Goal: Task Accomplishment & Management: Use online tool/utility

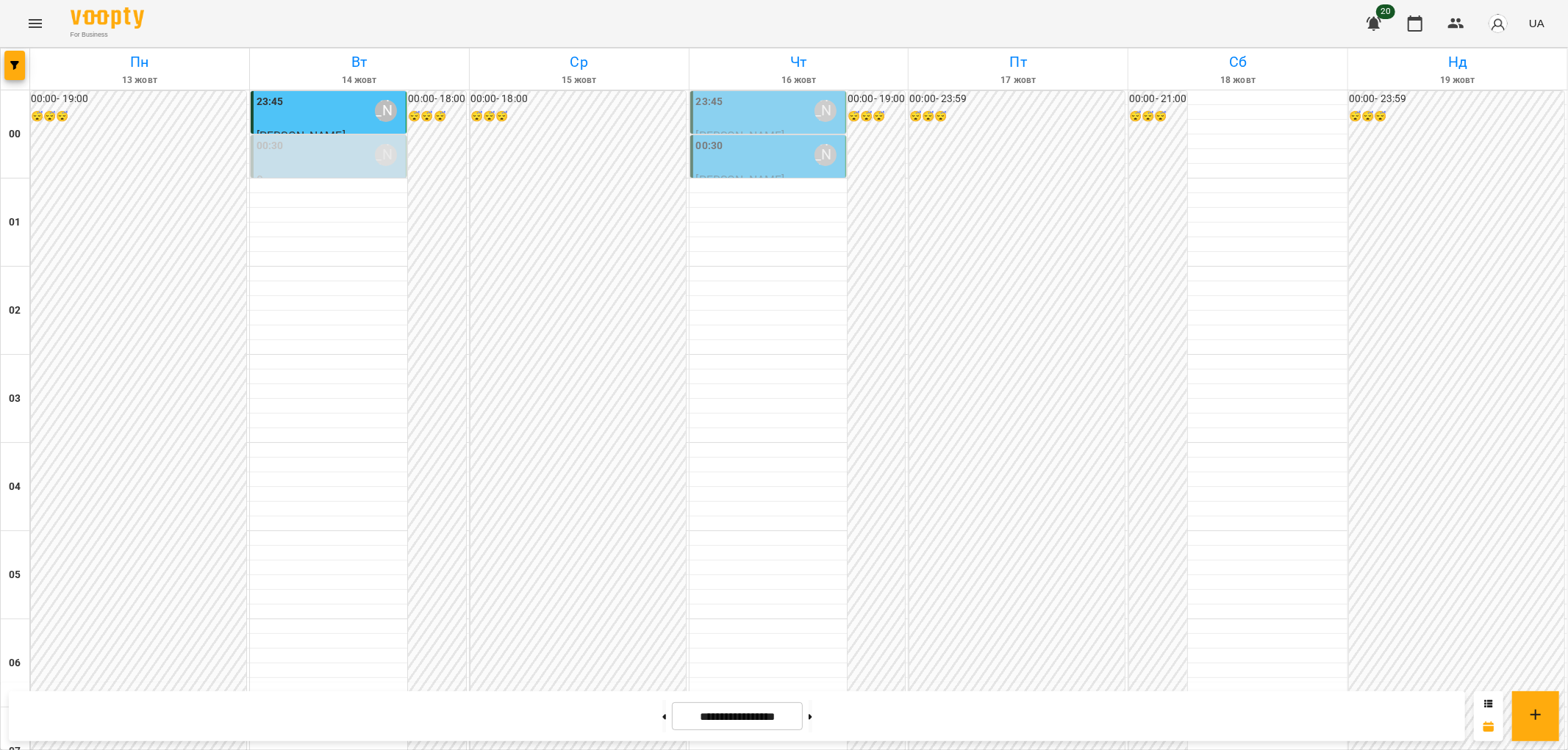
scroll to position [1387, 0]
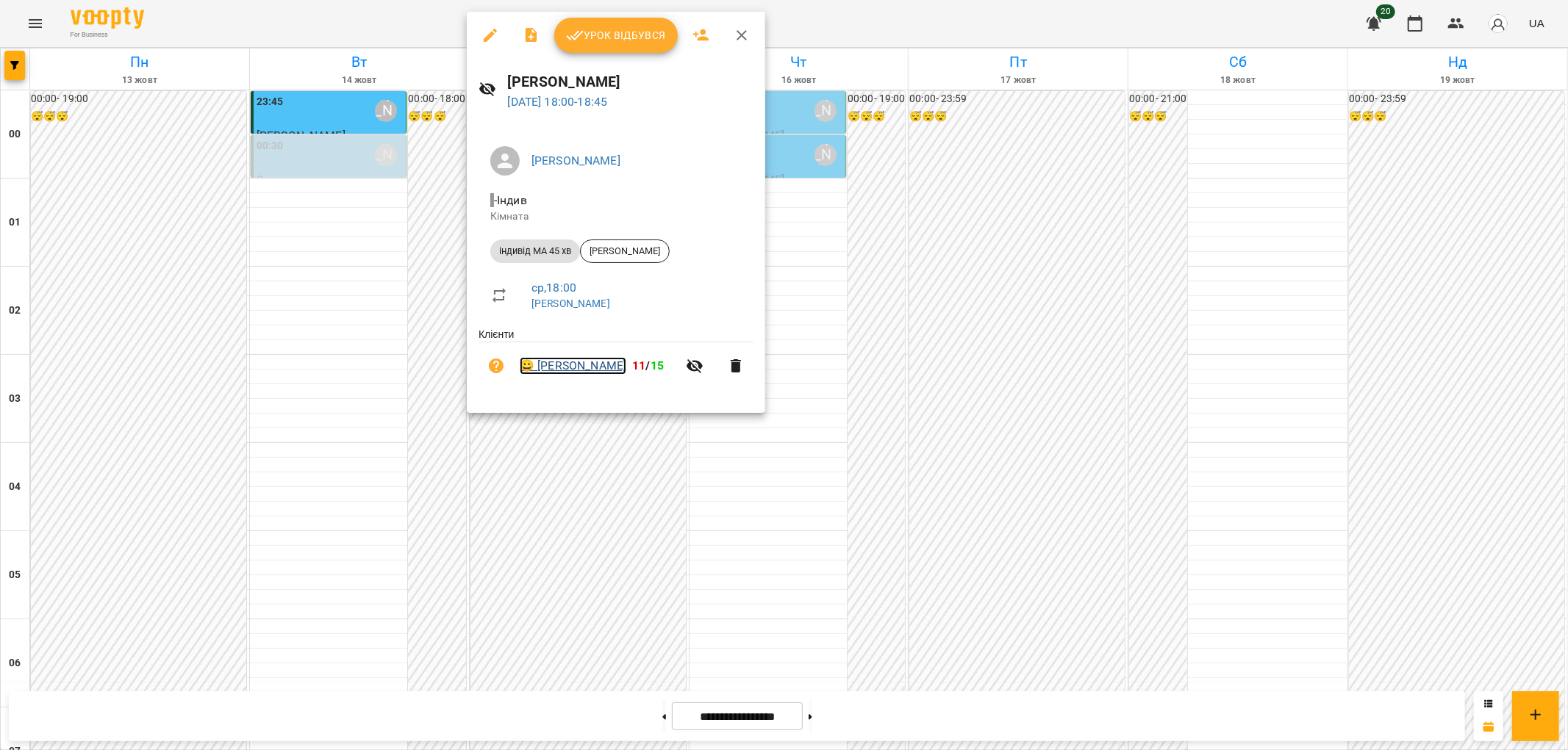
click at [604, 364] on link "😀 [PERSON_NAME]" at bounding box center [572, 366] width 106 height 17
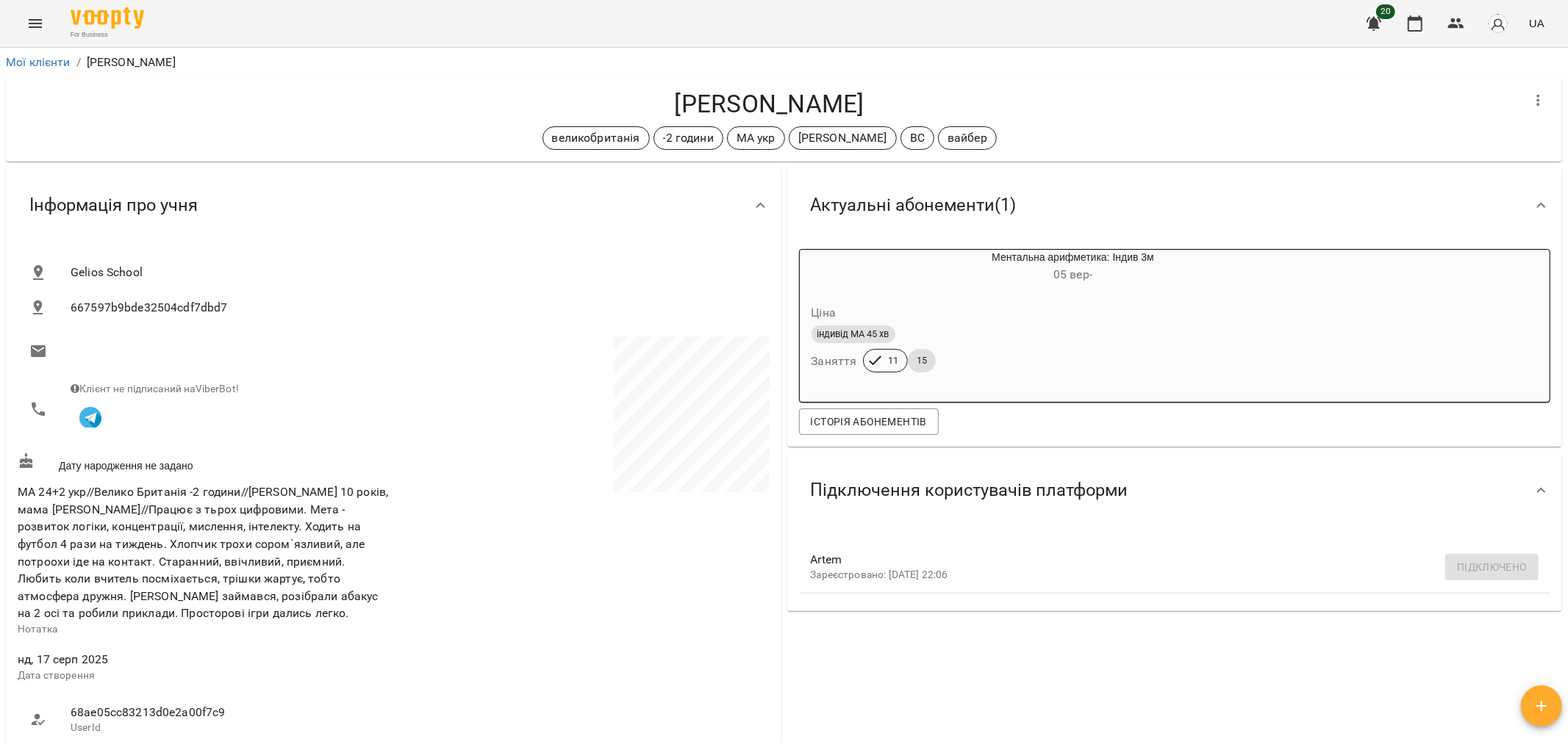
click at [31, 25] on icon "Menu" at bounding box center [35, 23] width 17 height 17
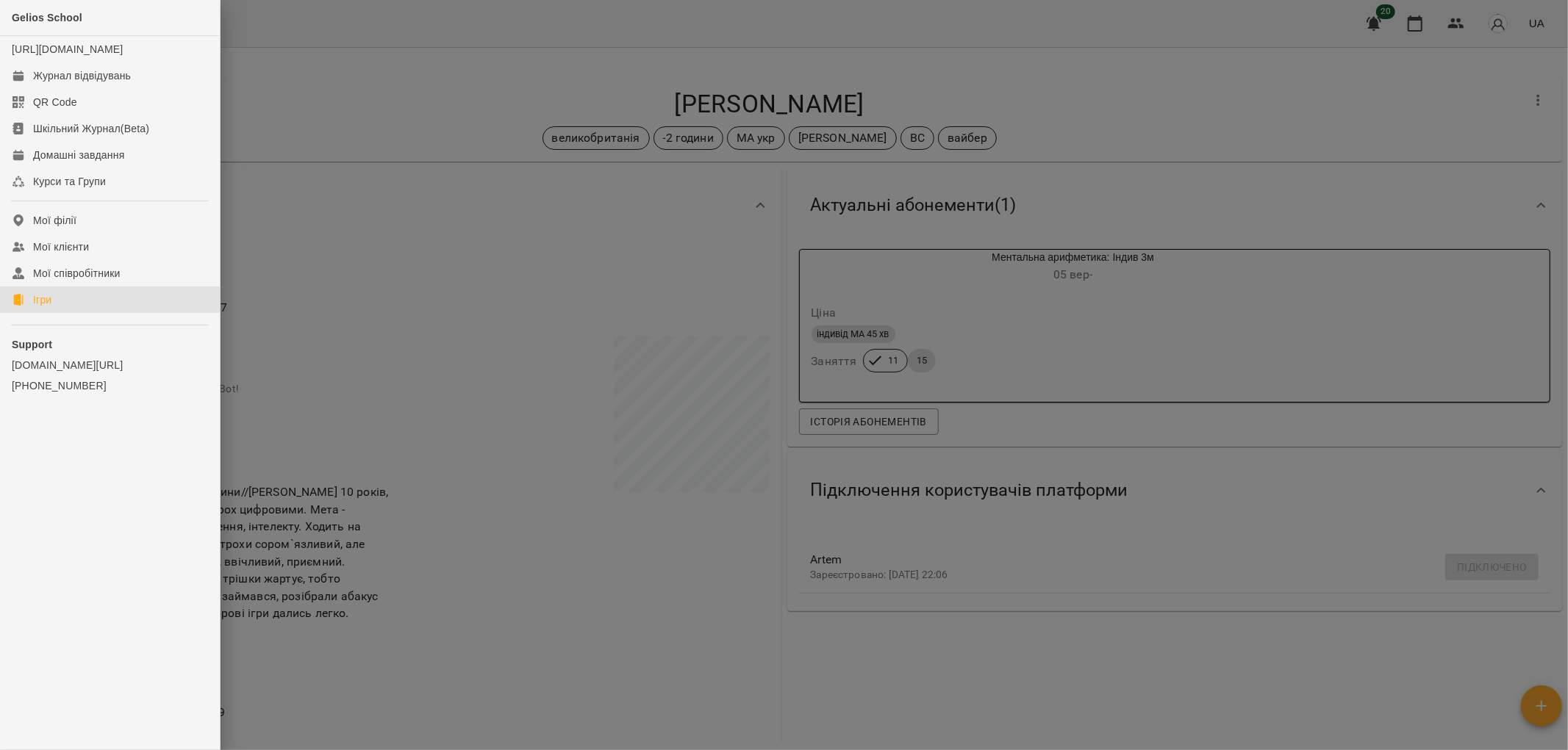
click at [62, 313] on link "Ігри" at bounding box center [109, 299] width 219 height 26
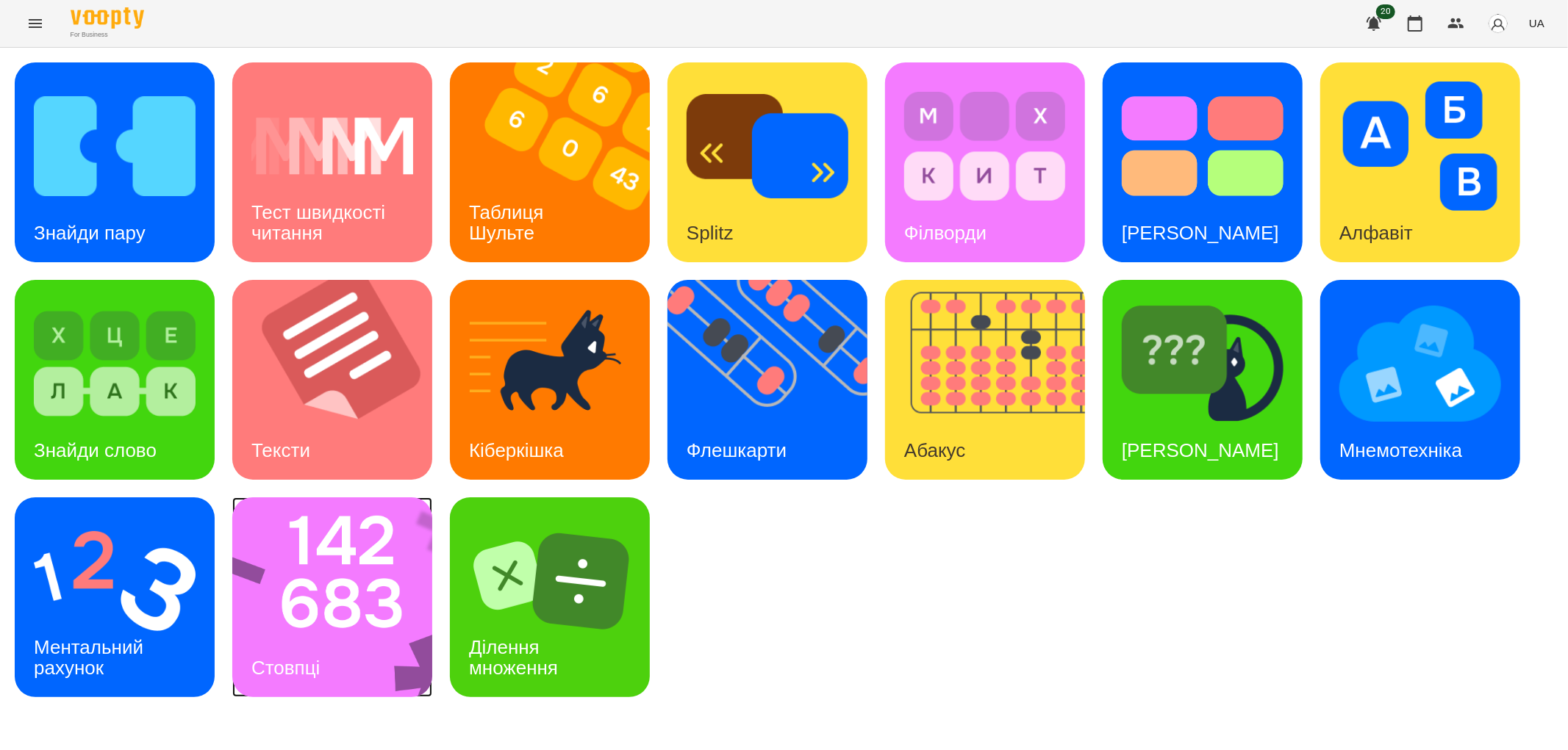
click at [332, 654] on div "Стовпці" at bounding box center [285, 668] width 106 height 58
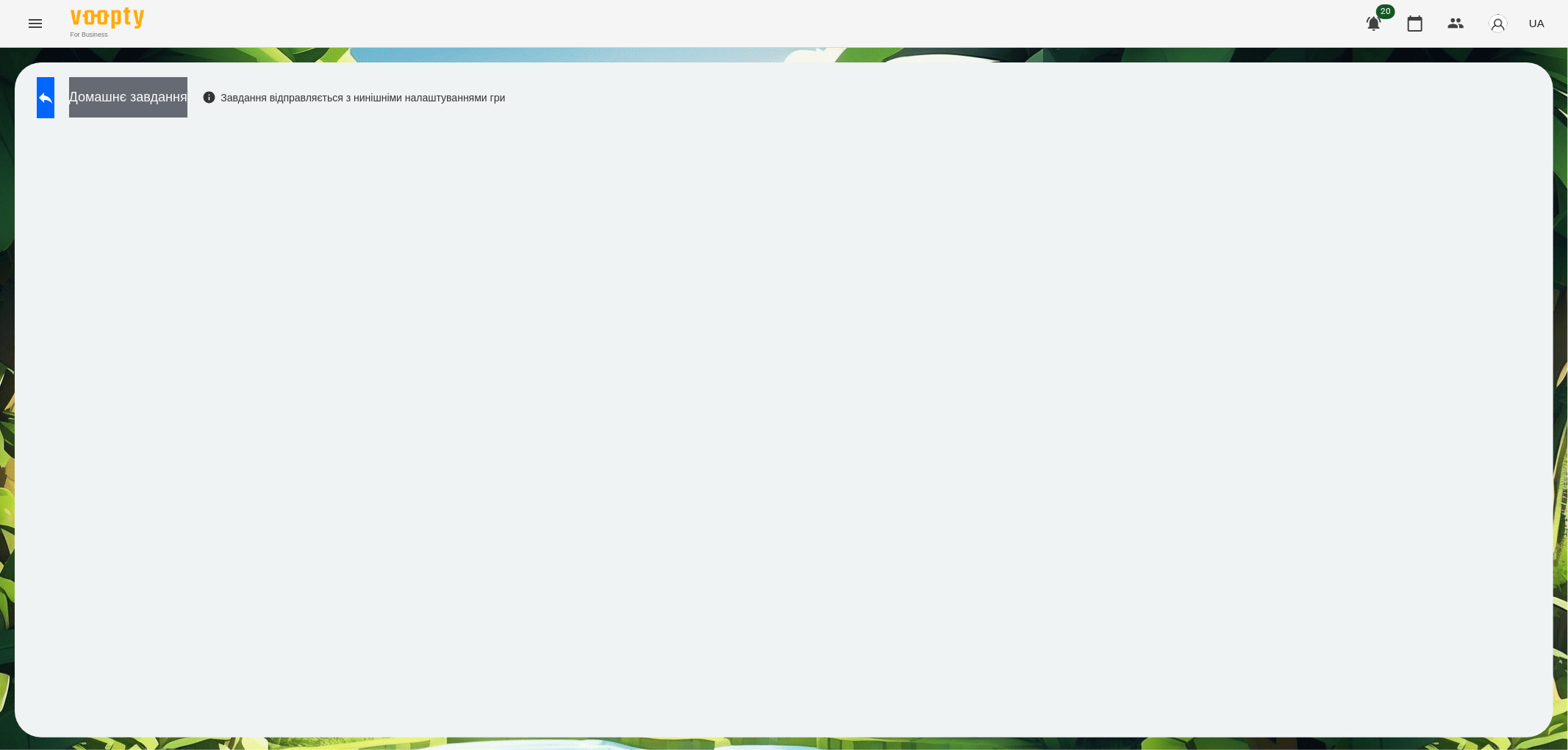
click at [136, 103] on button "Домашнє завдання" at bounding box center [128, 97] width 118 height 41
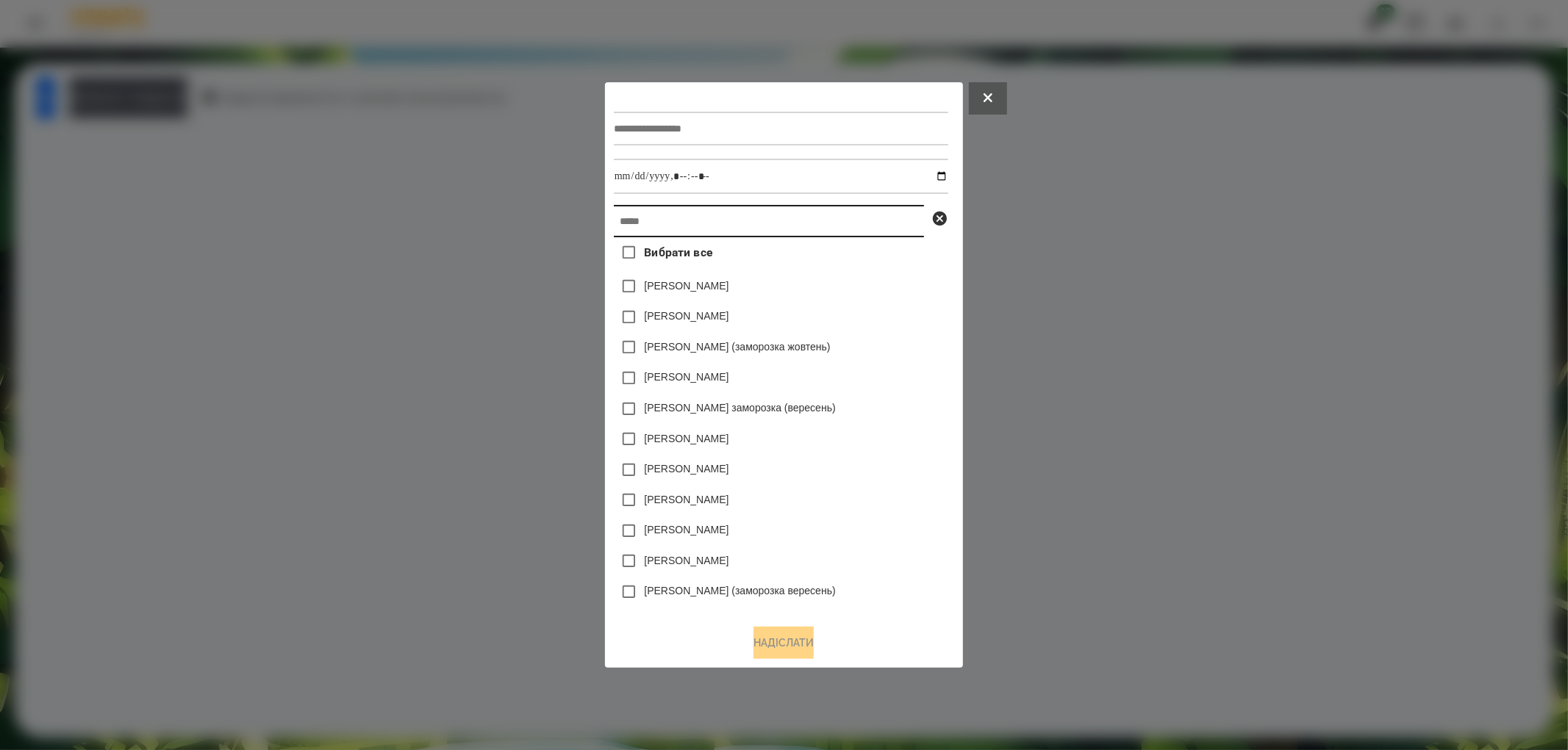
click at [646, 224] on input "text" at bounding box center [769, 221] width 310 height 32
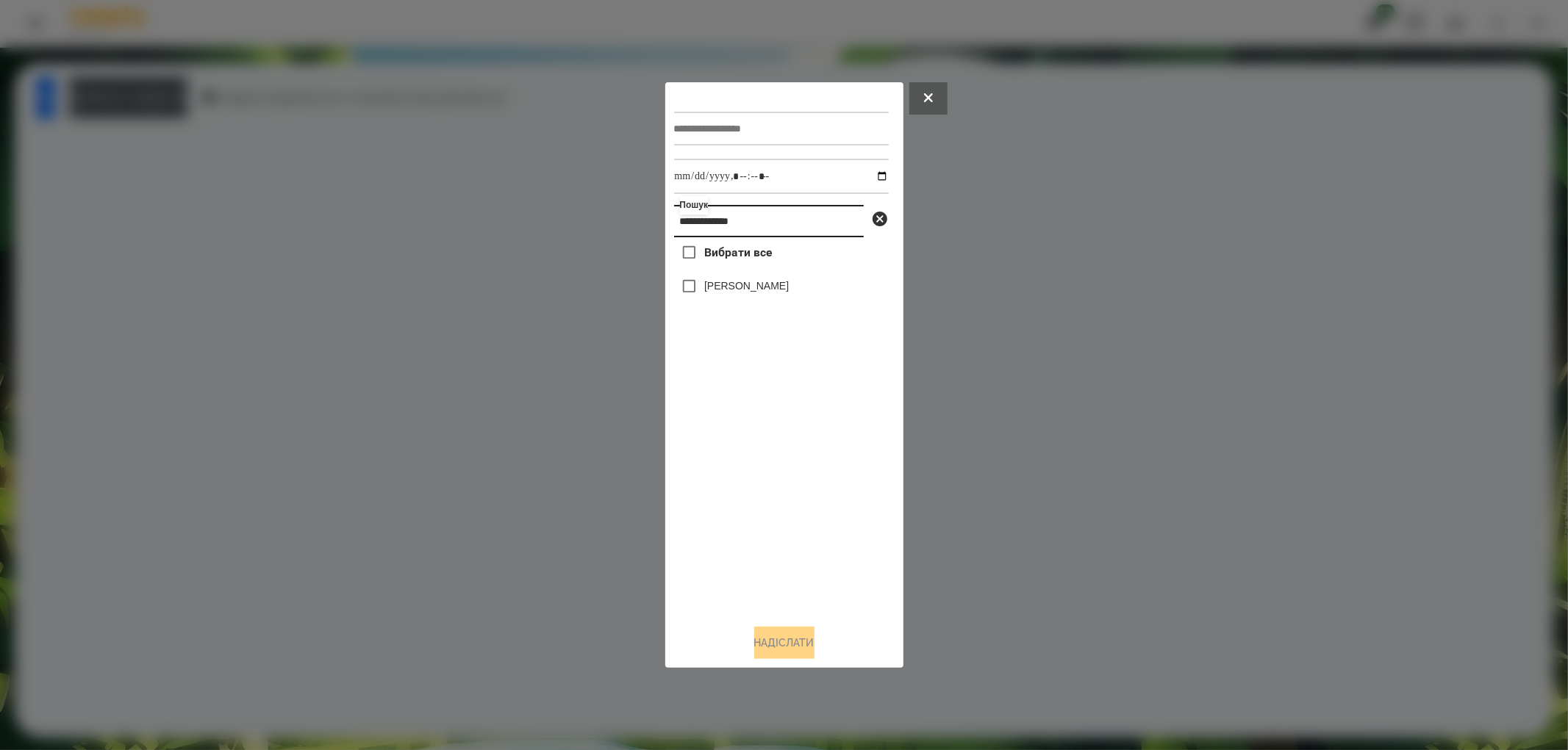
type input "**********"
click at [701, 130] on input "text" at bounding box center [781, 128] width 215 height 34
type input "*******"
click at [870, 180] on input "datetime-local" at bounding box center [781, 176] width 215 height 35
type input "**********"
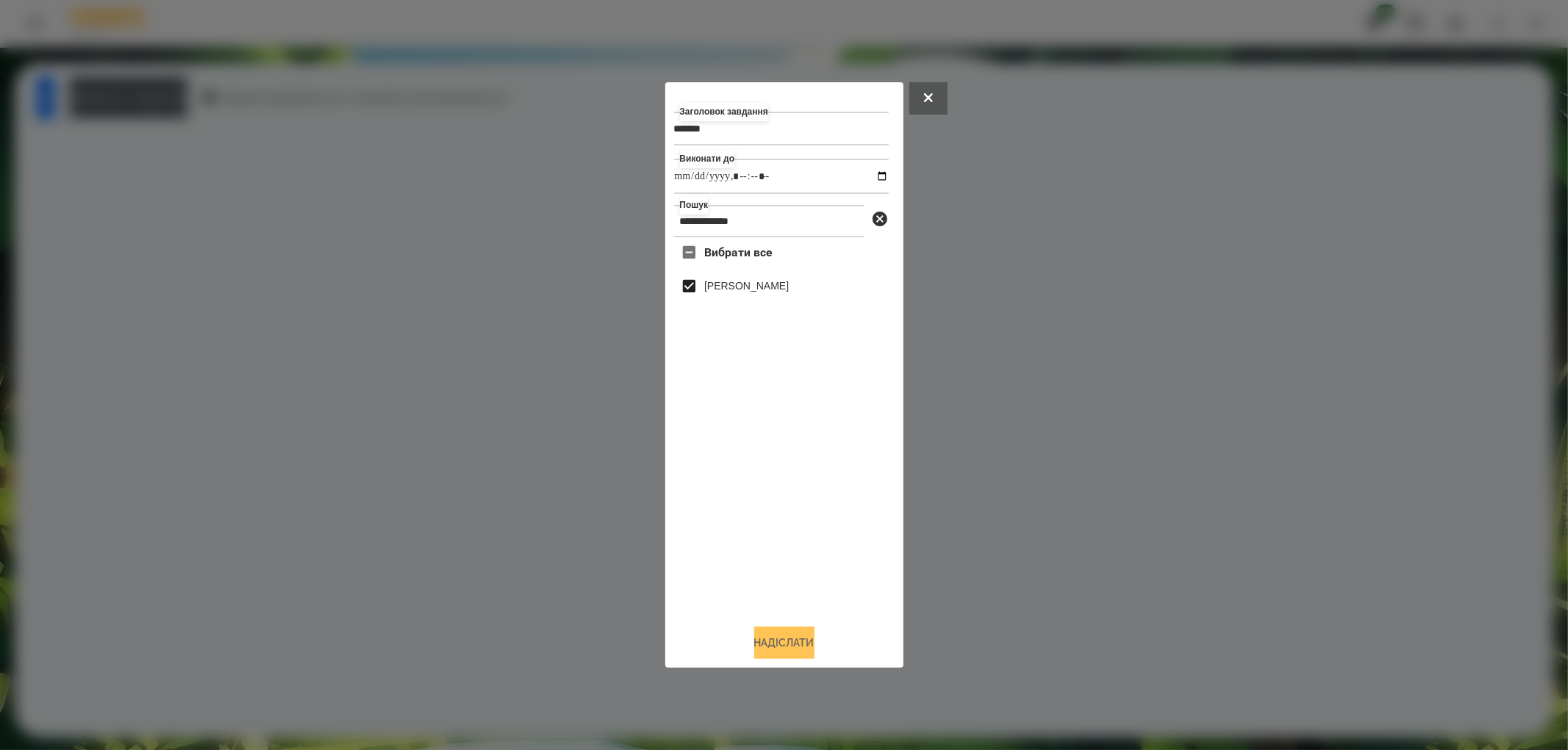
click at [775, 635] on button "Надіслати" at bounding box center [784, 642] width 60 height 32
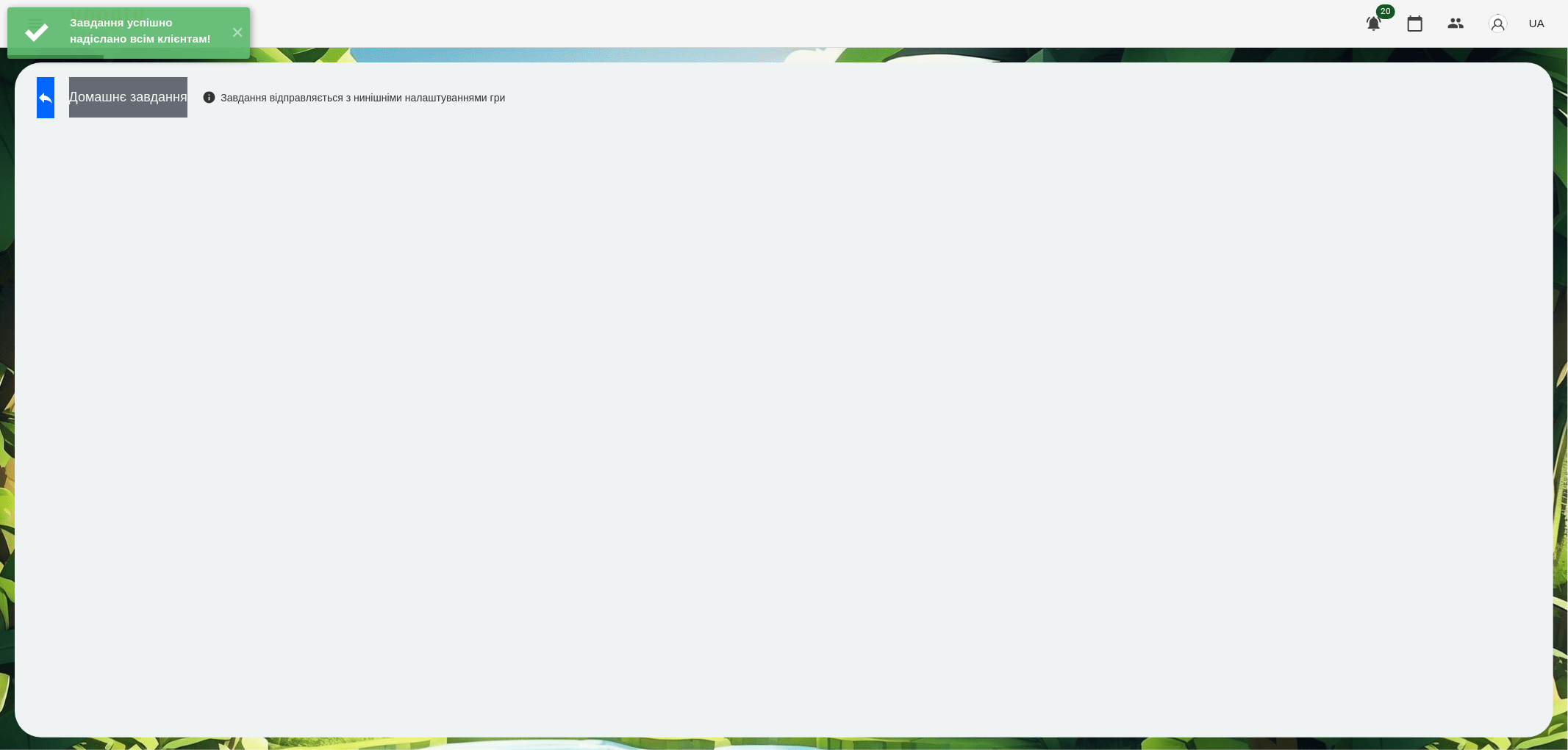
click at [186, 100] on button "Домашнє завдання" at bounding box center [128, 97] width 118 height 41
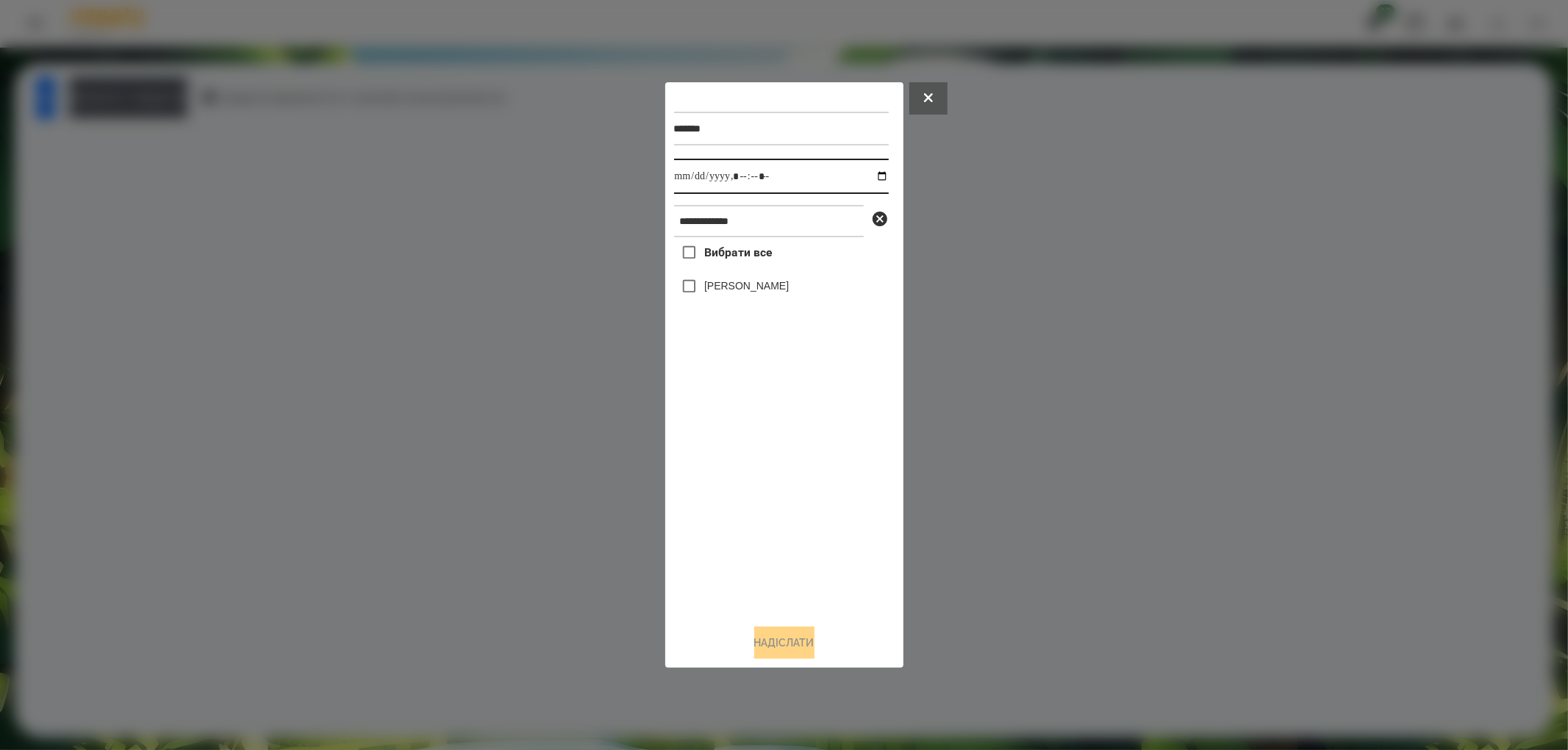
click at [864, 176] on input "datetime-local" at bounding box center [781, 176] width 215 height 35
type input "**********"
drag, startPoint x: 851, startPoint y: 486, endPoint x: 842, endPoint y: 507, distance: 22.8
click at [851, 486] on div "Вибрати все [PERSON_NAME]" at bounding box center [781, 425] width 215 height 375
click at [720, 283] on label "[PERSON_NAME]" at bounding box center [747, 285] width 84 height 14
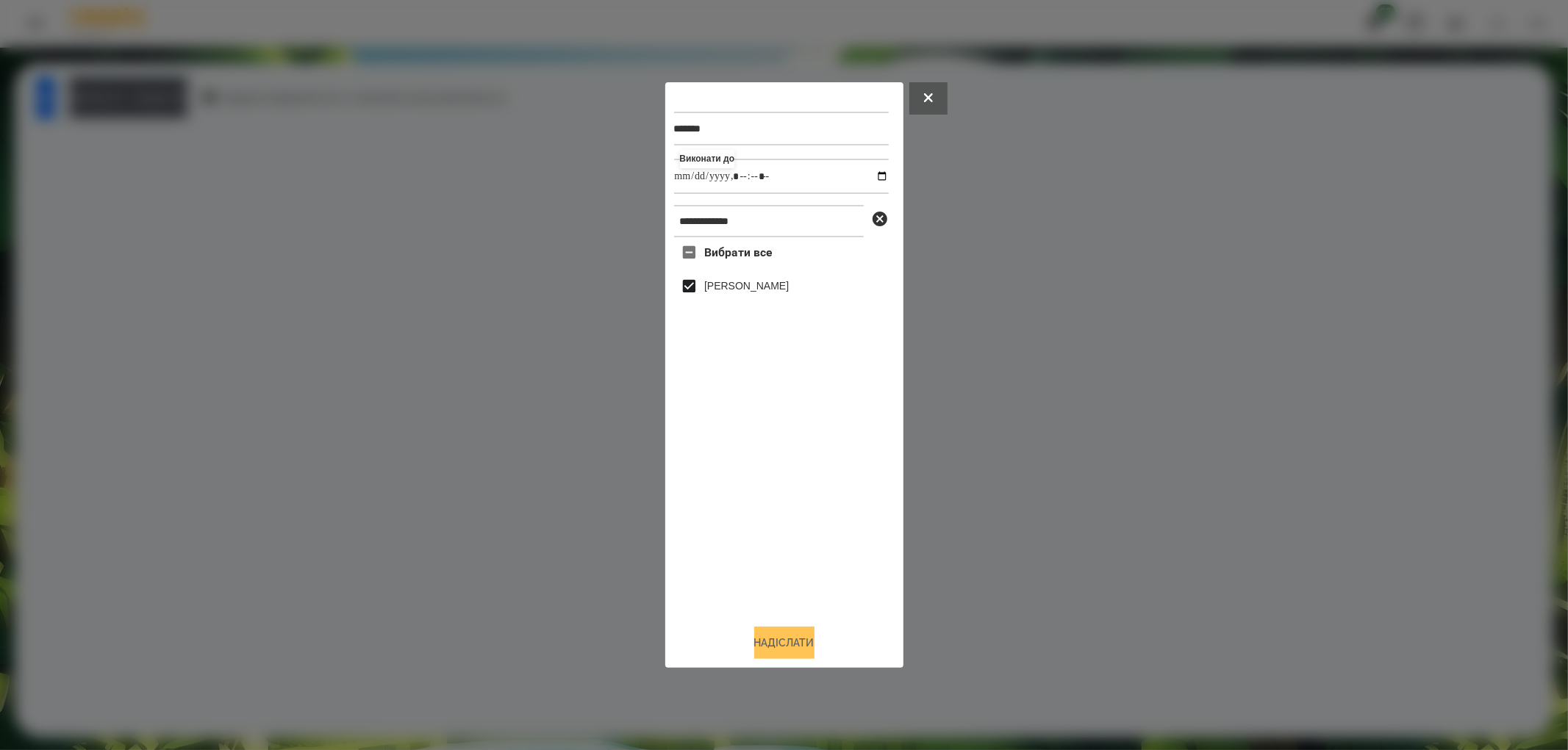
click at [790, 629] on button "Надіслати" at bounding box center [784, 642] width 60 height 32
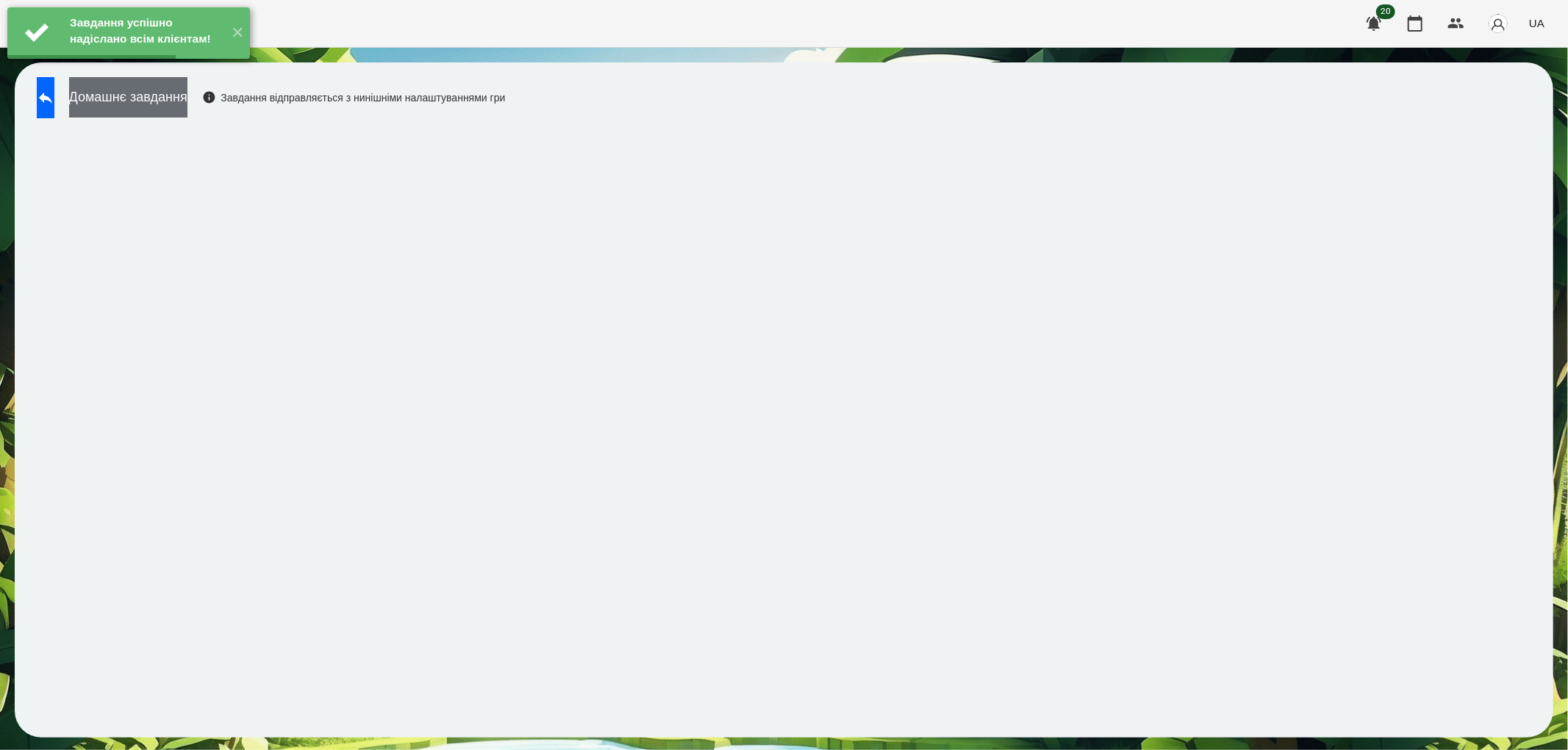
click at [169, 101] on button "Домашнє завдання" at bounding box center [128, 97] width 118 height 41
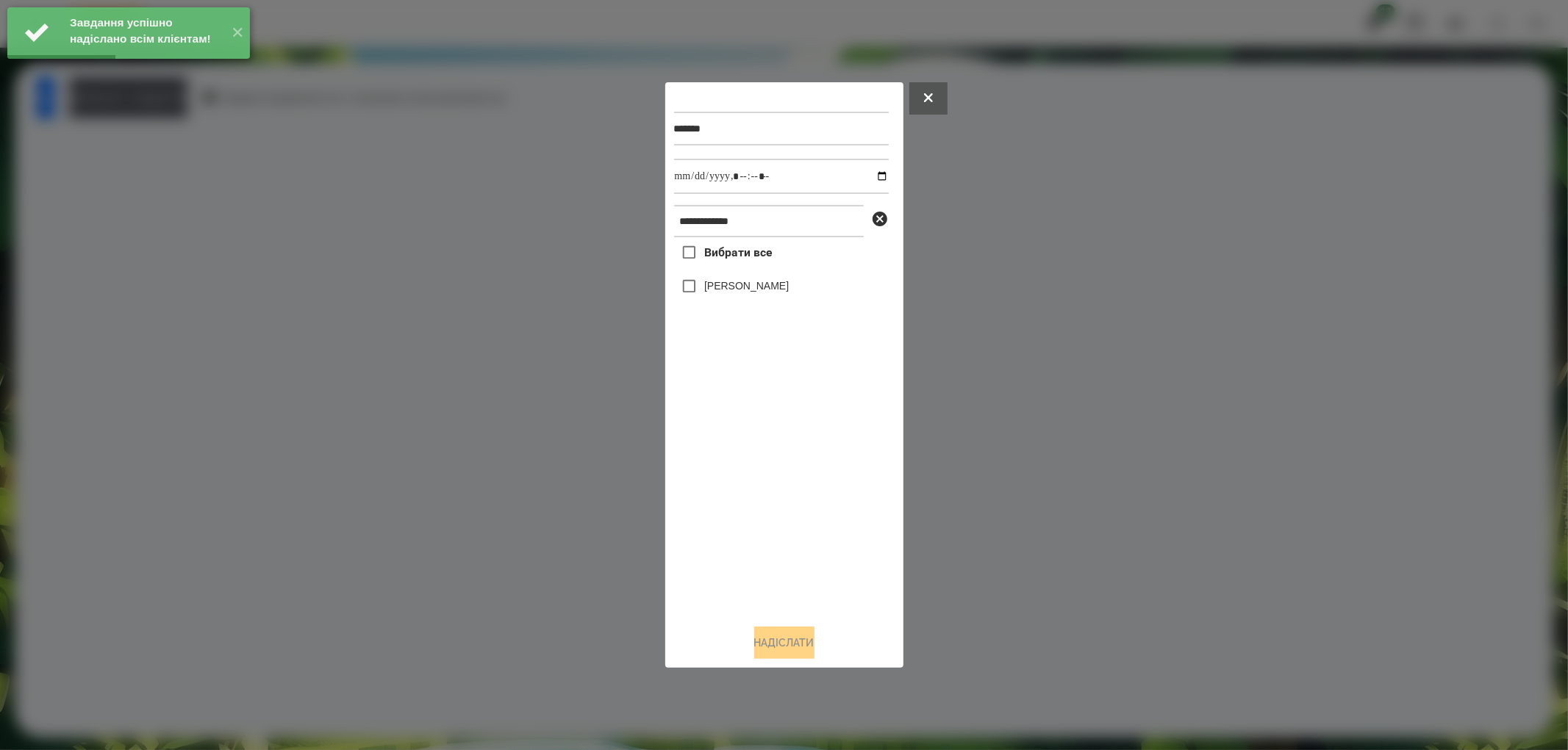
click at [711, 292] on label "[PERSON_NAME]" at bounding box center [747, 285] width 84 height 14
click at [802, 643] on button "Надіслати" at bounding box center [784, 642] width 60 height 32
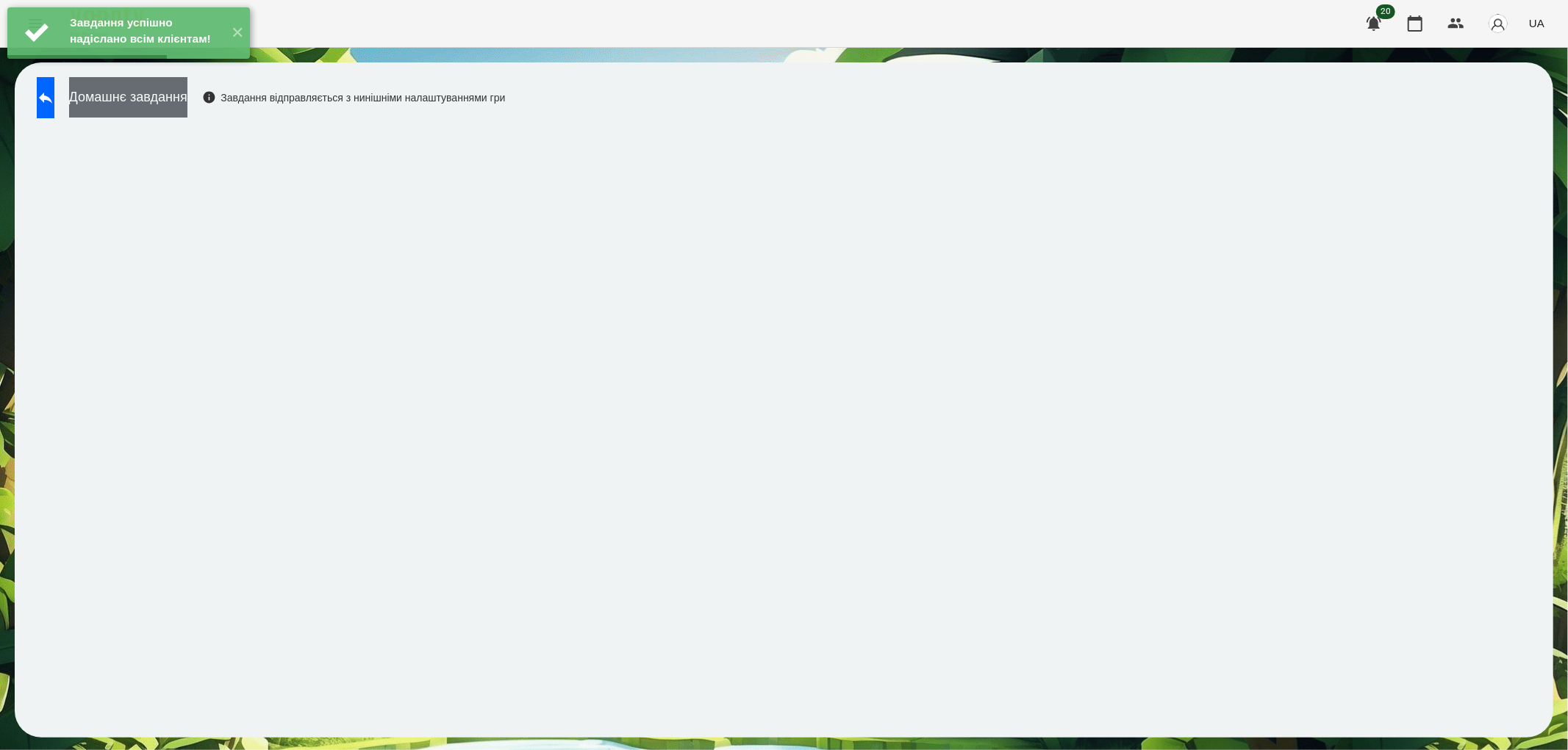
click at [150, 98] on button "Домашнє завдання" at bounding box center [128, 97] width 118 height 41
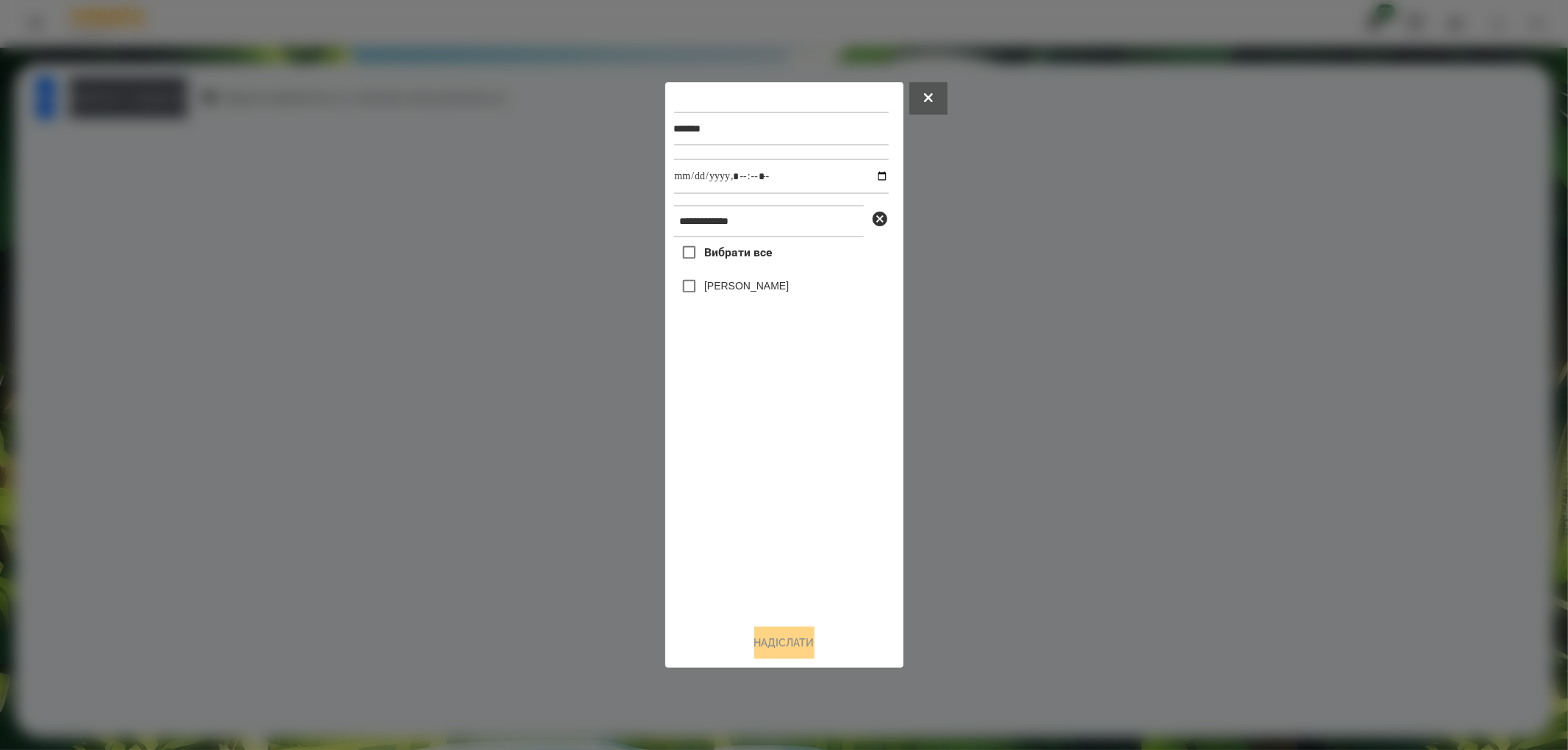
click at [744, 289] on label "[PERSON_NAME]" at bounding box center [747, 285] width 84 height 14
click at [868, 176] on input "datetime-local" at bounding box center [781, 176] width 215 height 35
type input "**********"
click at [777, 644] on button "Надіслати" at bounding box center [784, 642] width 60 height 32
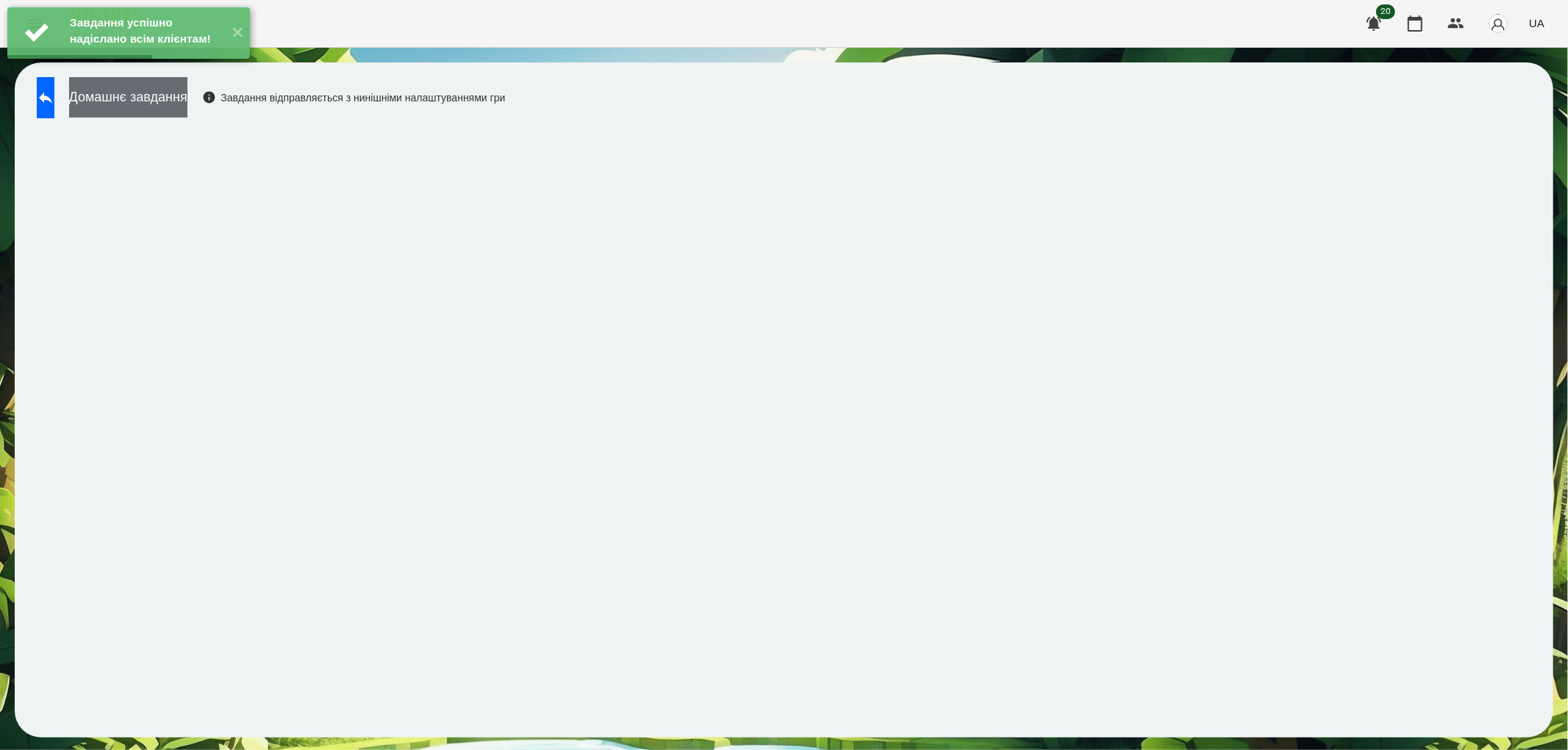
click at [161, 105] on button "Домашнє завдання" at bounding box center [128, 97] width 118 height 41
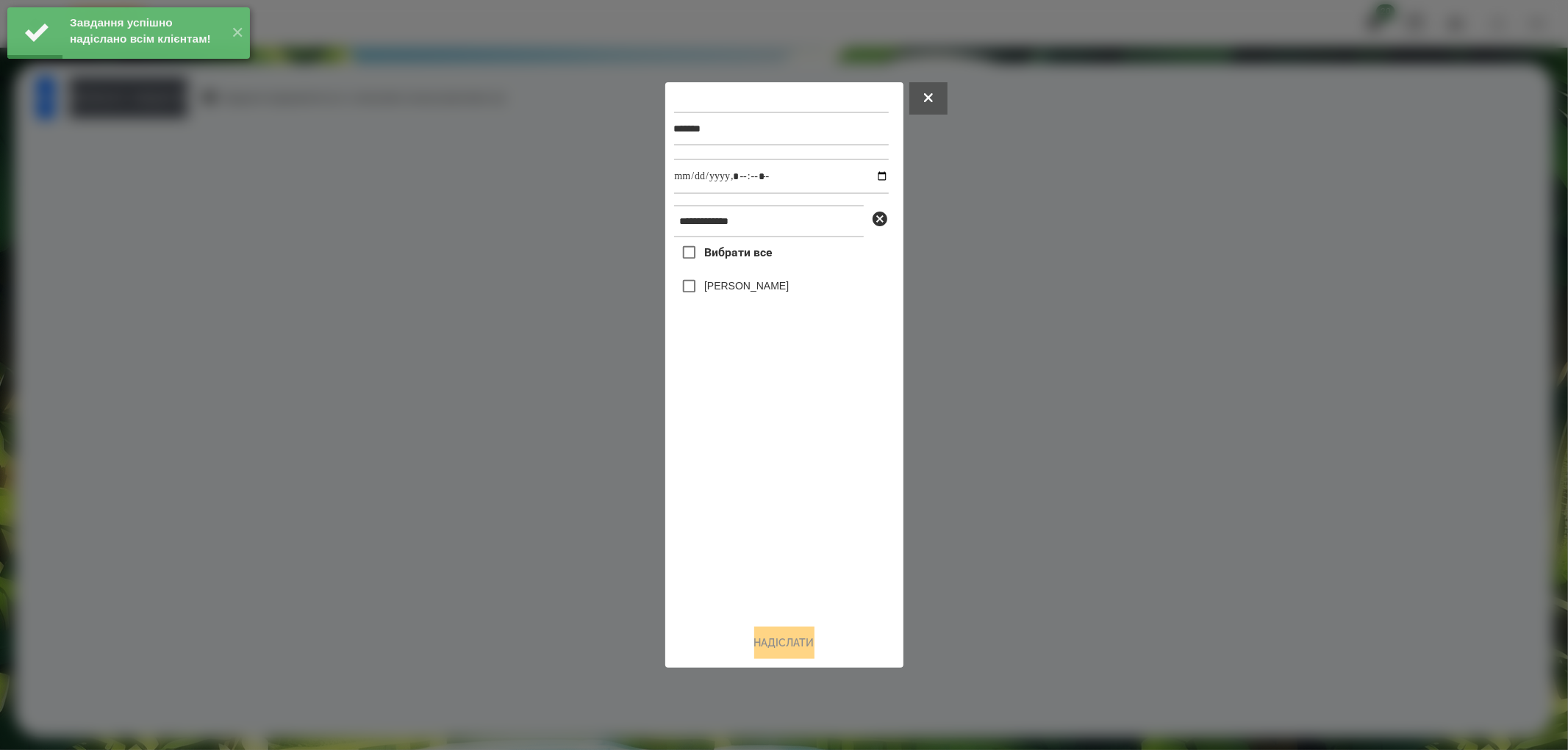
drag, startPoint x: 711, startPoint y: 288, endPoint x: 798, endPoint y: 249, distance: 95.3
click at [710, 288] on label "[PERSON_NAME]" at bounding box center [747, 285] width 84 height 14
click at [873, 178] on input "datetime-local" at bounding box center [781, 176] width 215 height 35
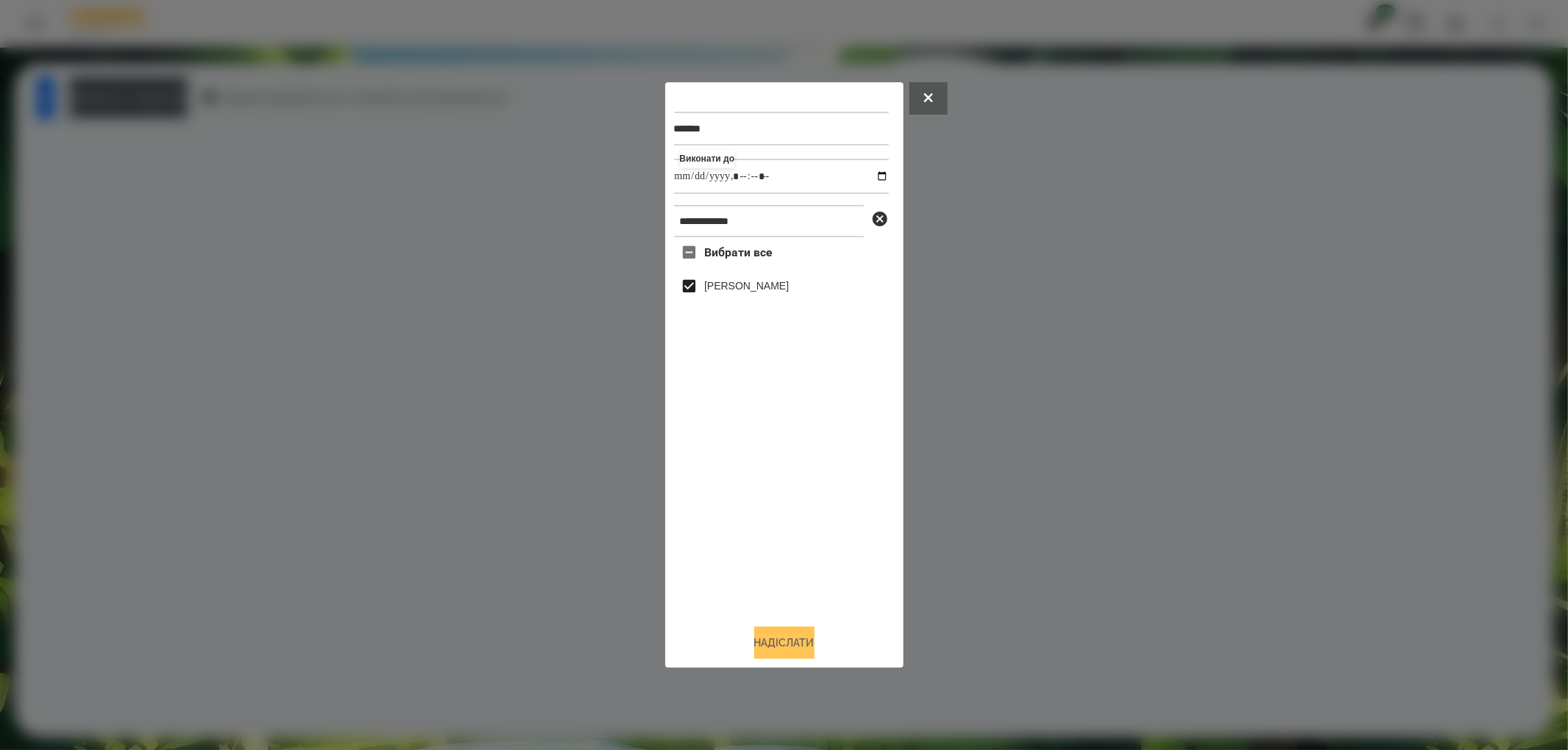
type input "**********"
click at [788, 635] on button "Надіслати" at bounding box center [784, 642] width 60 height 32
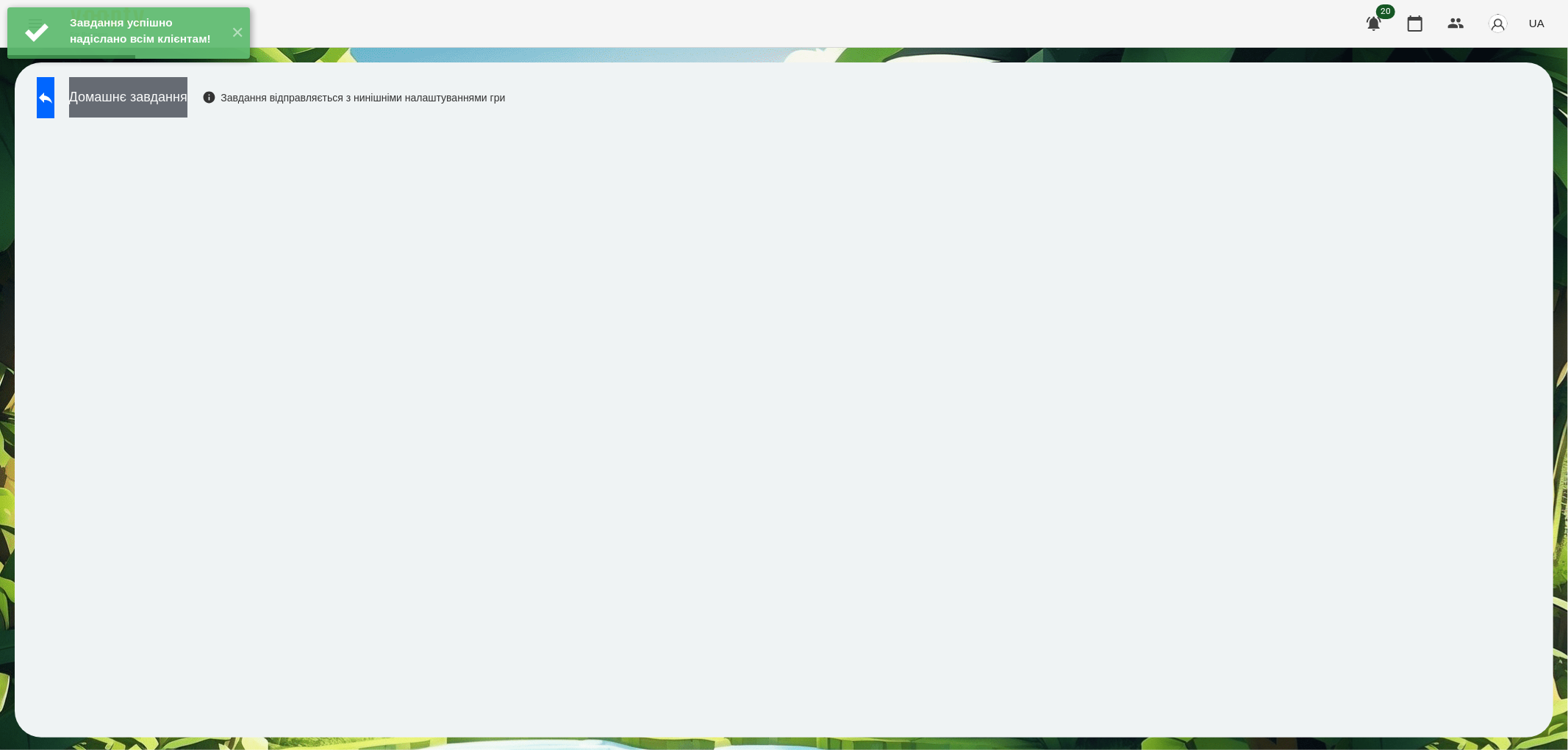
click at [152, 94] on button "Домашнє завдання" at bounding box center [128, 97] width 118 height 41
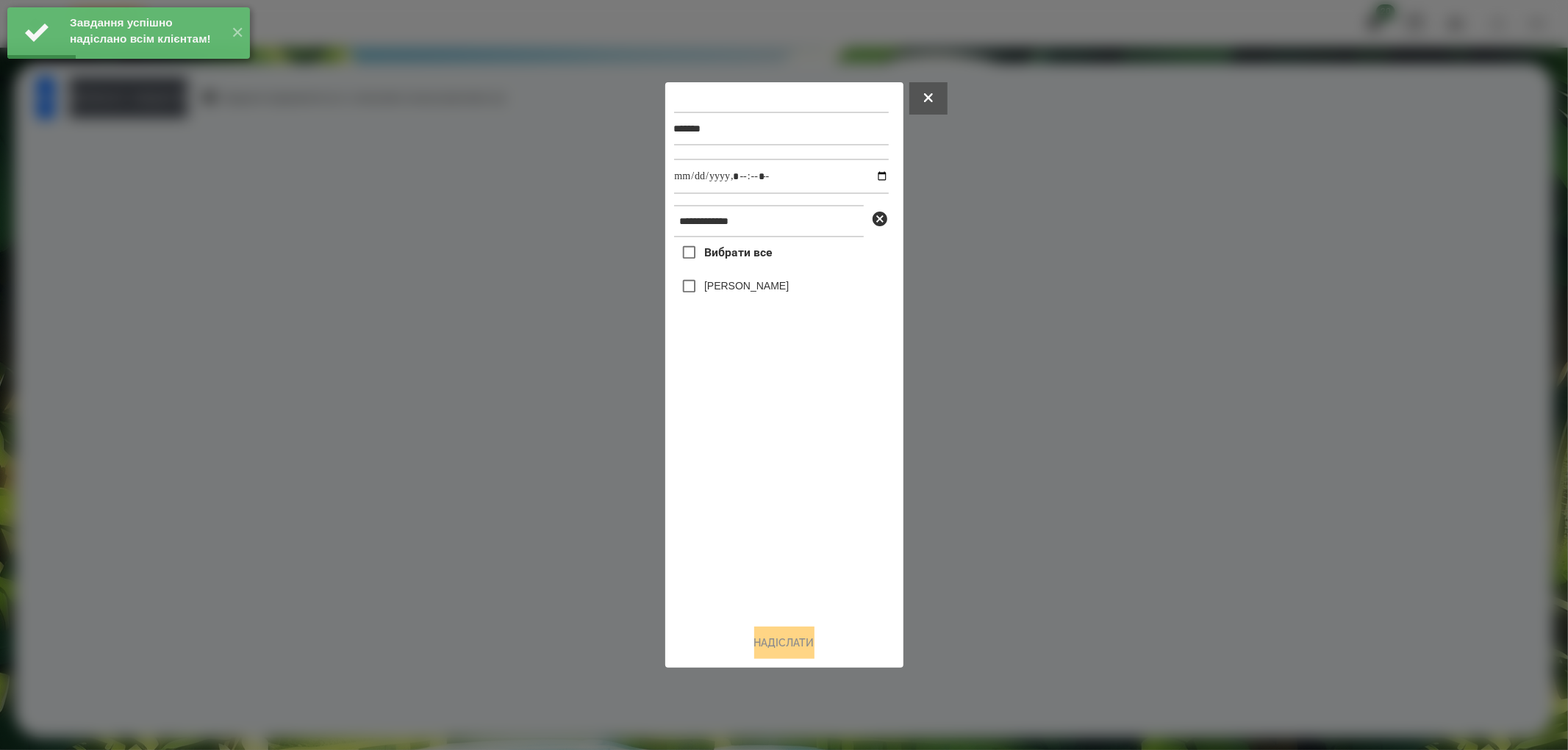
click at [762, 287] on label "[PERSON_NAME]" at bounding box center [747, 285] width 84 height 14
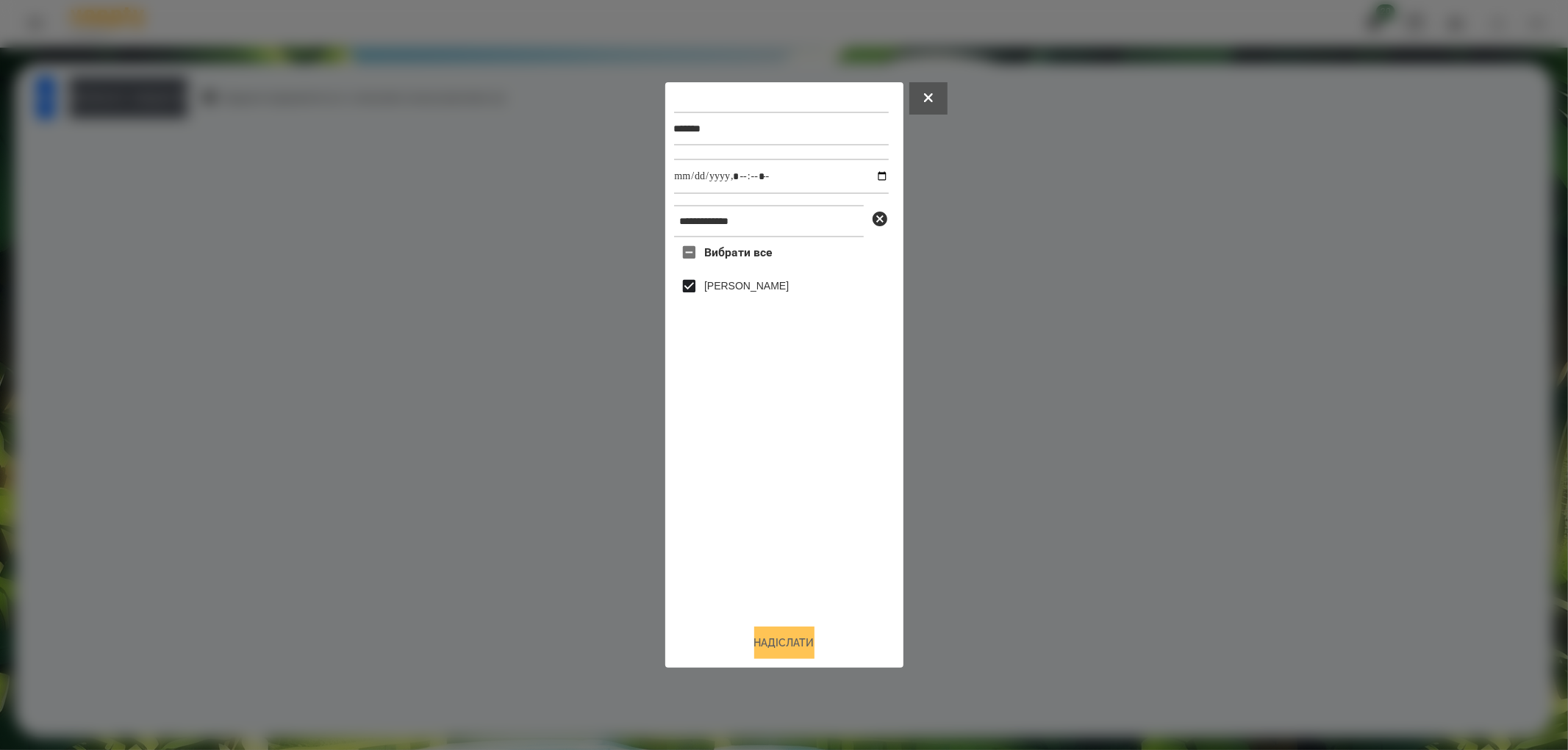
click at [791, 647] on button "Надіслати" at bounding box center [784, 642] width 60 height 32
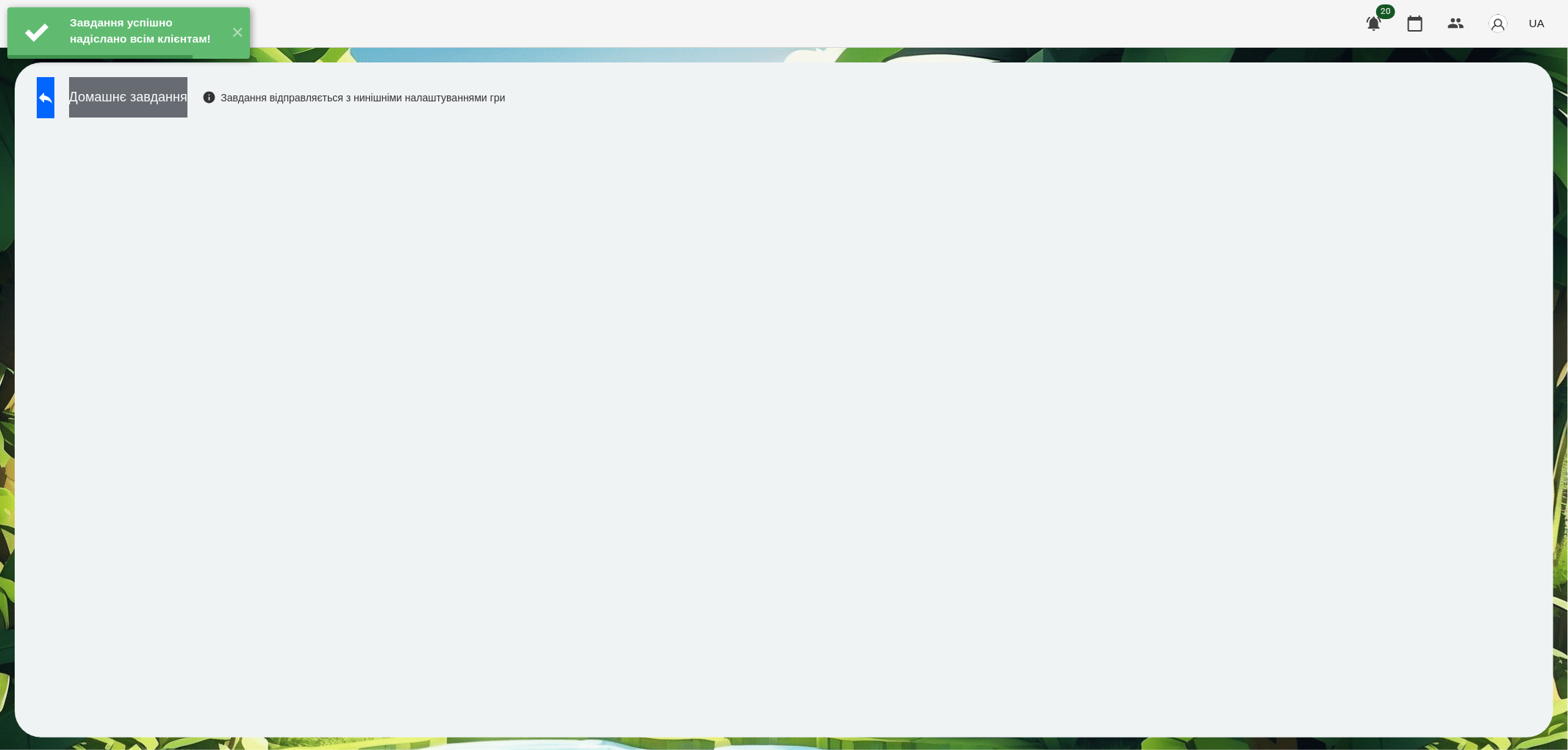
click at [157, 90] on button "Домашнє завдання" at bounding box center [128, 97] width 118 height 41
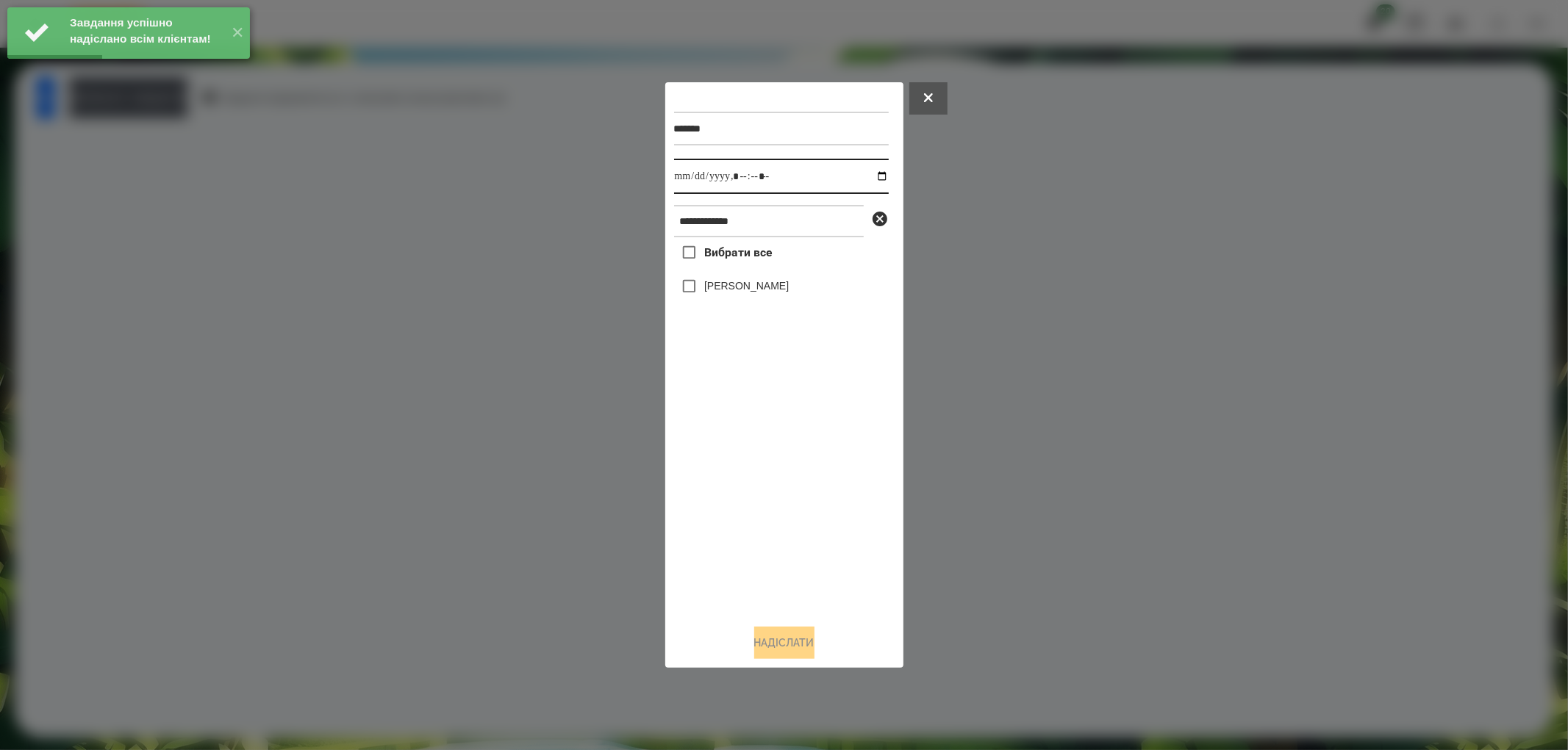
click at [873, 170] on input "datetime-local" at bounding box center [781, 176] width 215 height 35
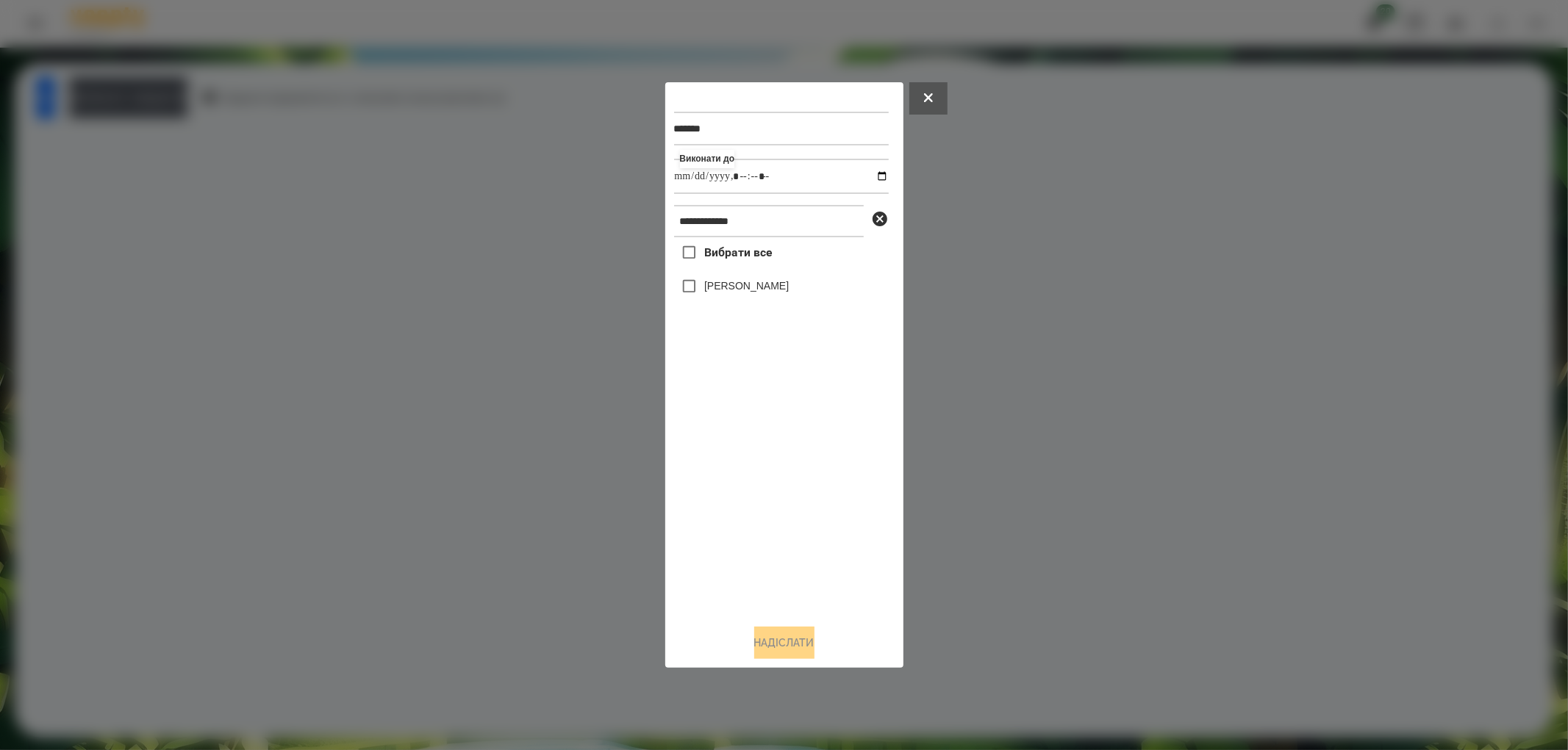
type input "**********"
click at [807, 566] on div "Вибрати все [PERSON_NAME]" at bounding box center [781, 425] width 215 height 375
click at [724, 291] on label "[PERSON_NAME]" at bounding box center [747, 285] width 84 height 14
click at [768, 641] on button "Надіслати" at bounding box center [784, 642] width 60 height 32
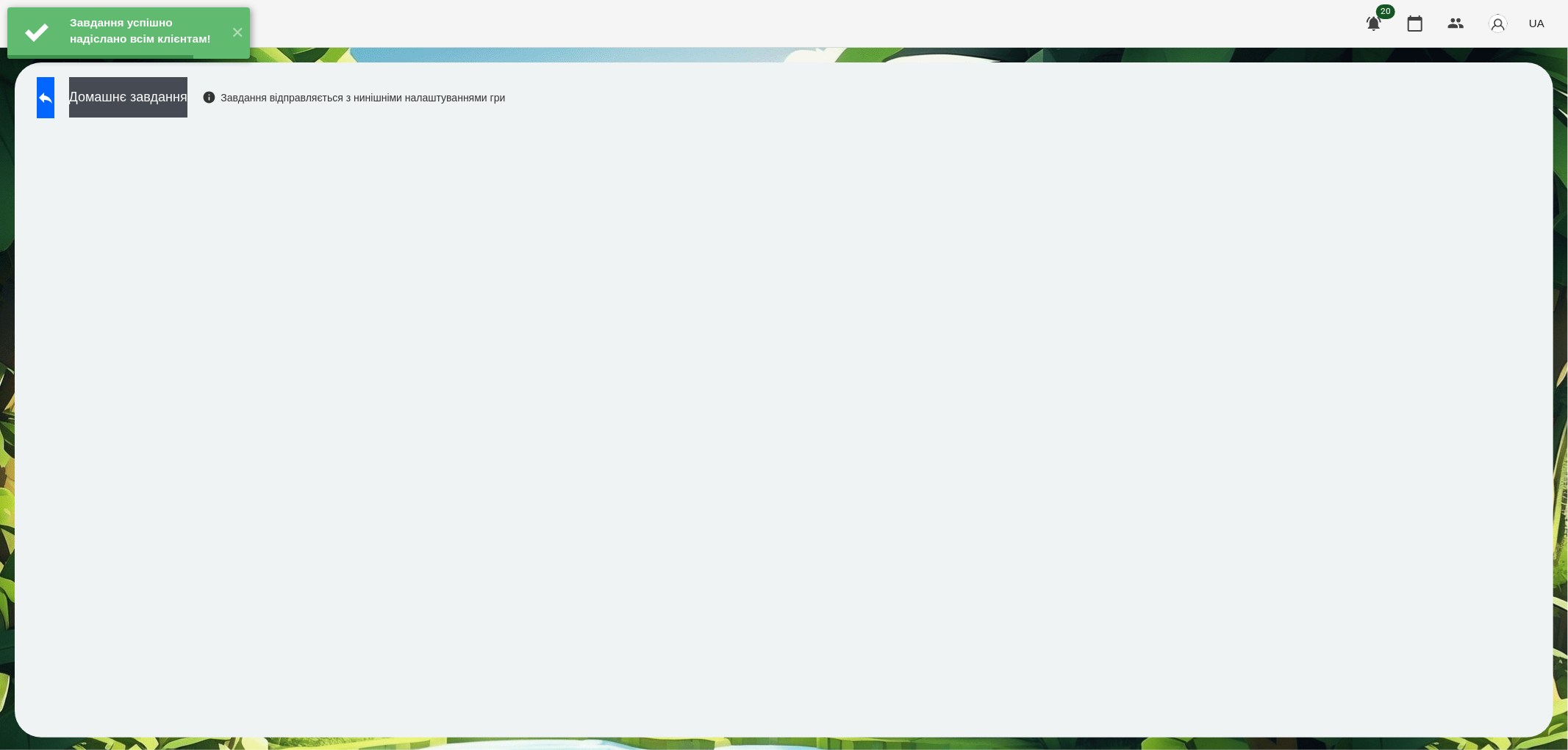
click at [188, 93] on button "Домашнє завдання" at bounding box center [128, 97] width 118 height 41
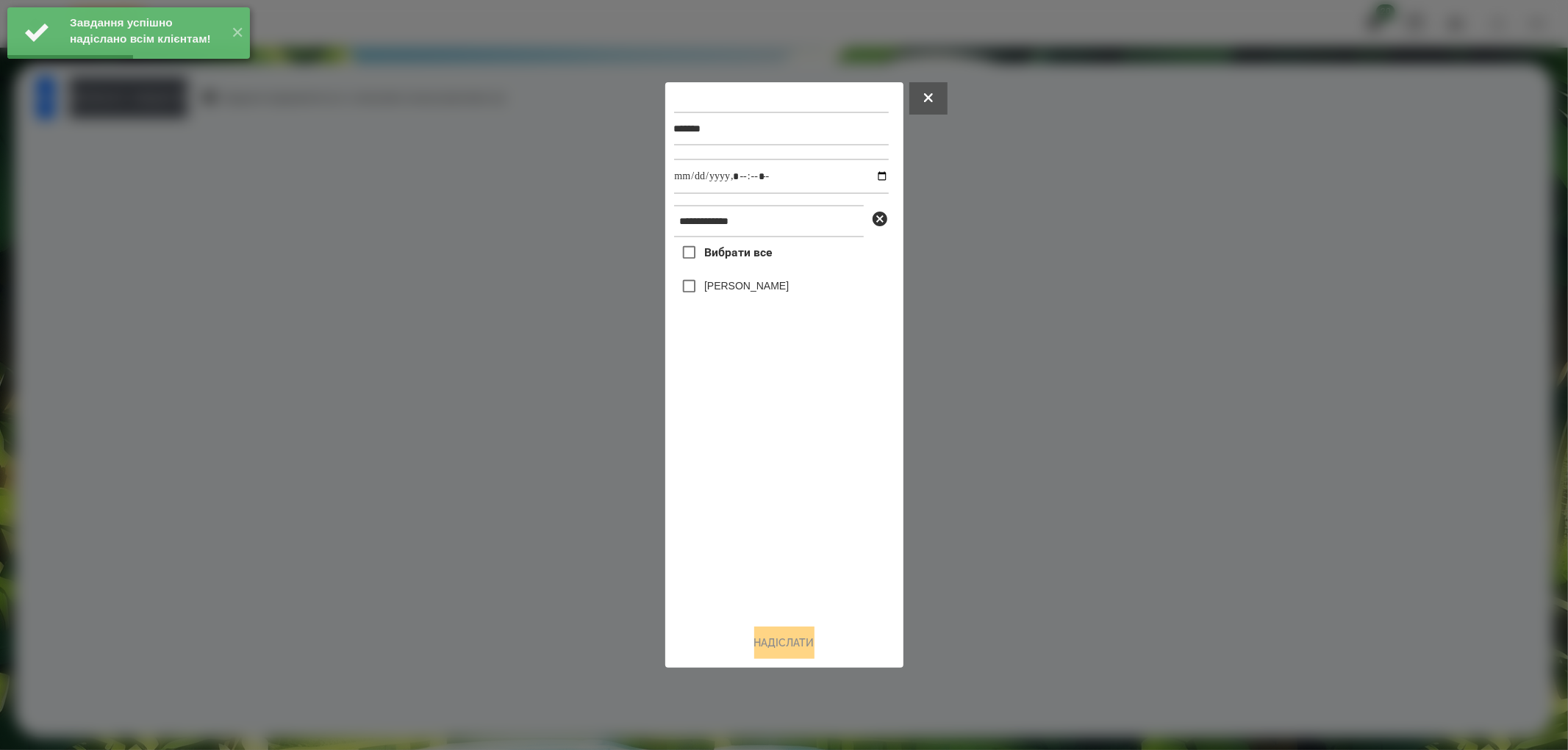
click at [744, 283] on label "[PERSON_NAME]" at bounding box center [747, 285] width 84 height 14
click at [872, 170] on input "datetime-local" at bounding box center [781, 176] width 215 height 35
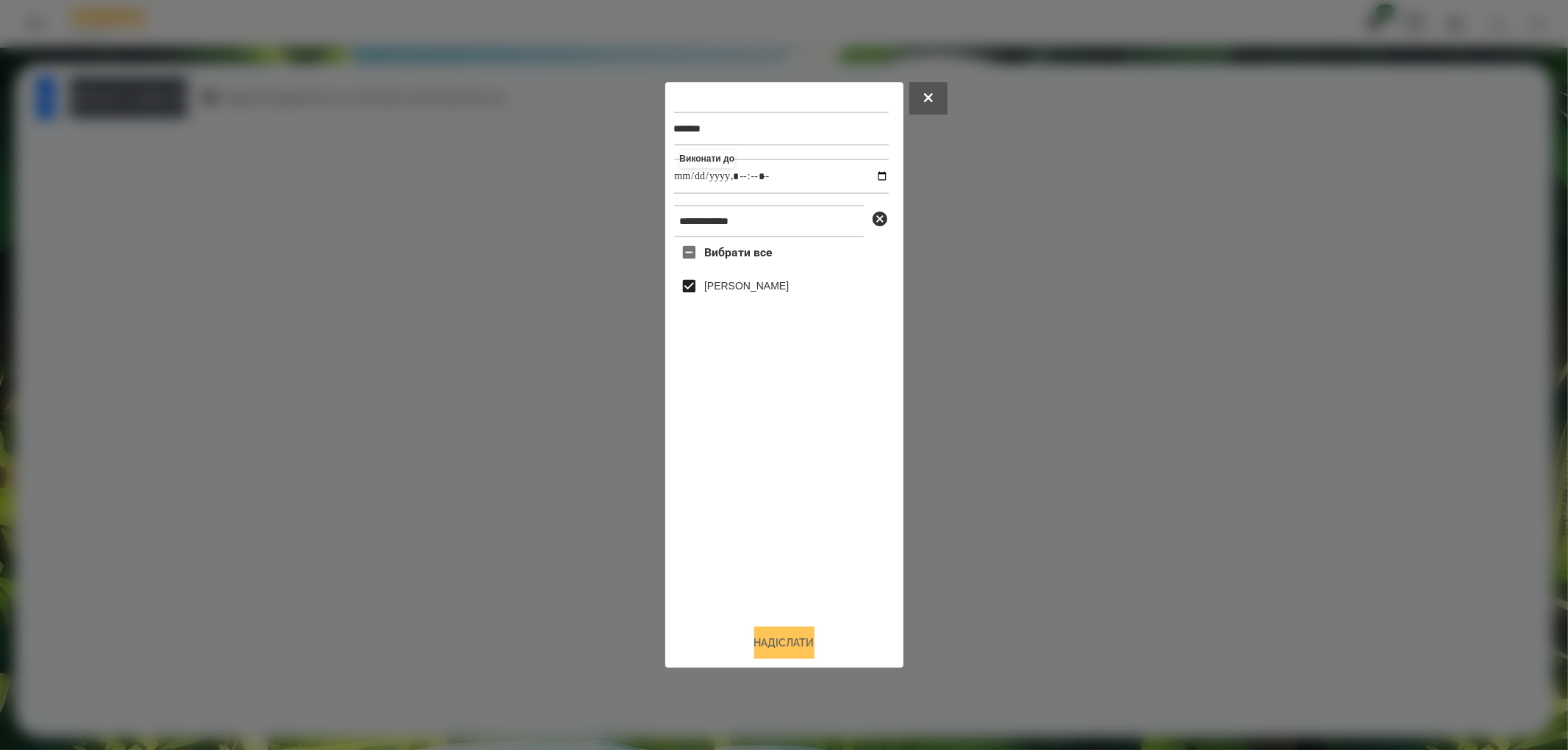
type input "**********"
click at [797, 639] on button "Надіслати" at bounding box center [784, 642] width 60 height 32
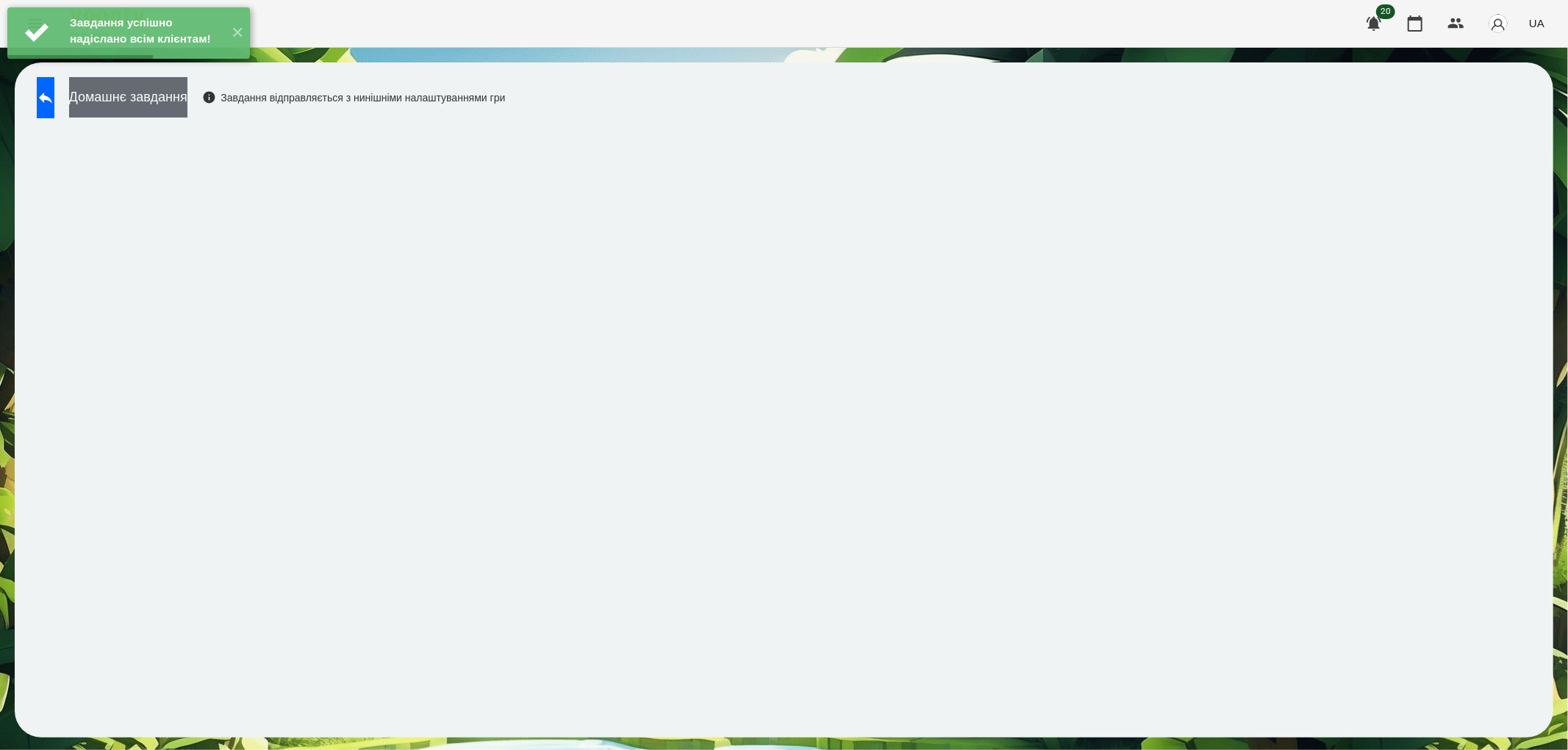
click at [142, 100] on button "Домашнє завдання" at bounding box center [128, 97] width 118 height 41
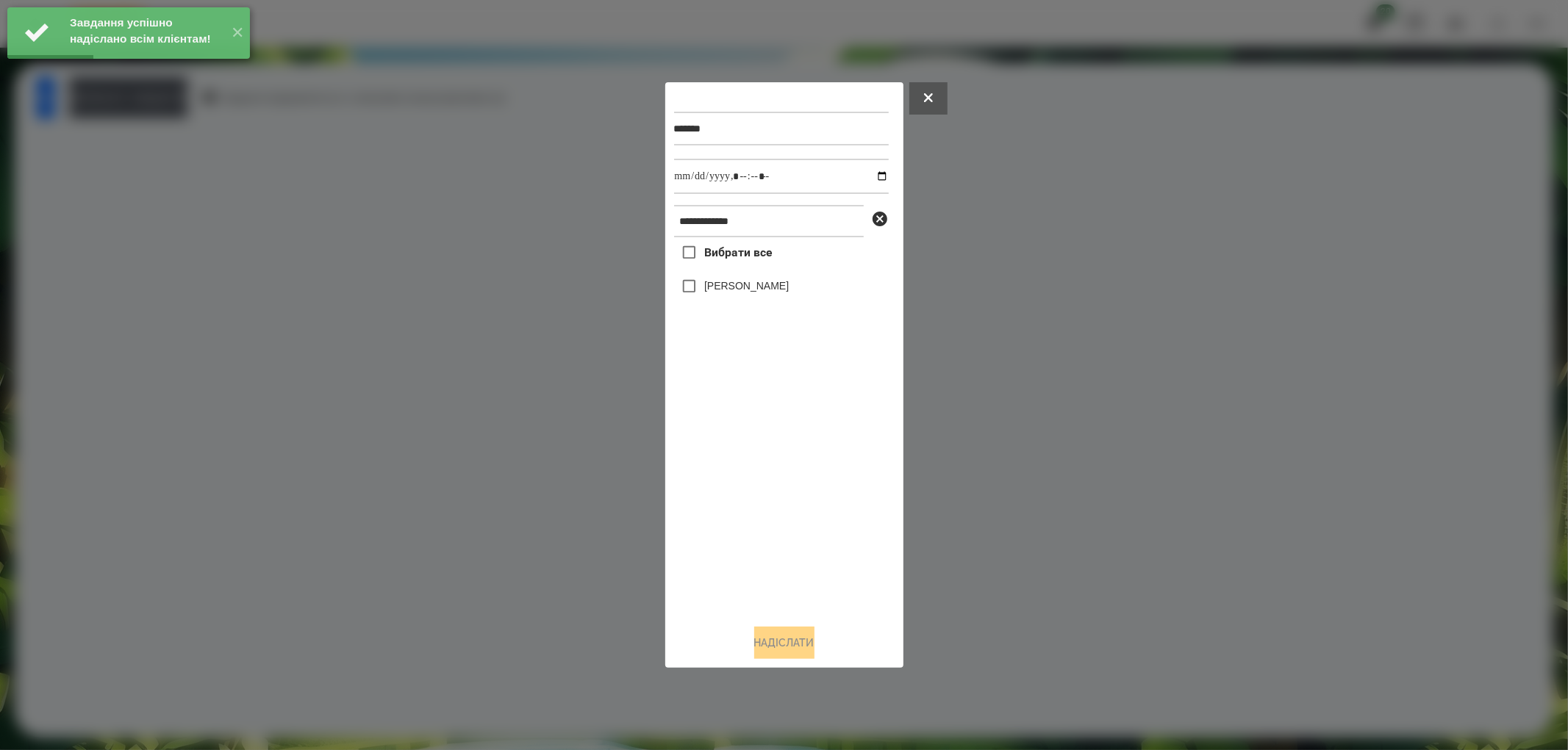
click at [718, 283] on label "[PERSON_NAME]" at bounding box center [747, 285] width 84 height 14
click at [877, 173] on input "datetime-local" at bounding box center [781, 176] width 215 height 35
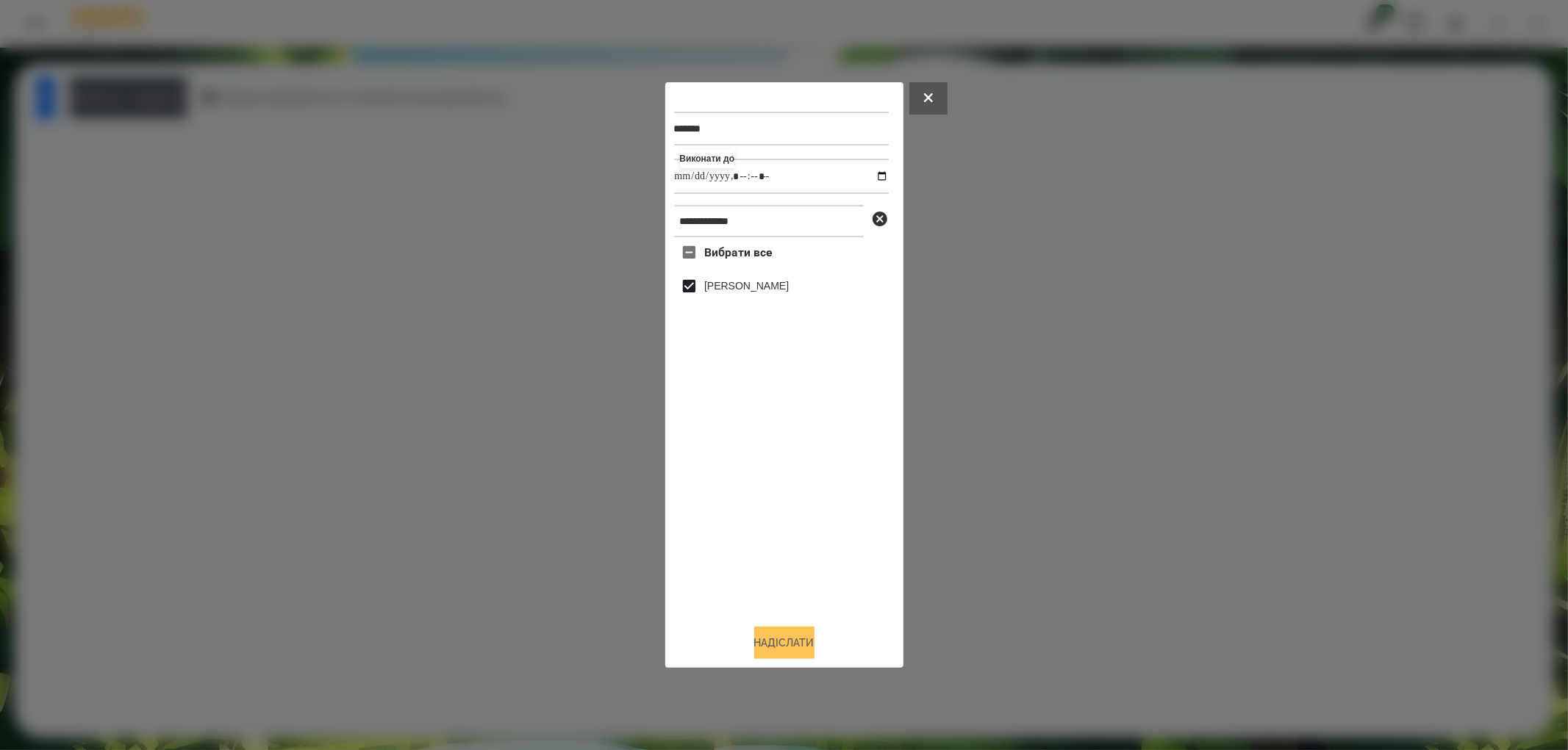
type input "**********"
click at [805, 638] on button "Надіслати" at bounding box center [784, 642] width 60 height 32
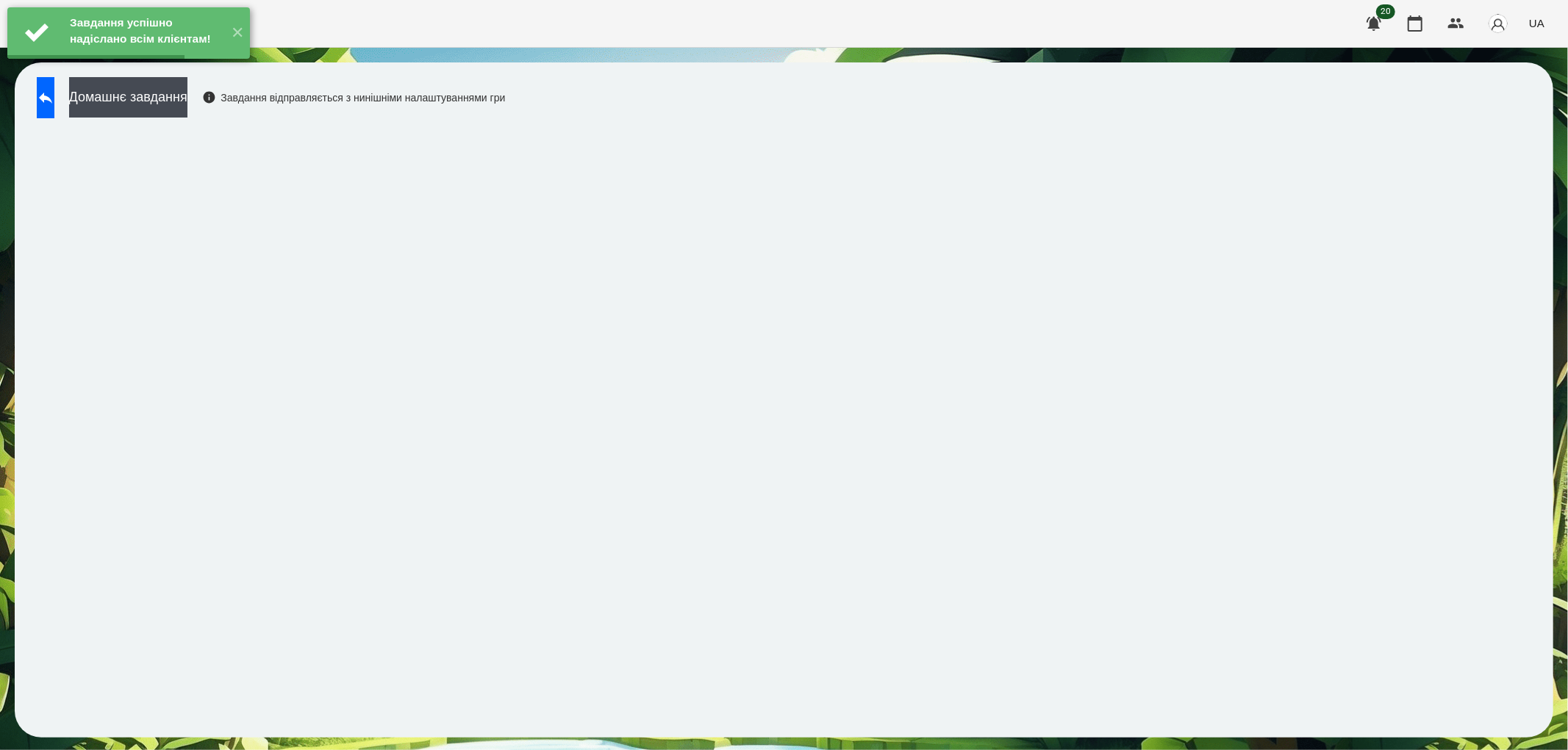
click at [155, 93] on button "Домашнє завдання" at bounding box center [128, 97] width 118 height 41
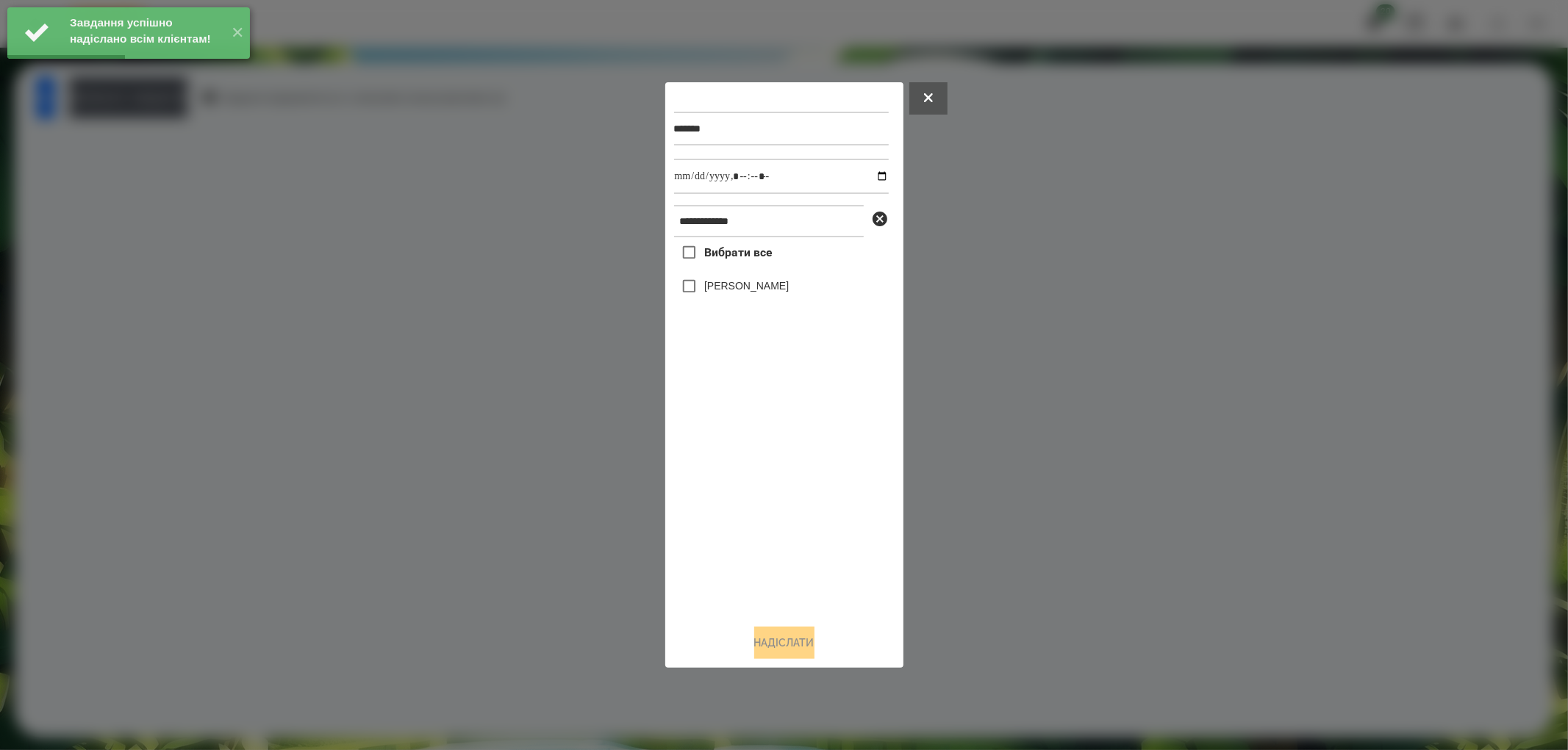
click at [704, 286] on label "[PERSON_NAME]" at bounding box center [747, 285] width 84 height 14
click at [871, 173] on input "datetime-local" at bounding box center [781, 176] width 215 height 35
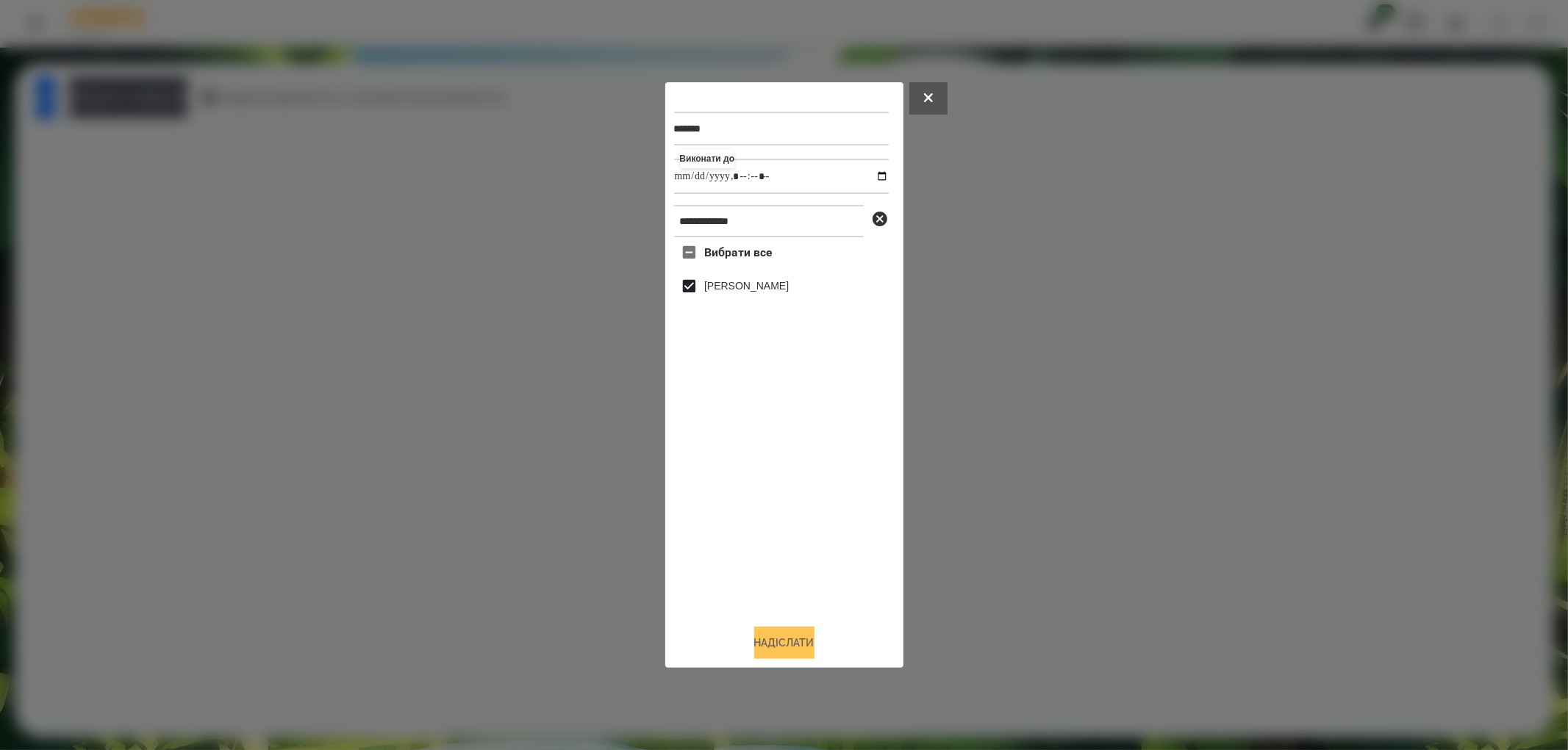
type input "**********"
click at [792, 634] on button "Надіслати" at bounding box center [784, 642] width 60 height 32
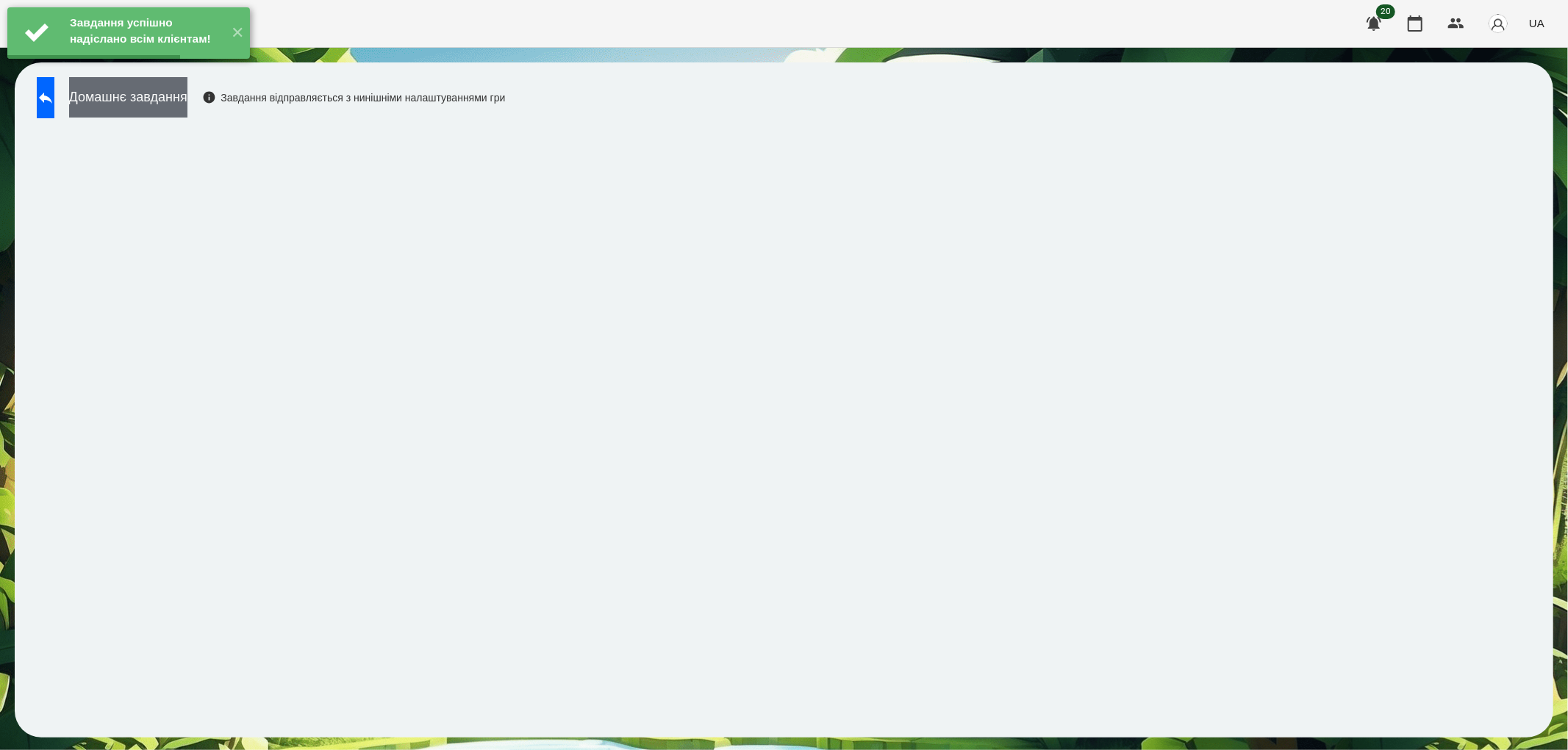
click at [173, 96] on button "Домашнє завдання" at bounding box center [128, 97] width 118 height 41
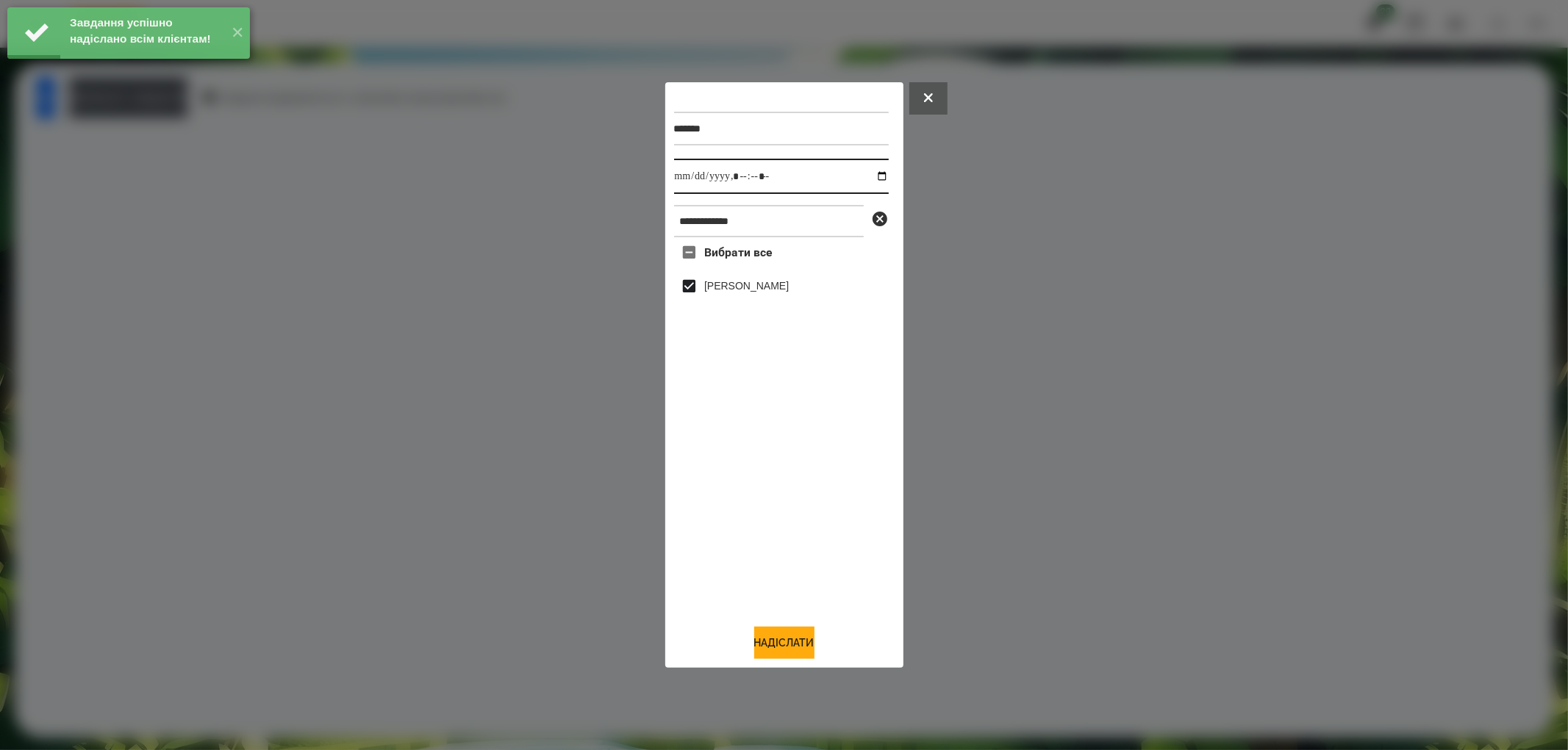
click at [873, 178] on input "datetime-local" at bounding box center [781, 176] width 215 height 35
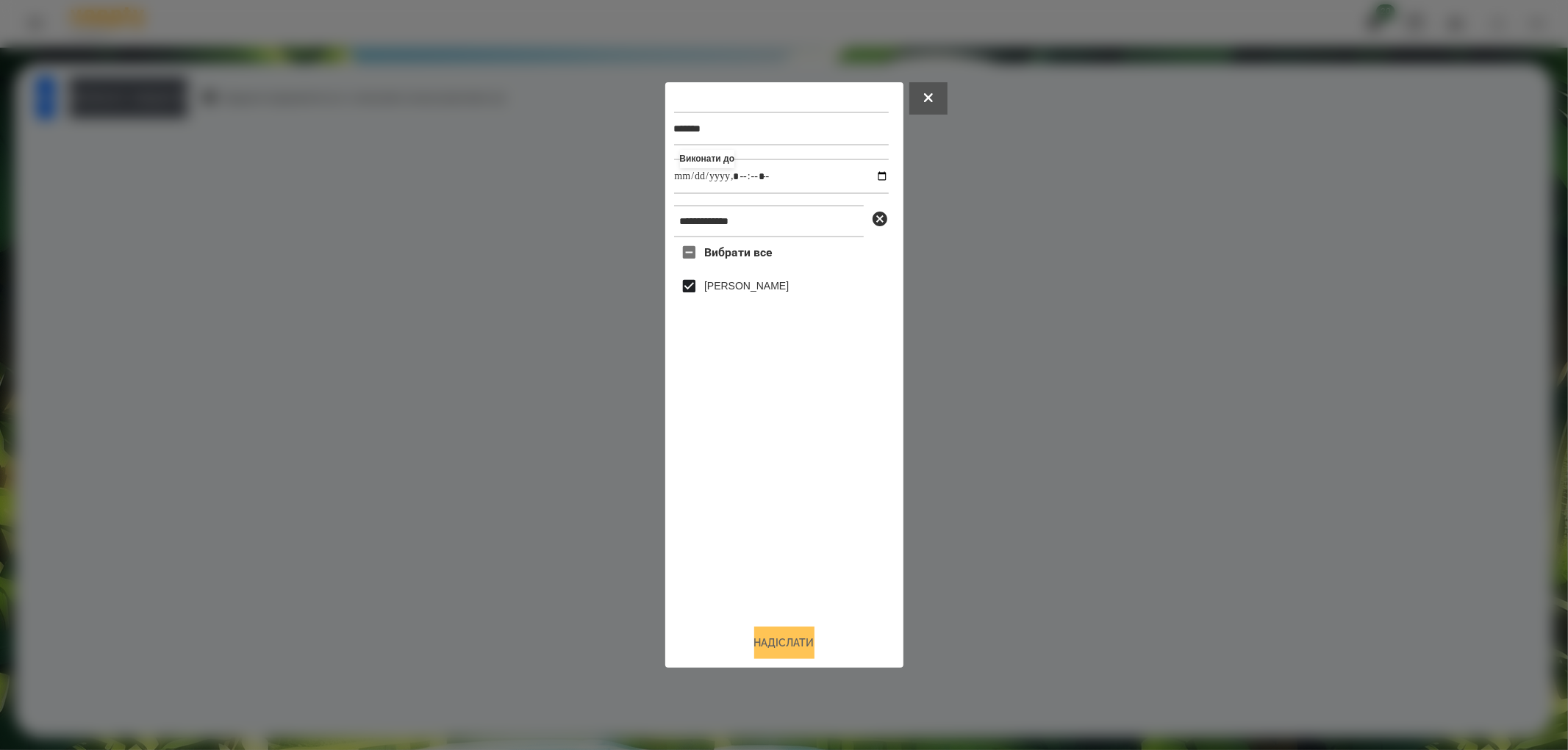
type input "**********"
click at [809, 649] on button "Надіслати" at bounding box center [784, 642] width 60 height 32
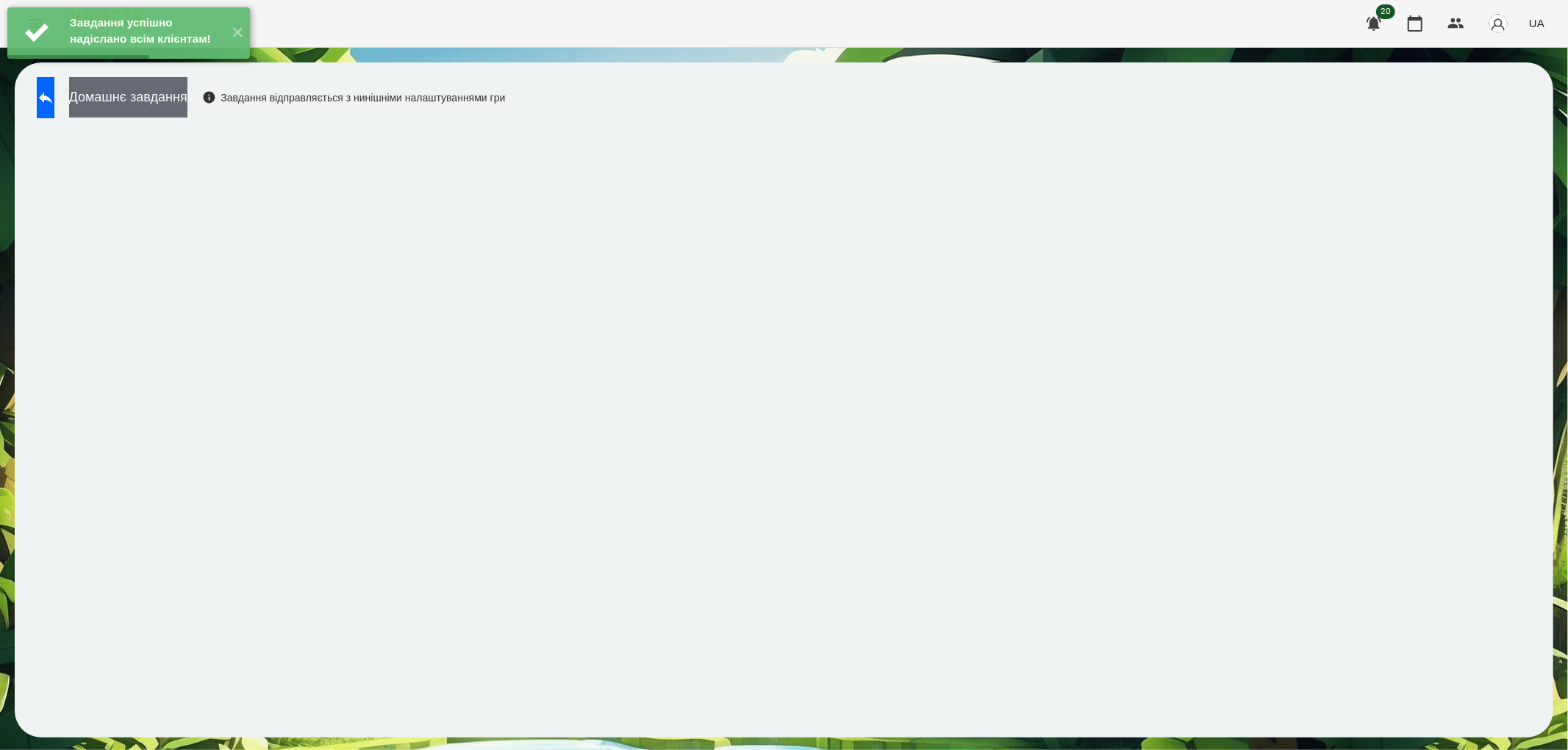
click at [160, 98] on button "Домашнє завдання" at bounding box center [128, 97] width 118 height 41
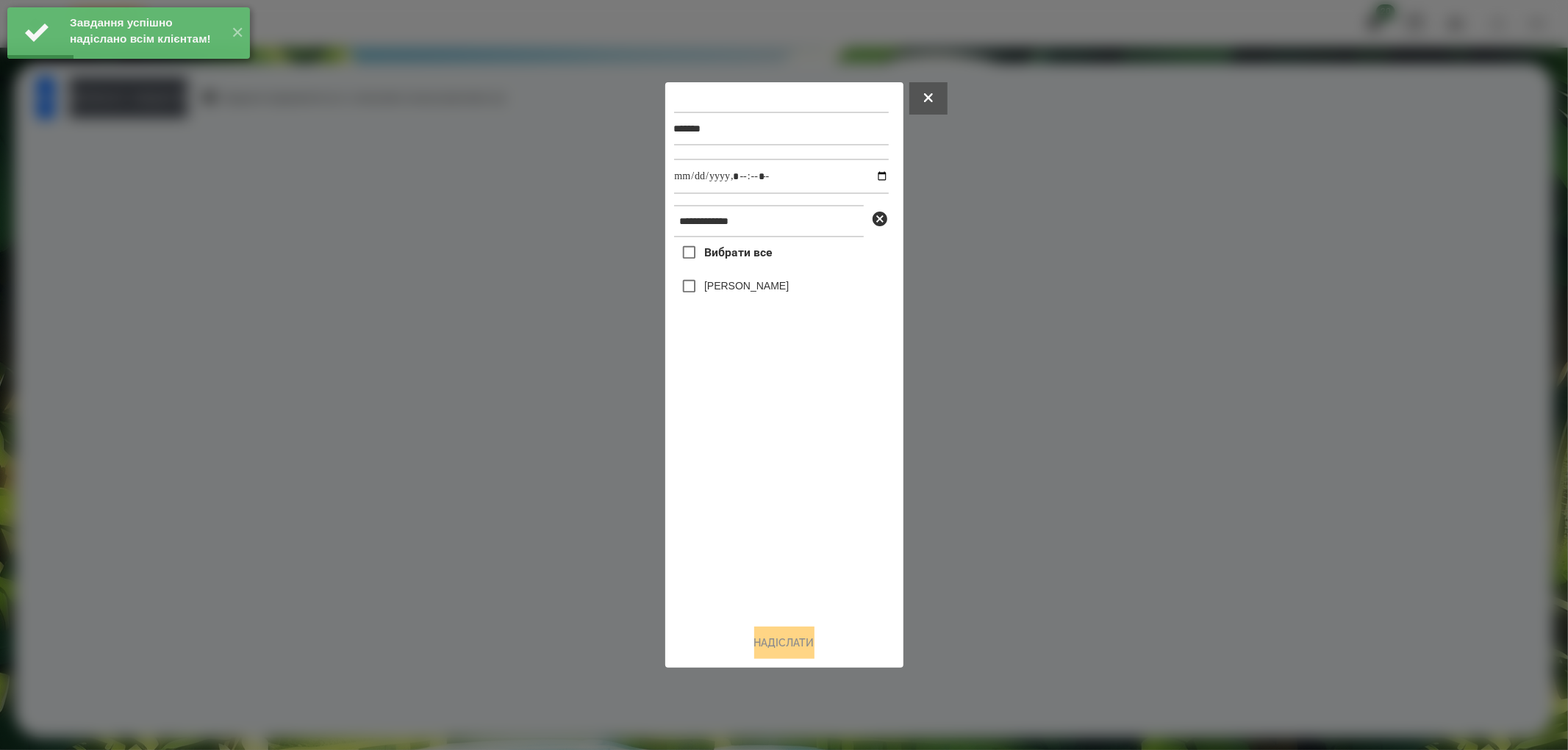
click at [745, 289] on label "[PERSON_NAME]" at bounding box center [747, 285] width 84 height 14
click at [865, 178] on input "datetime-local" at bounding box center [781, 176] width 215 height 35
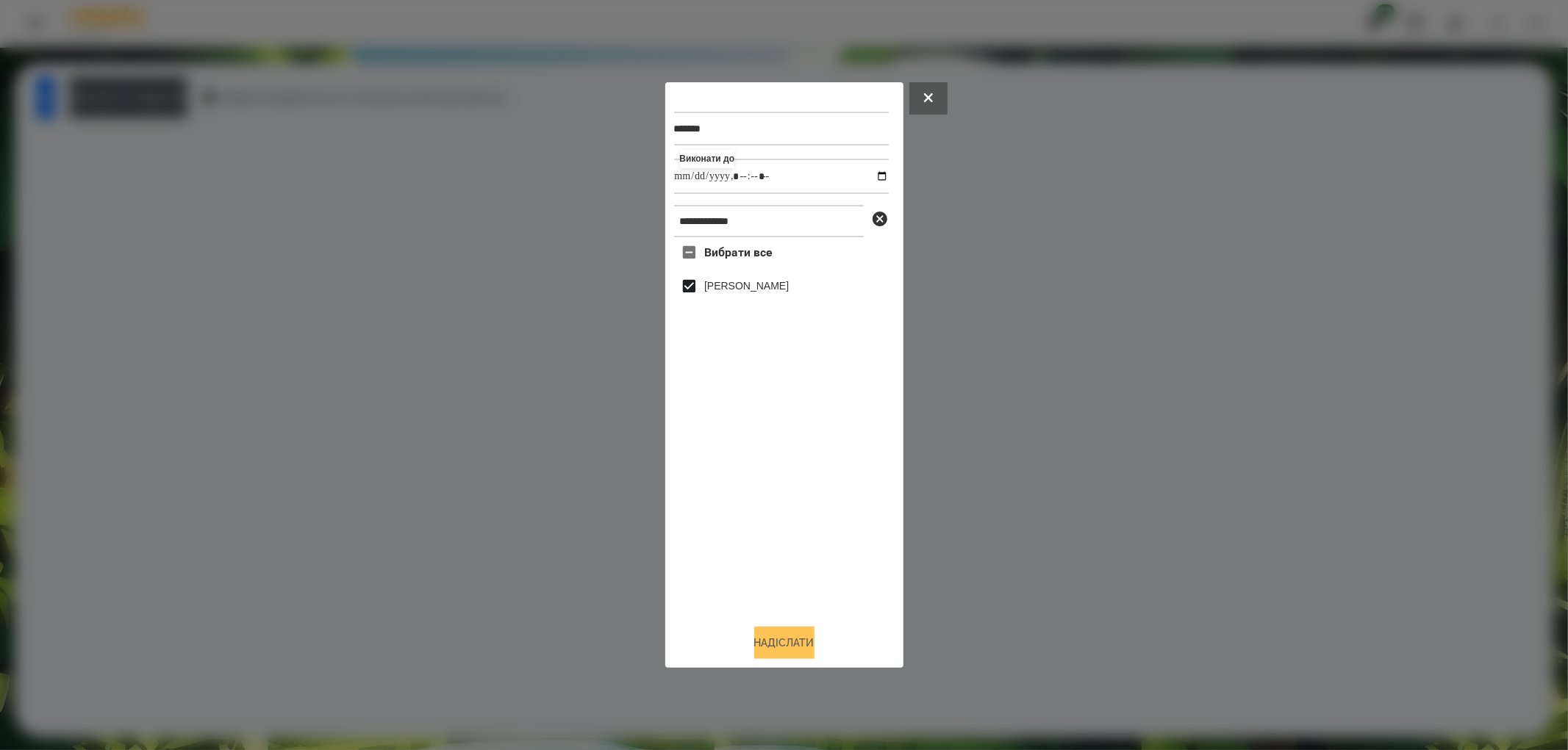
type input "**********"
click at [769, 648] on button "Надіслати" at bounding box center [784, 642] width 60 height 32
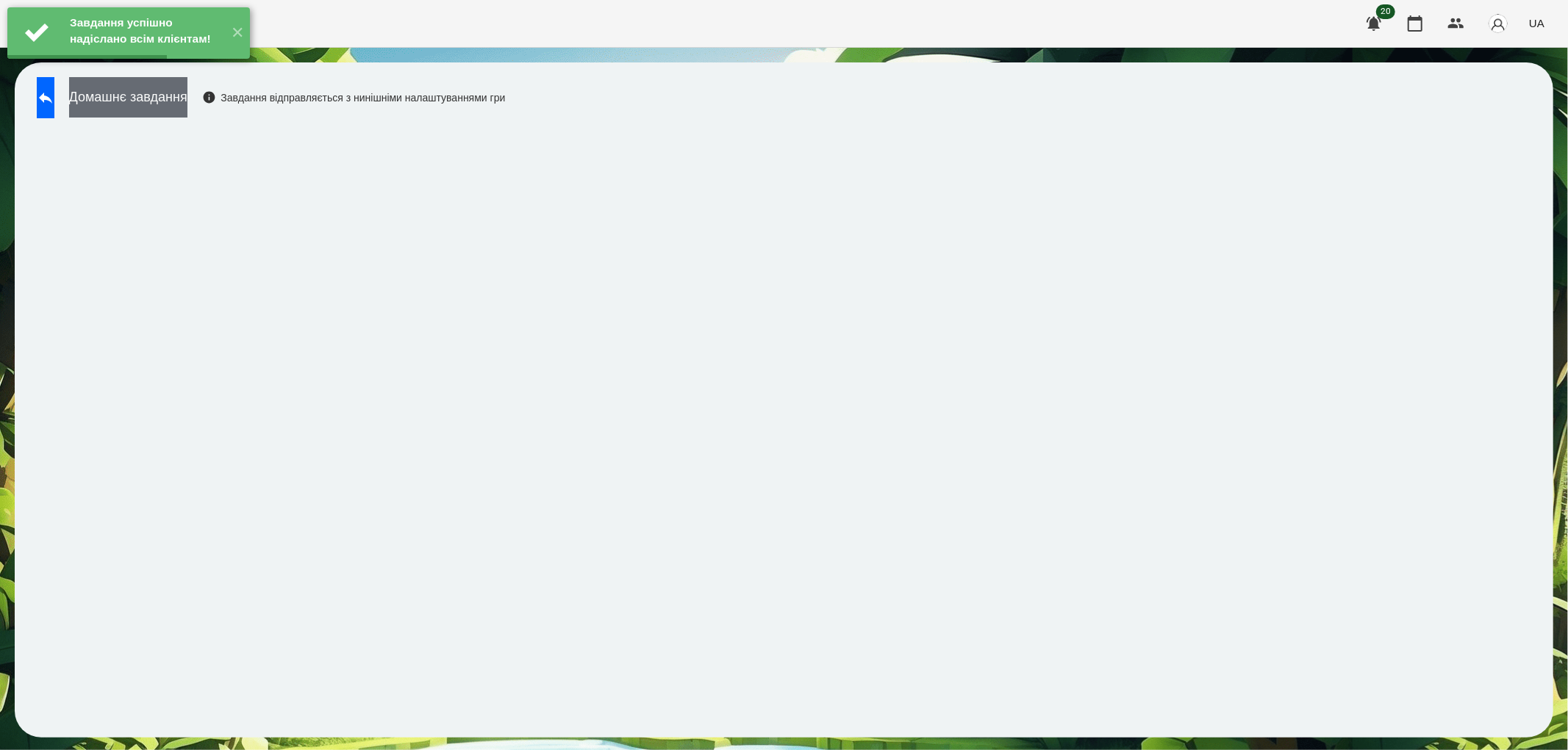
click at [177, 97] on button "Домашнє завдання" at bounding box center [128, 97] width 118 height 41
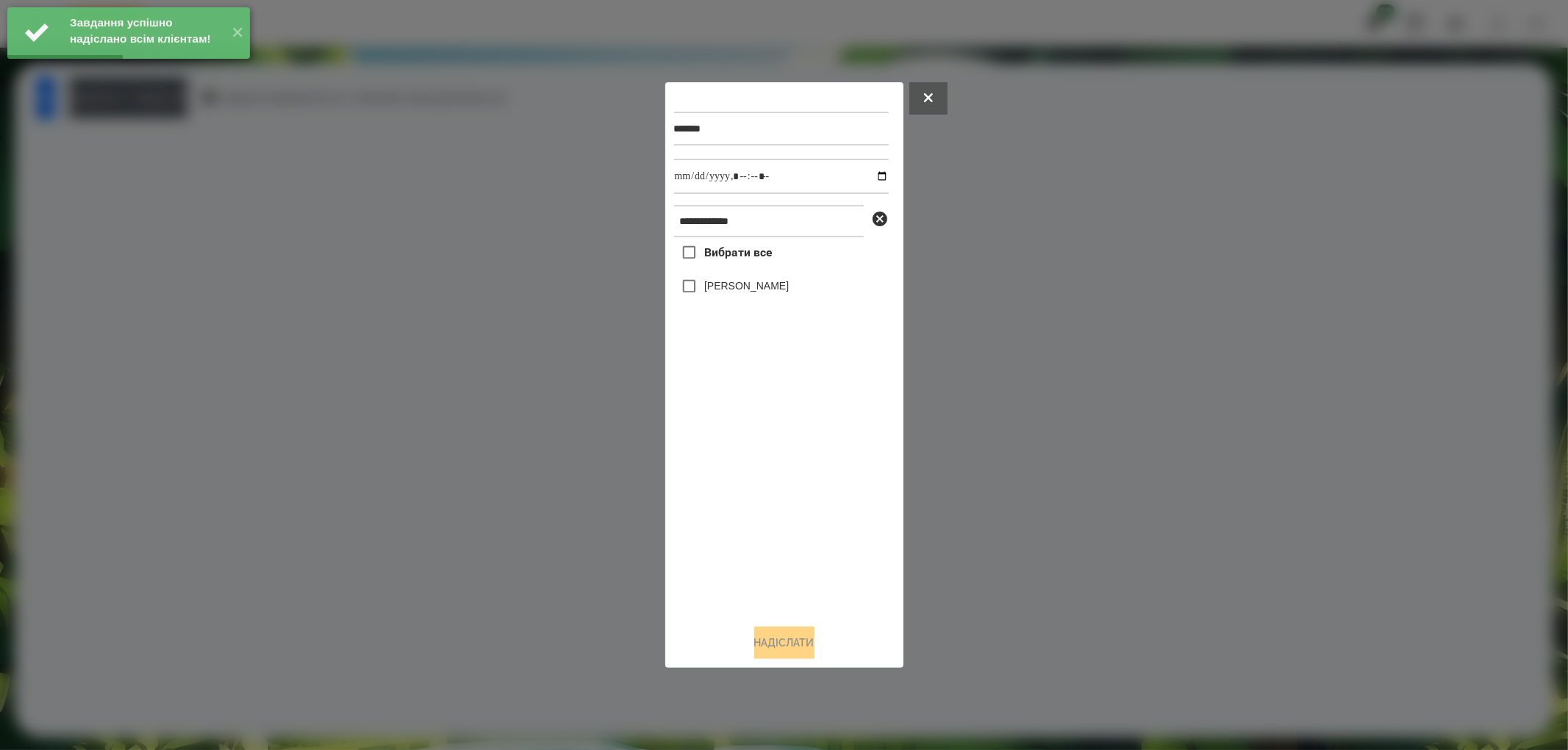
click at [726, 291] on label "[PERSON_NAME]" at bounding box center [747, 285] width 84 height 14
click at [877, 171] on input "datetime-local" at bounding box center [781, 176] width 215 height 35
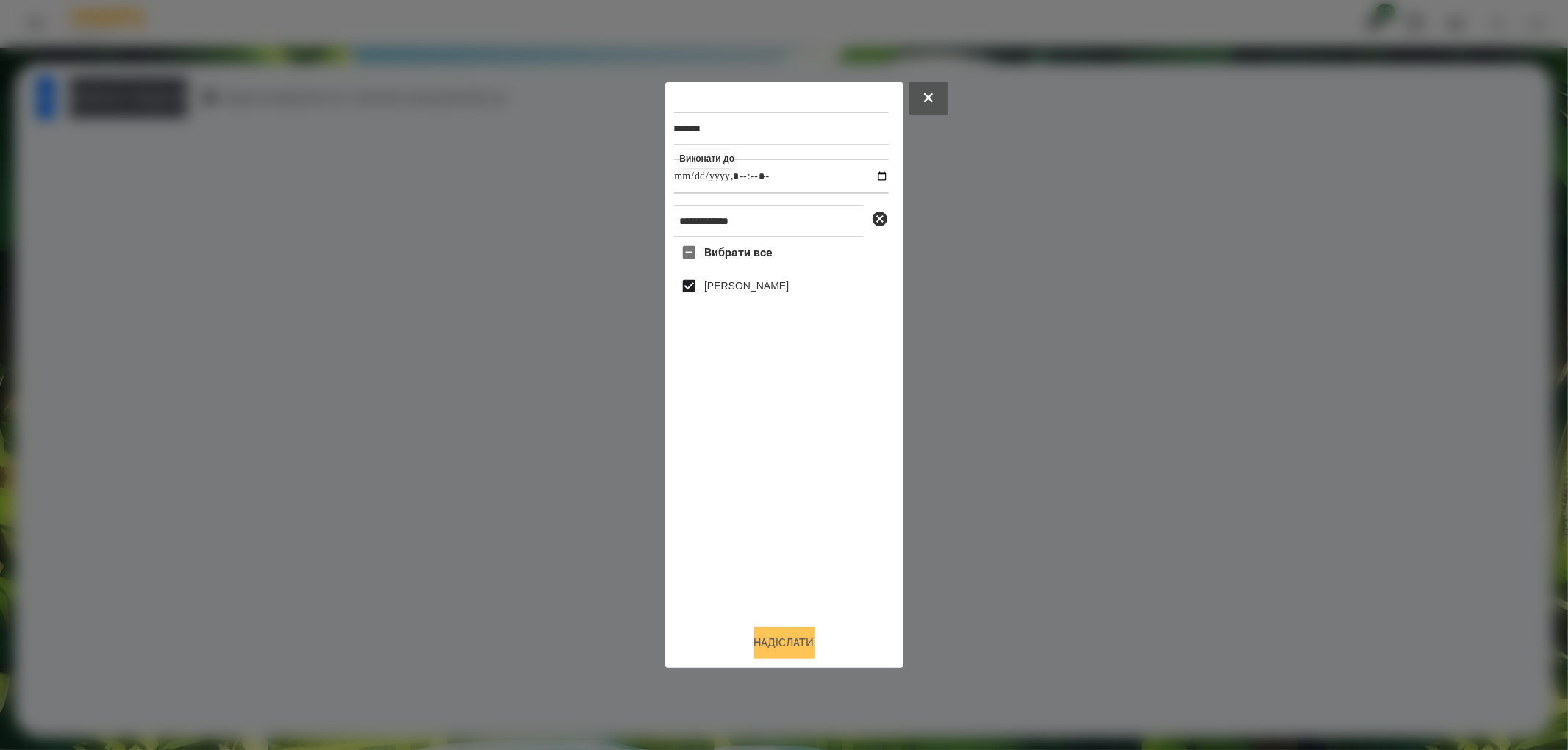
type input "**********"
click at [777, 641] on button "Надіслати" at bounding box center [784, 642] width 60 height 32
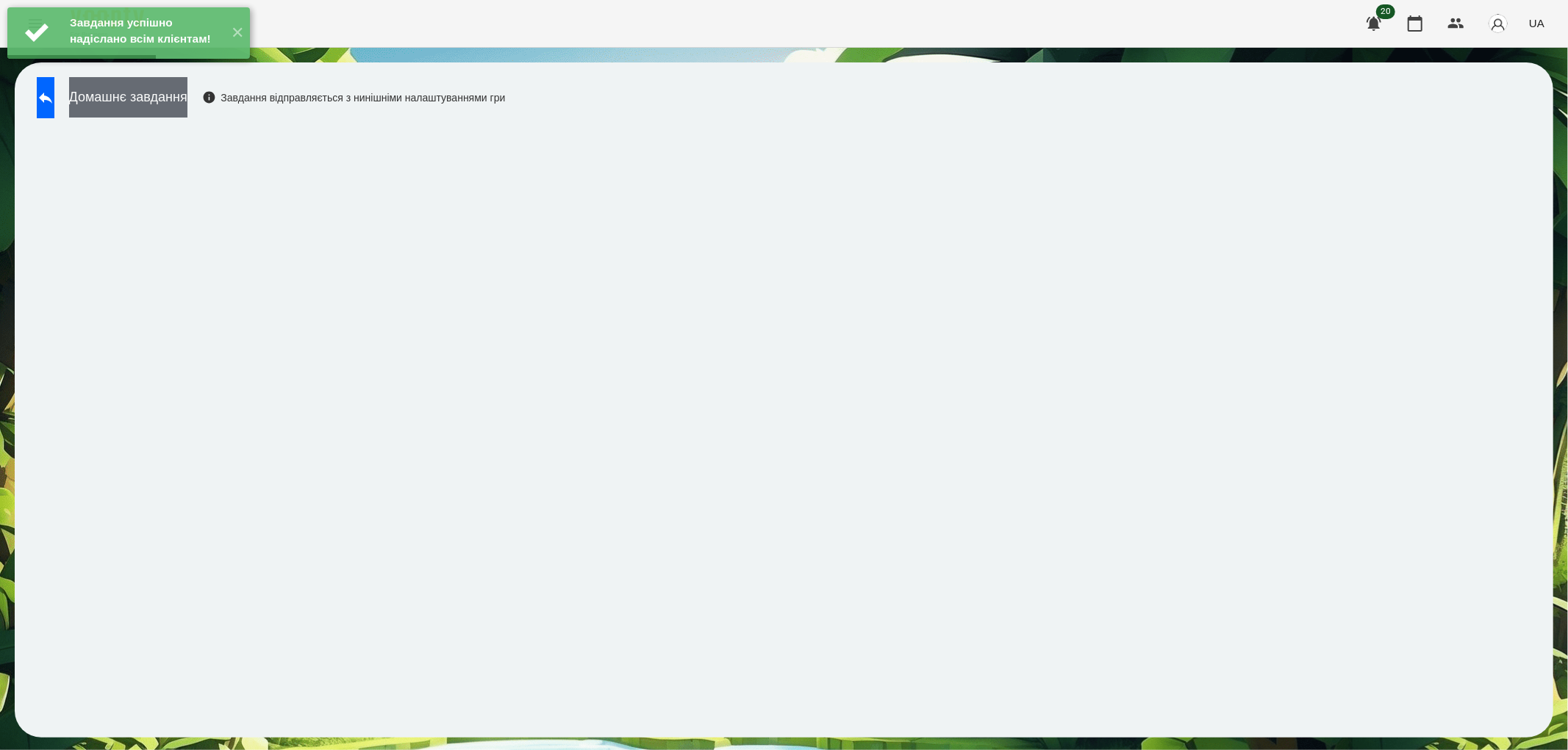
click at [164, 90] on button "Домашнє завдання" at bounding box center [128, 97] width 118 height 41
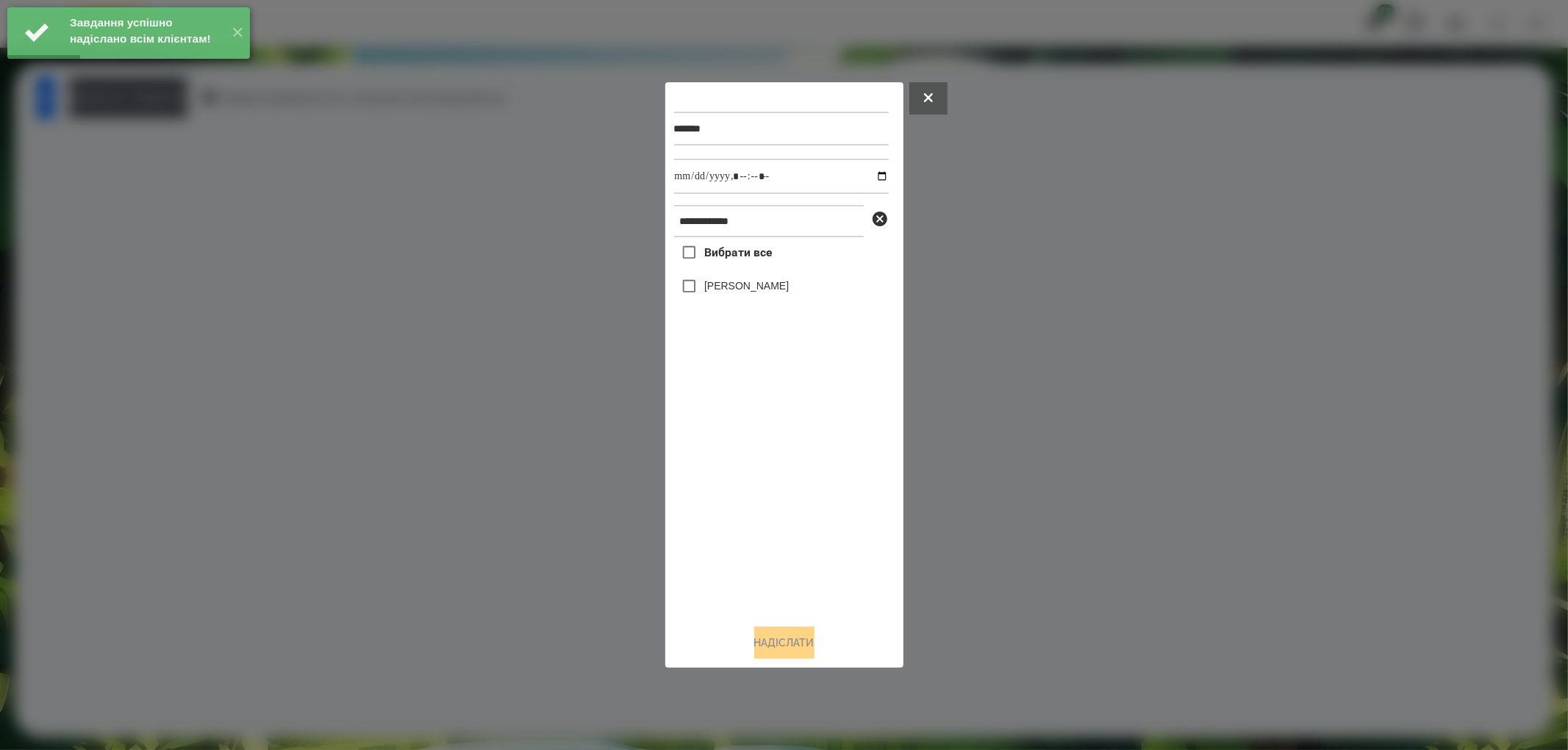
click at [720, 285] on label "[PERSON_NAME]" at bounding box center [747, 285] width 84 height 14
click at [866, 174] on input "datetime-local" at bounding box center [781, 176] width 215 height 35
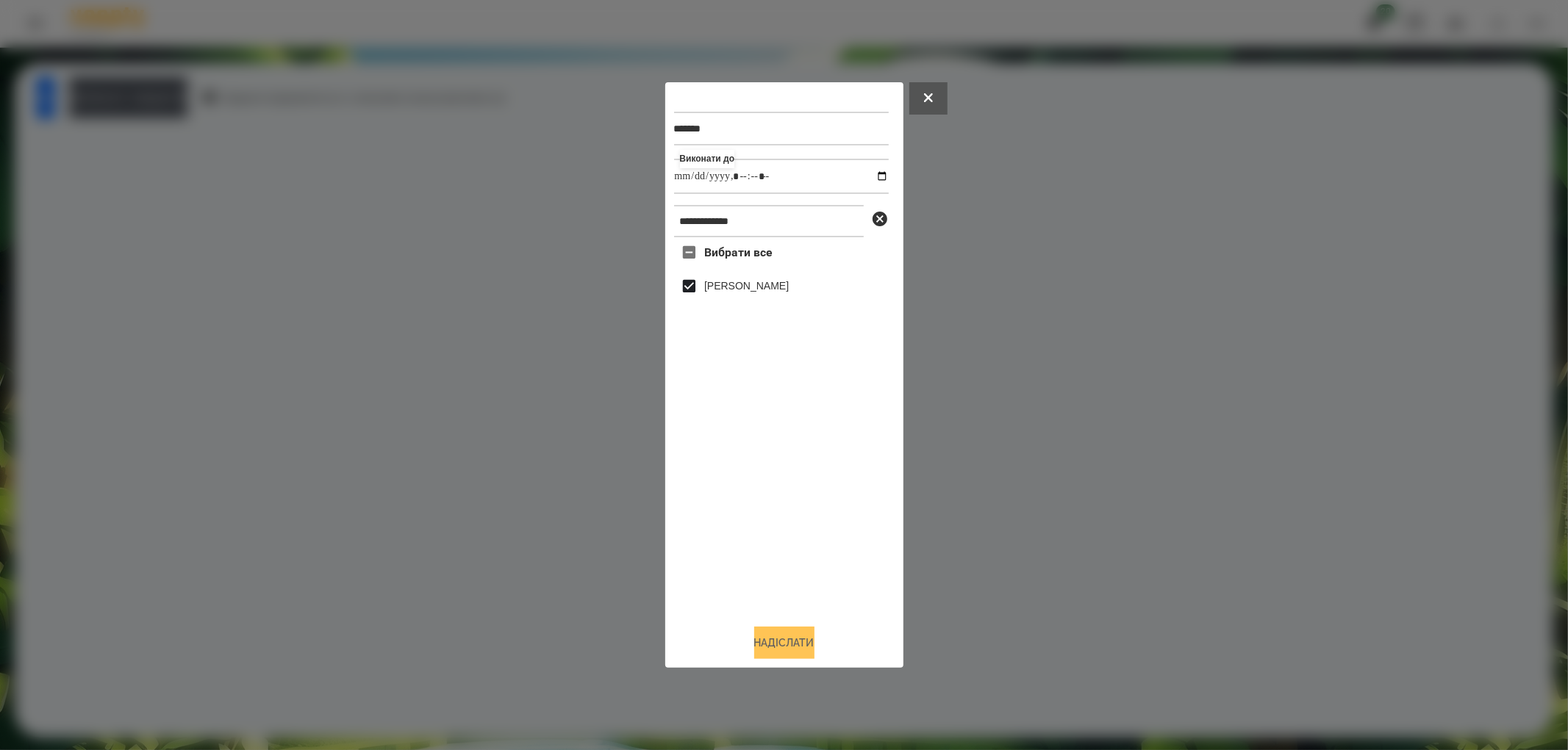
type input "**********"
click at [780, 639] on button "Надіслати" at bounding box center [784, 642] width 60 height 32
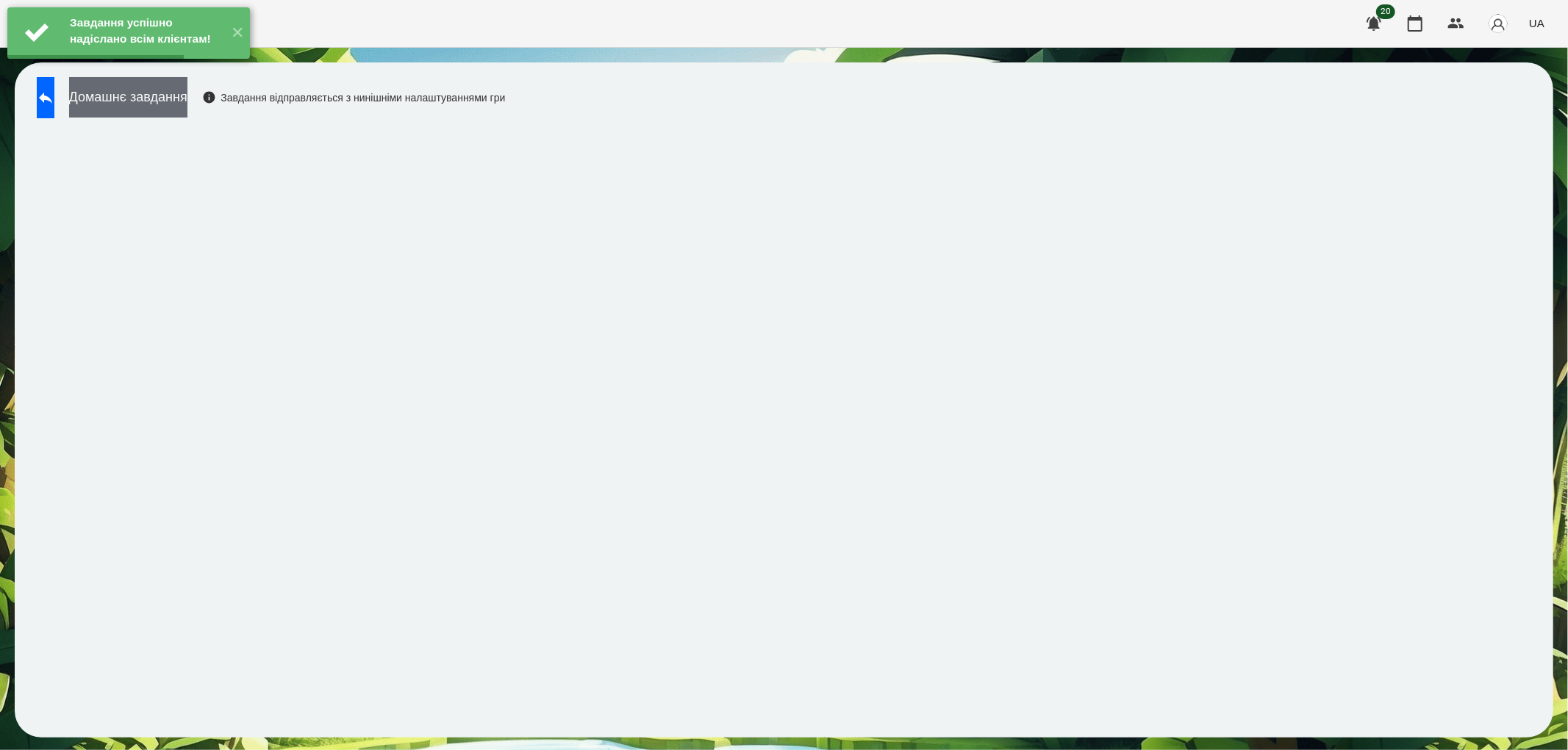
click at [138, 107] on button "Домашнє завдання" at bounding box center [128, 97] width 118 height 41
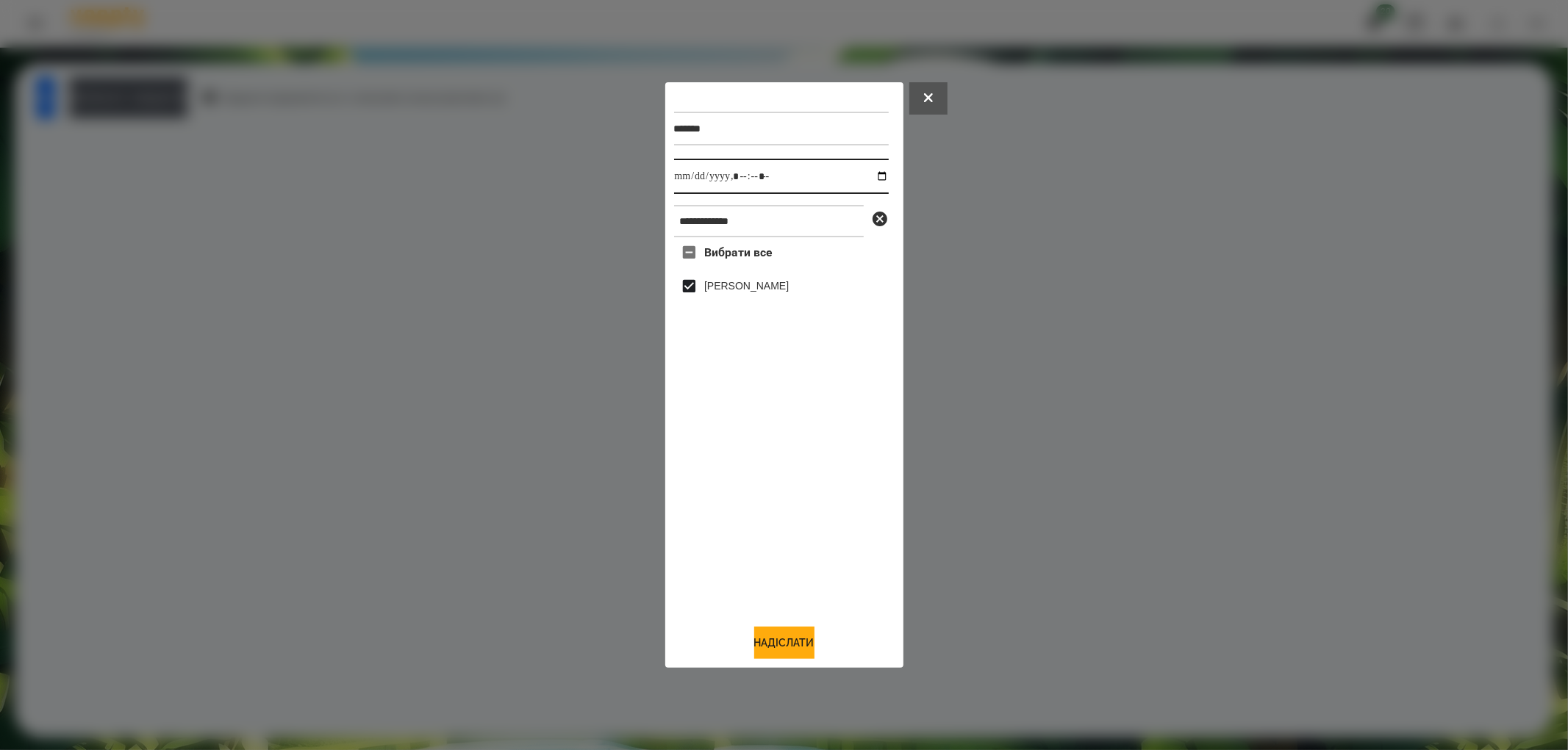
click at [869, 175] on input "datetime-local" at bounding box center [781, 176] width 215 height 35
type input "**********"
click at [802, 636] on button "Надіслати" at bounding box center [784, 642] width 60 height 32
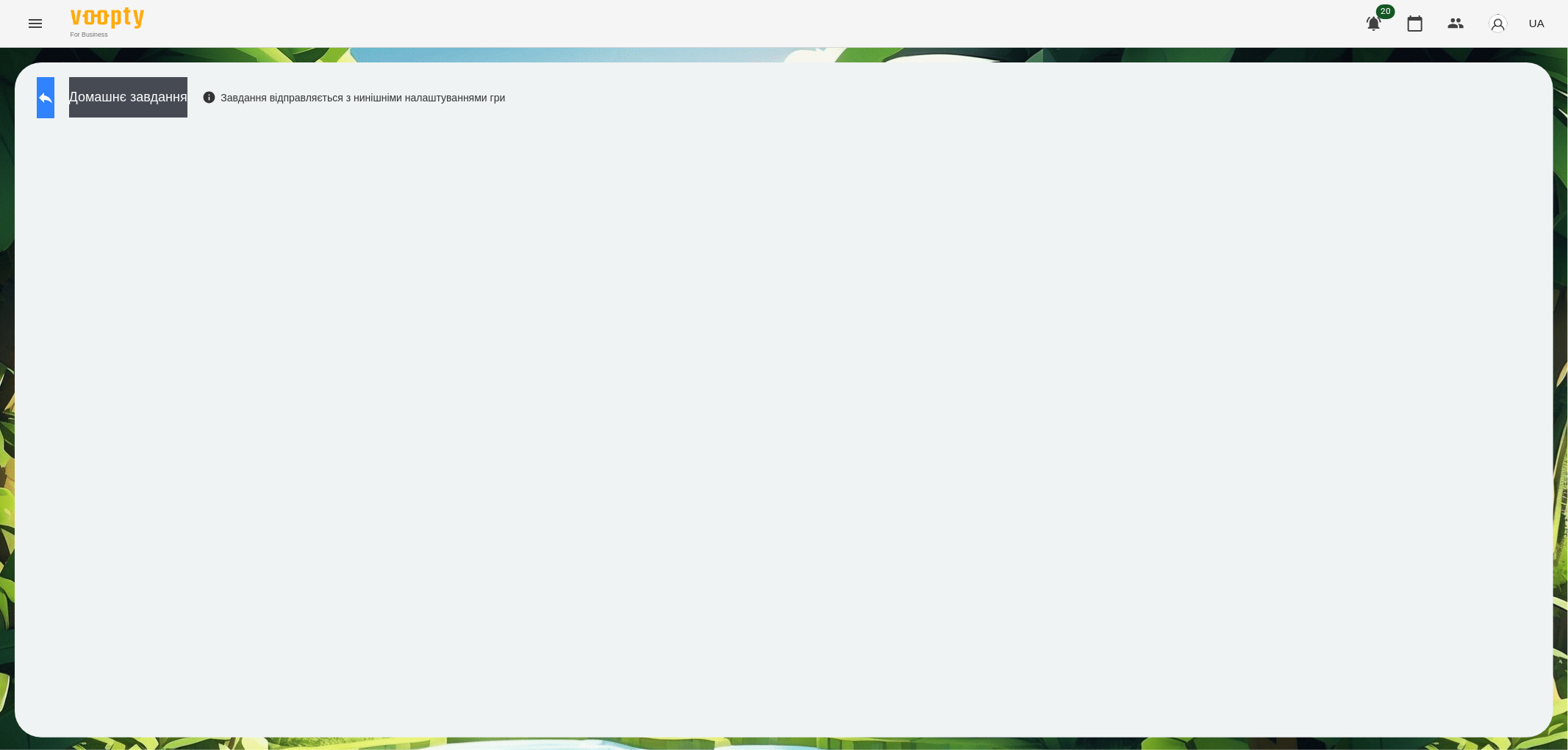
click at [53, 90] on icon at bounding box center [45, 97] width 17 height 17
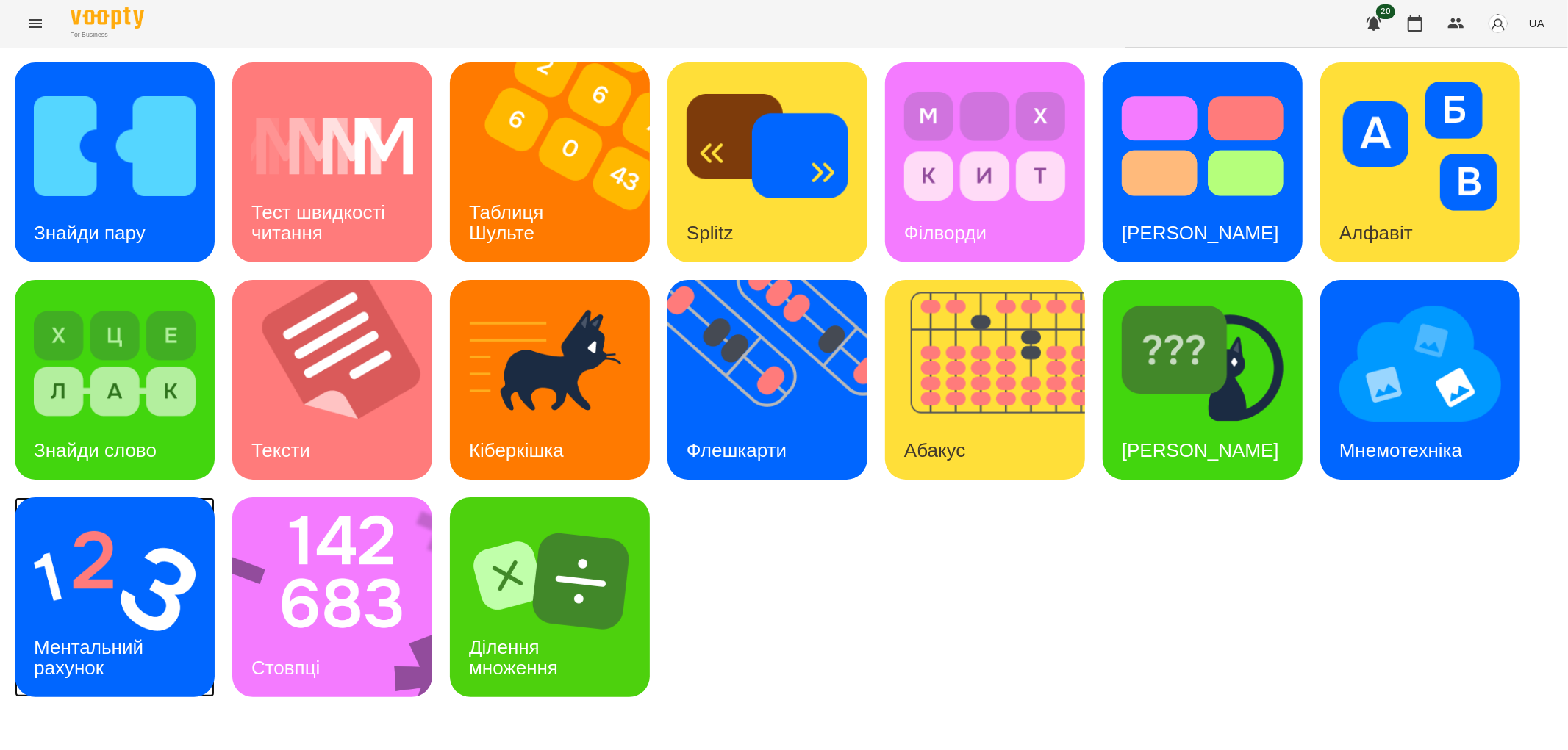
click at [54, 619] on div "Ментальний рахунок" at bounding box center [91, 658] width 153 height 78
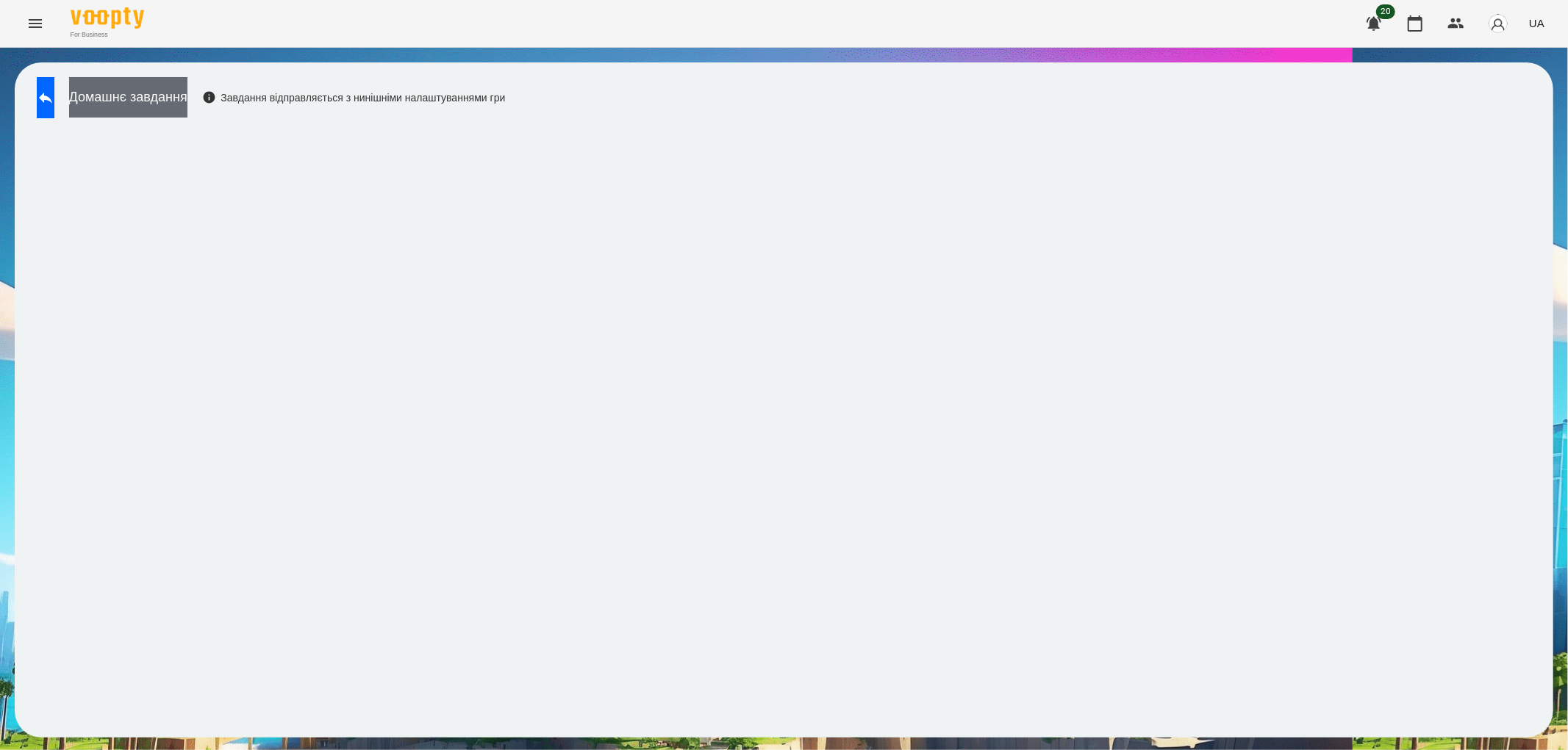
click at [188, 100] on button "Домашнє завдання" at bounding box center [128, 97] width 118 height 41
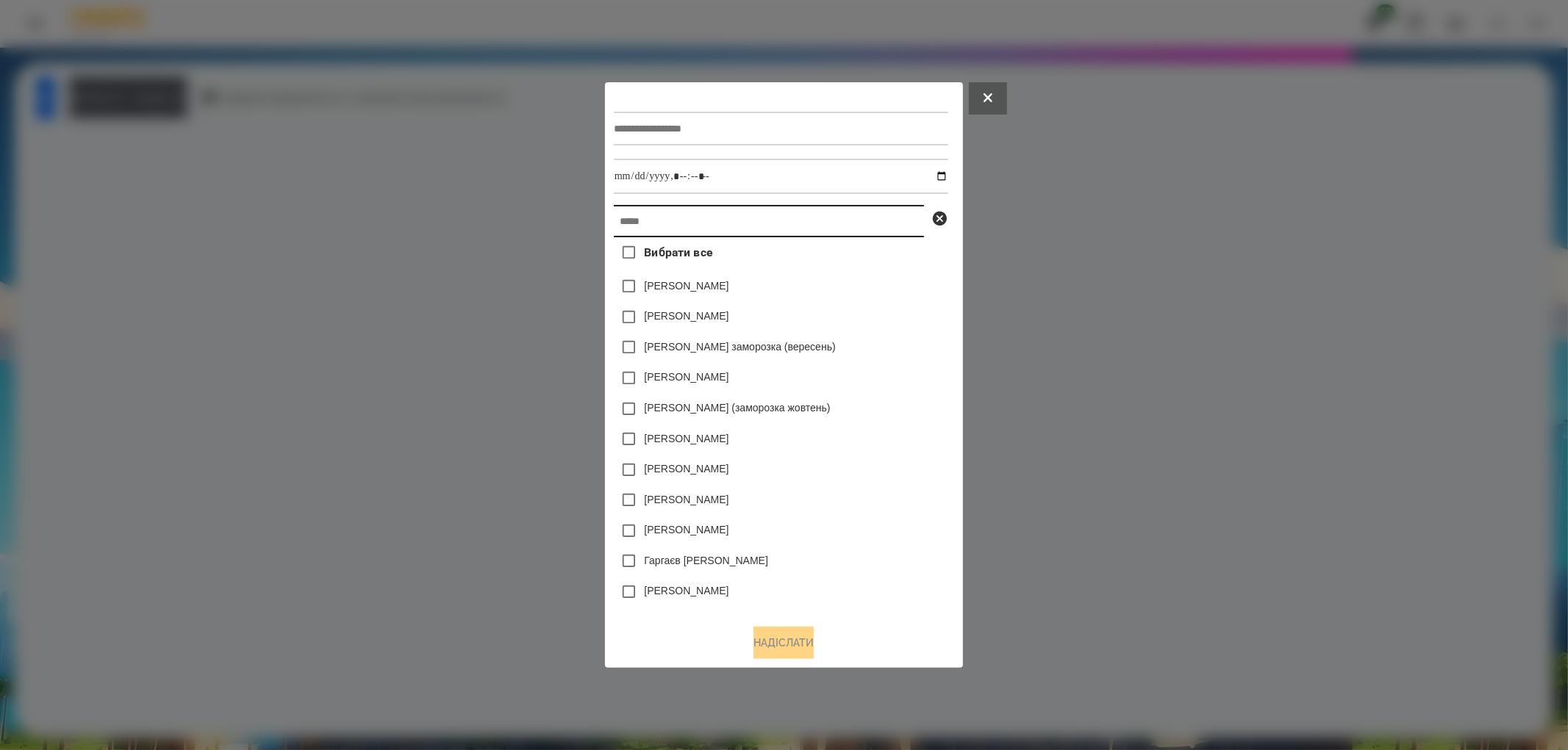
click at [636, 222] on input "text" at bounding box center [769, 221] width 310 height 32
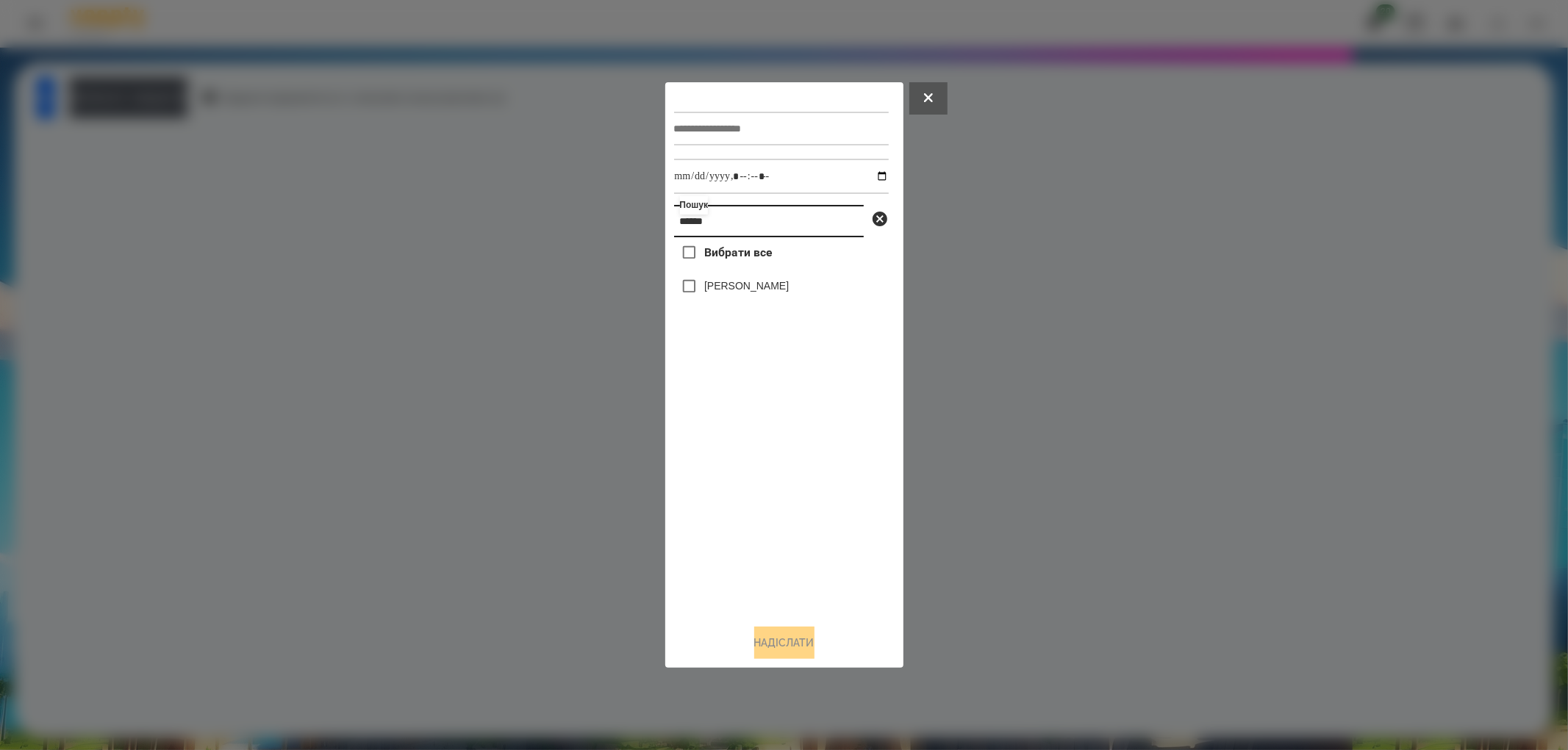
type input "******"
click at [698, 120] on input "text" at bounding box center [781, 128] width 215 height 34
type input "**********"
click at [867, 175] on input "datetime-local" at bounding box center [781, 176] width 215 height 35
type input "**********"
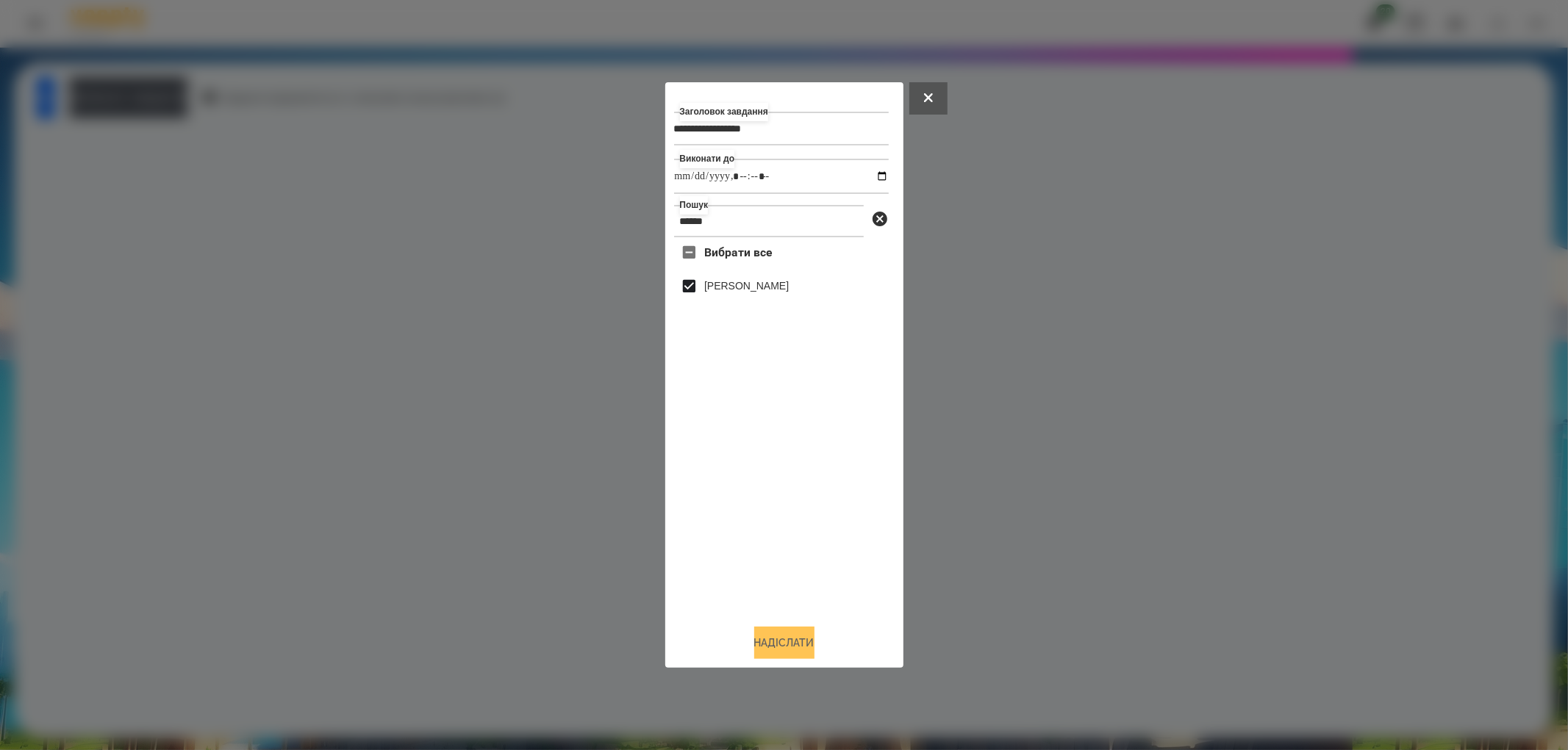
click at [780, 639] on button "Надіслати" at bounding box center [784, 642] width 60 height 32
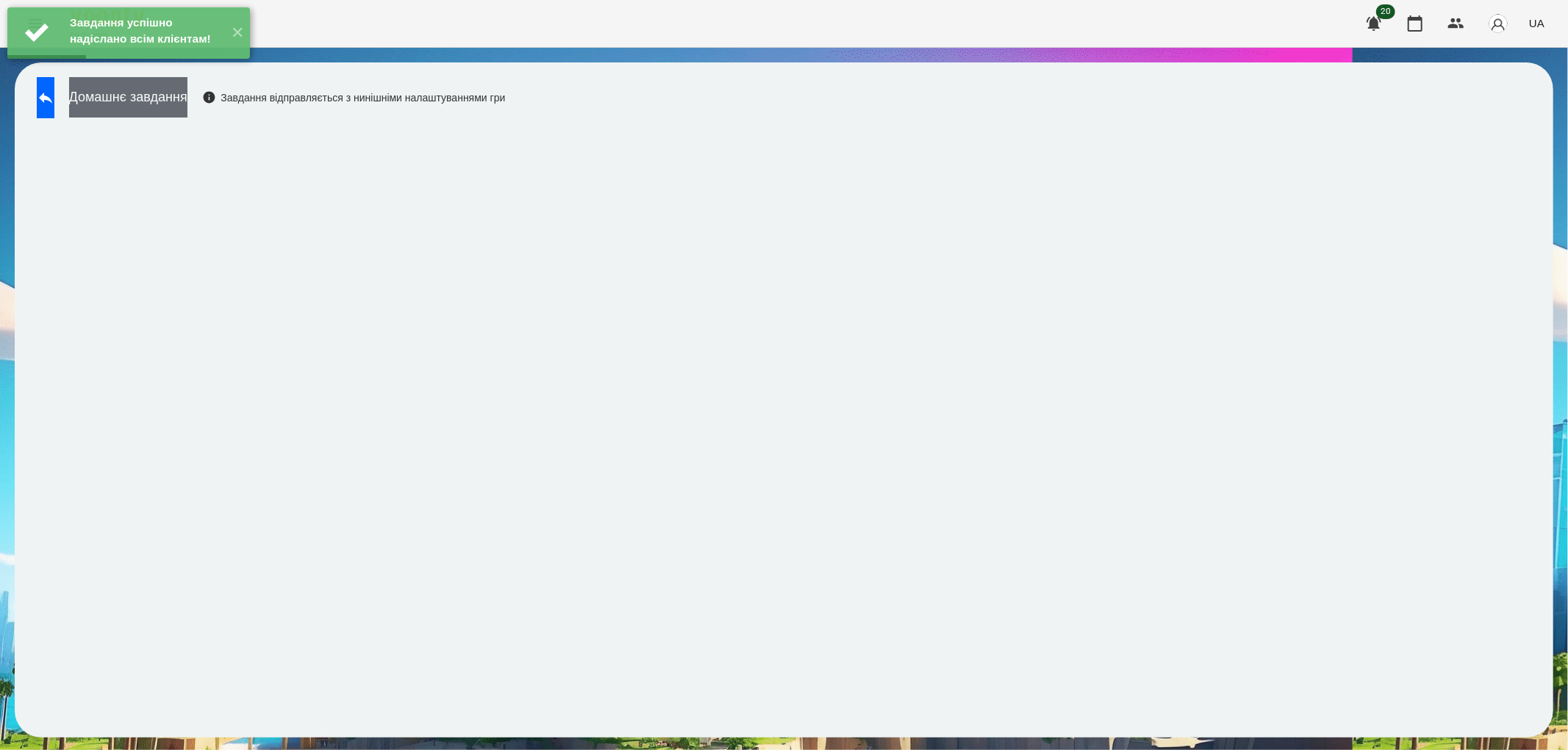
click at [161, 101] on button "Домашнє завдання" at bounding box center [128, 97] width 118 height 41
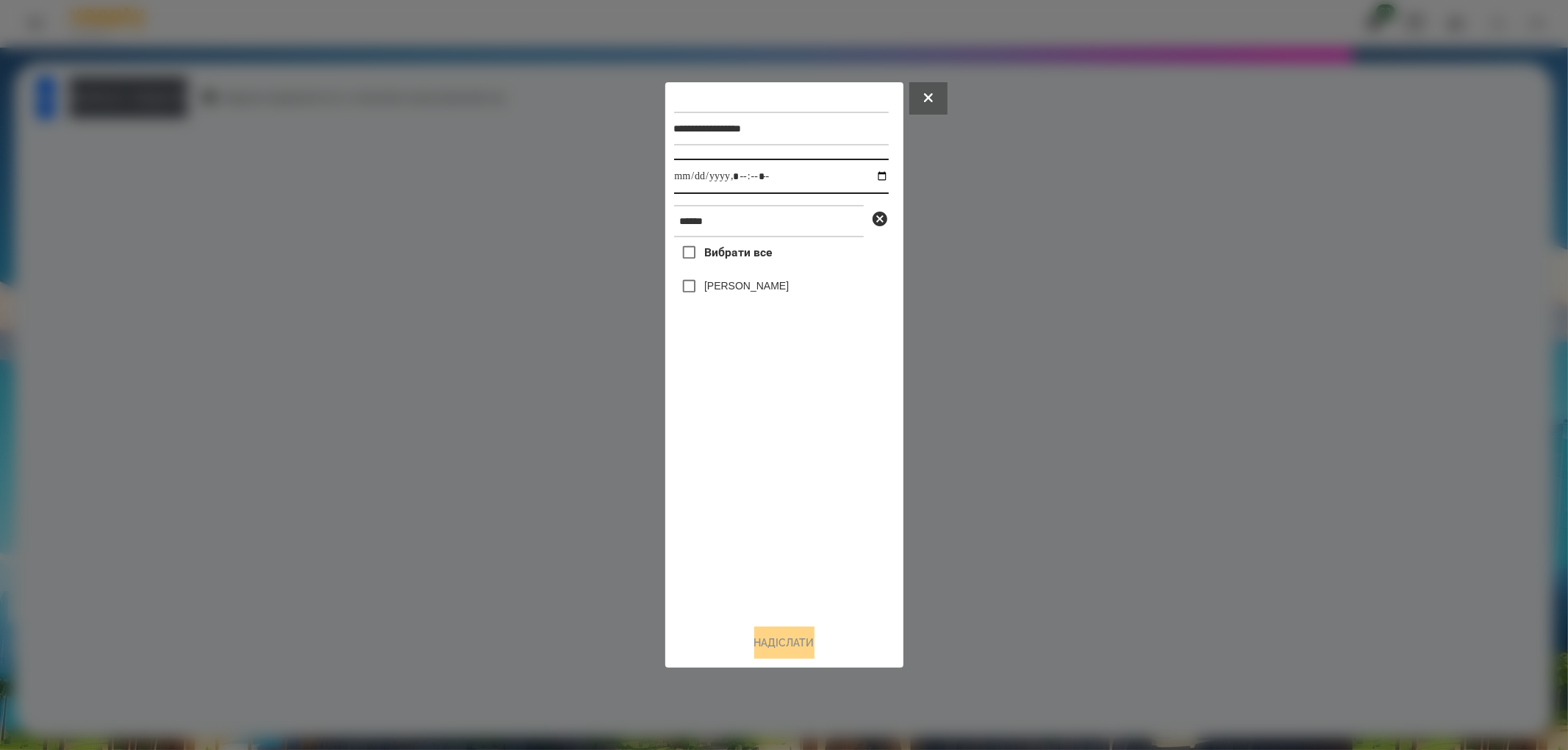
click at [870, 182] on input "datetime-local" at bounding box center [781, 176] width 215 height 35
type input "**********"
click at [775, 567] on div "Вибрати все [PERSON_NAME]" at bounding box center [781, 425] width 215 height 375
click at [815, 645] on button "Надіслати" at bounding box center [784, 642] width 60 height 32
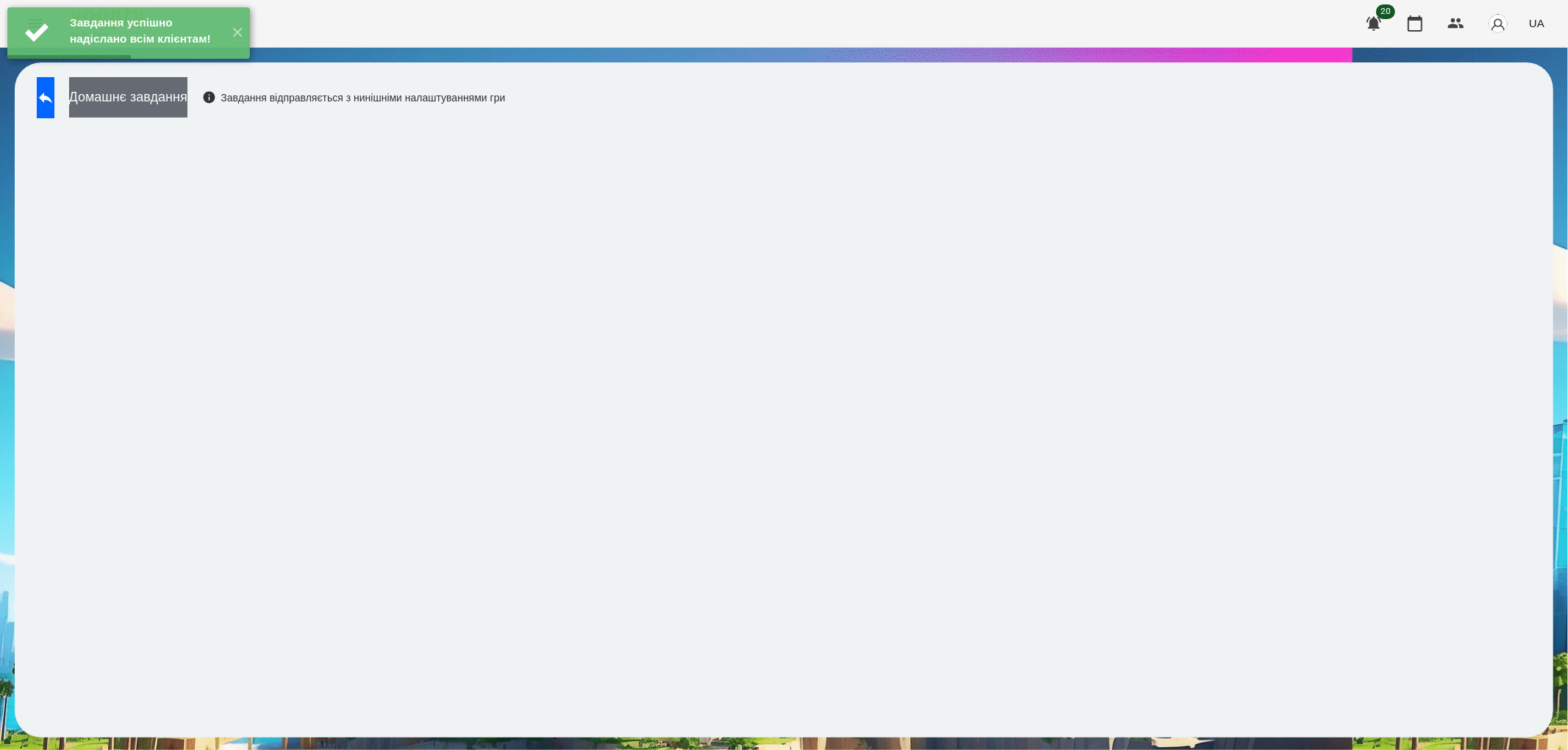
click at [173, 103] on button "Домашнє завдання" at bounding box center [128, 97] width 118 height 41
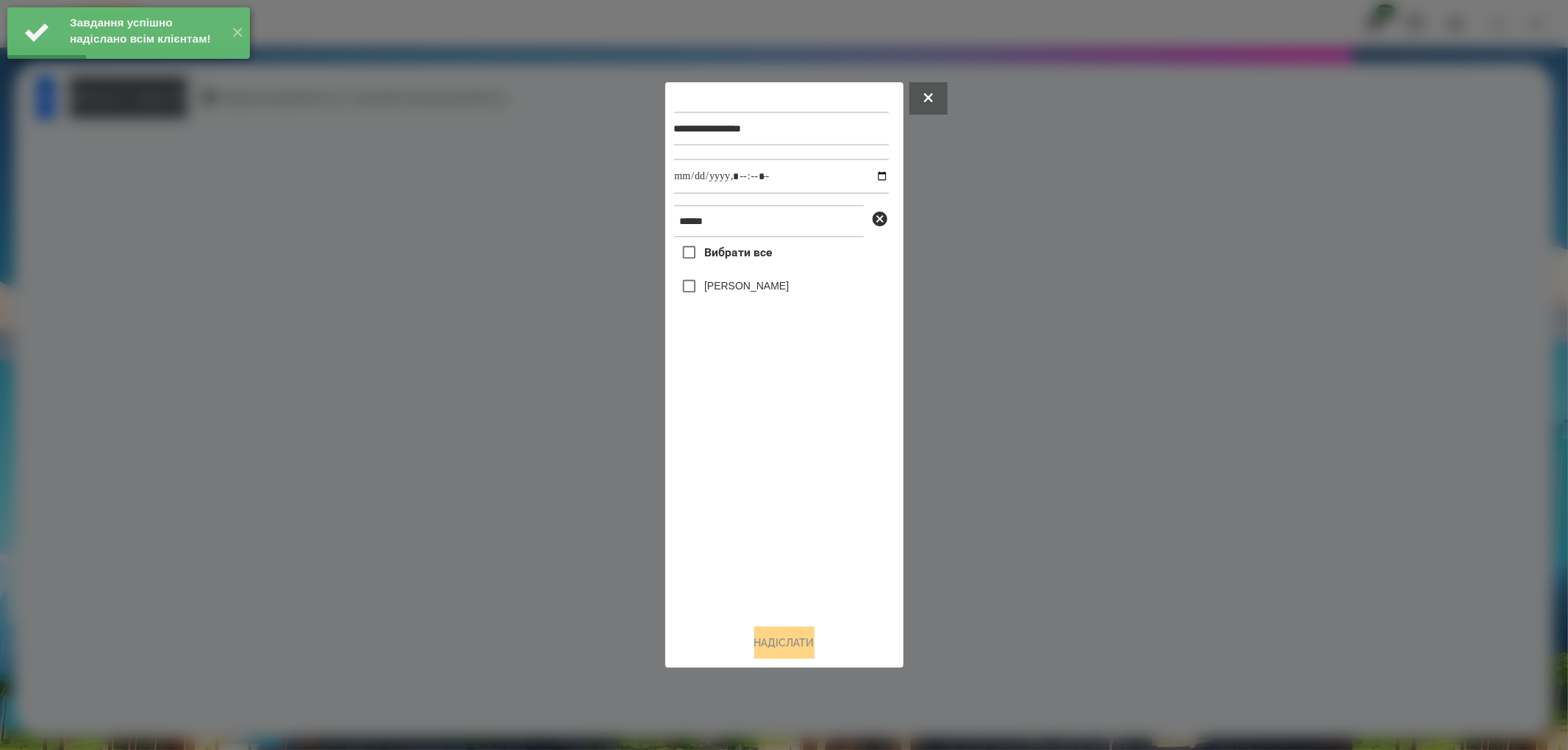
click at [714, 292] on label "[PERSON_NAME]" at bounding box center [747, 285] width 84 height 14
click at [867, 176] on input "datetime-local" at bounding box center [781, 176] width 215 height 35
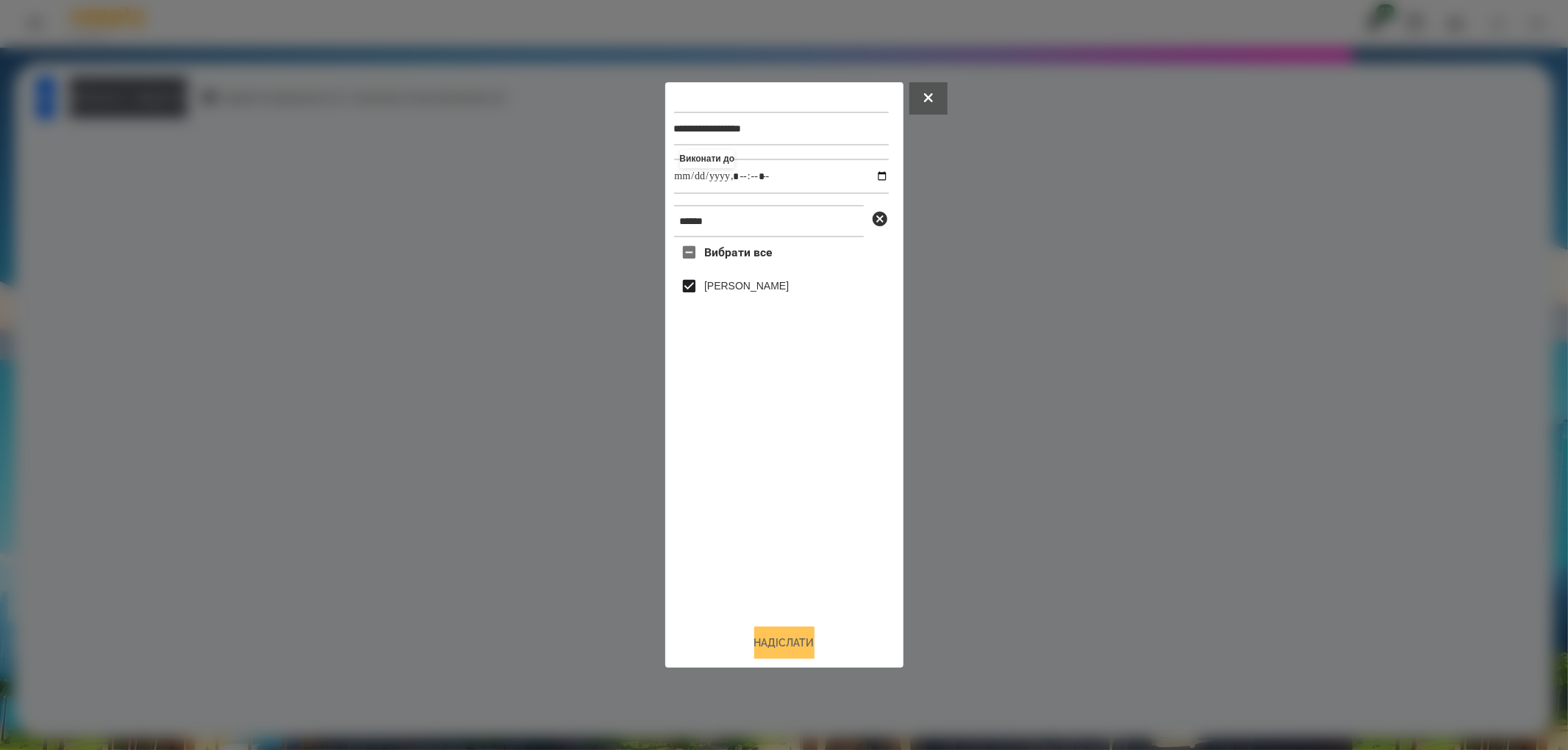
type input "**********"
click at [795, 643] on button "Надіслати" at bounding box center [784, 642] width 60 height 32
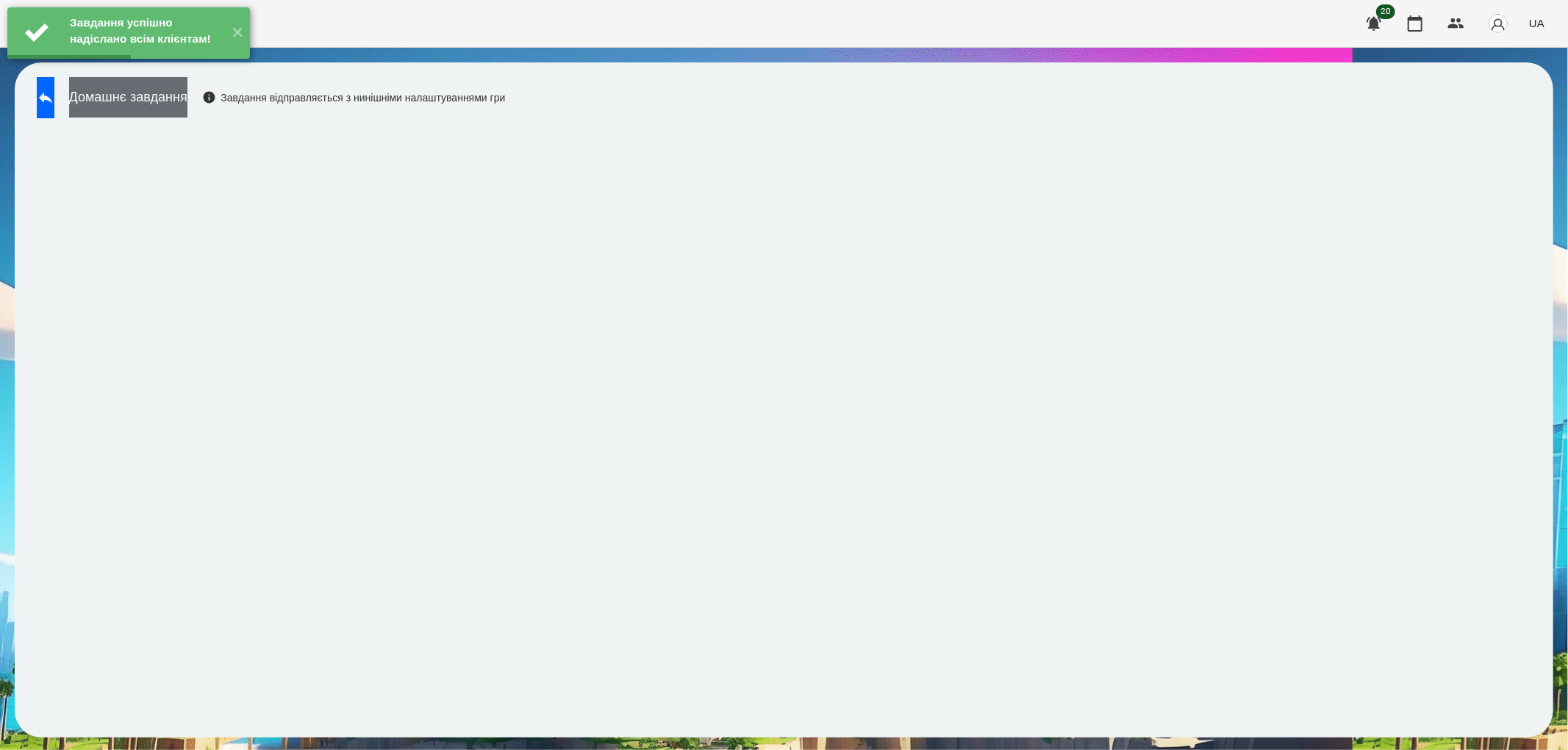
click at [159, 101] on button "Домашнє завдання" at bounding box center [128, 97] width 118 height 41
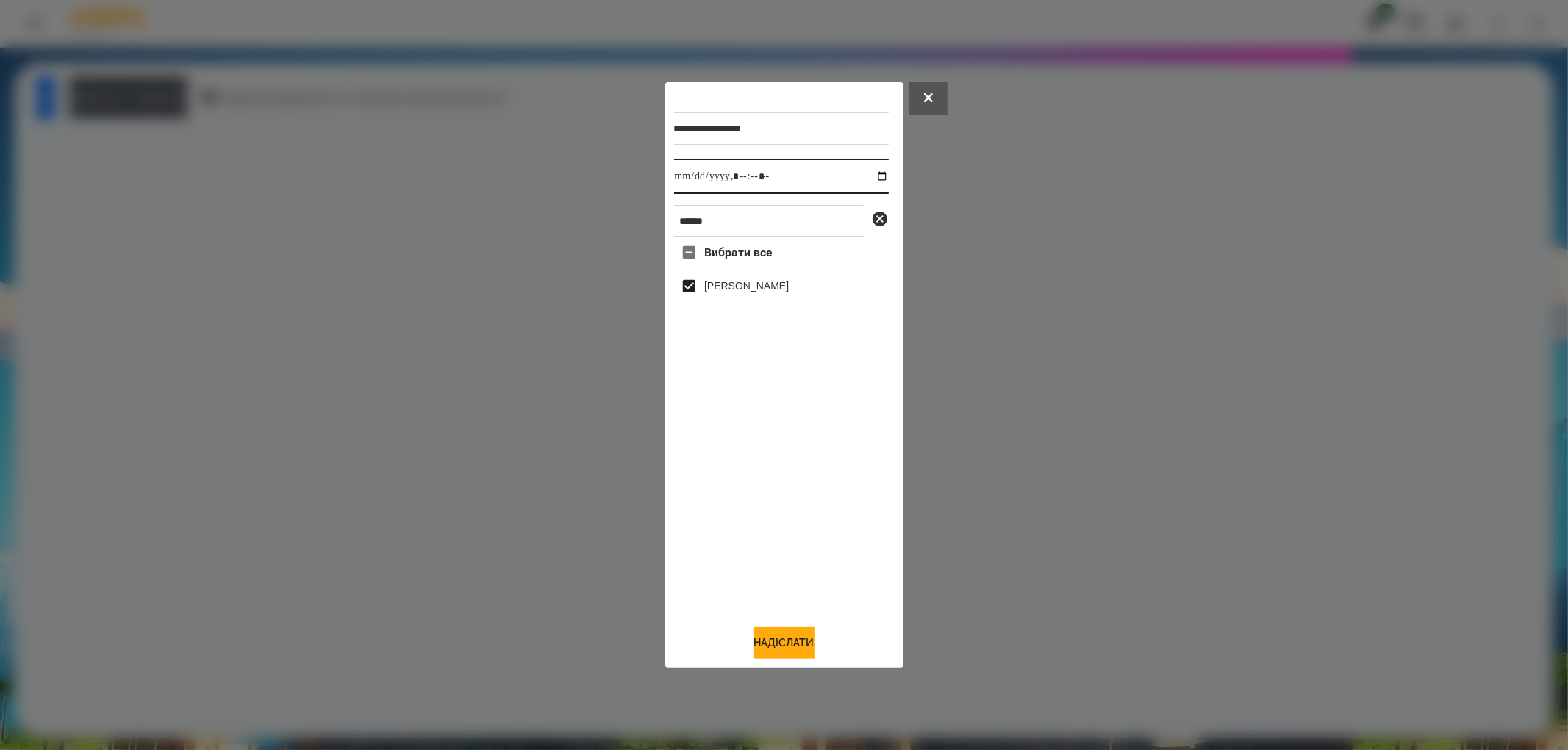
click at [873, 181] on input "datetime-local" at bounding box center [781, 176] width 215 height 35
type input "**********"
click at [761, 645] on button "Надіслати" at bounding box center [784, 642] width 60 height 32
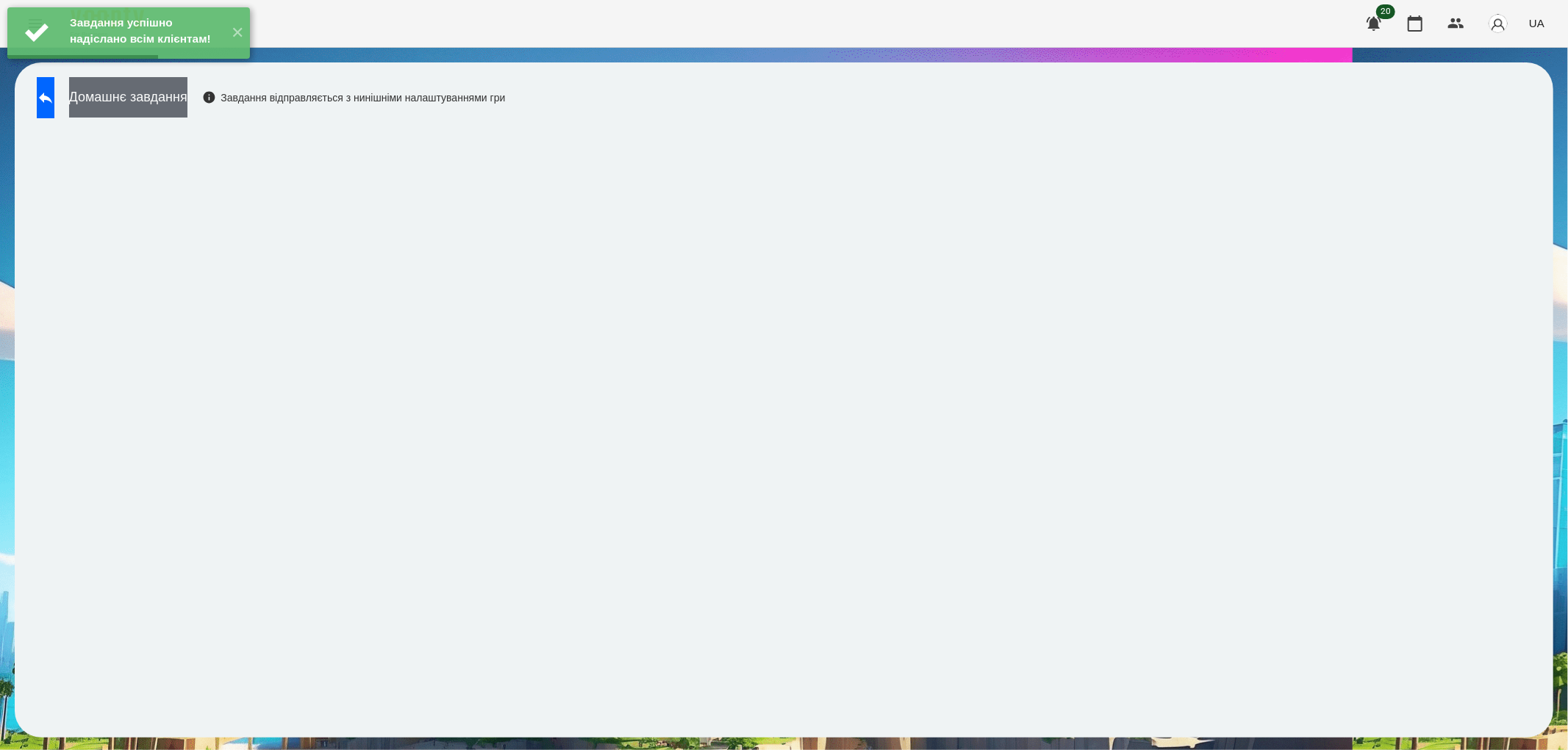
click at [144, 101] on button "Домашнє завдання" at bounding box center [128, 97] width 118 height 41
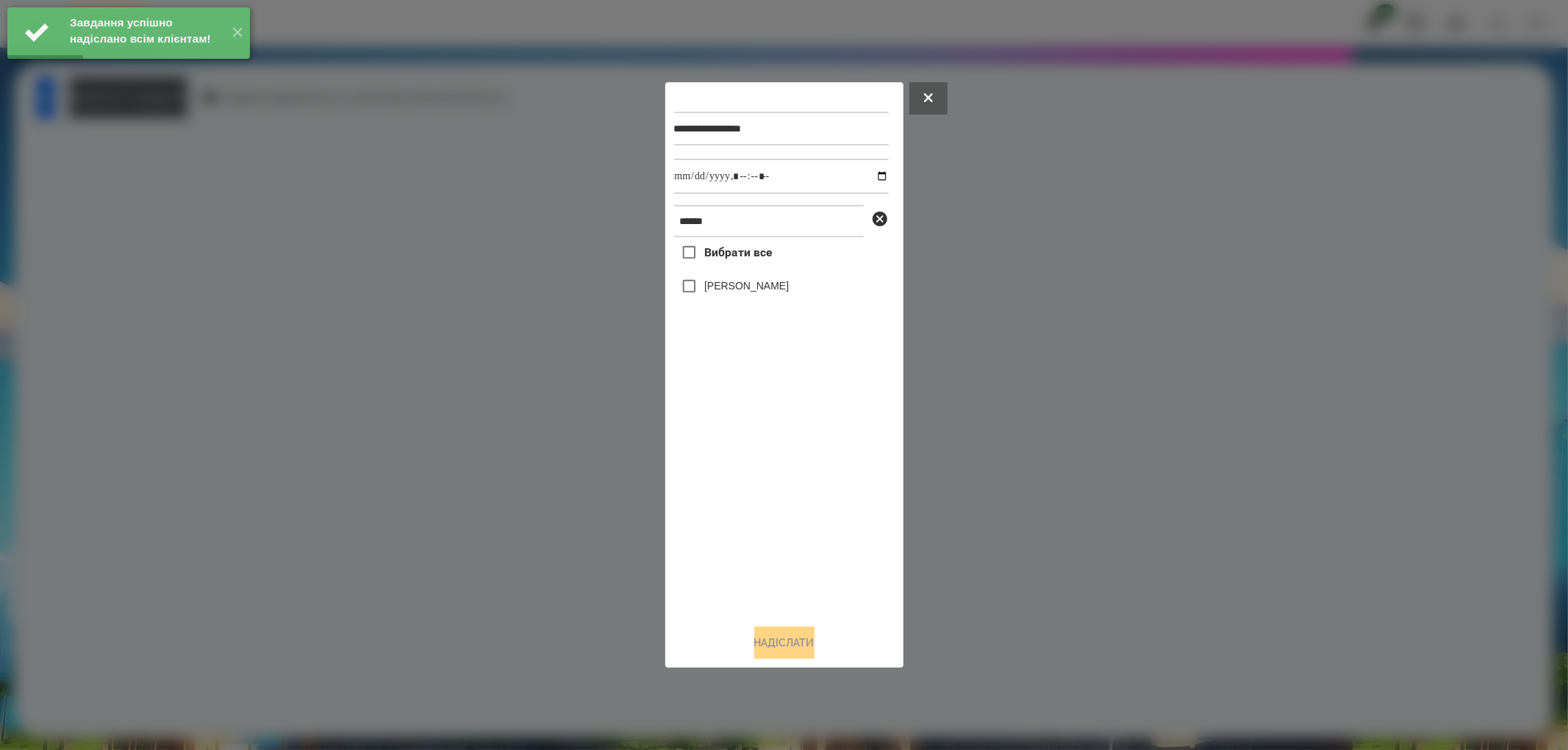
click at [707, 289] on label "[PERSON_NAME]" at bounding box center [747, 285] width 84 height 14
click at [870, 173] on input "datetime-local" at bounding box center [781, 176] width 215 height 35
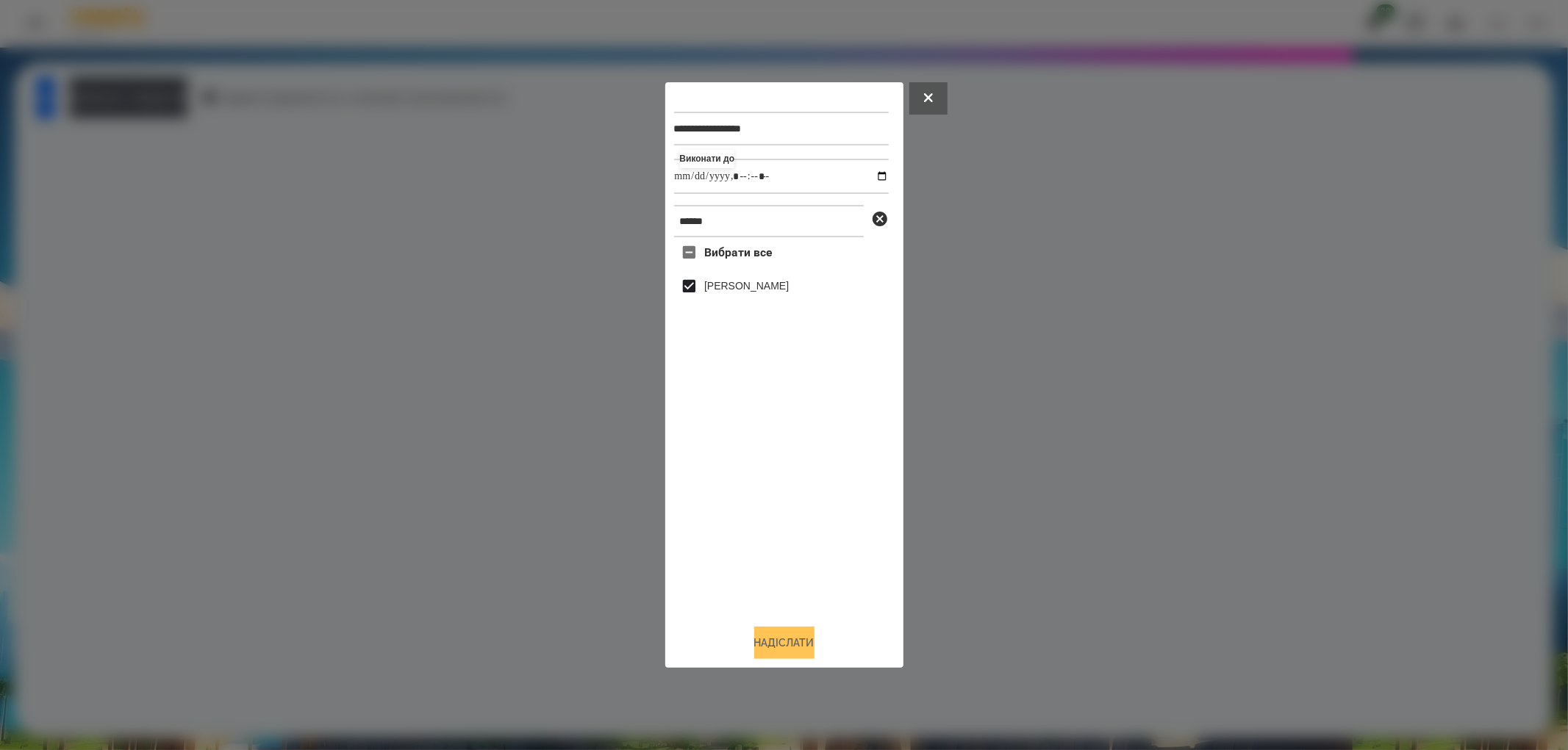
type input "**********"
drag, startPoint x: 792, startPoint y: 637, endPoint x: 782, endPoint y: 625, distance: 15.6
click at [792, 637] on button "Надіслати" at bounding box center [784, 642] width 60 height 32
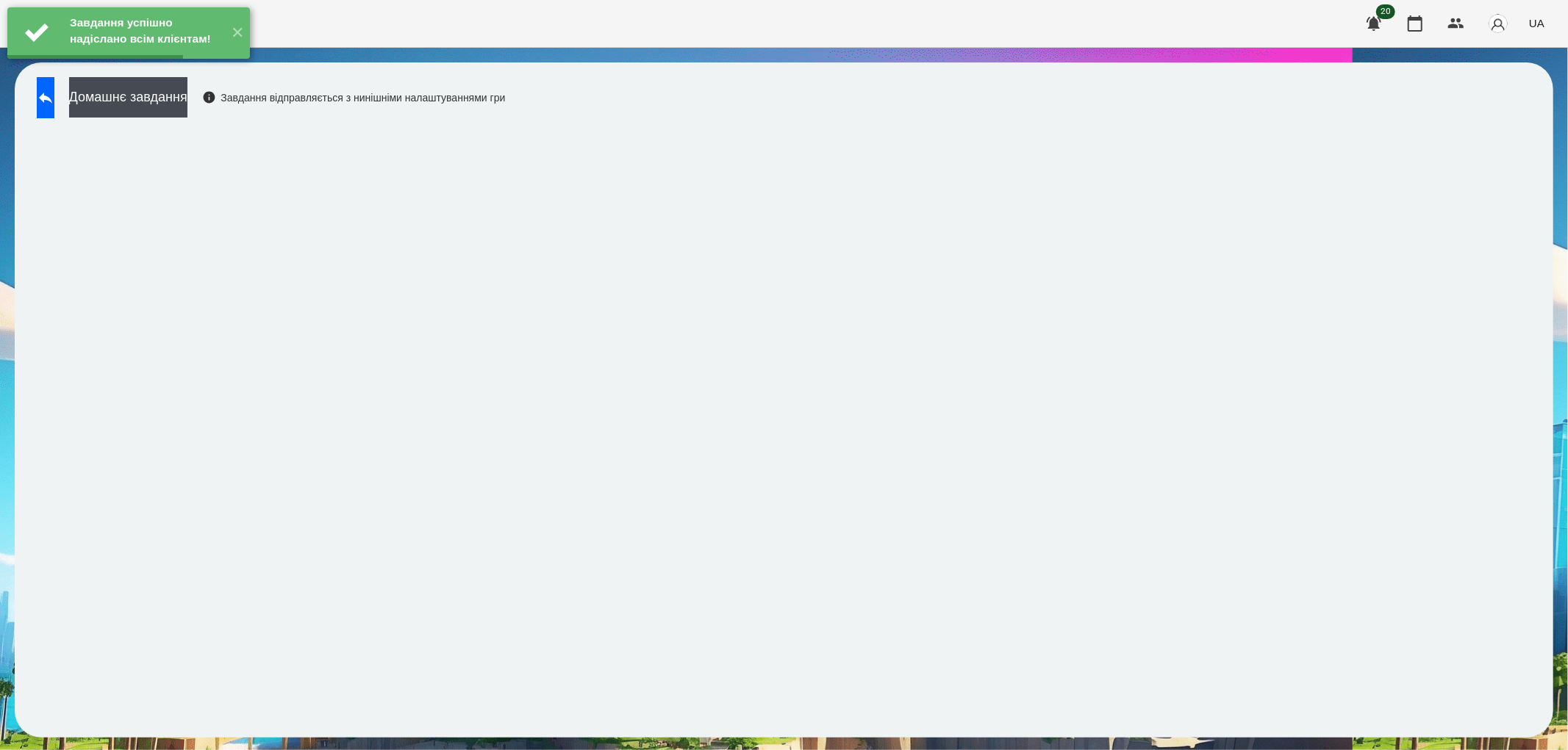
click at [143, 104] on button "Домашнє завдання" at bounding box center [128, 97] width 118 height 41
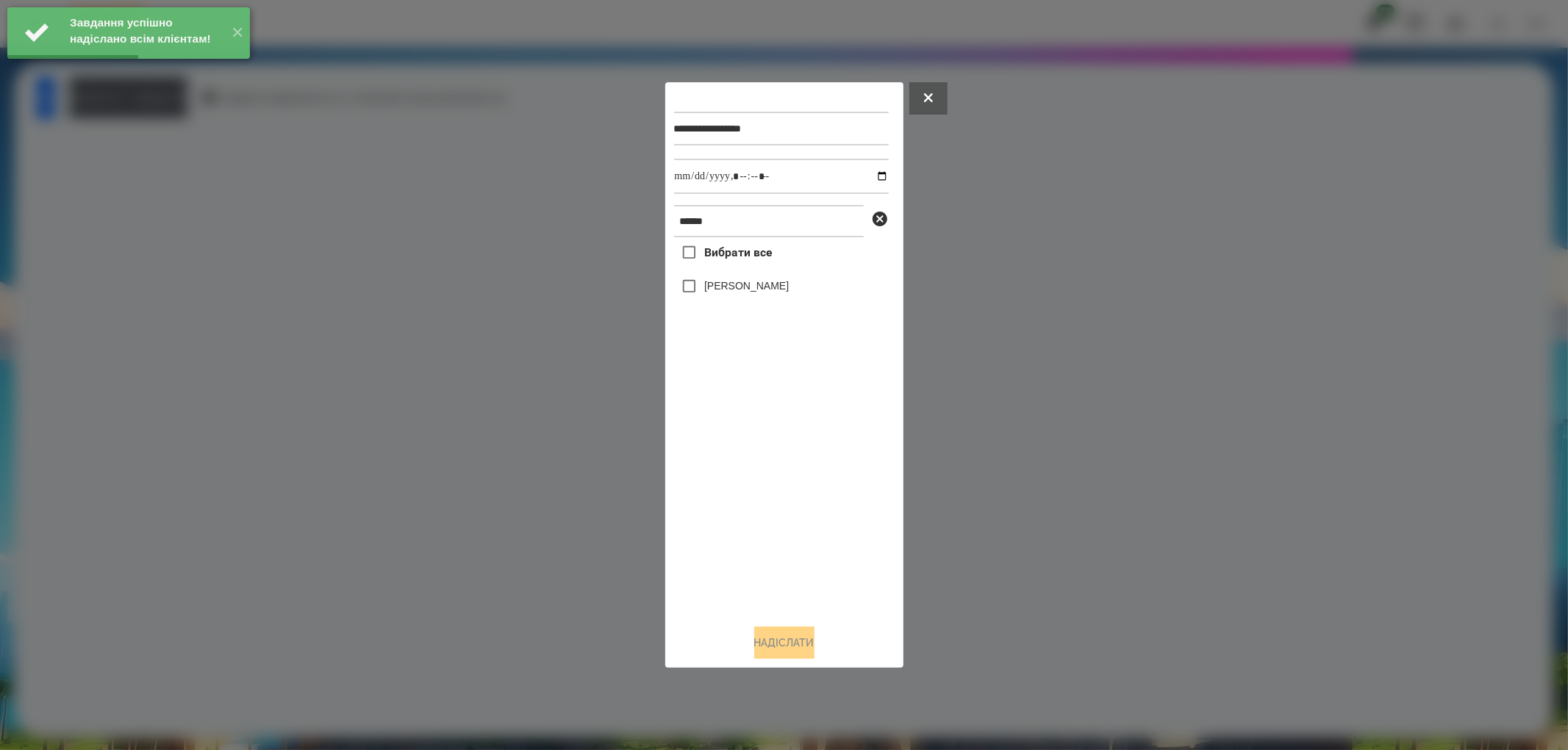
click at [707, 284] on label "[PERSON_NAME]" at bounding box center [747, 285] width 84 height 14
click at [862, 180] on input "datetime-local" at bounding box center [781, 176] width 215 height 35
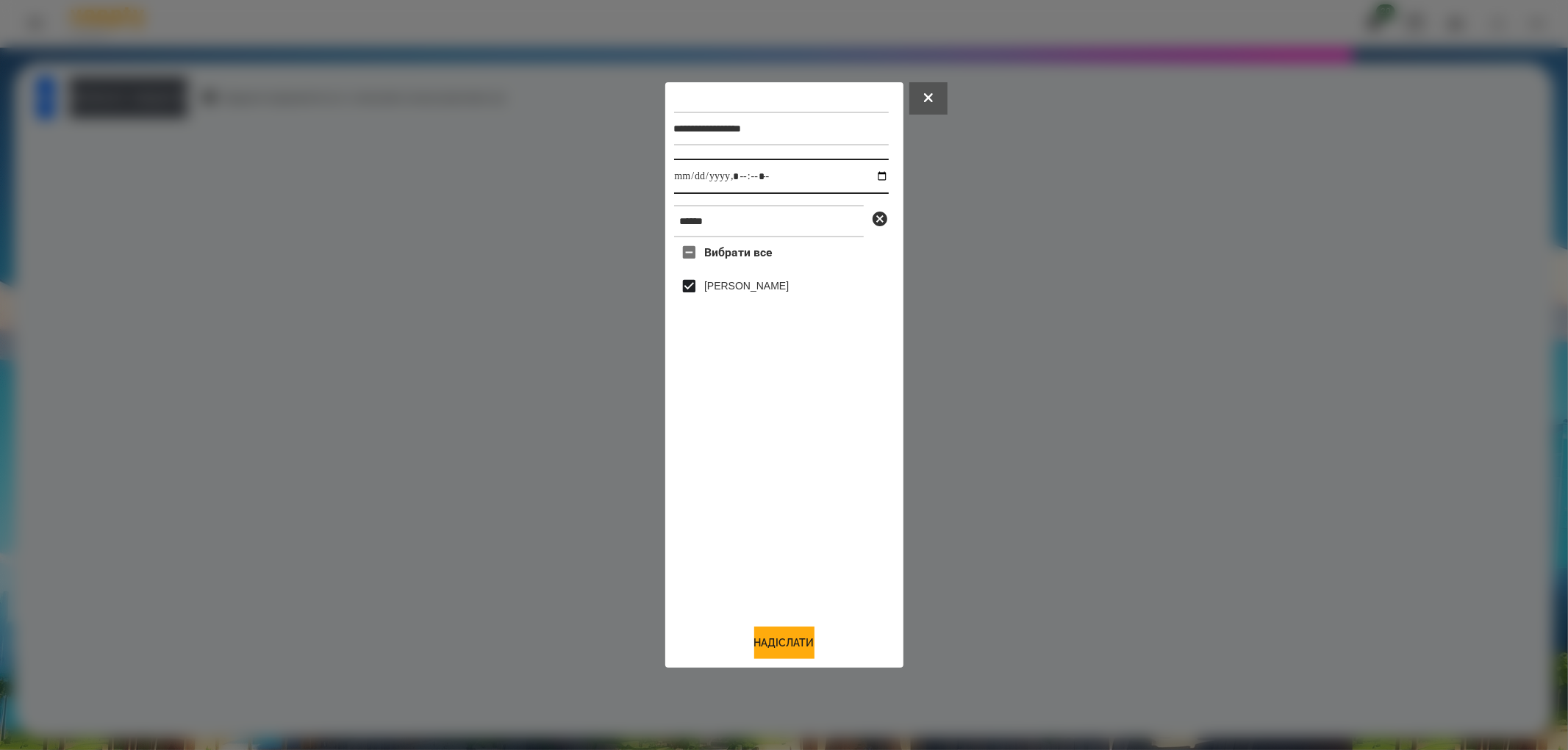
click at [864, 177] on input "datetime-local" at bounding box center [781, 176] width 215 height 35
type input "**********"
drag, startPoint x: 788, startPoint y: 648, endPoint x: 784, endPoint y: 632, distance: 16.5
click at [788, 648] on button "Надіслати" at bounding box center [784, 642] width 60 height 32
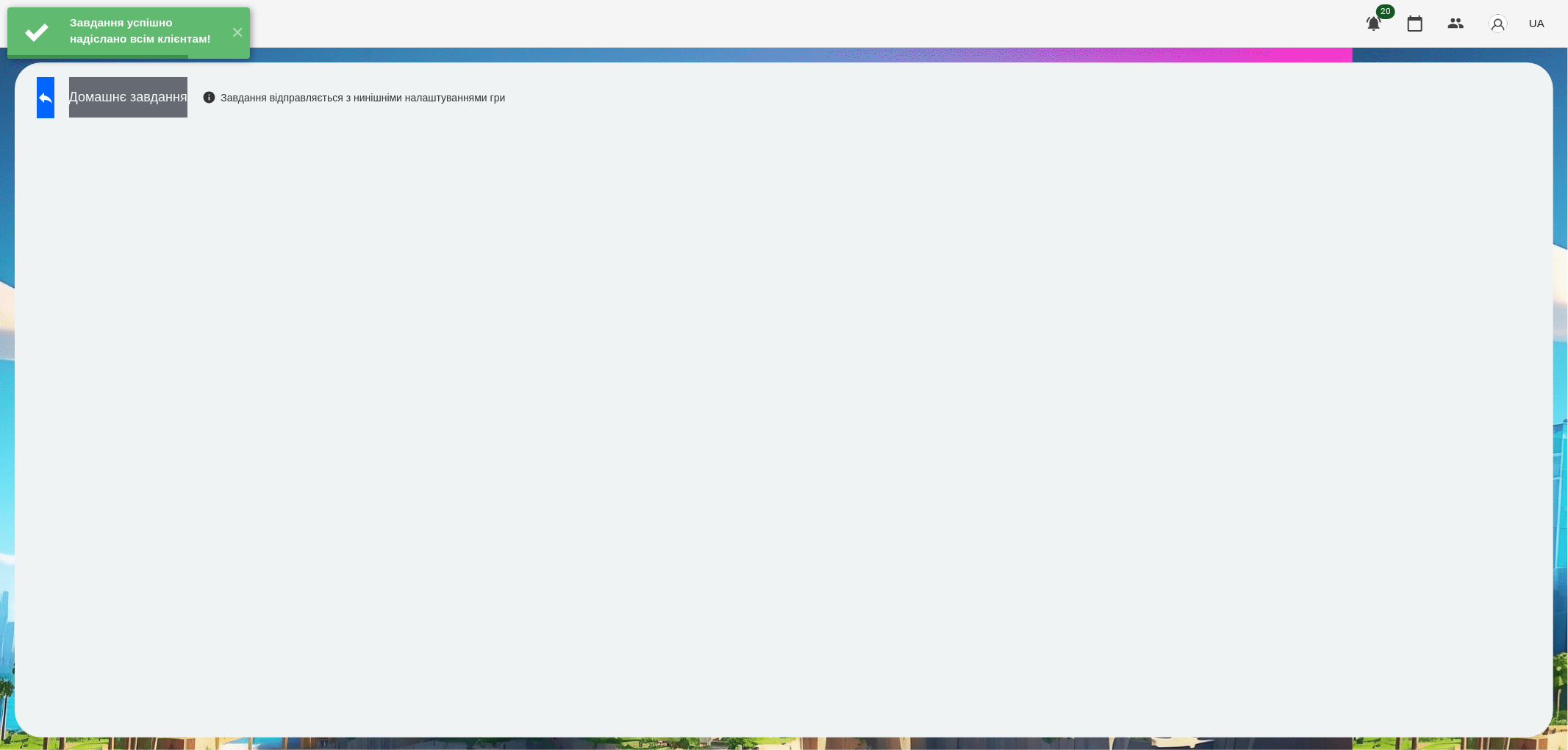
click at [152, 91] on button "Домашнє завдання" at bounding box center [128, 97] width 118 height 41
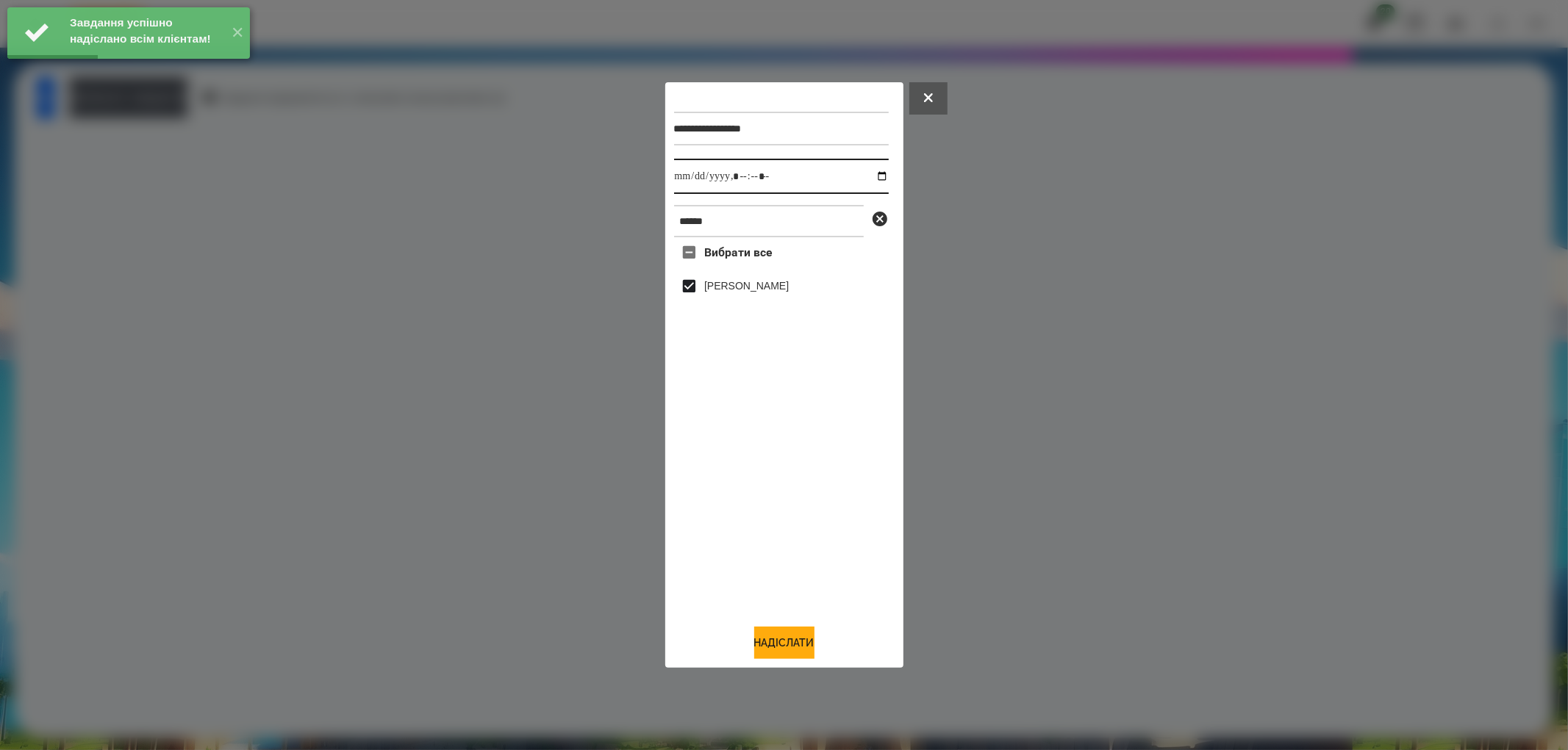
click at [870, 173] on input "datetime-local" at bounding box center [781, 176] width 215 height 35
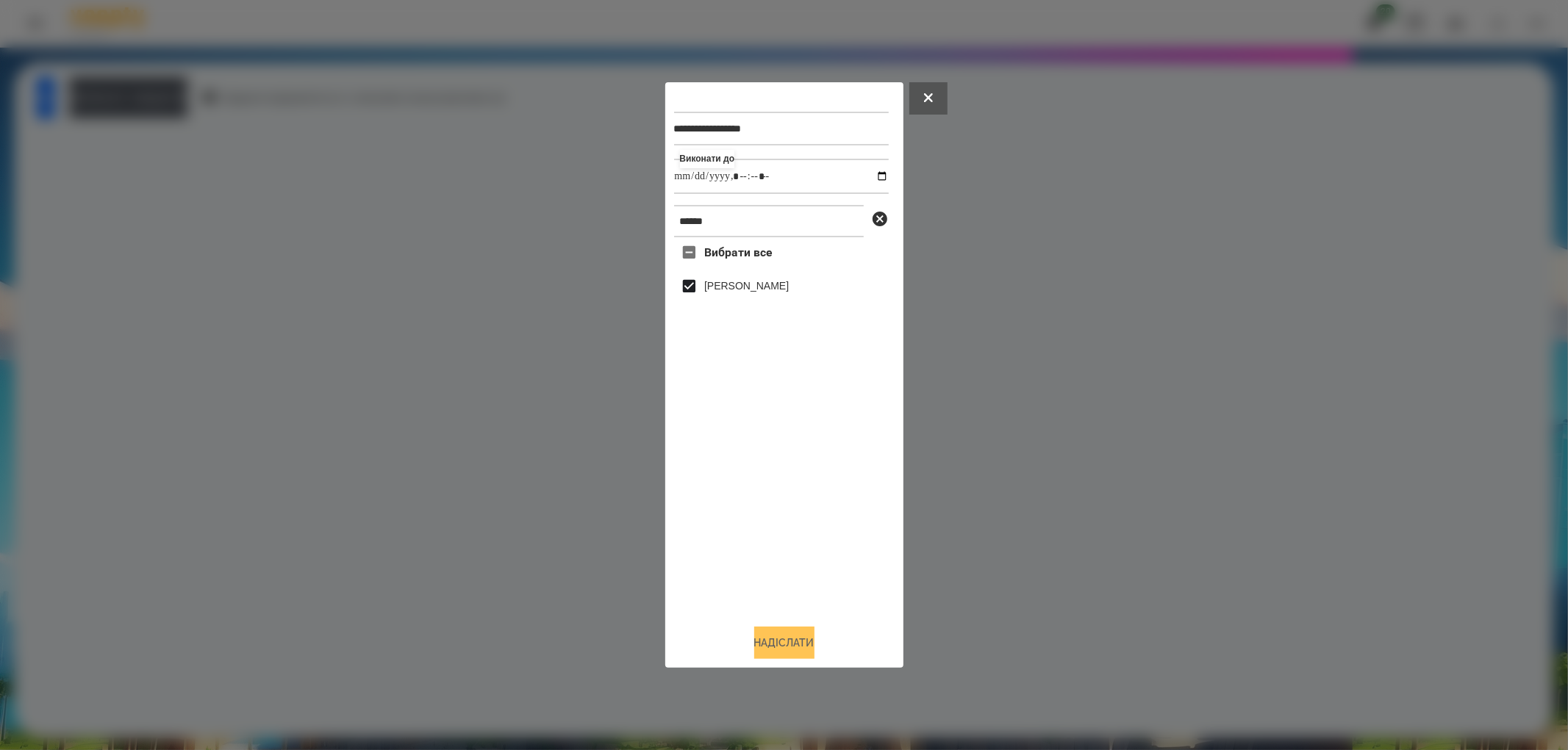
type input "**********"
click at [799, 639] on button "Надіслати" at bounding box center [784, 642] width 60 height 32
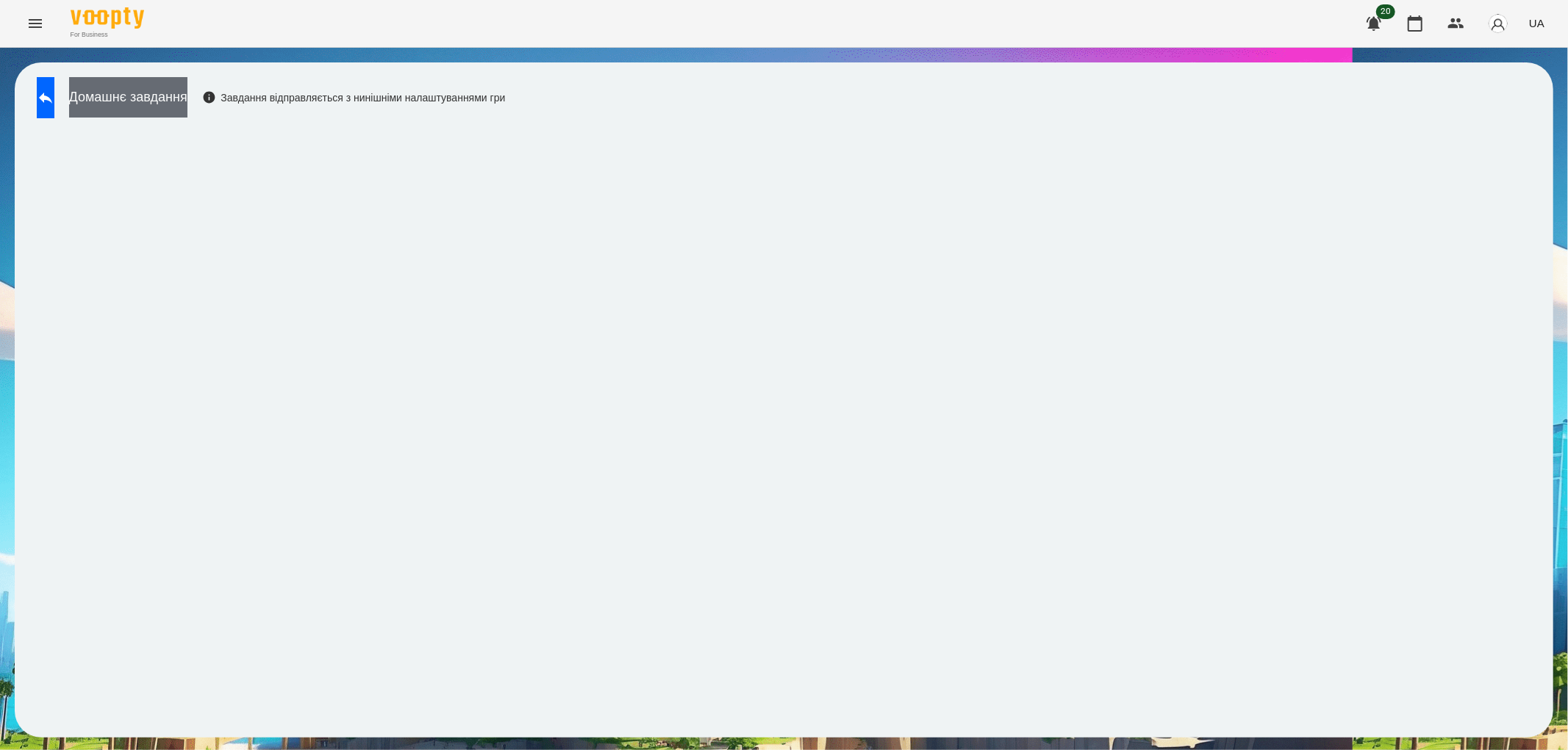
click at [188, 88] on button "Домашнє завдання" at bounding box center [128, 97] width 118 height 41
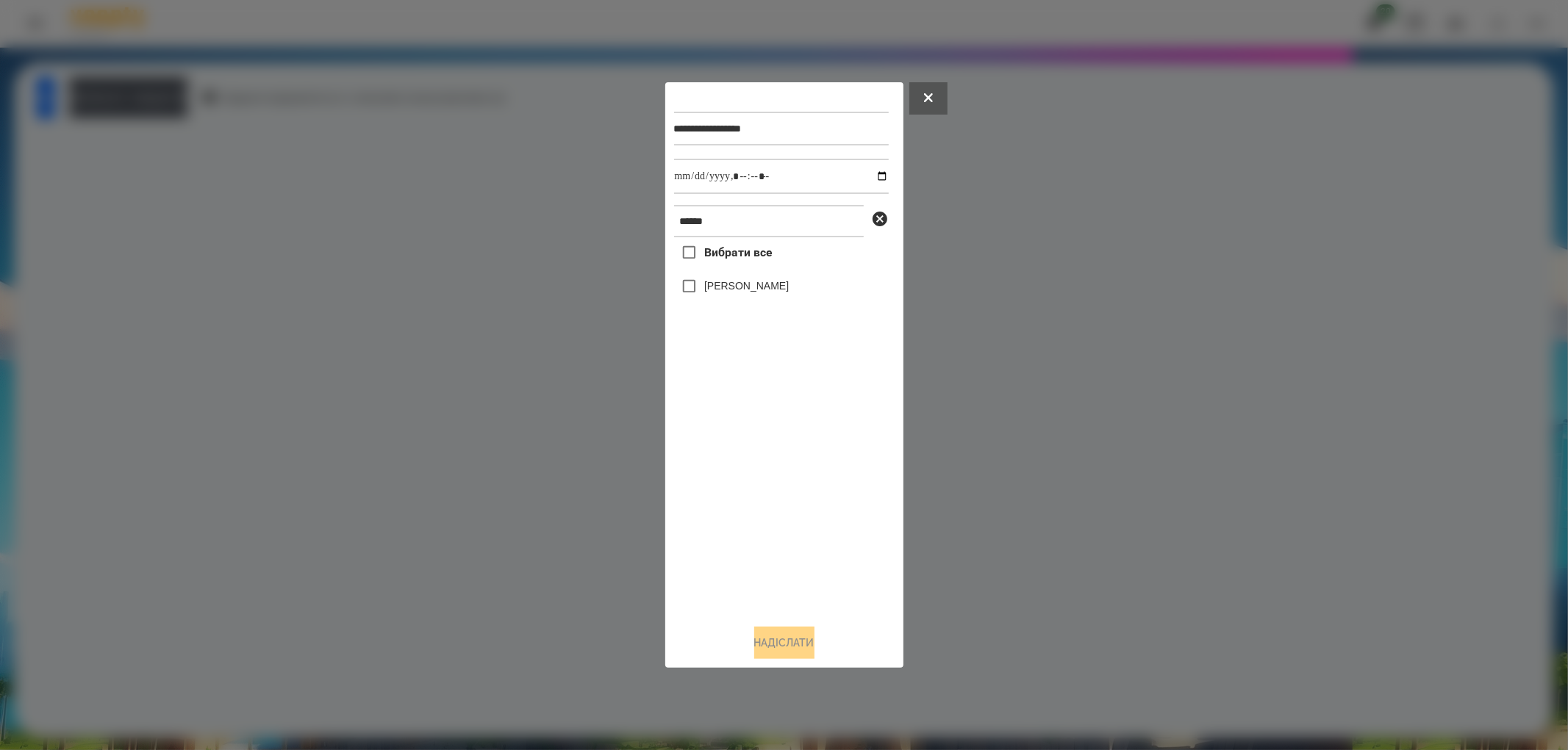
click at [769, 291] on label "[PERSON_NAME]" at bounding box center [747, 285] width 84 height 14
click at [870, 176] on input "datetime-local" at bounding box center [781, 176] width 215 height 35
type input "**********"
click at [785, 652] on button "Надіслати" at bounding box center [784, 642] width 60 height 32
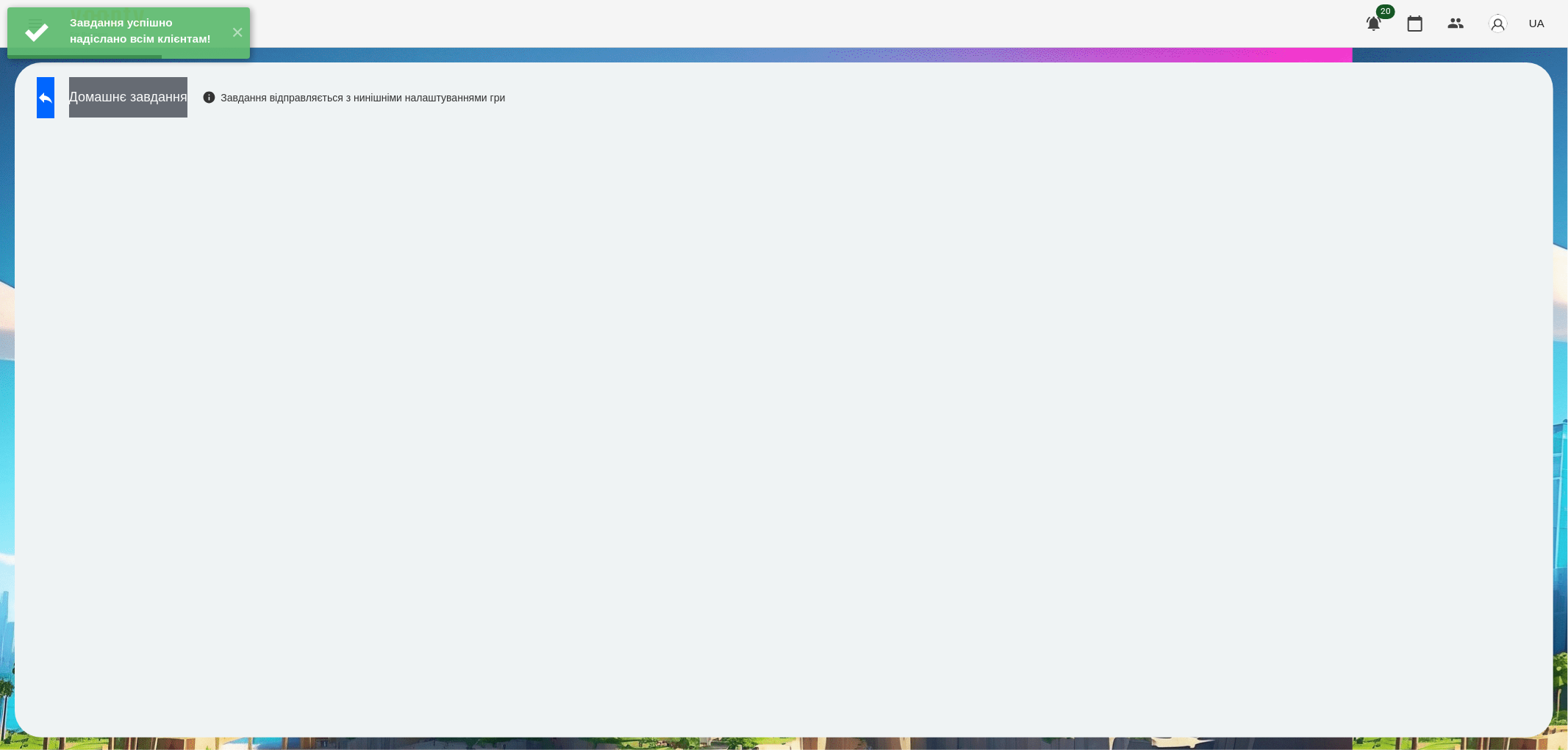
click at [158, 91] on button "Домашнє завдання" at bounding box center [128, 97] width 118 height 41
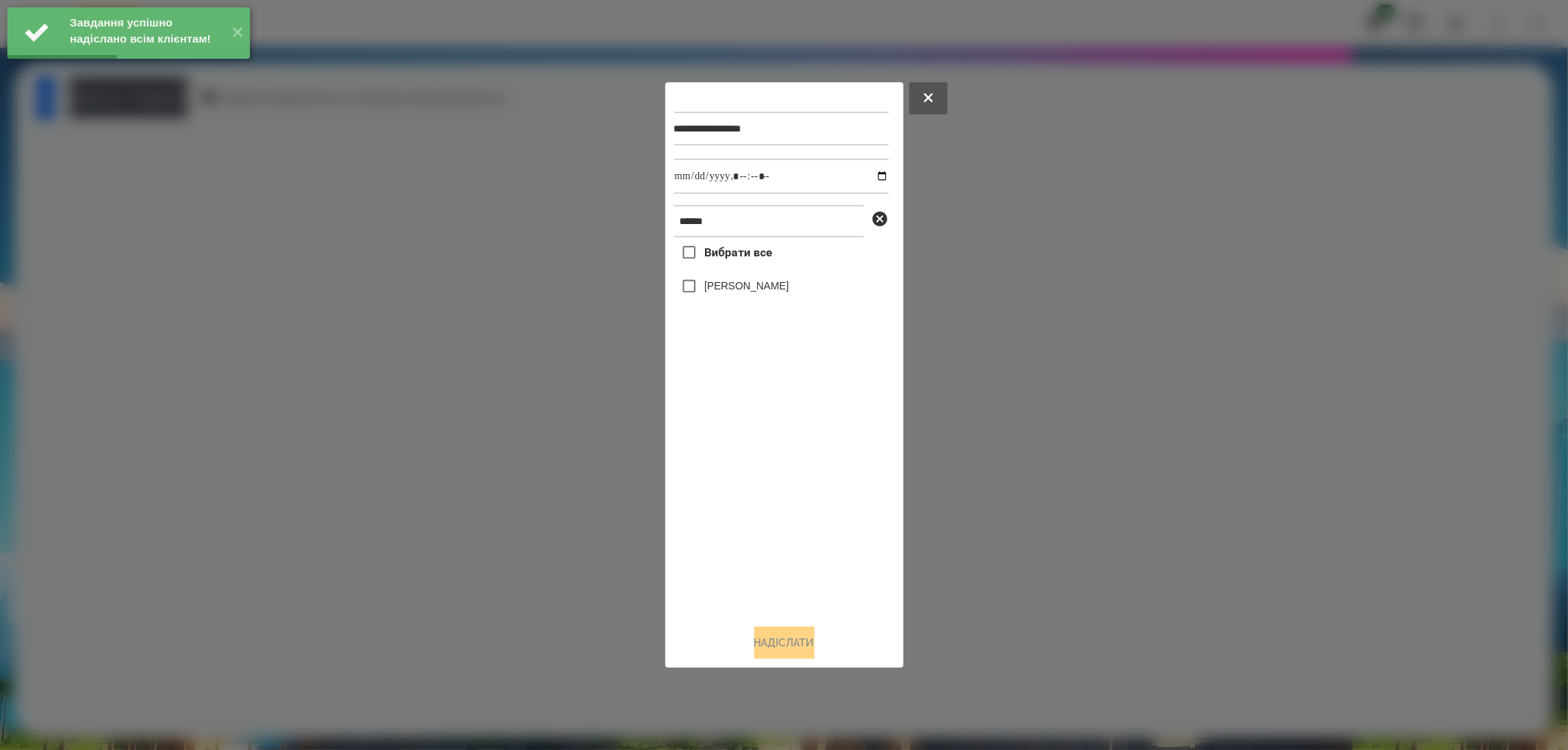
click at [752, 281] on label "[PERSON_NAME]" at bounding box center [747, 285] width 84 height 14
click at [871, 173] on input "datetime-local" at bounding box center [781, 176] width 215 height 35
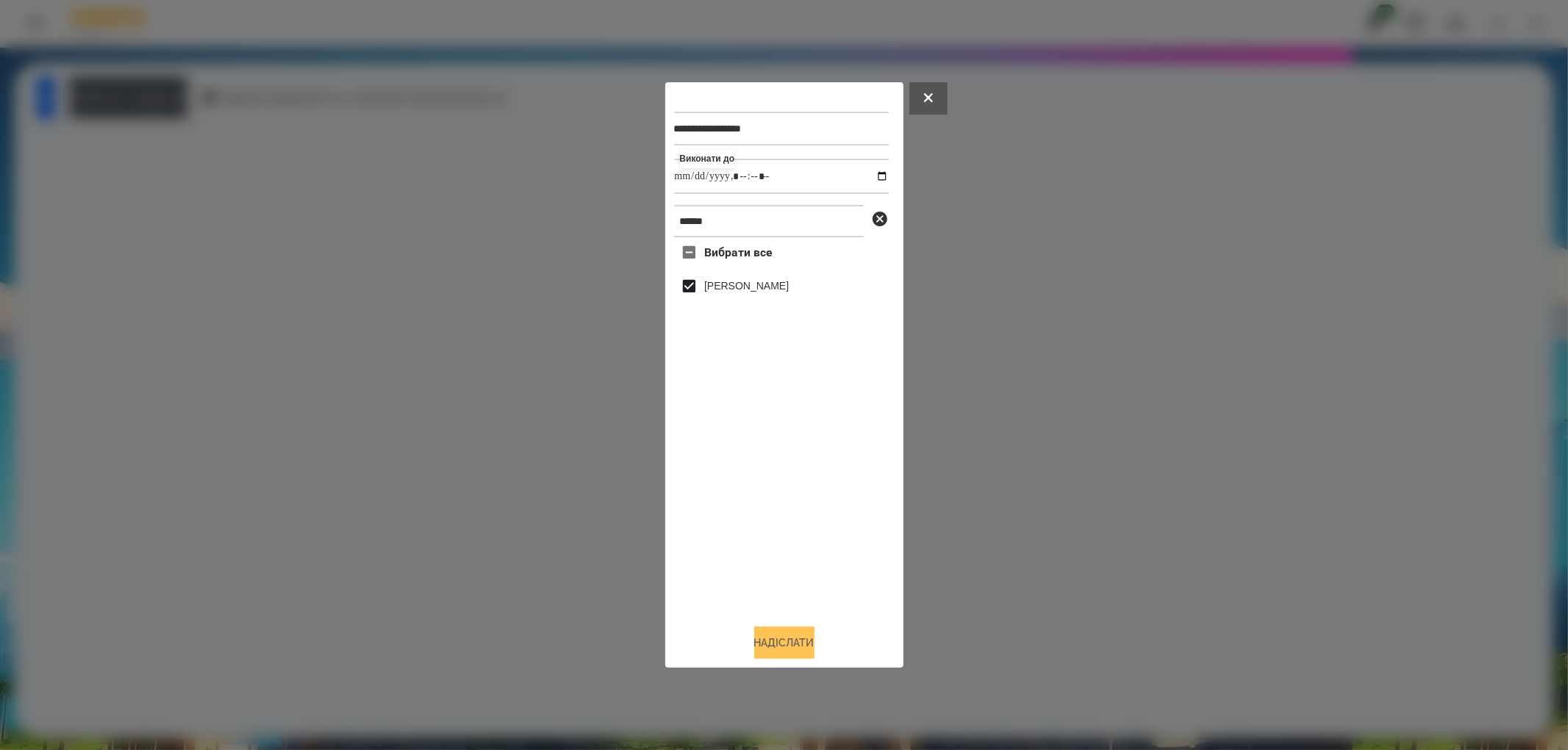
type input "**********"
click at [793, 638] on button "Надіслати" at bounding box center [784, 642] width 60 height 32
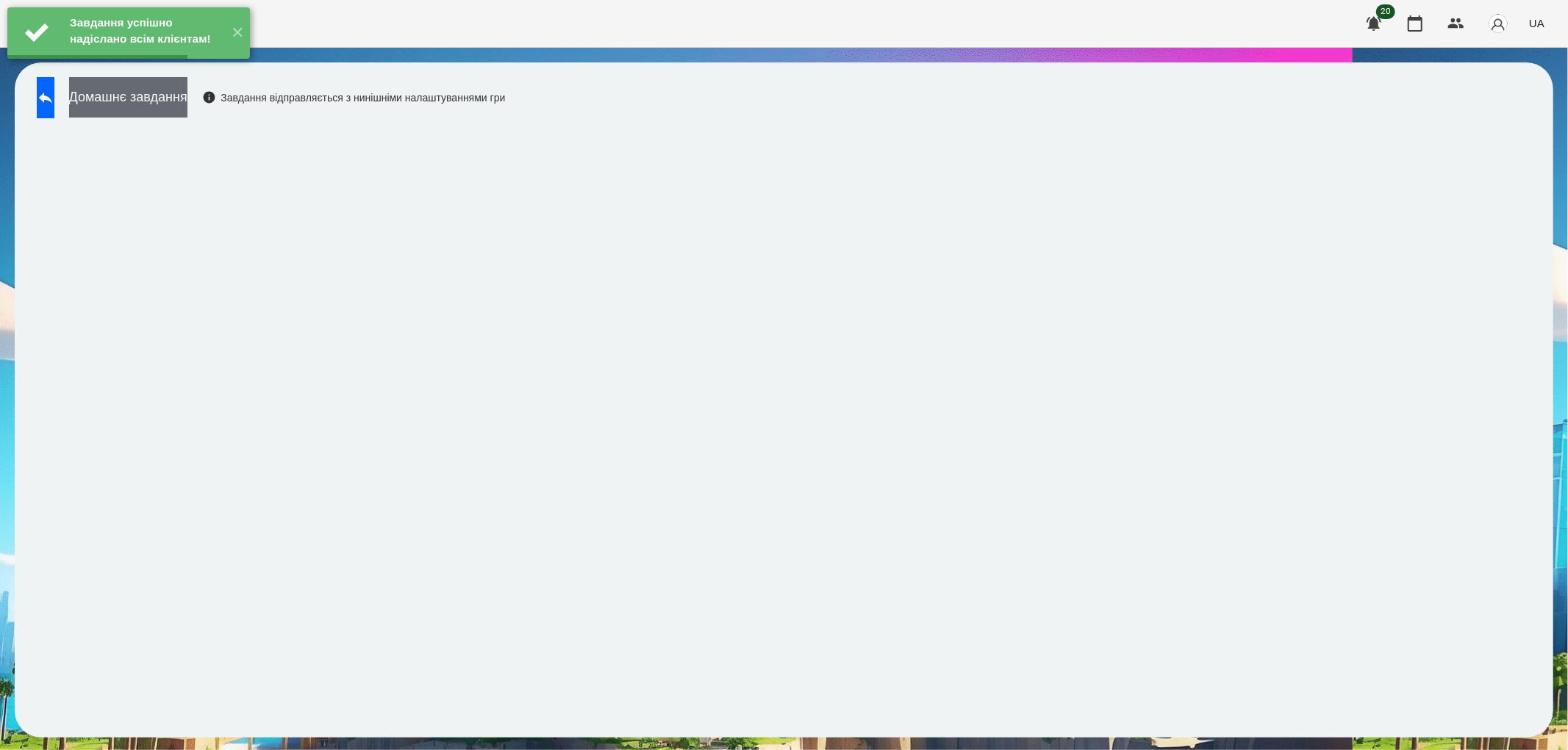
click at [188, 100] on button "Домашнє завдання" at bounding box center [128, 97] width 118 height 41
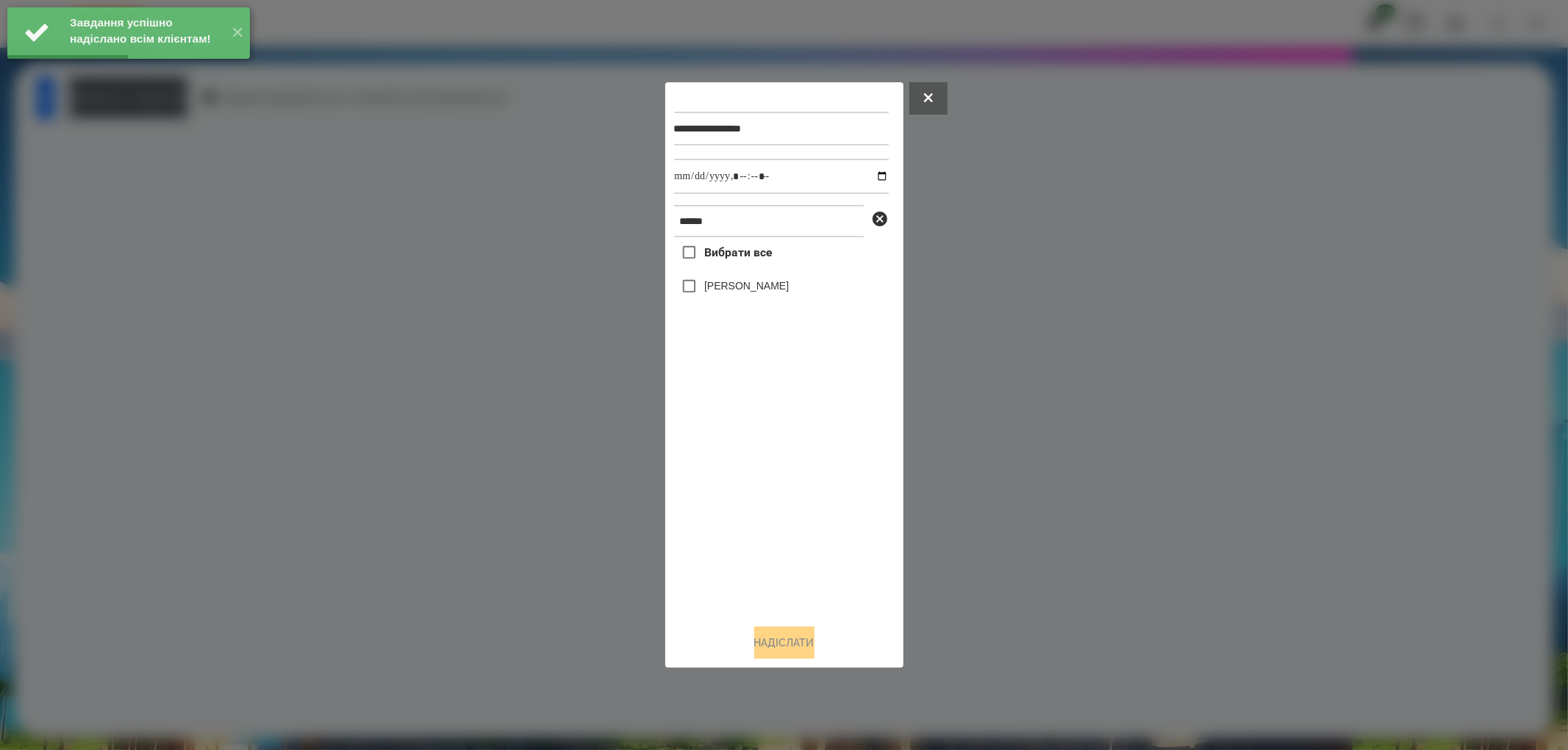
click at [736, 289] on label "[PERSON_NAME]" at bounding box center [747, 285] width 84 height 14
click at [869, 179] on input "datetime-local" at bounding box center [781, 176] width 215 height 35
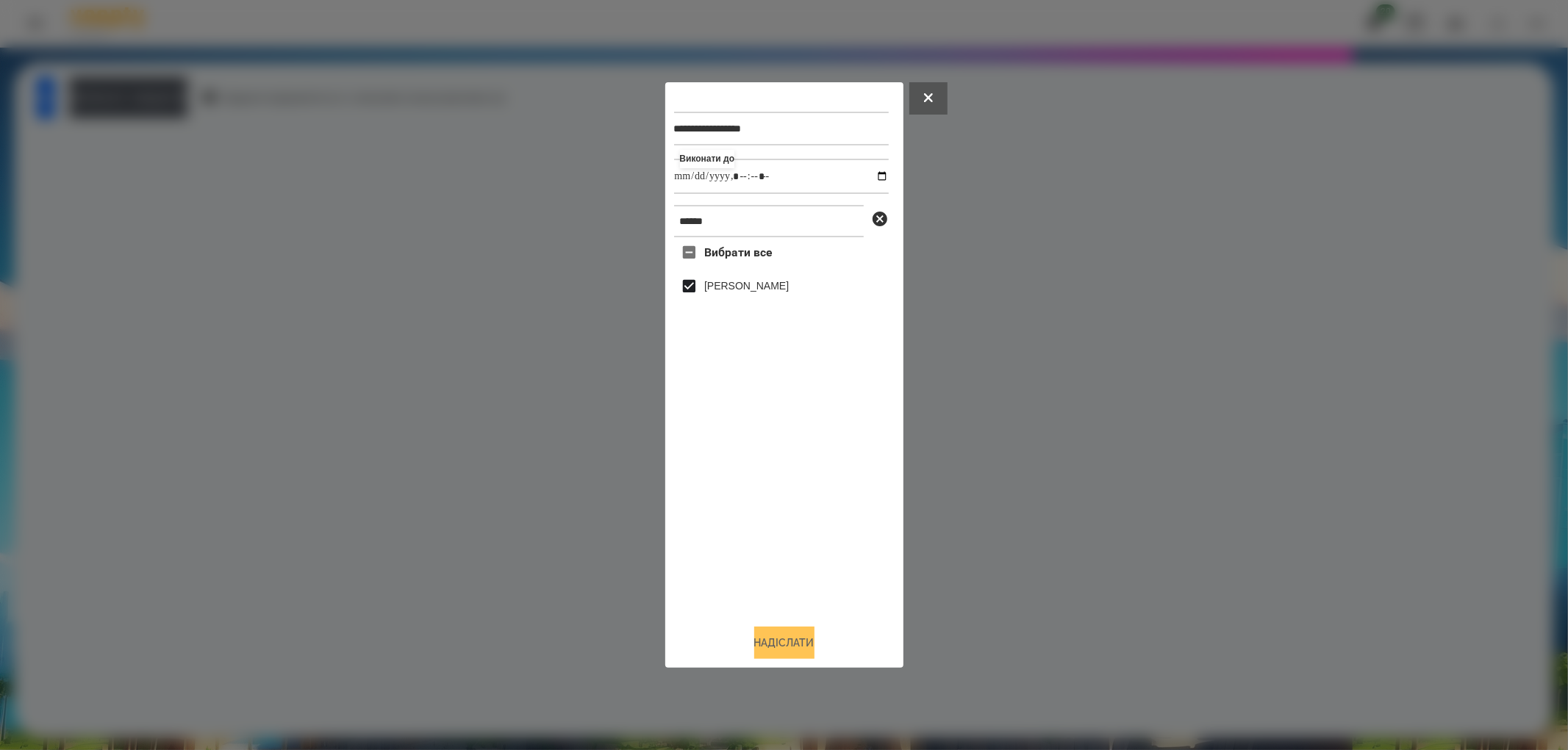
type input "**********"
drag, startPoint x: 795, startPoint y: 640, endPoint x: 781, endPoint y: 629, distance: 17.8
click at [795, 640] on button "Надіслати" at bounding box center [784, 642] width 60 height 32
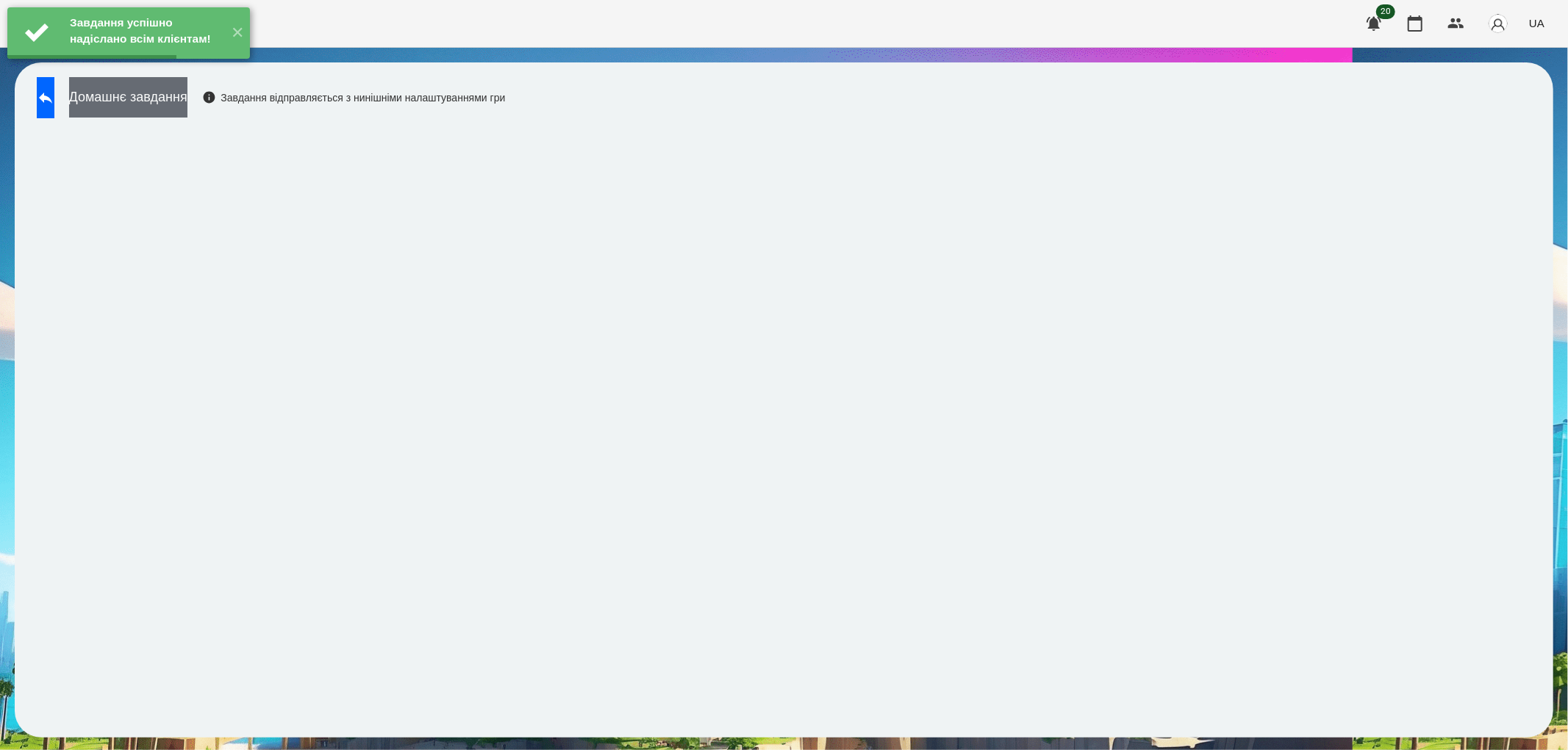
click at [149, 96] on button "Домашнє завдання" at bounding box center [128, 97] width 118 height 41
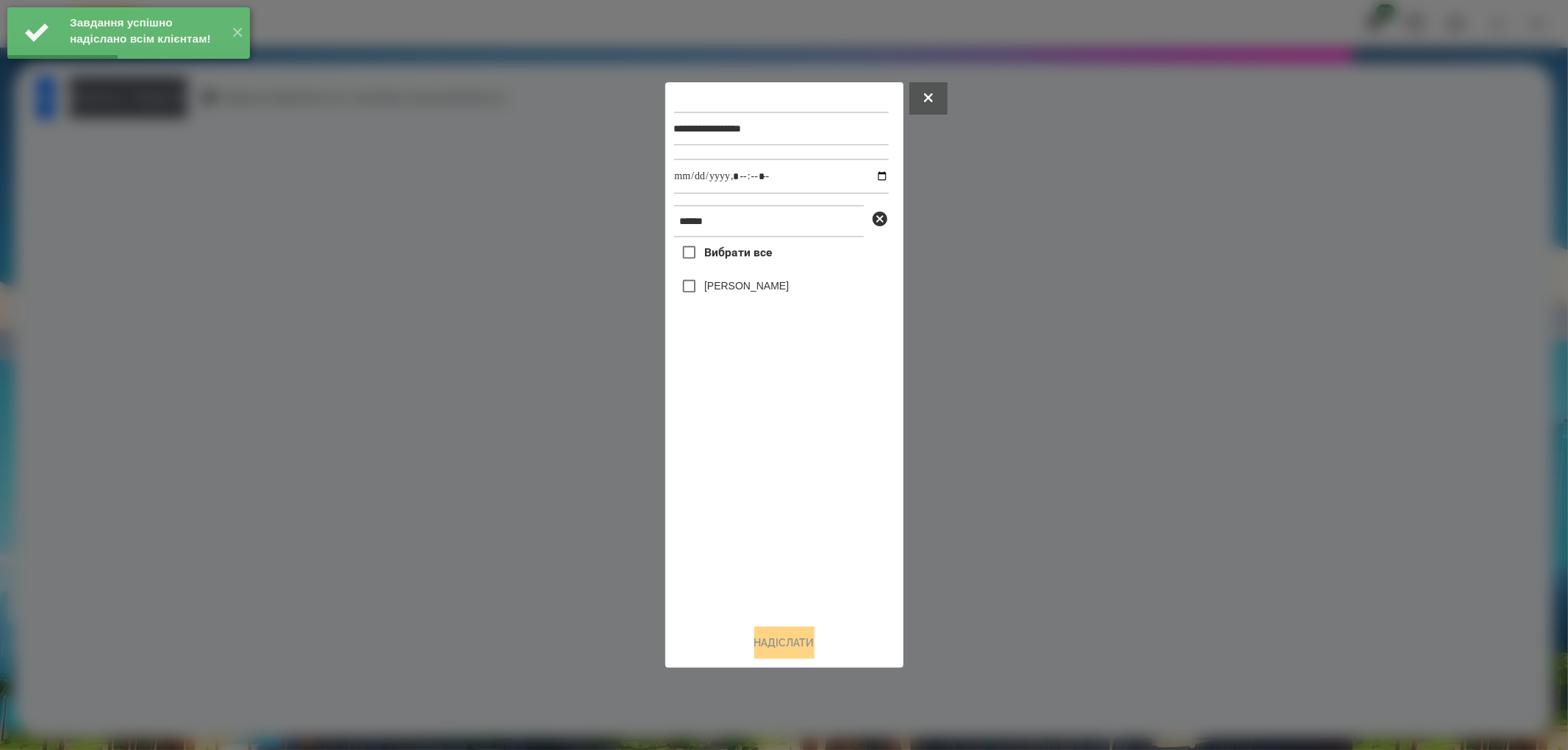
click at [706, 283] on label "[PERSON_NAME]" at bounding box center [747, 285] width 84 height 14
click at [863, 170] on input "datetime-local" at bounding box center [781, 176] width 215 height 35
click at [873, 176] on input "datetime-local" at bounding box center [781, 176] width 215 height 35
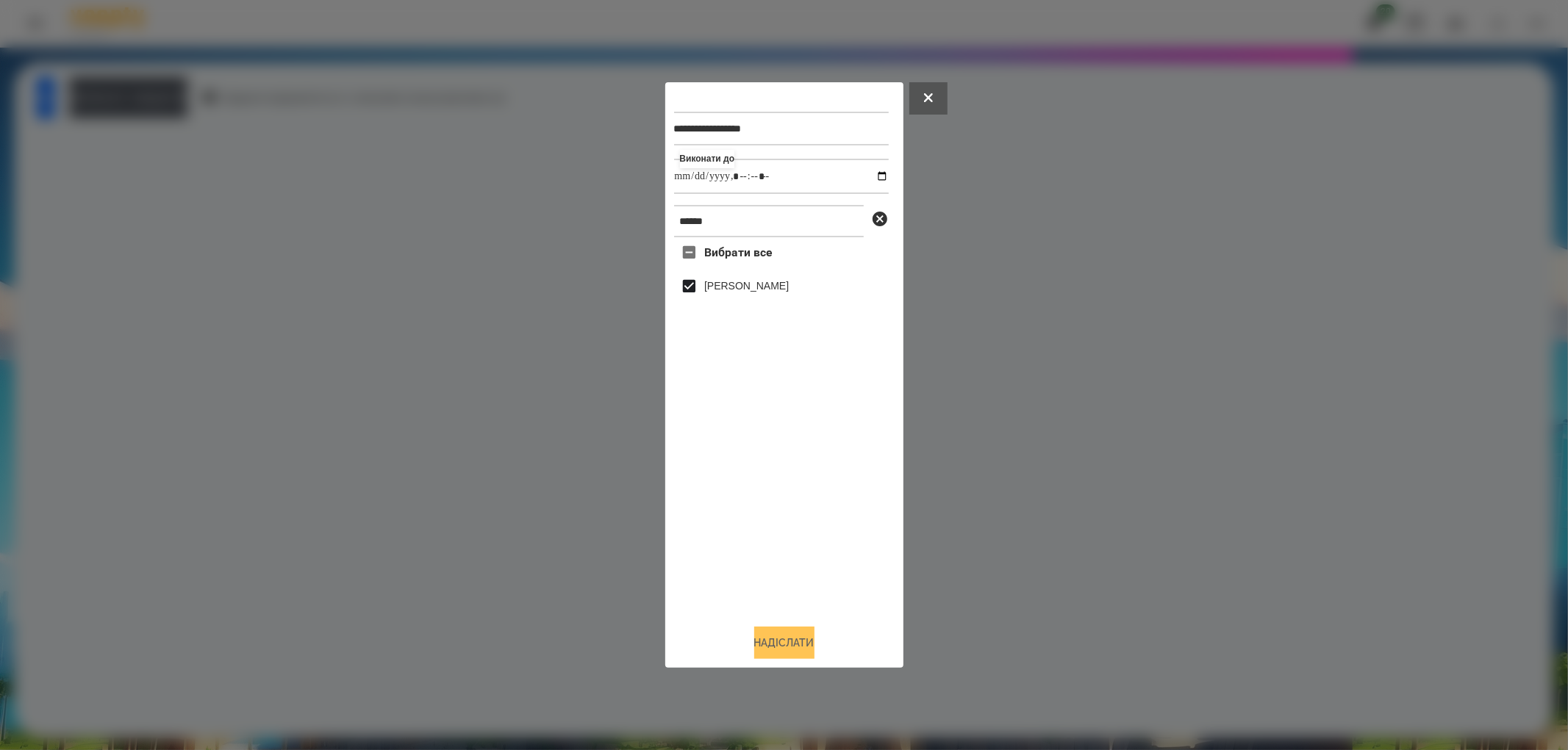
type input "**********"
drag, startPoint x: 796, startPoint y: 644, endPoint x: 789, endPoint y: 633, distance: 13.0
click at [796, 644] on button "Надіслати" at bounding box center [784, 642] width 60 height 32
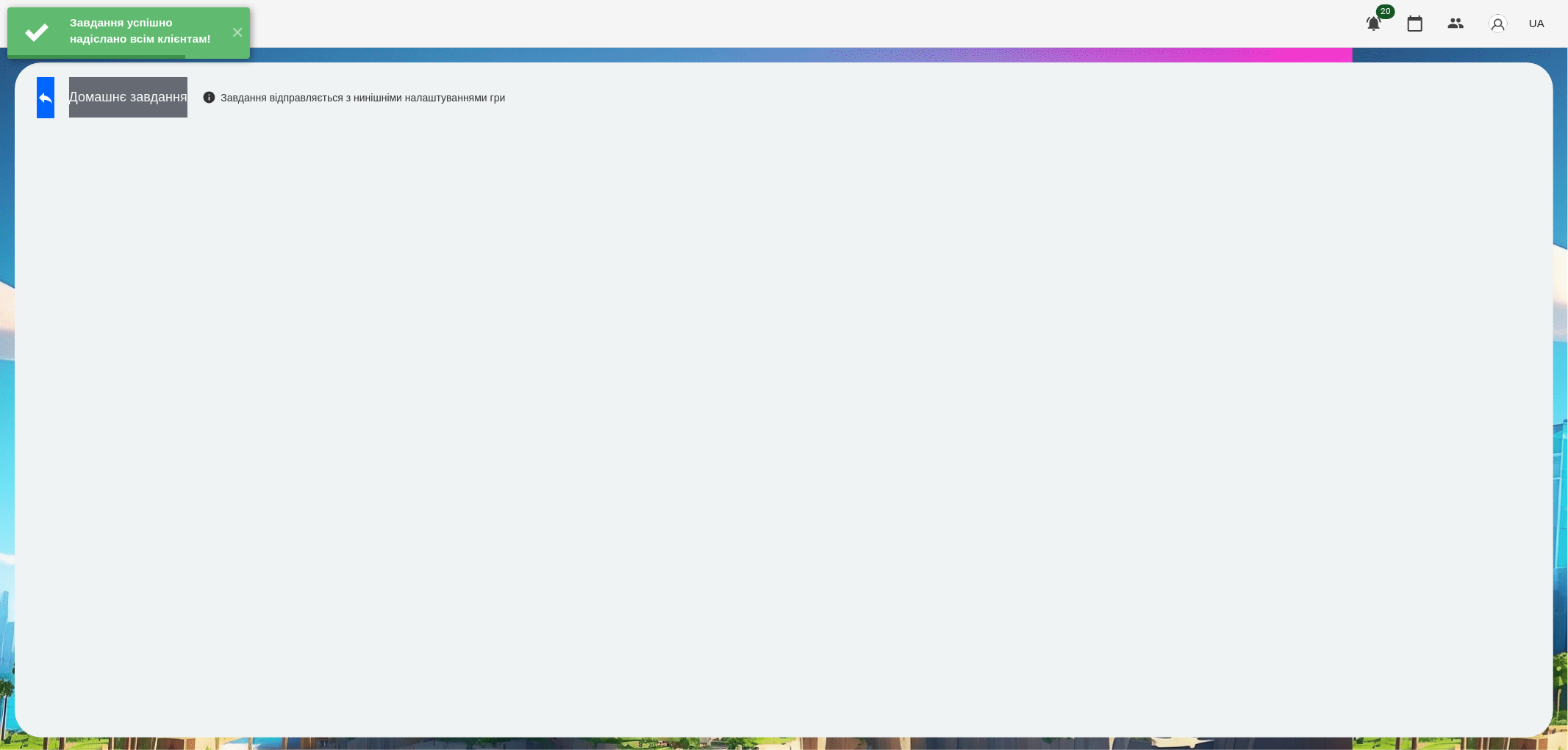
click at [188, 99] on button "Домашнє завдання" at bounding box center [128, 97] width 118 height 41
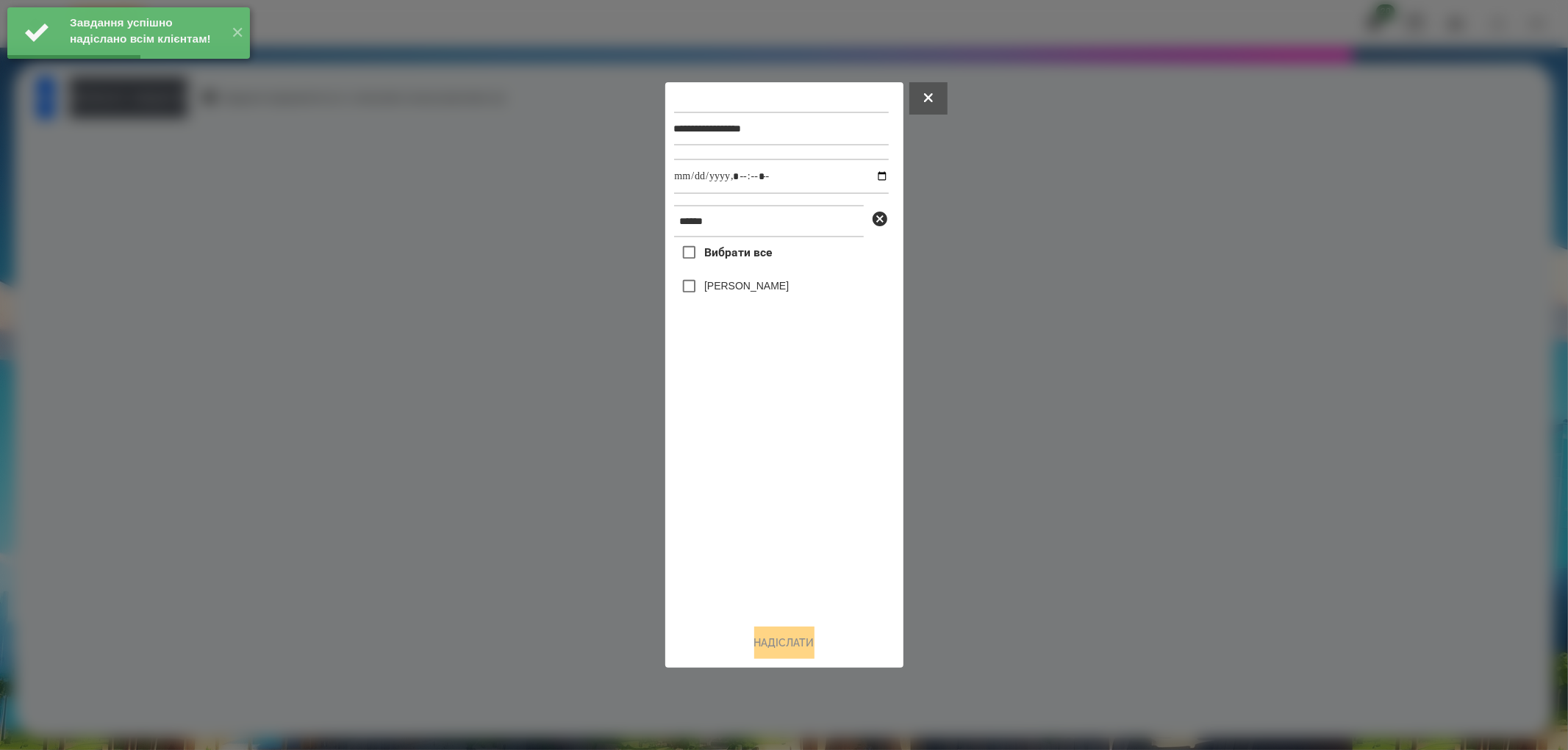
click at [733, 278] on label "[PERSON_NAME]" at bounding box center [747, 285] width 84 height 14
click at [876, 174] on input "datetime-local" at bounding box center [781, 176] width 215 height 35
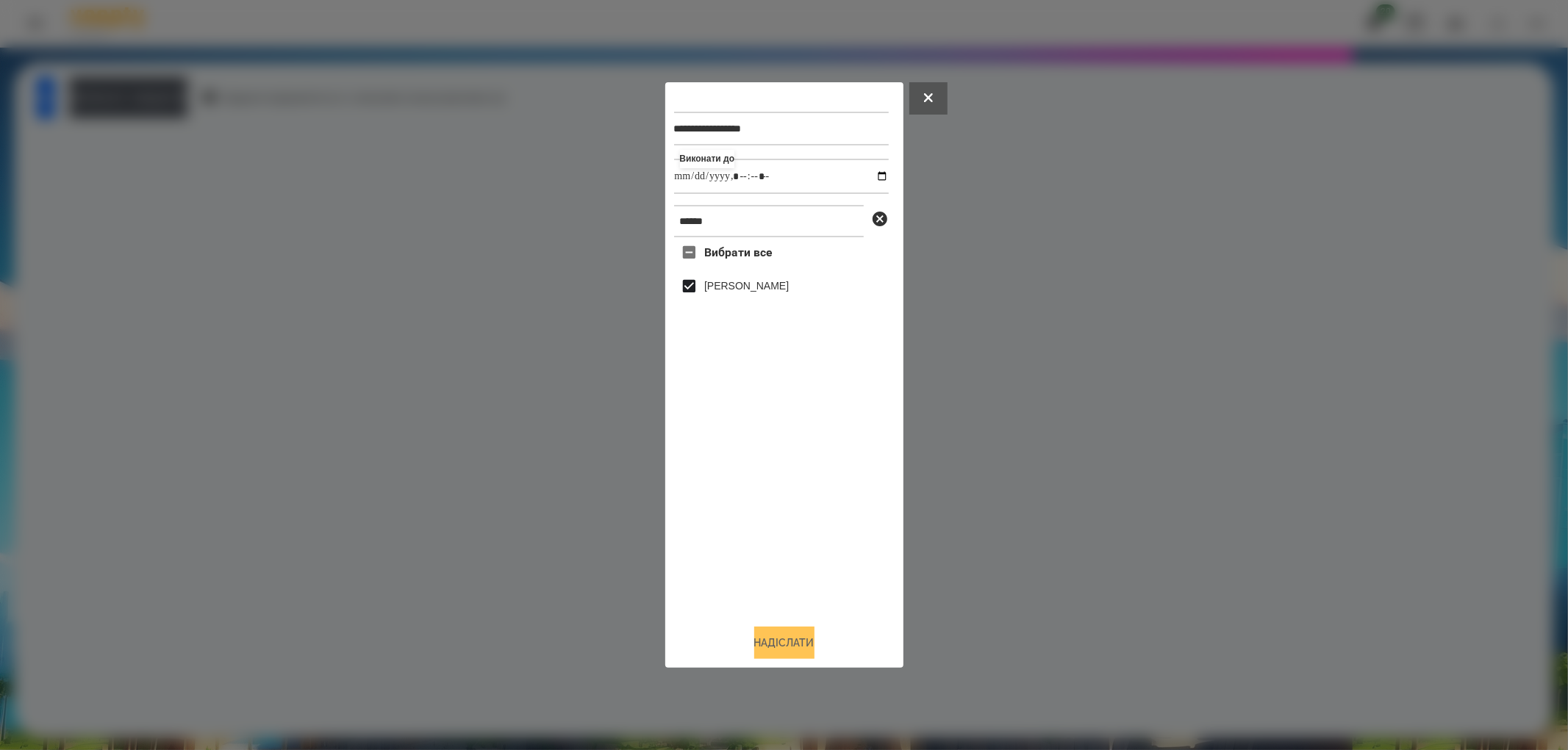
type input "**********"
click at [787, 635] on button "Надіслати" at bounding box center [784, 642] width 60 height 32
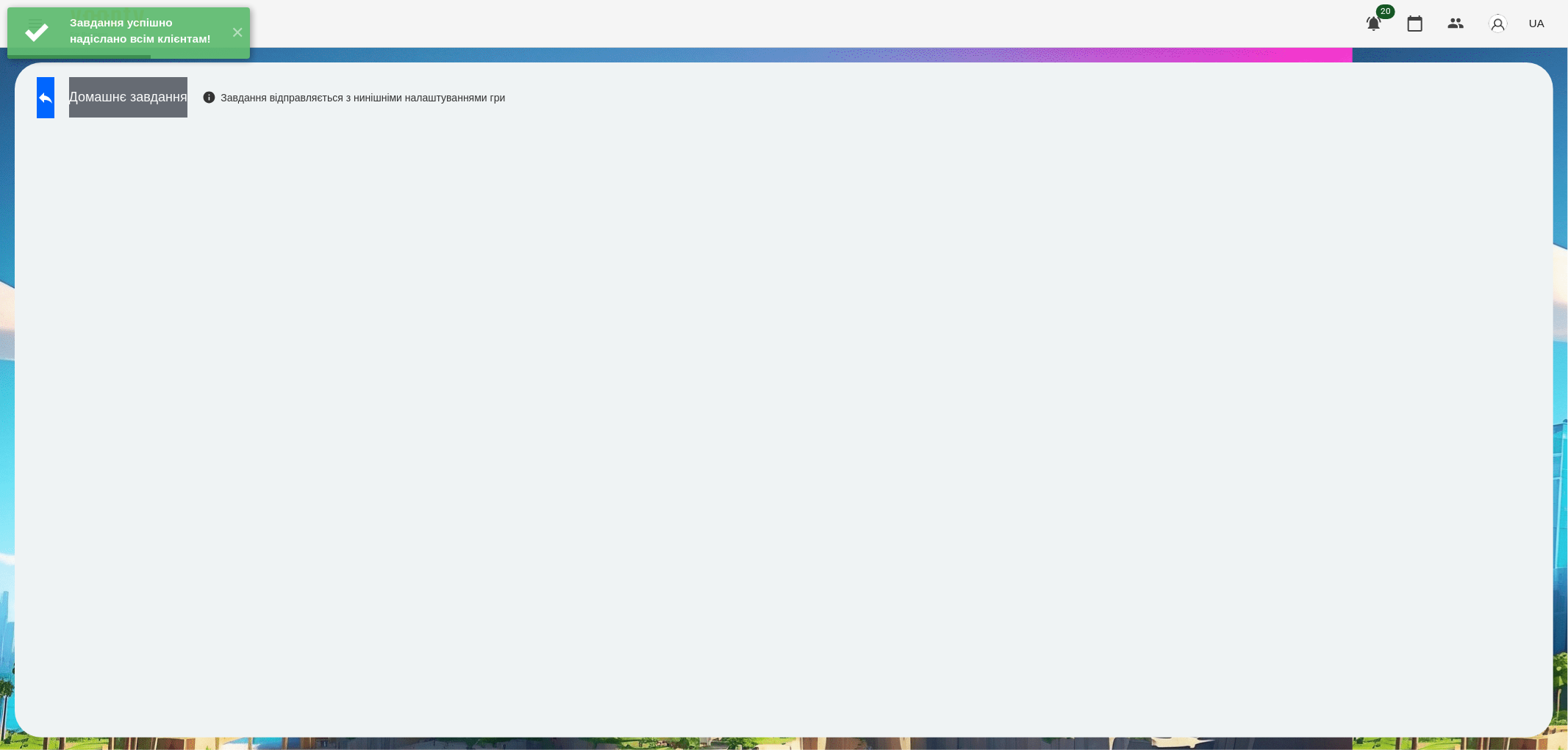
click at [188, 96] on button "Домашнє завдання" at bounding box center [128, 97] width 118 height 41
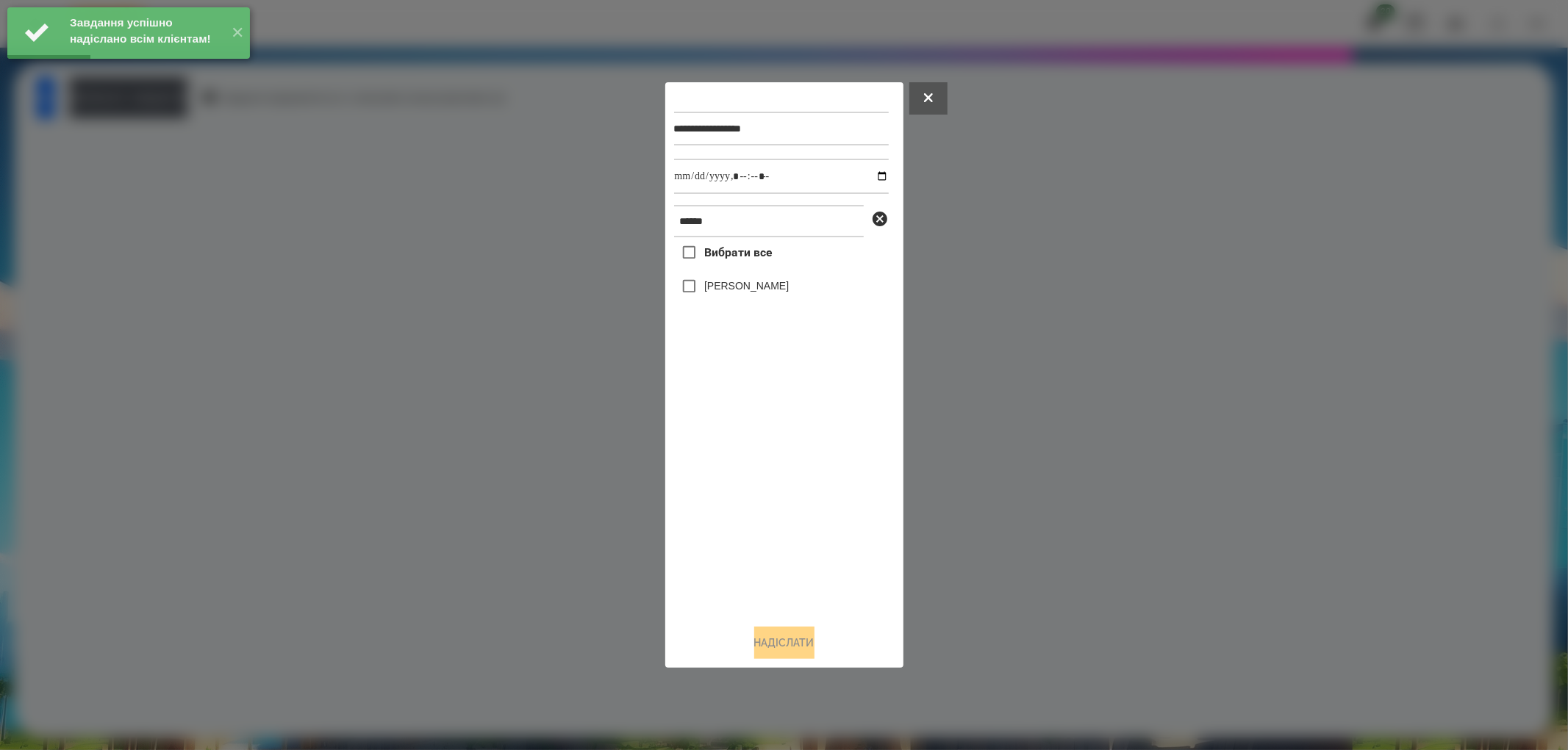
click at [707, 290] on label "[PERSON_NAME]" at bounding box center [747, 285] width 84 height 14
click at [879, 177] on input "datetime-local" at bounding box center [781, 176] width 215 height 35
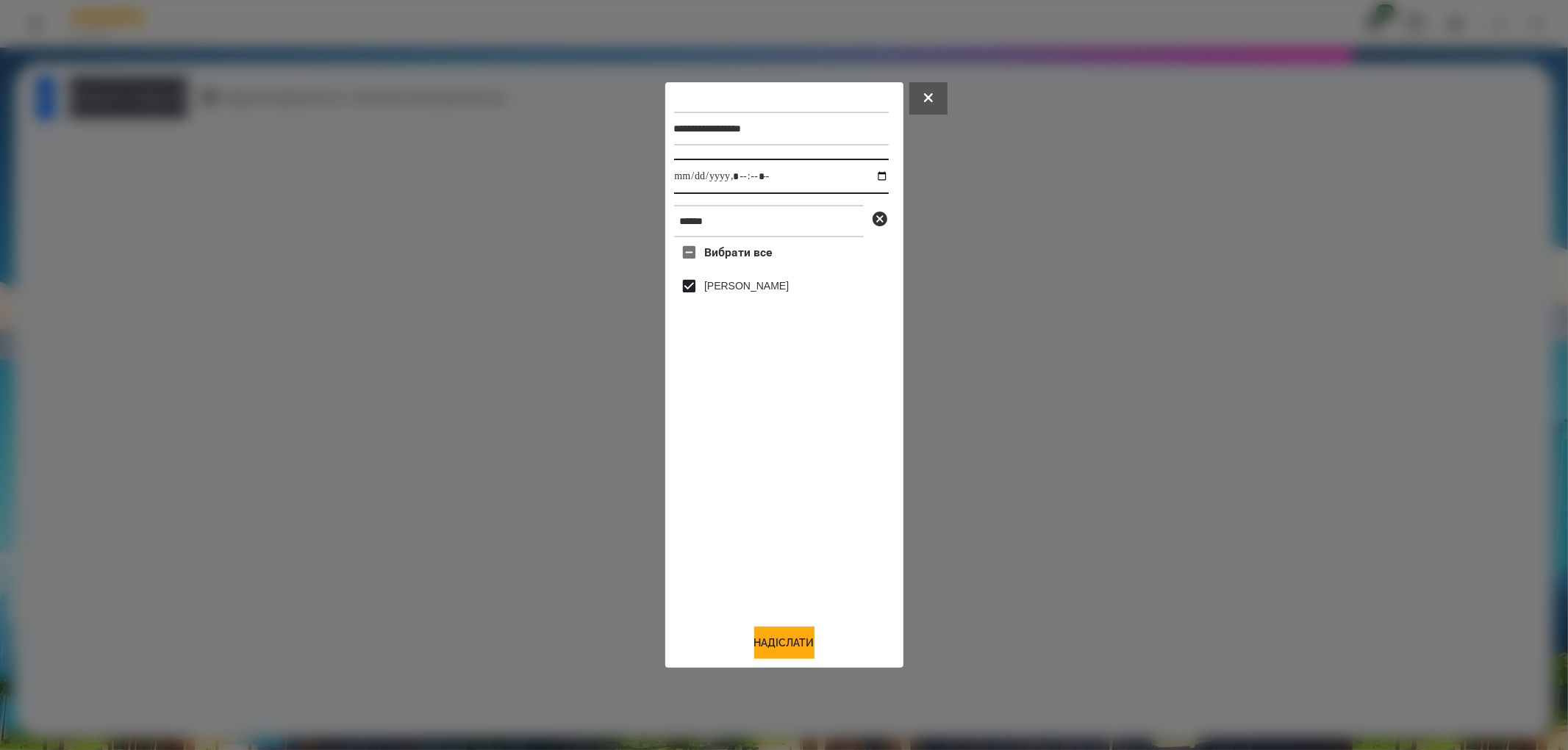
click at [866, 178] on input "datetime-local" at bounding box center [781, 176] width 215 height 35
type input "**********"
click at [794, 641] on button "Надіслати" at bounding box center [784, 642] width 60 height 32
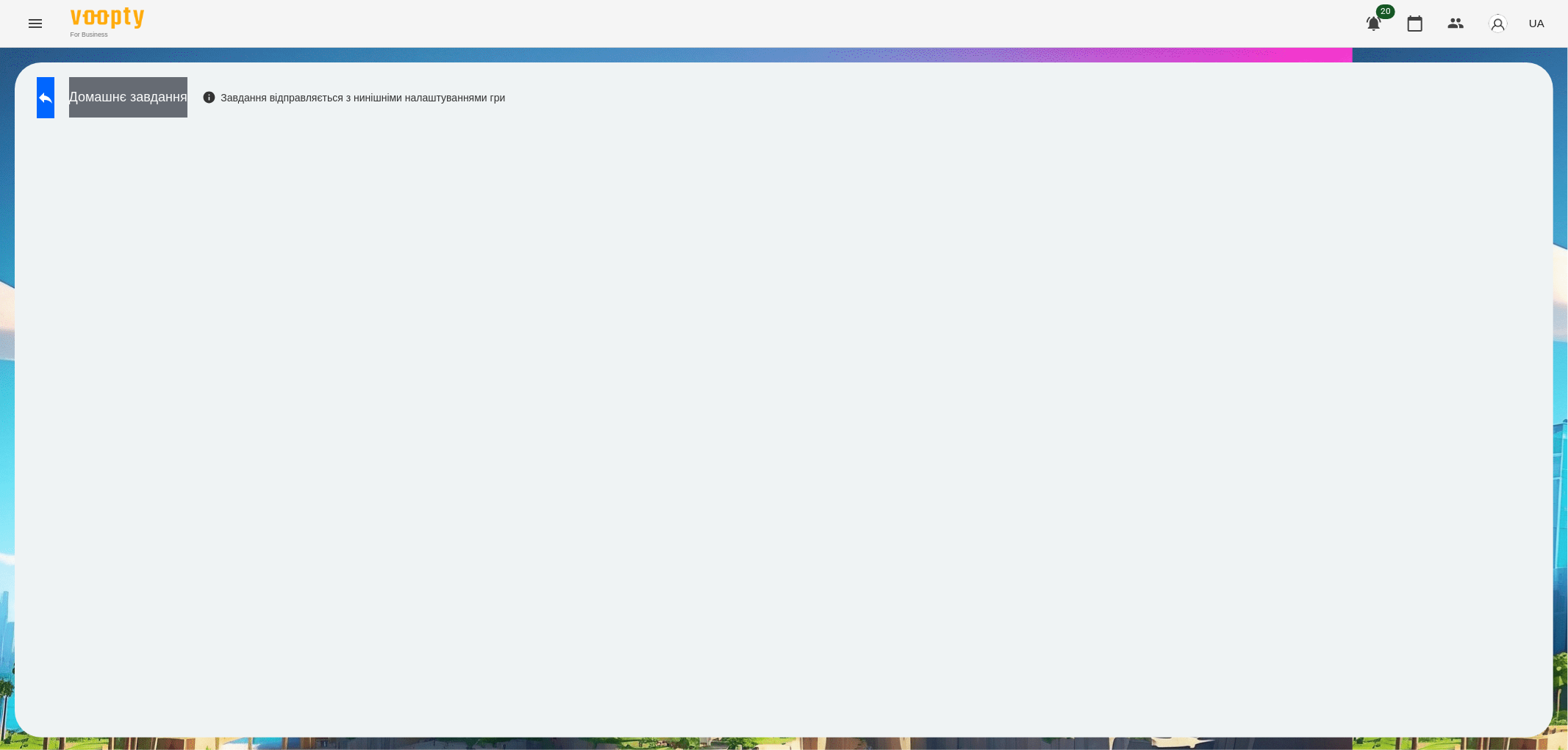
click at [158, 91] on button "Домашнє завдання" at bounding box center [128, 97] width 118 height 41
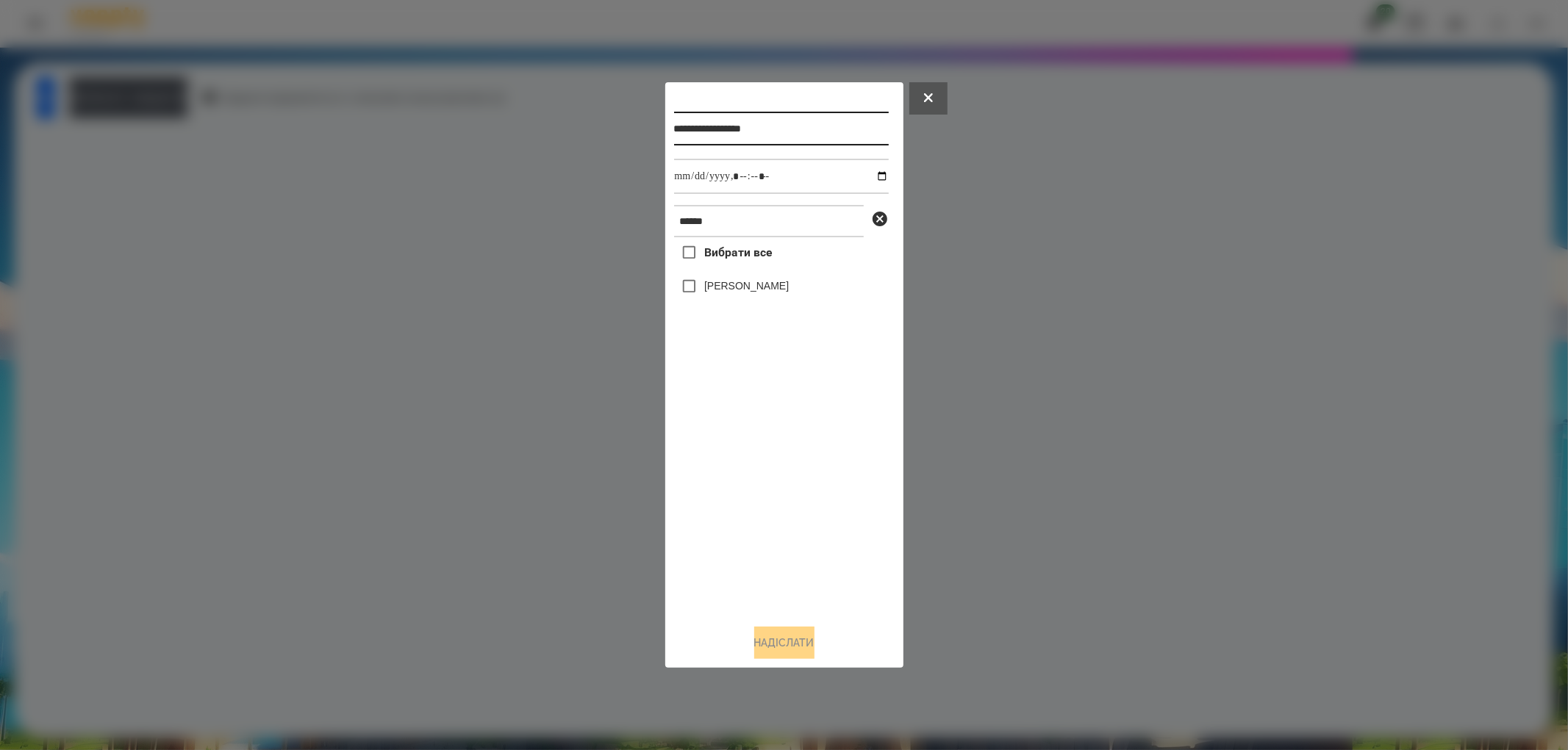
click at [815, 126] on input "**********" at bounding box center [781, 128] width 215 height 34
type input "**********"
click at [768, 647] on button "Надіслати" at bounding box center [784, 642] width 60 height 32
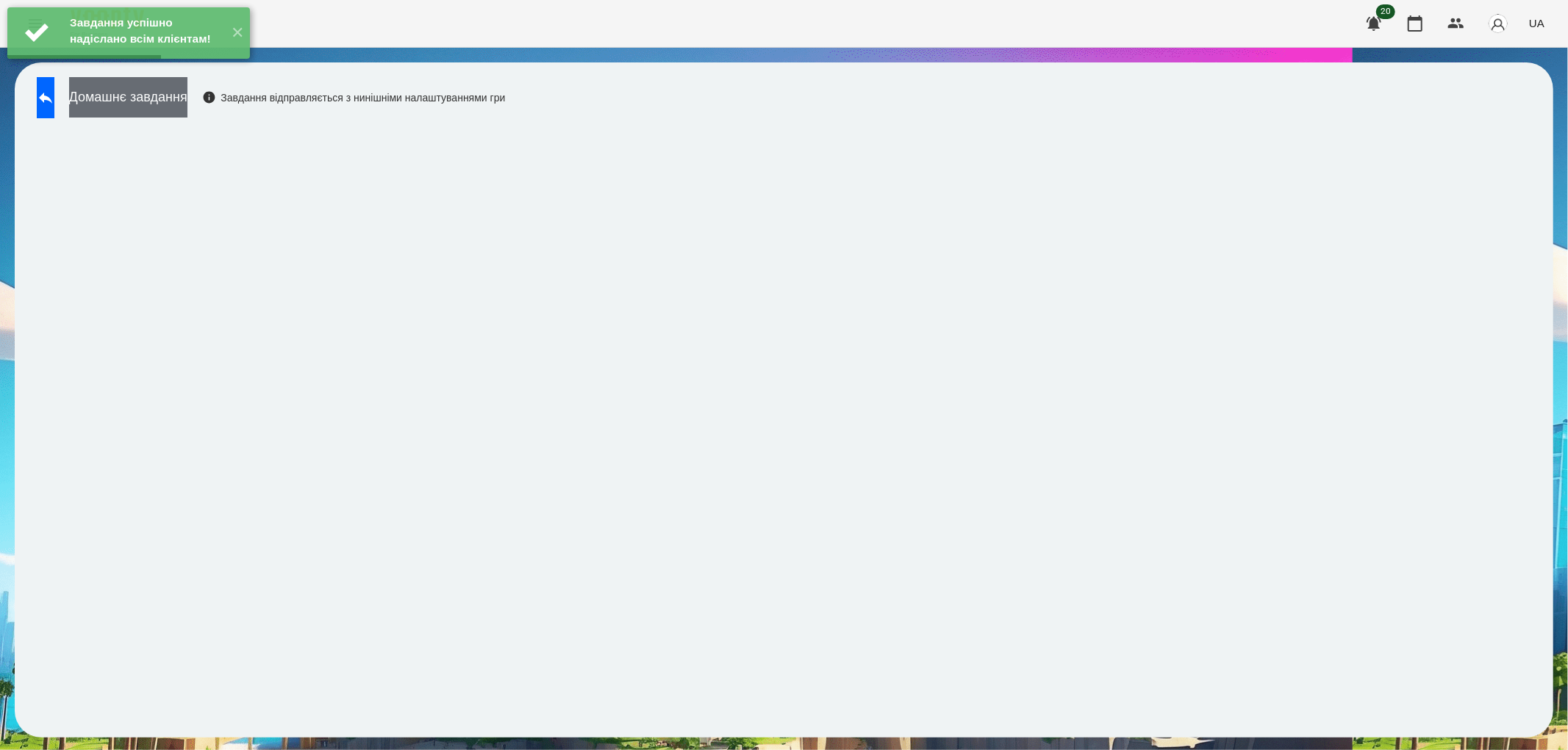
click at [135, 98] on button "Домашнє завдання" at bounding box center [128, 97] width 118 height 41
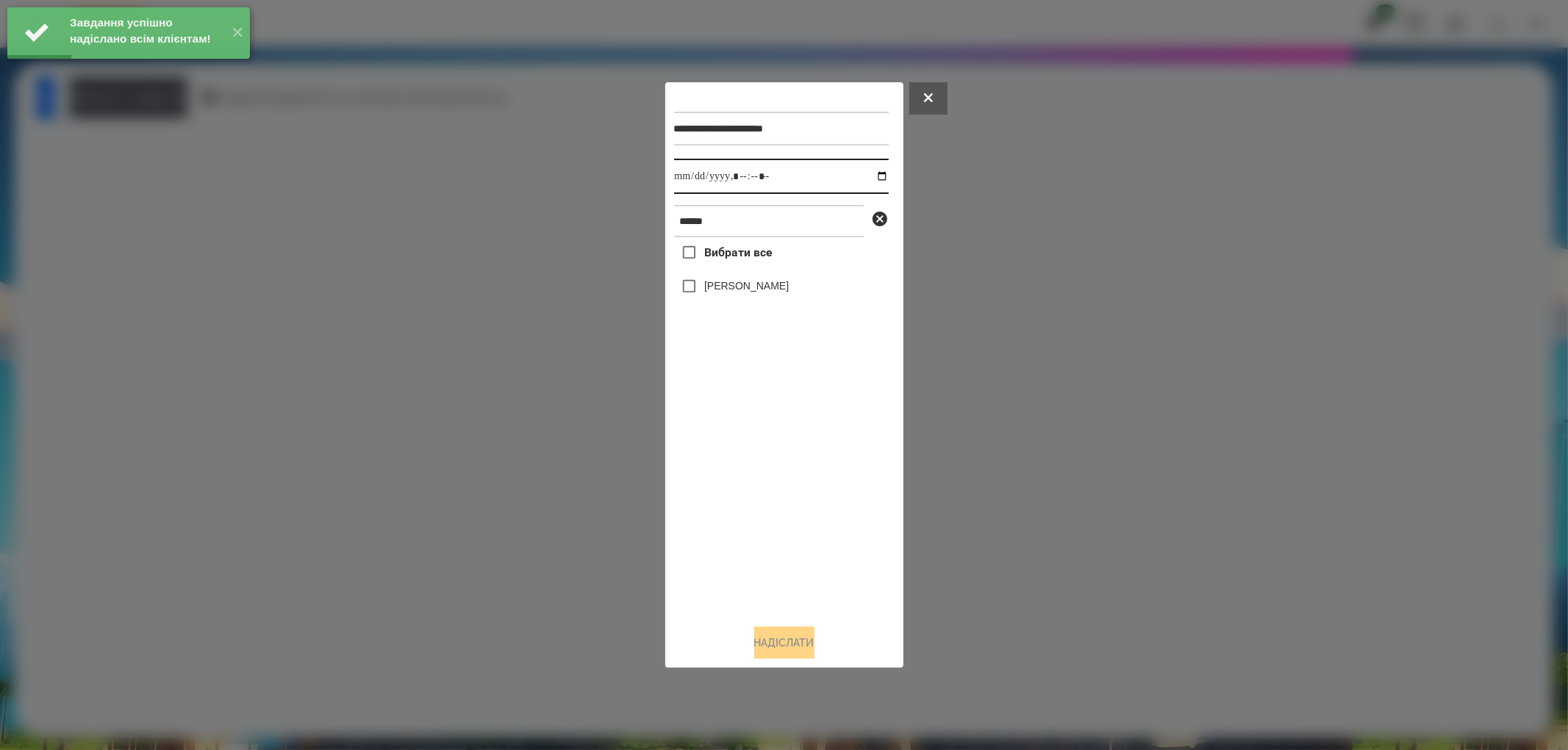
click at [866, 171] on input "datetime-local" at bounding box center [781, 176] width 215 height 35
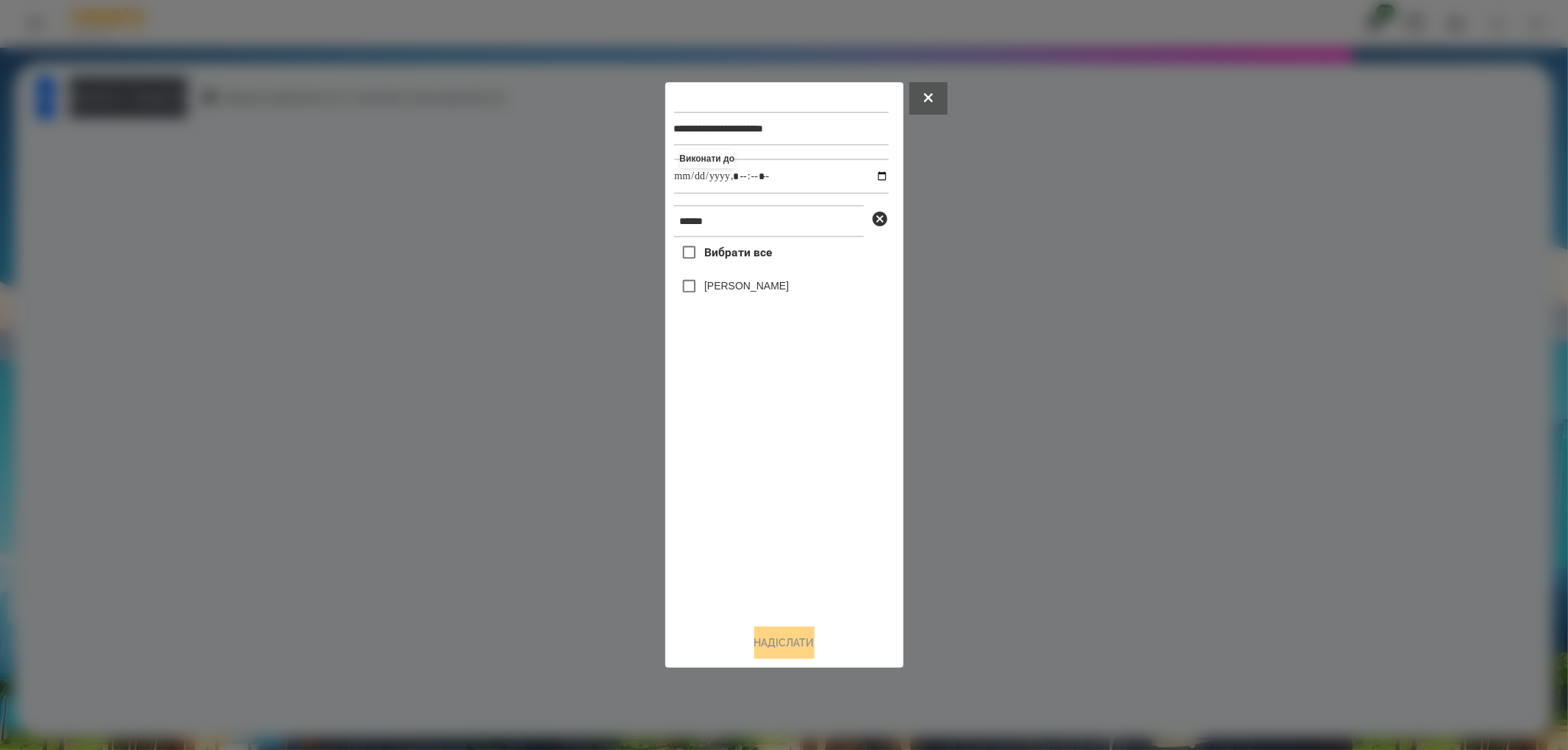
type input "**********"
click at [792, 570] on div "Вибрати все [PERSON_NAME]" at bounding box center [781, 425] width 215 height 375
click at [707, 288] on label "[PERSON_NAME]" at bounding box center [747, 285] width 84 height 14
click at [799, 647] on button "Надіслати" at bounding box center [784, 642] width 60 height 32
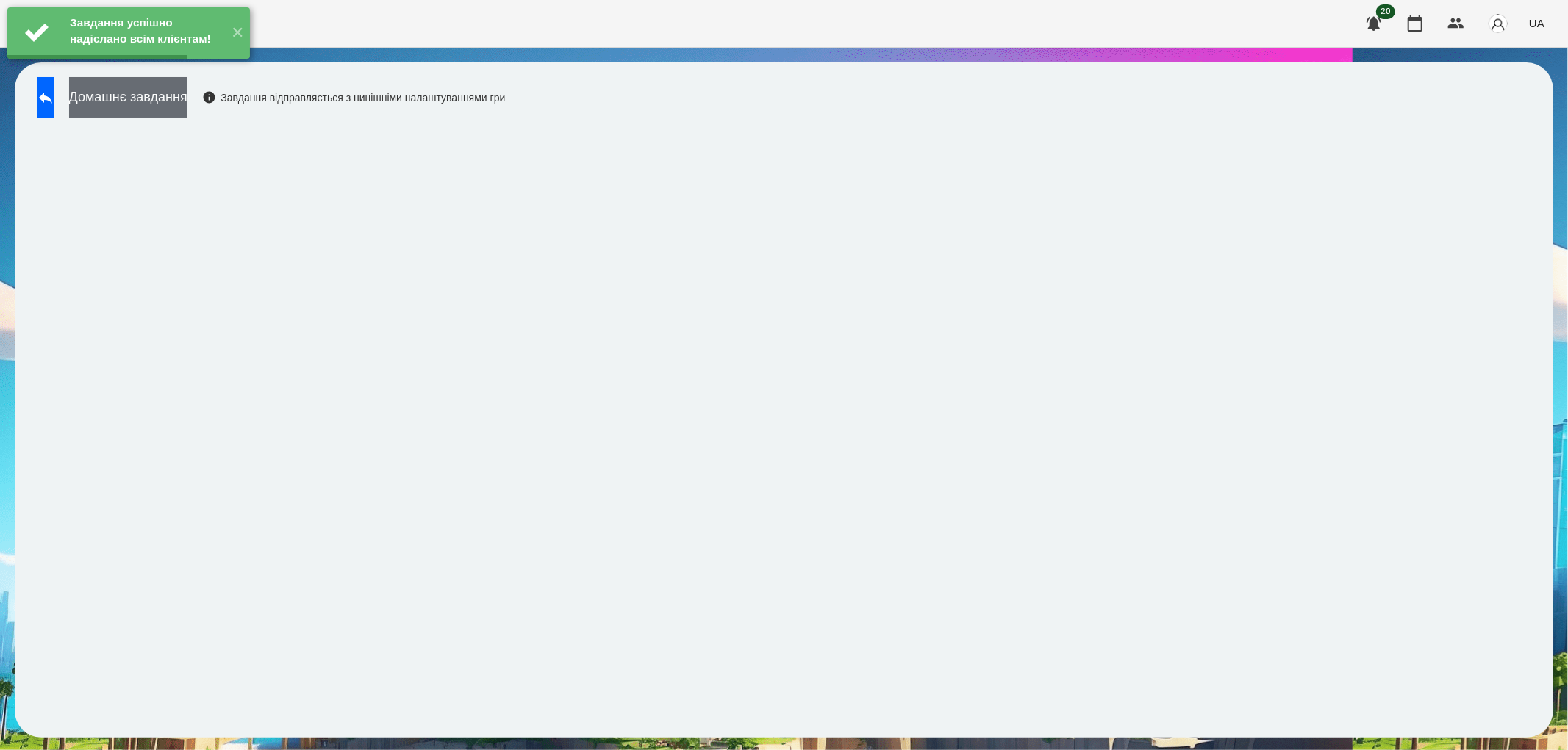
click at [159, 89] on button "Домашнє завдання" at bounding box center [128, 97] width 118 height 41
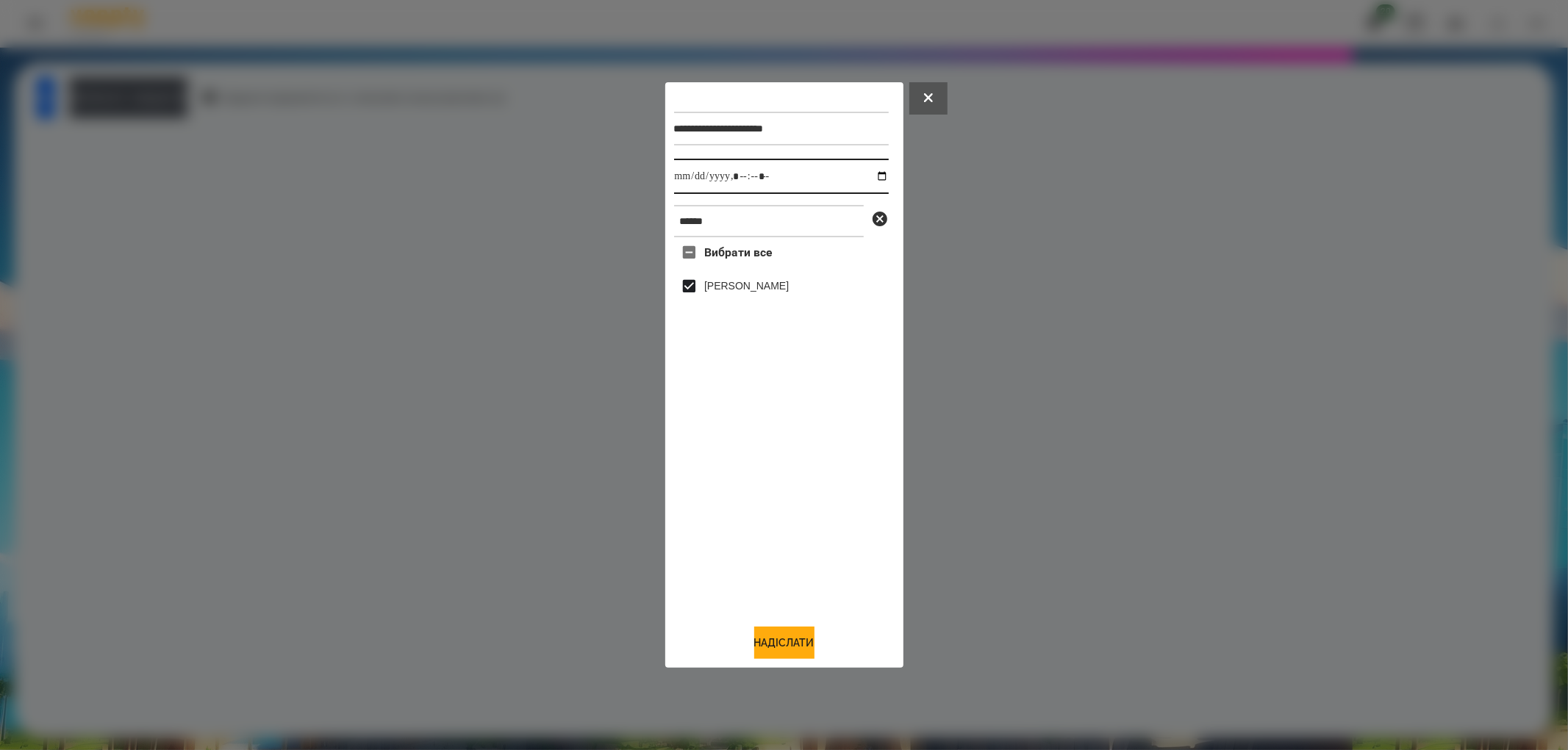
click at [875, 178] on input "datetime-local" at bounding box center [781, 176] width 215 height 35
type input "**********"
drag, startPoint x: 775, startPoint y: 641, endPoint x: 768, endPoint y: 629, distance: 13.9
click at [775, 641] on button "Надіслати" at bounding box center [784, 642] width 60 height 32
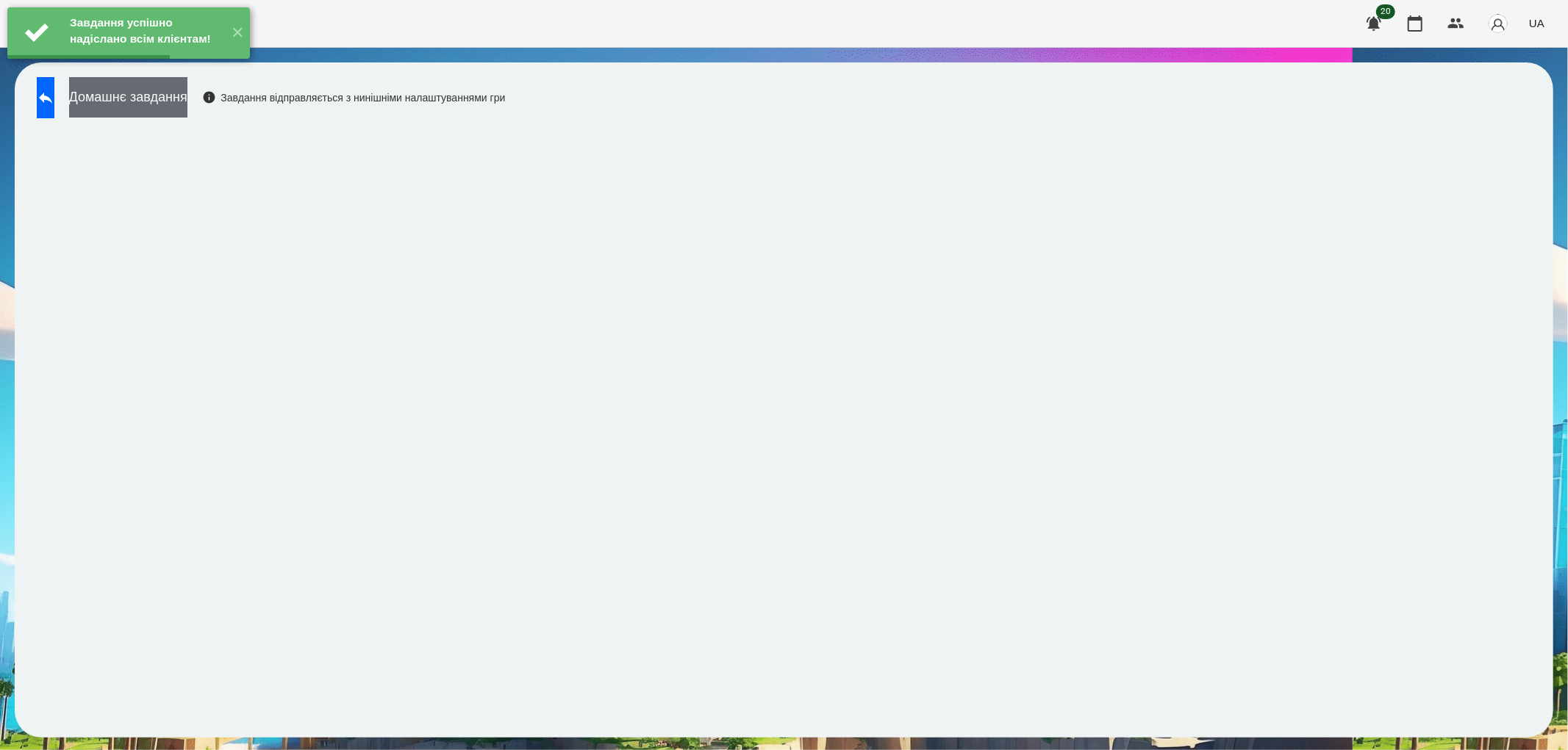
click at [160, 97] on button "Домашнє завдання" at bounding box center [128, 97] width 118 height 41
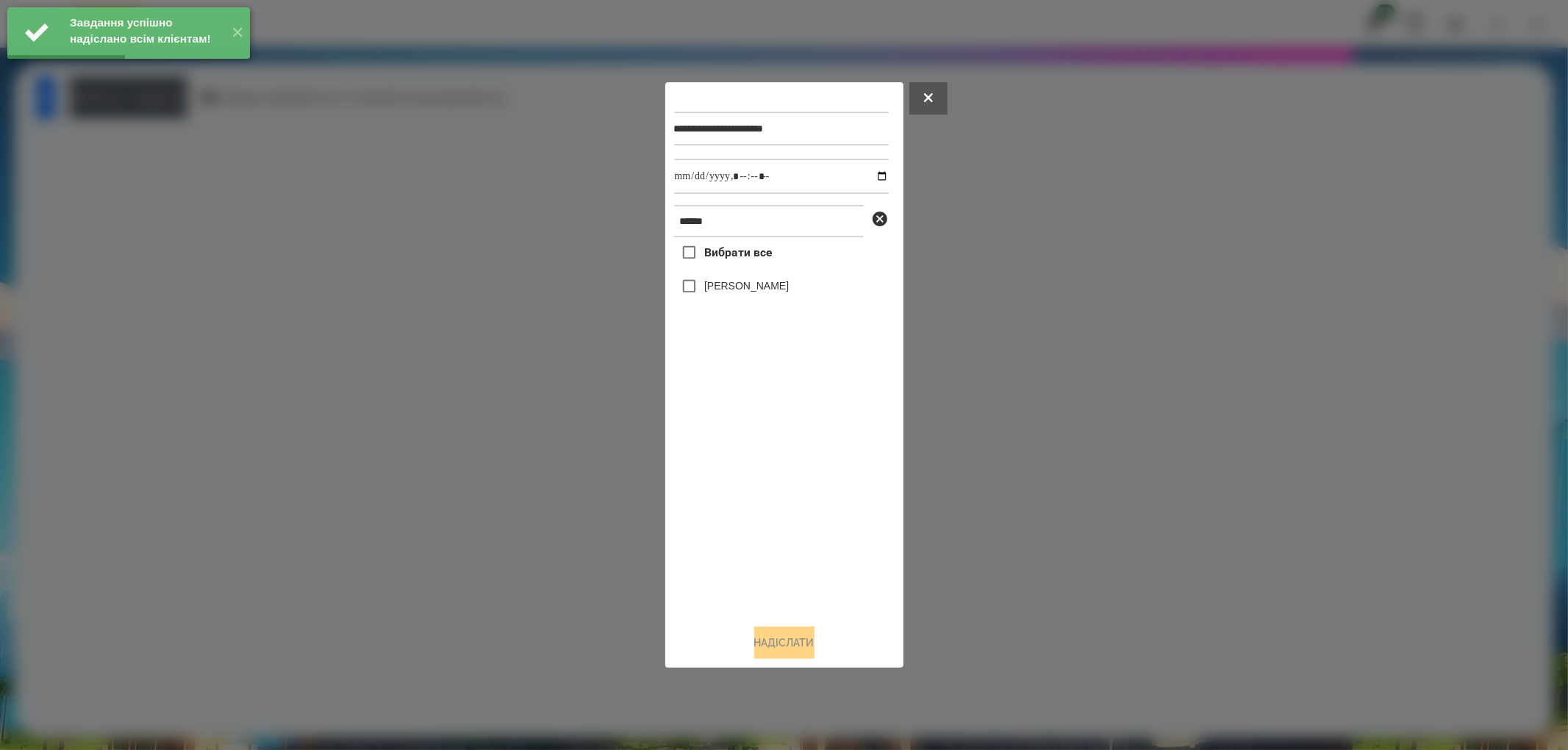
click at [757, 293] on label "[PERSON_NAME]" at bounding box center [747, 285] width 84 height 14
click at [873, 175] on input "datetime-local" at bounding box center [781, 176] width 215 height 35
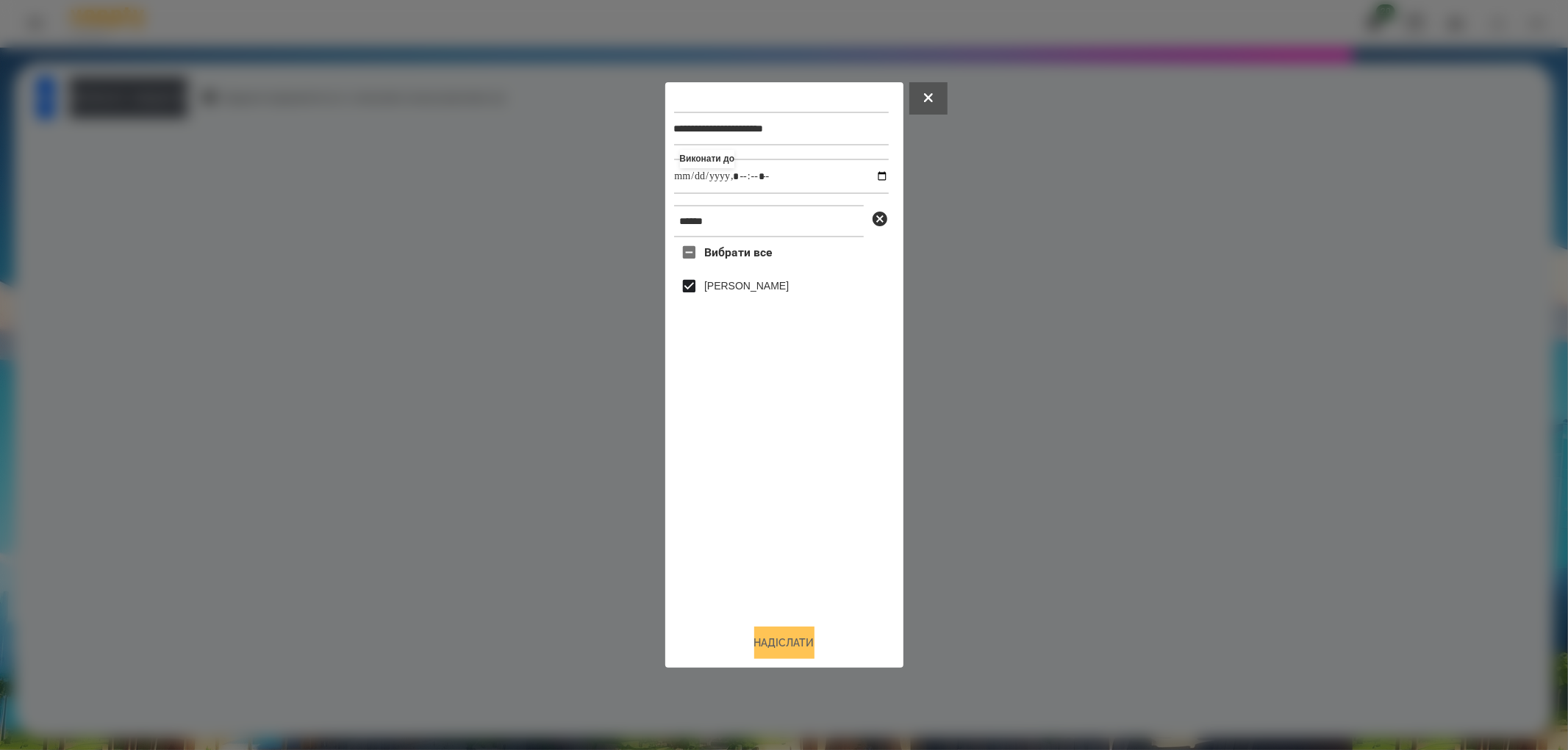
type input "**********"
click at [801, 644] on button "Надіслати" at bounding box center [784, 642] width 60 height 32
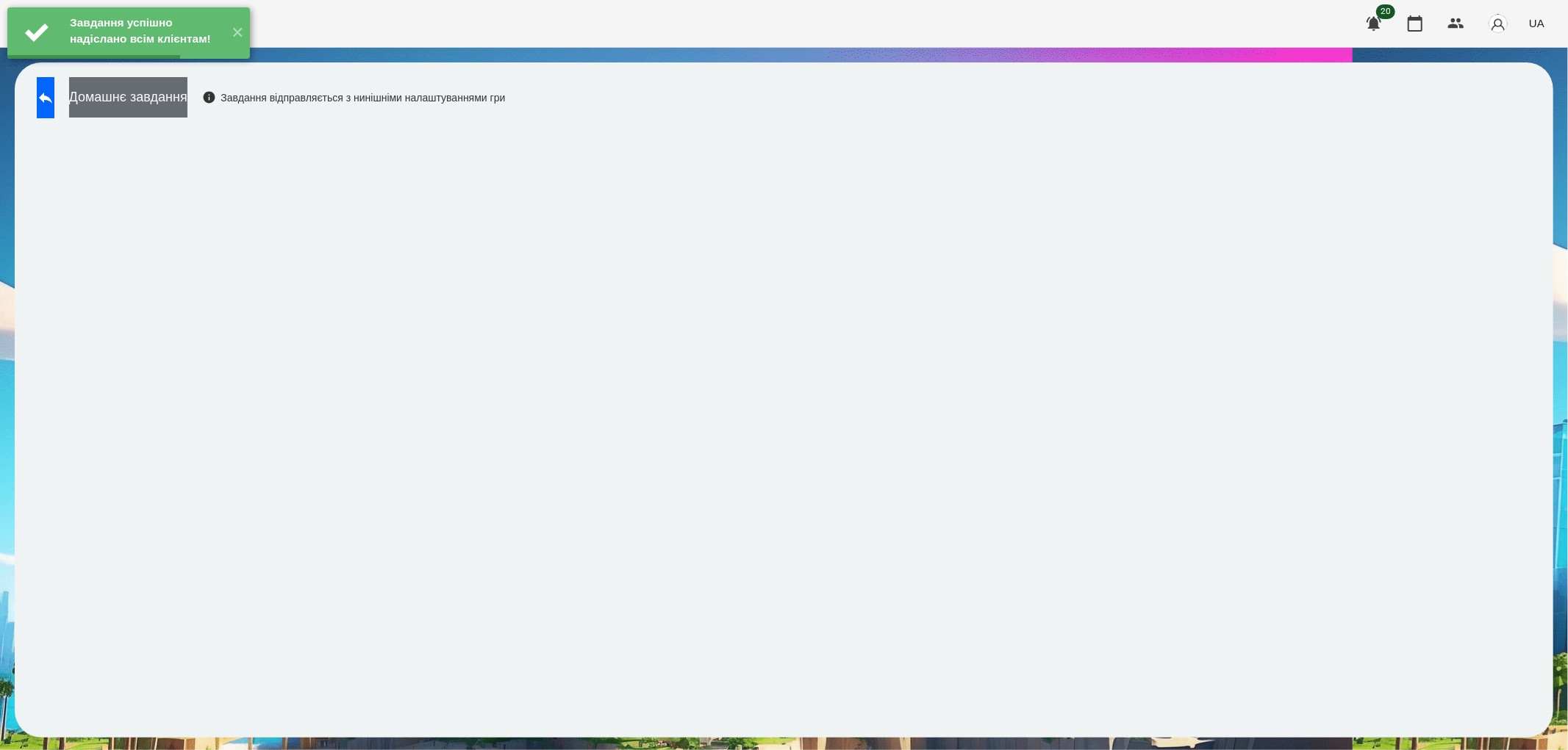
click at [150, 96] on button "Домашнє завдання" at bounding box center [128, 97] width 118 height 41
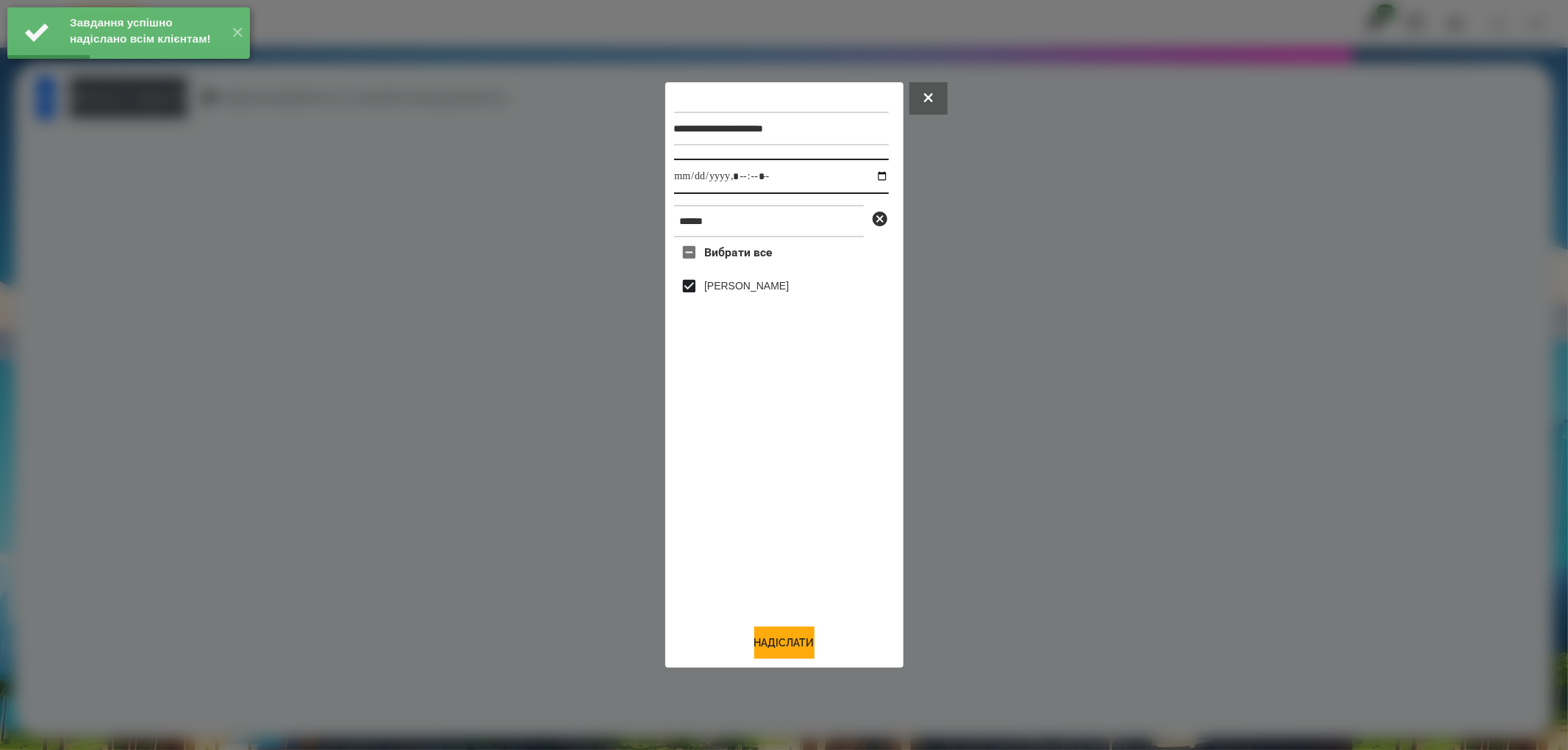
click at [871, 176] on input "datetime-local" at bounding box center [781, 176] width 215 height 35
type input "**********"
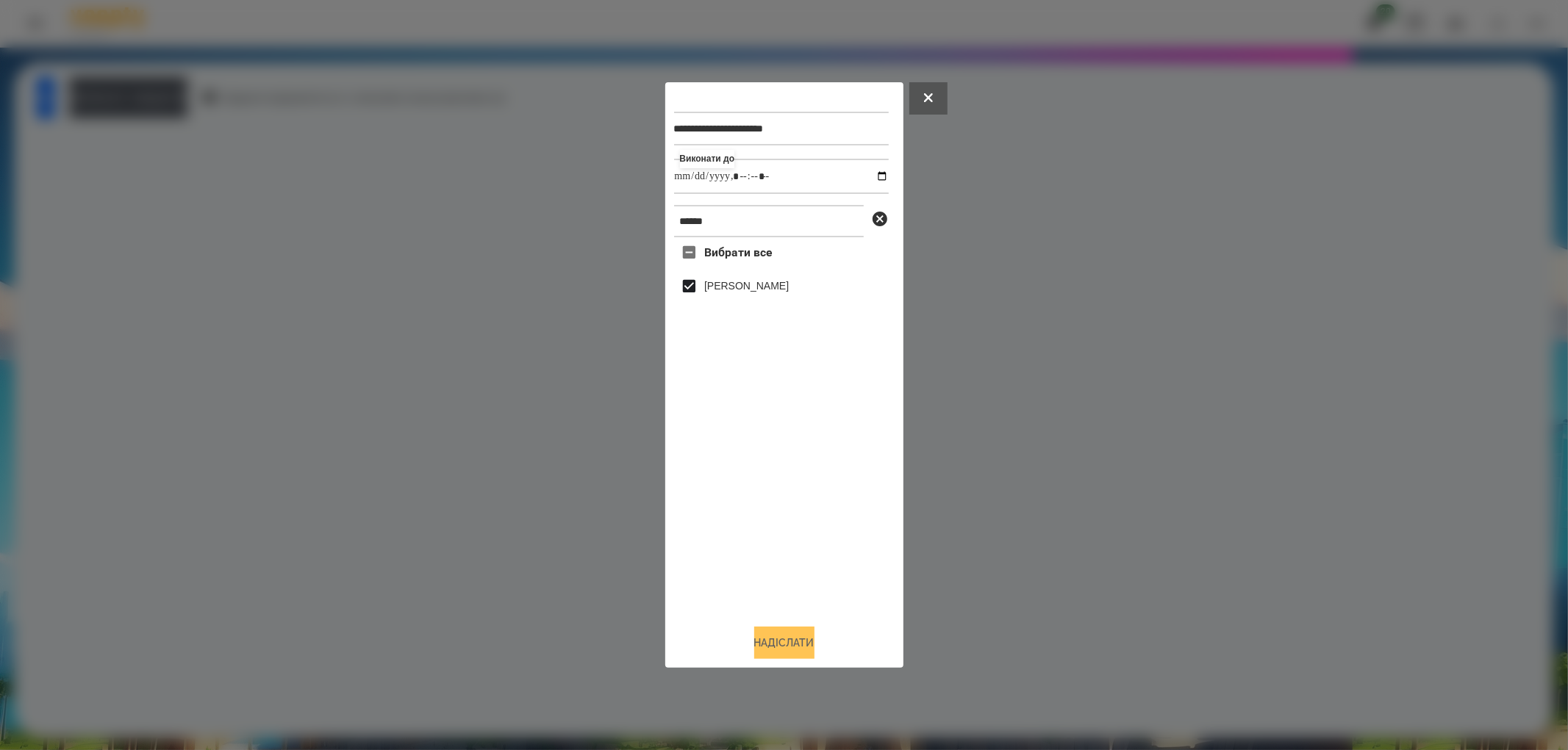
click at [777, 647] on button "Надіслати" at bounding box center [784, 642] width 60 height 32
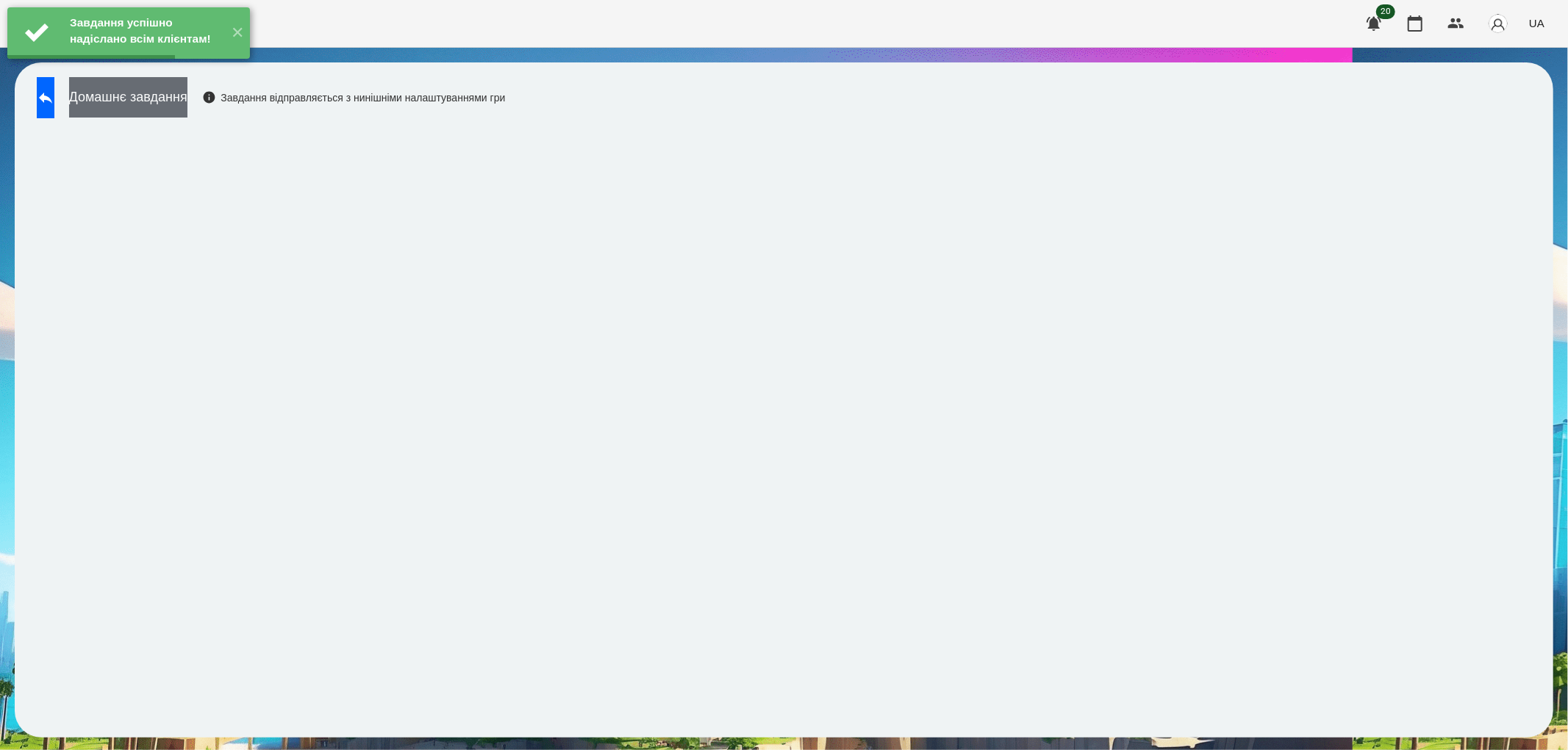
click at [138, 109] on button "Домашнє завдання" at bounding box center [128, 97] width 118 height 41
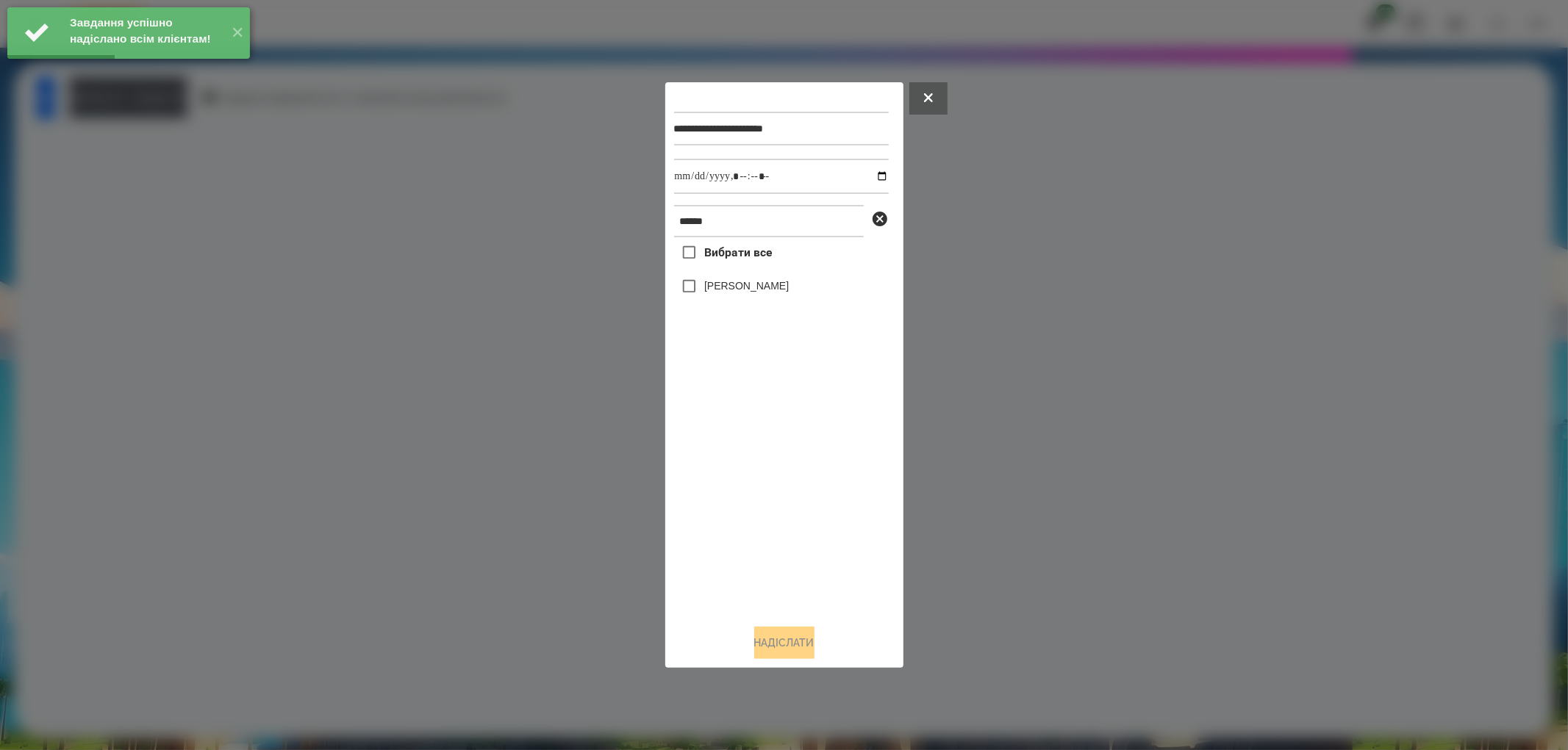
click at [714, 286] on label "[PERSON_NAME]" at bounding box center [747, 285] width 84 height 14
click at [871, 173] on input "datetime-local" at bounding box center [781, 176] width 215 height 35
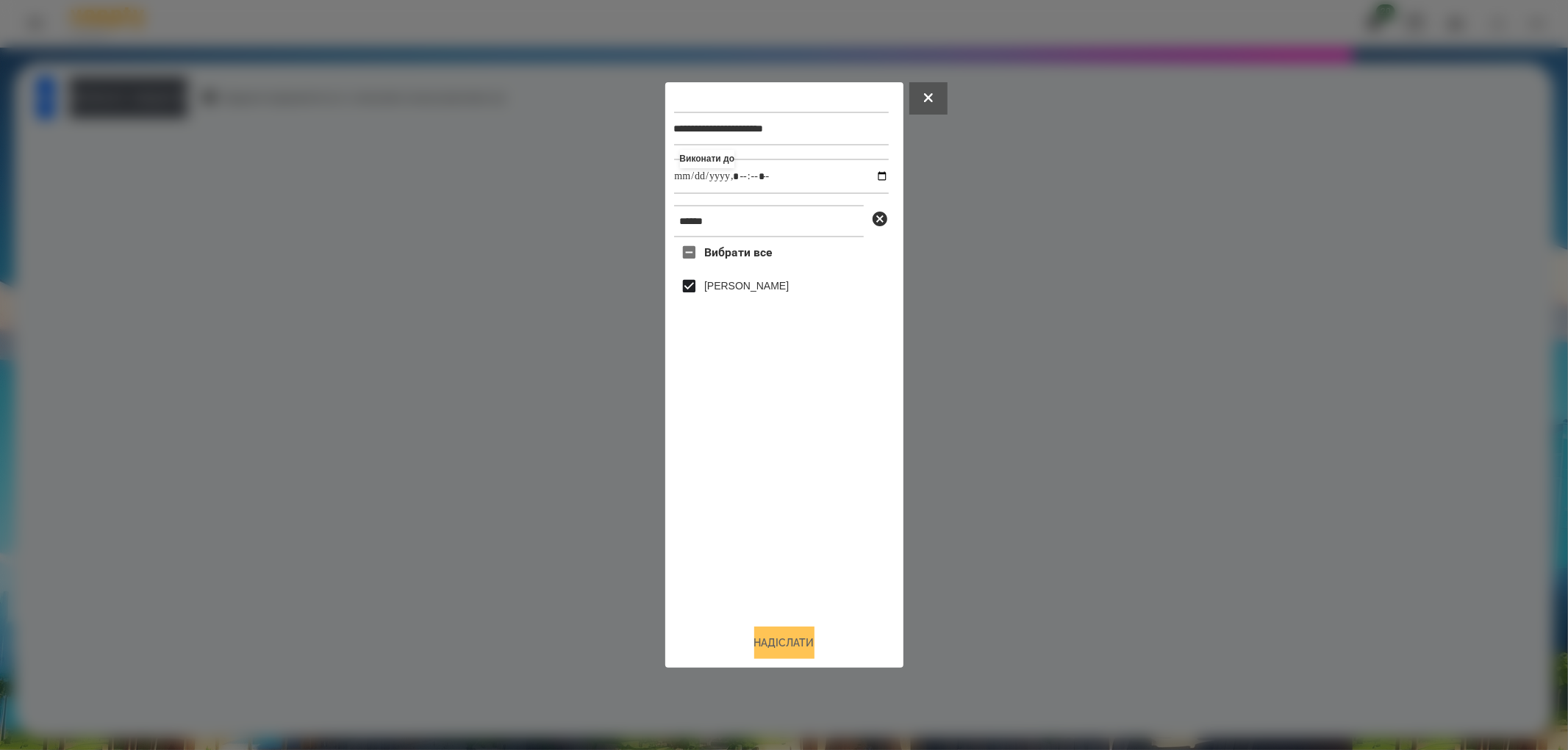
type input "**********"
click at [797, 635] on button "Надіслати" at bounding box center [784, 642] width 60 height 32
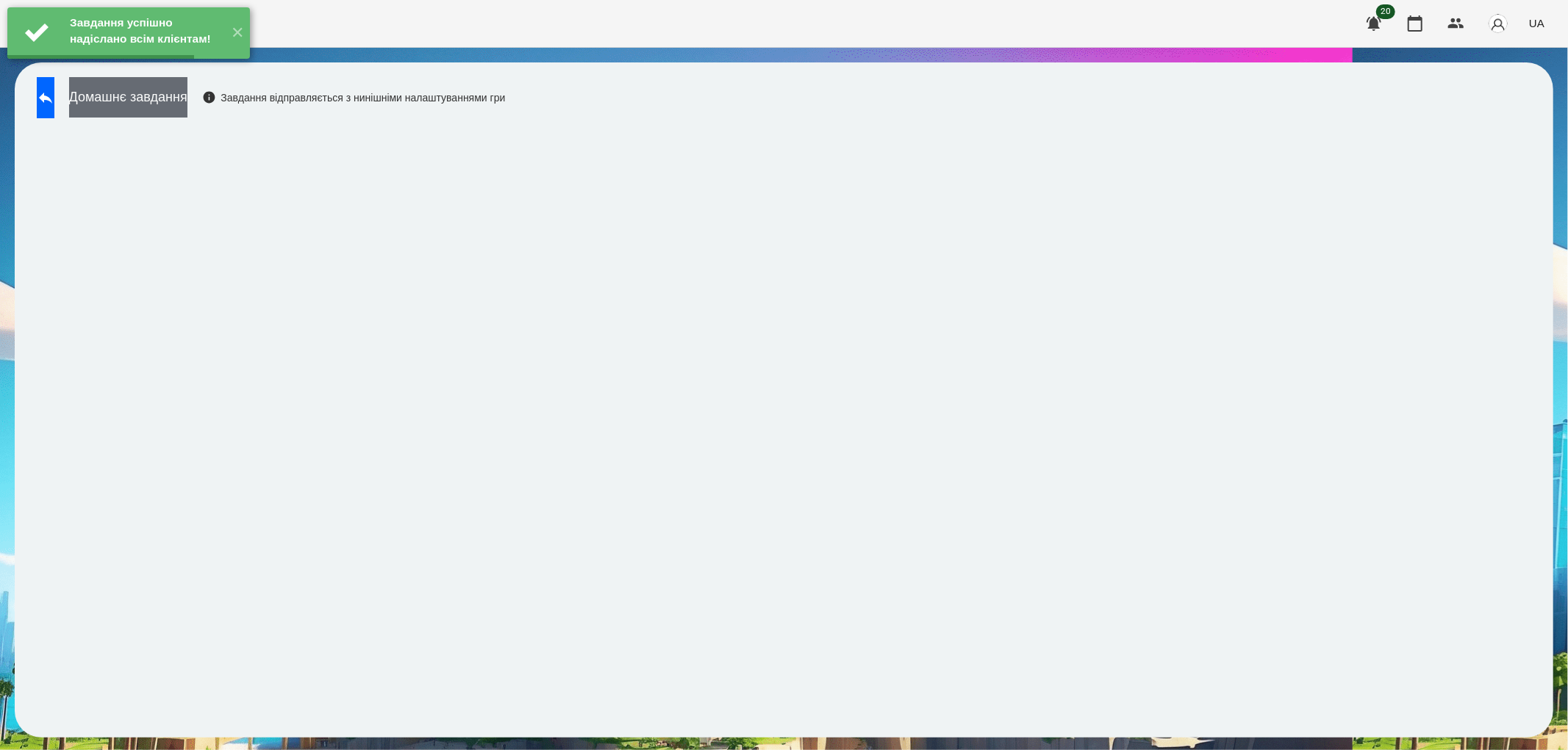
click at [177, 100] on button "Домашнє завдання" at bounding box center [128, 97] width 118 height 41
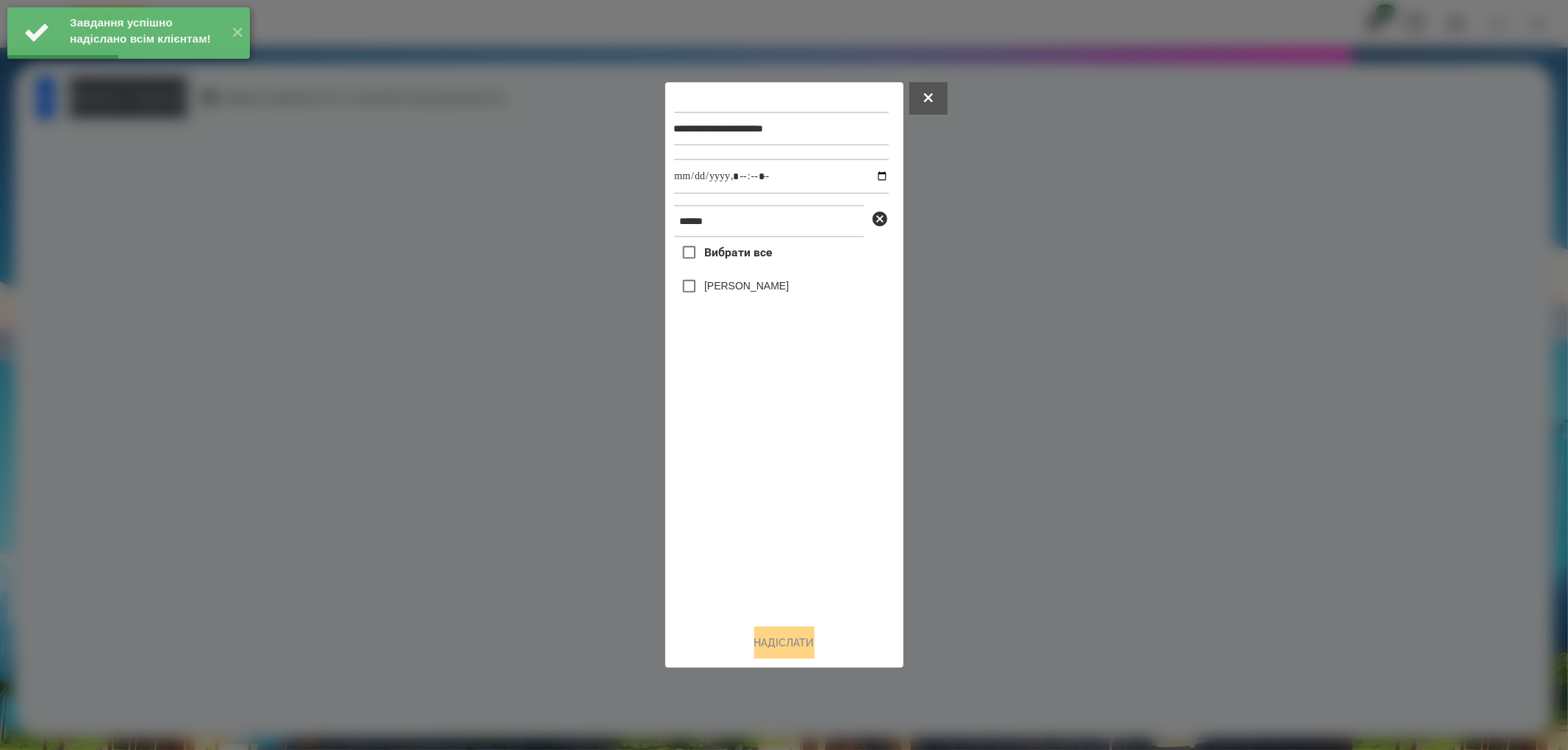
click at [722, 289] on label "[PERSON_NAME]" at bounding box center [747, 285] width 84 height 14
click at [870, 173] on input "datetime-local" at bounding box center [781, 176] width 215 height 35
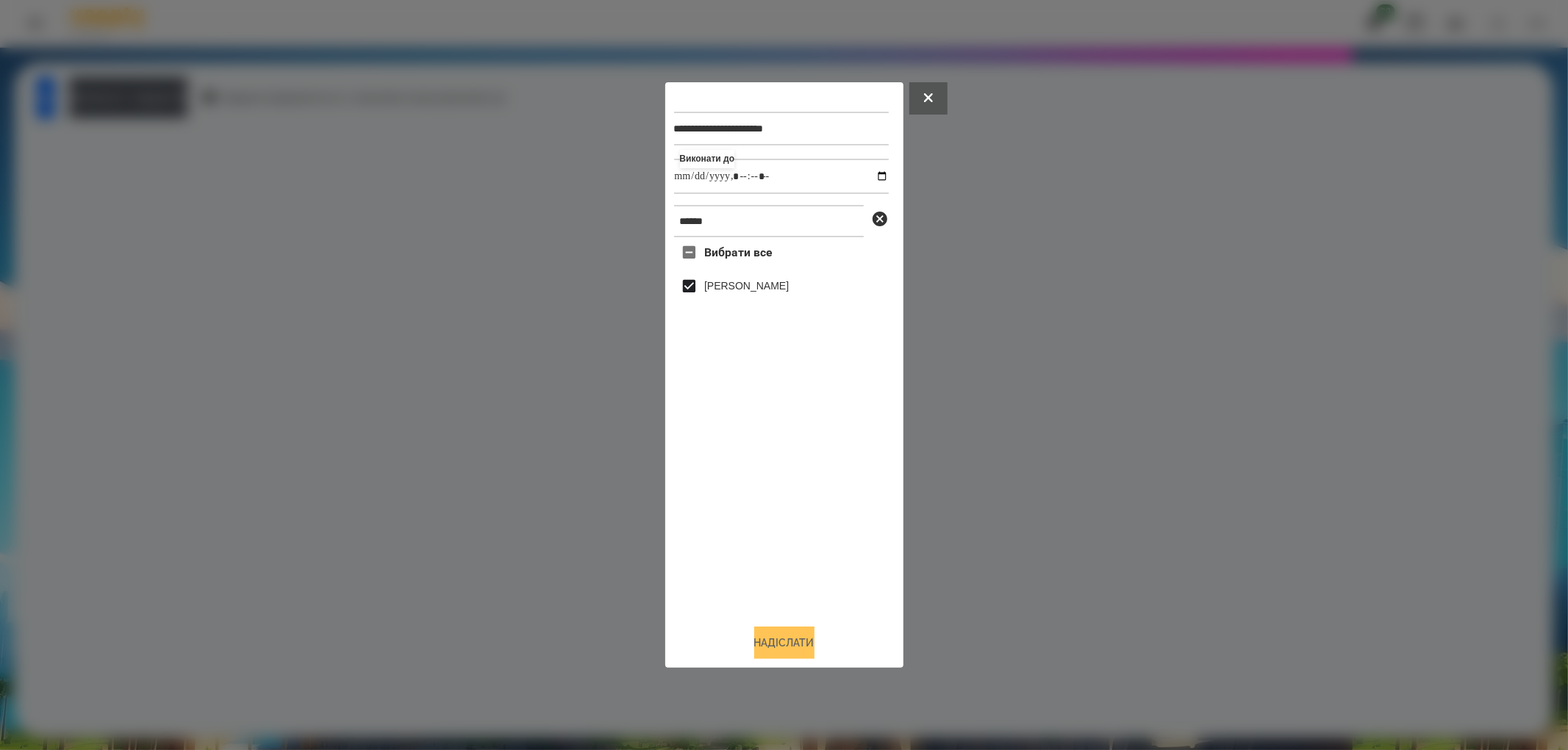
type input "**********"
click at [777, 644] on button "Надіслати" at bounding box center [784, 642] width 60 height 32
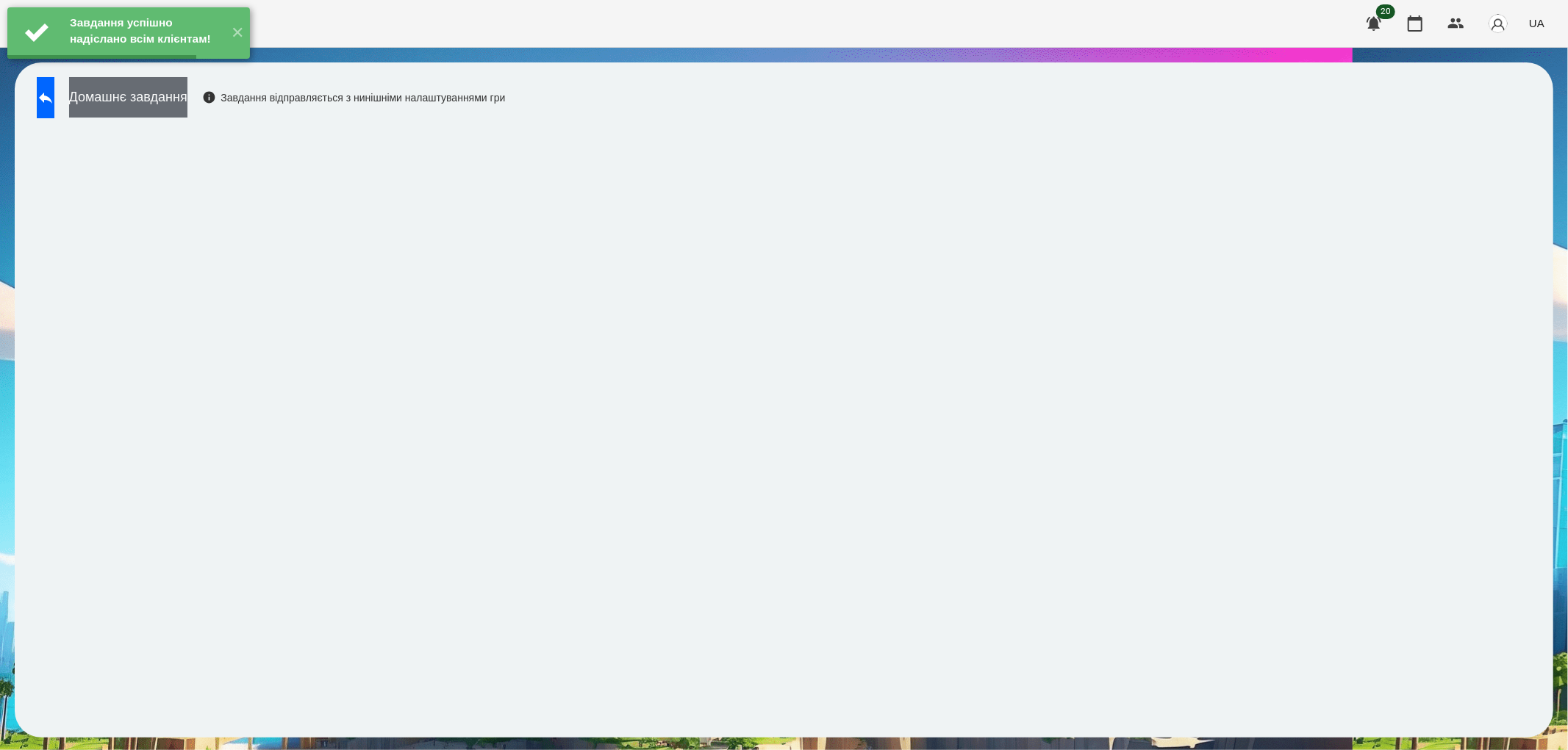
click at [188, 104] on button "Домашнє завдання" at bounding box center [128, 97] width 118 height 41
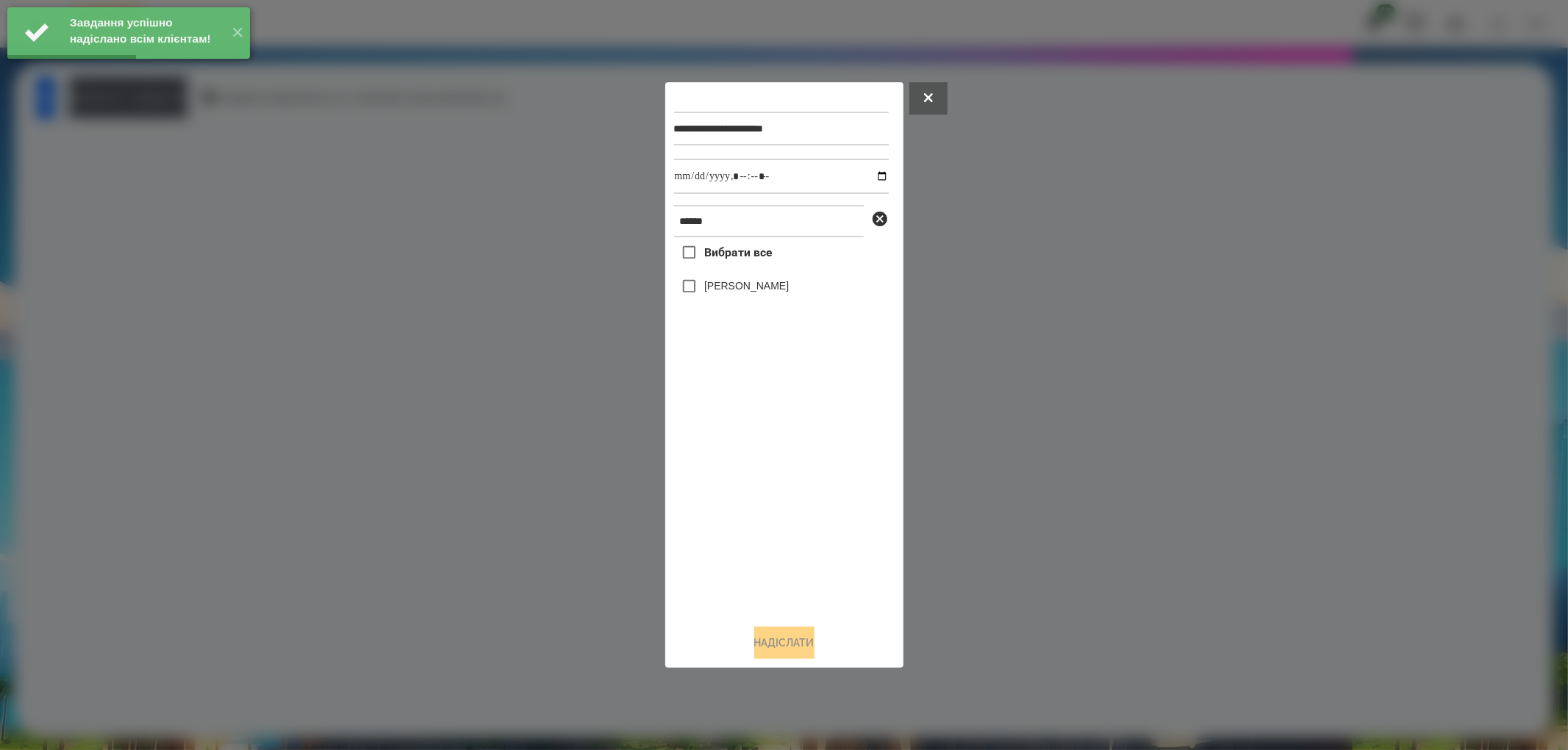
click at [716, 288] on label "[PERSON_NAME]" at bounding box center [747, 285] width 84 height 14
click at [870, 177] on input "datetime-local" at bounding box center [781, 176] width 215 height 35
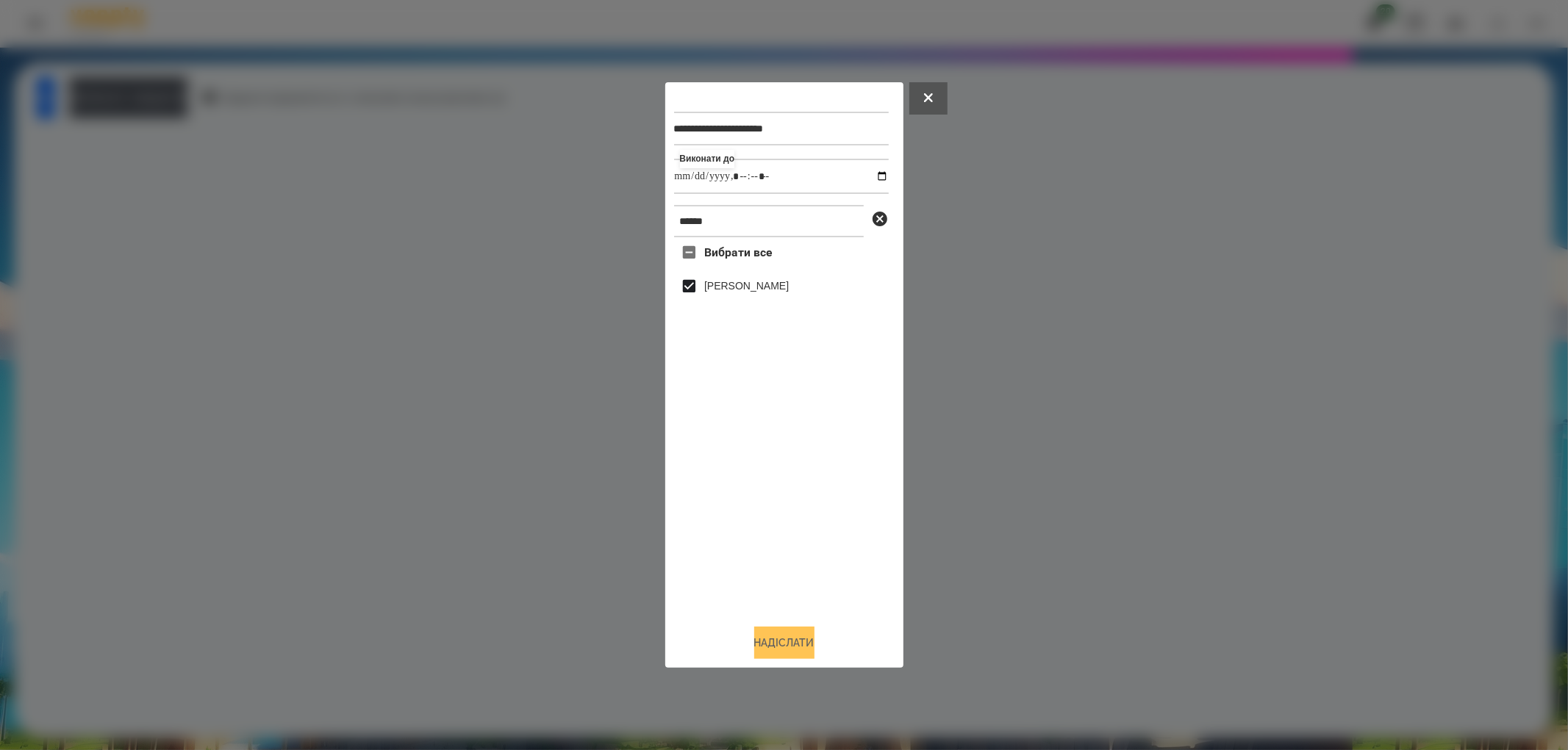
type input "**********"
click at [795, 641] on button "Надіслати" at bounding box center [784, 642] width 60 height 32
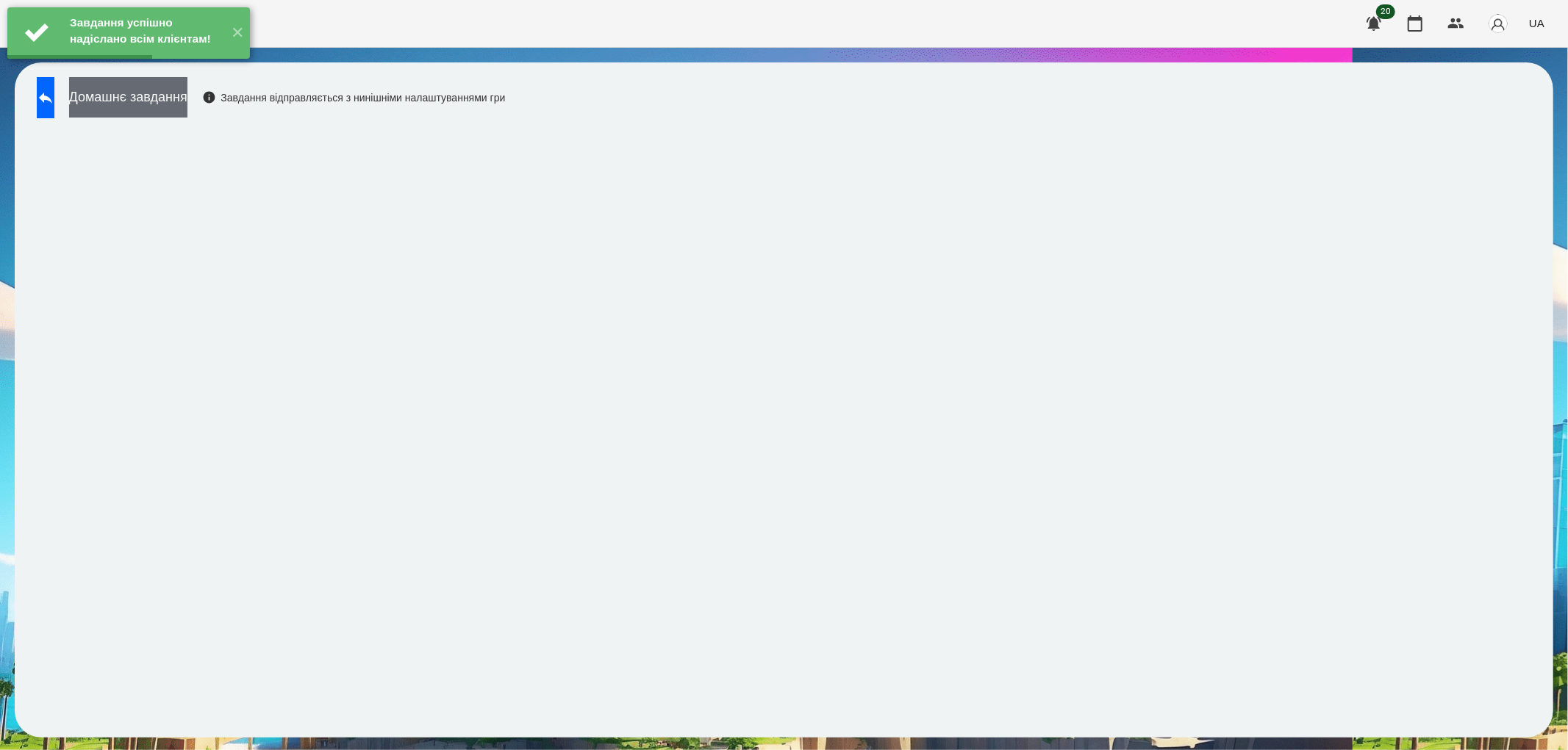
click at [185, 92] on button "Домашнє завдання" at bounding box center [128, 97] width 118 height 41
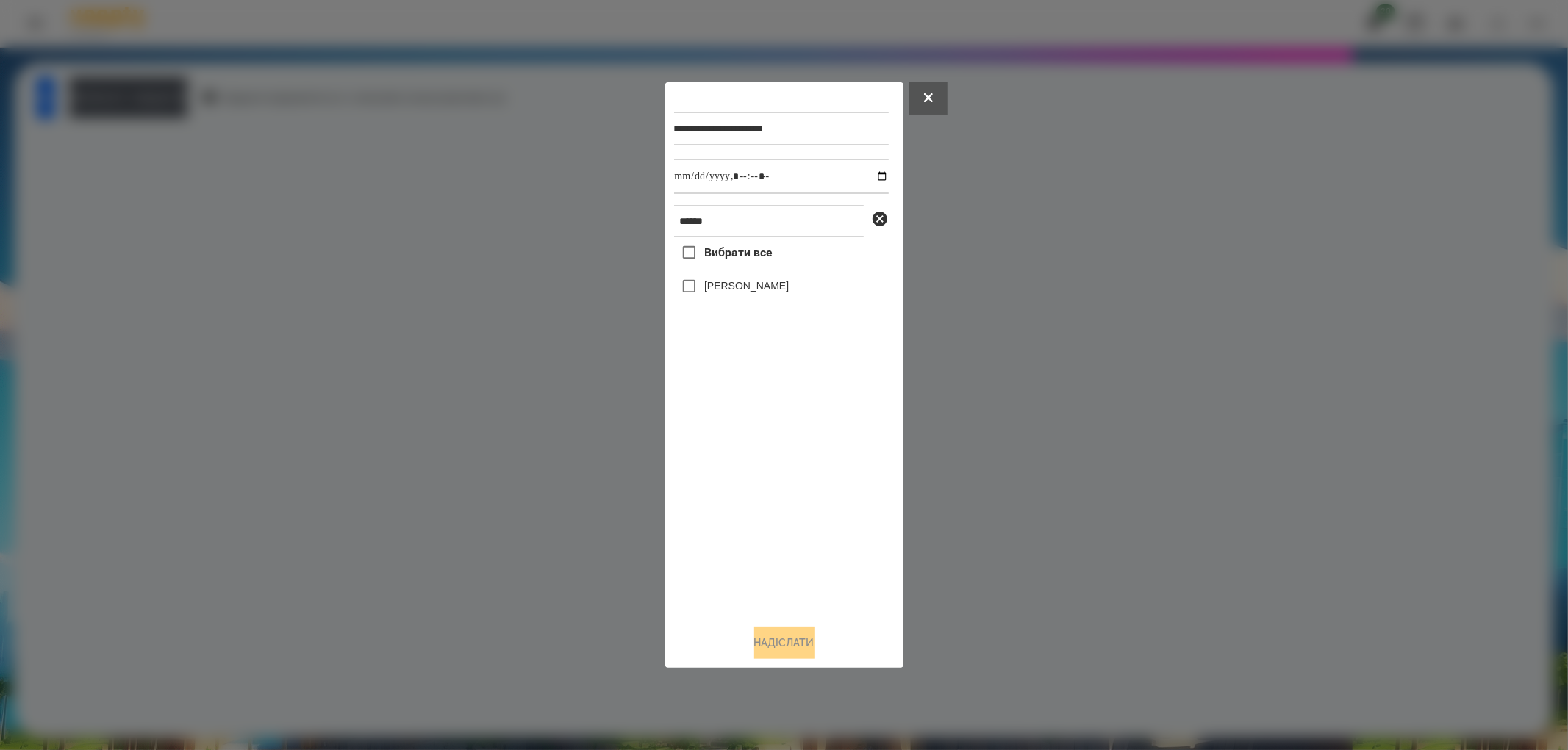
click at [724, 282] on label "[PERSON_NAME]" at bounding box center [747, 285] width 84 height 14
click at [870, 179] on input "datetime-local" at bounding box center [781, 176] width 215 height 35
type input "**********"
click at [775, 643] on button "Надіслати" at bounding box center [784, 642] width 60 height 32
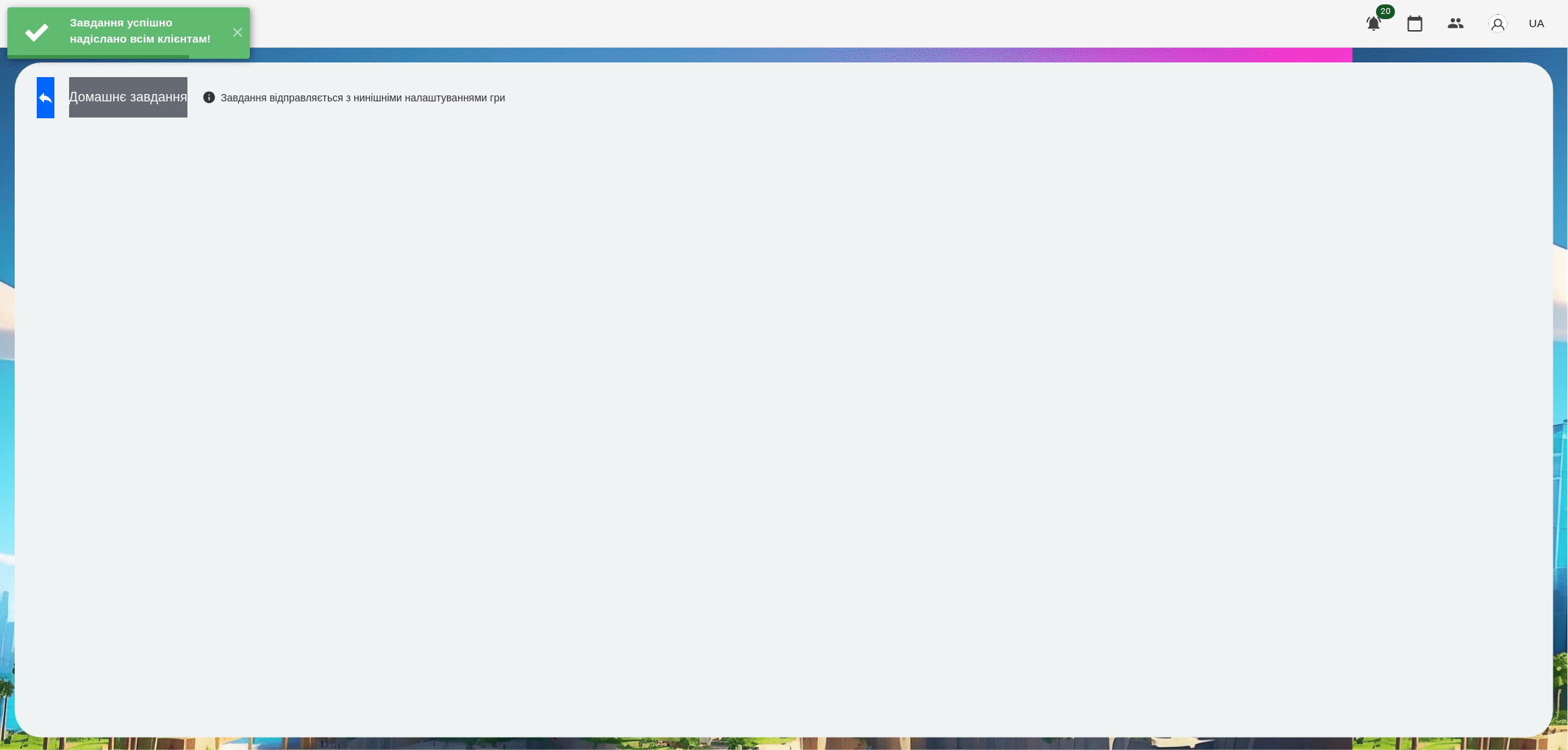
click at [182, 94] on button "Домашнє завдання" at bounding box center [128, 97] width 118 height 41
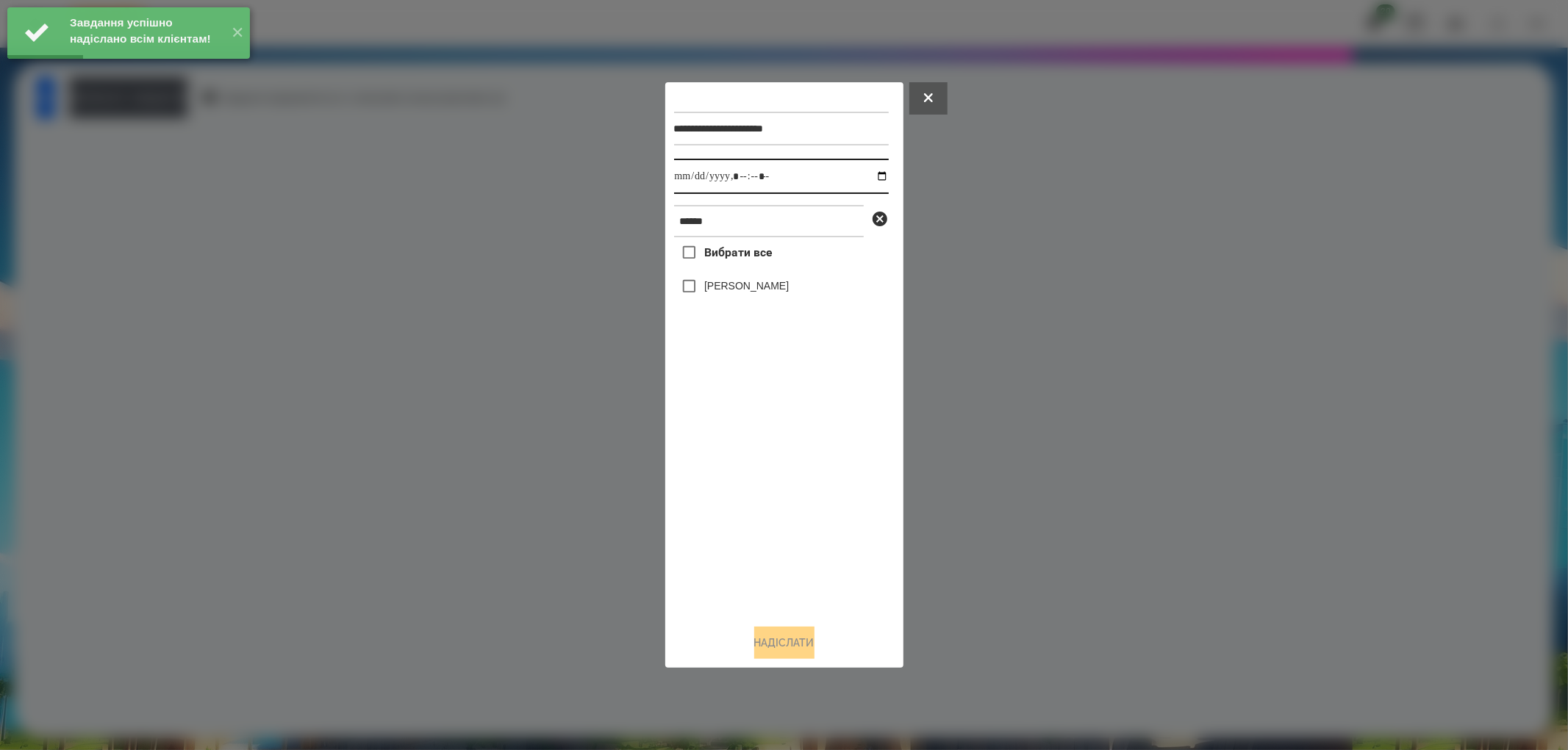
click at [873, 176] on input "datetime-local" at bounding box center [781, 176] width 215 height 35
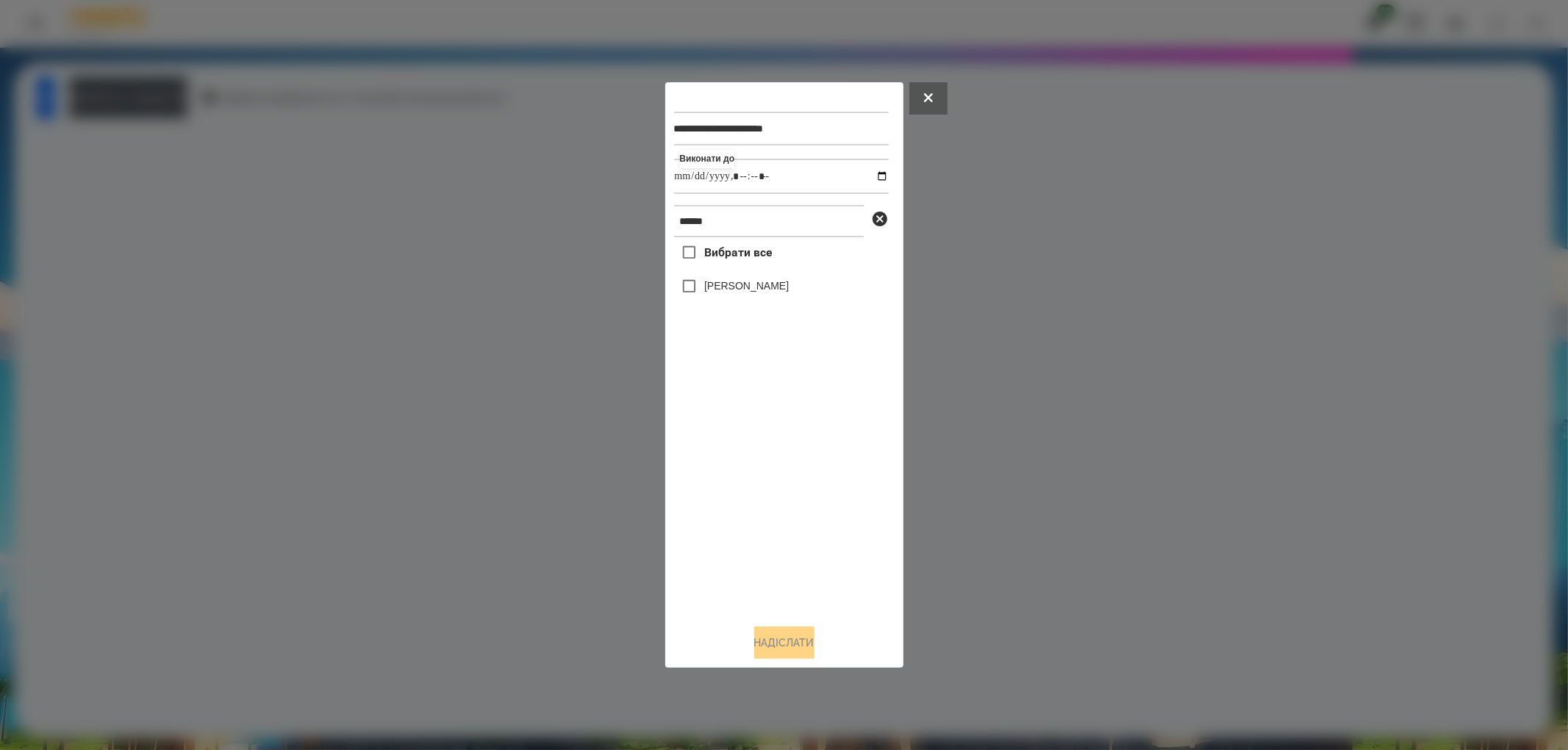
type input "**********"
click at [807, 595] on div "Вибрати все [PERSON_NAME]" at bounding box center [781, 425] width 215 height 375
click at [723, 285] on label "[PERSON_NAME]" at bounding box center [747, 285] width 84 height 14
click at [775, 643] on button "Надіслати" at bounding box center [784, 642] width 60 height 32
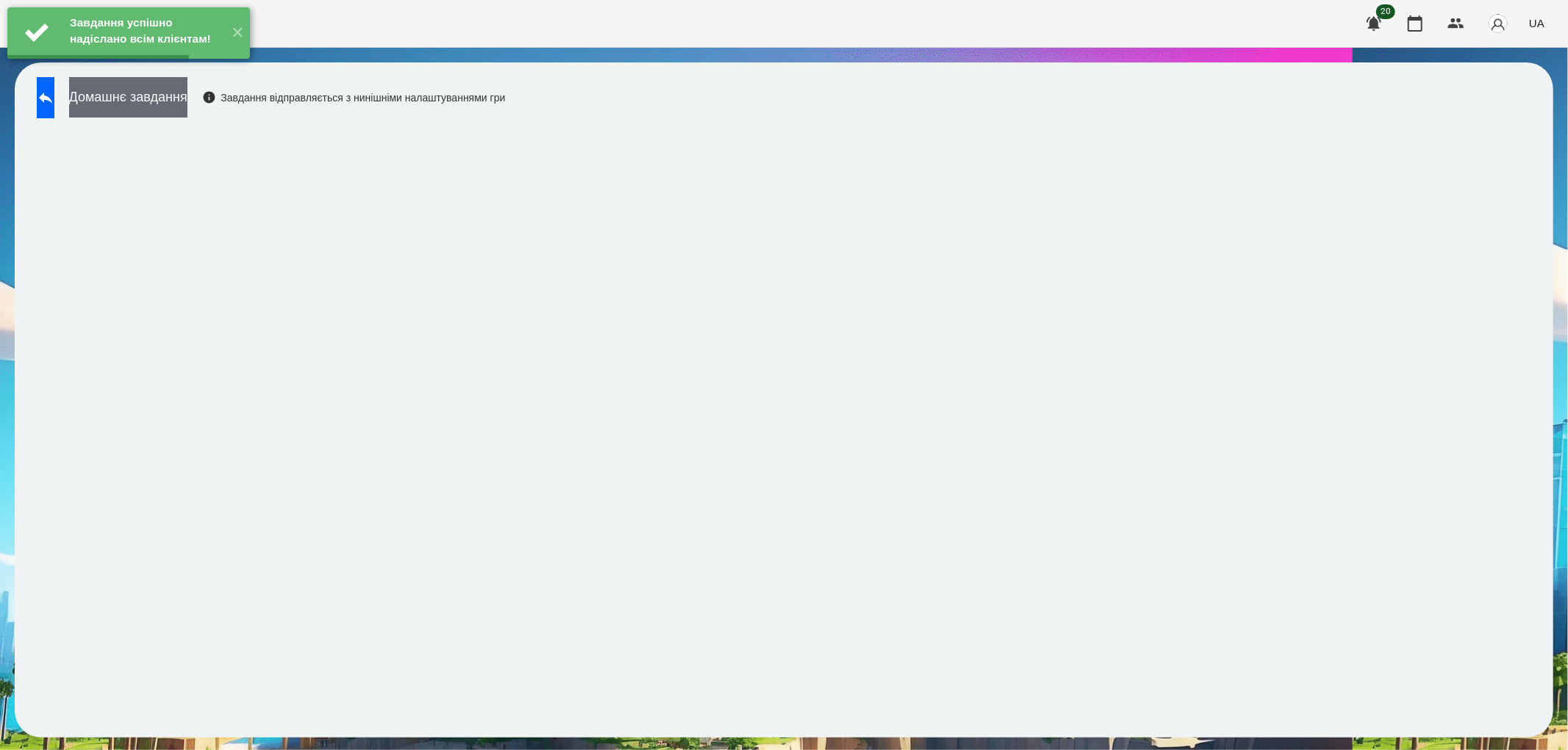
click at [188, 103] on button "Домашнє завдання" at bounding box center [128, 97] width 118 height 41
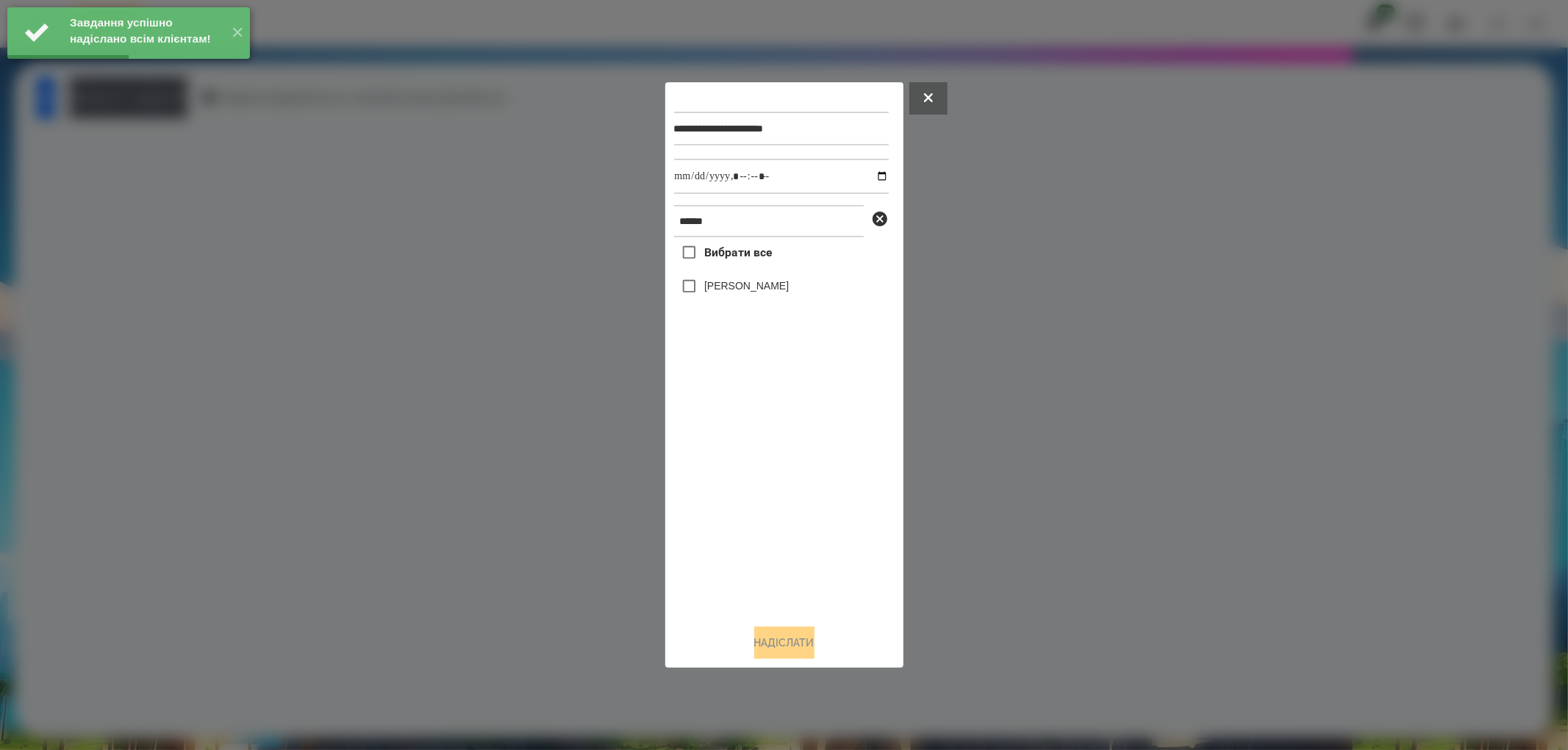
click at [756, 284] on label "[PERSON_NAME]" at bounding box center [747, 285] width 84 height 14
click at [869, 167] on input "datetime-local" at bounding box center [781, 176] width 215 height 35
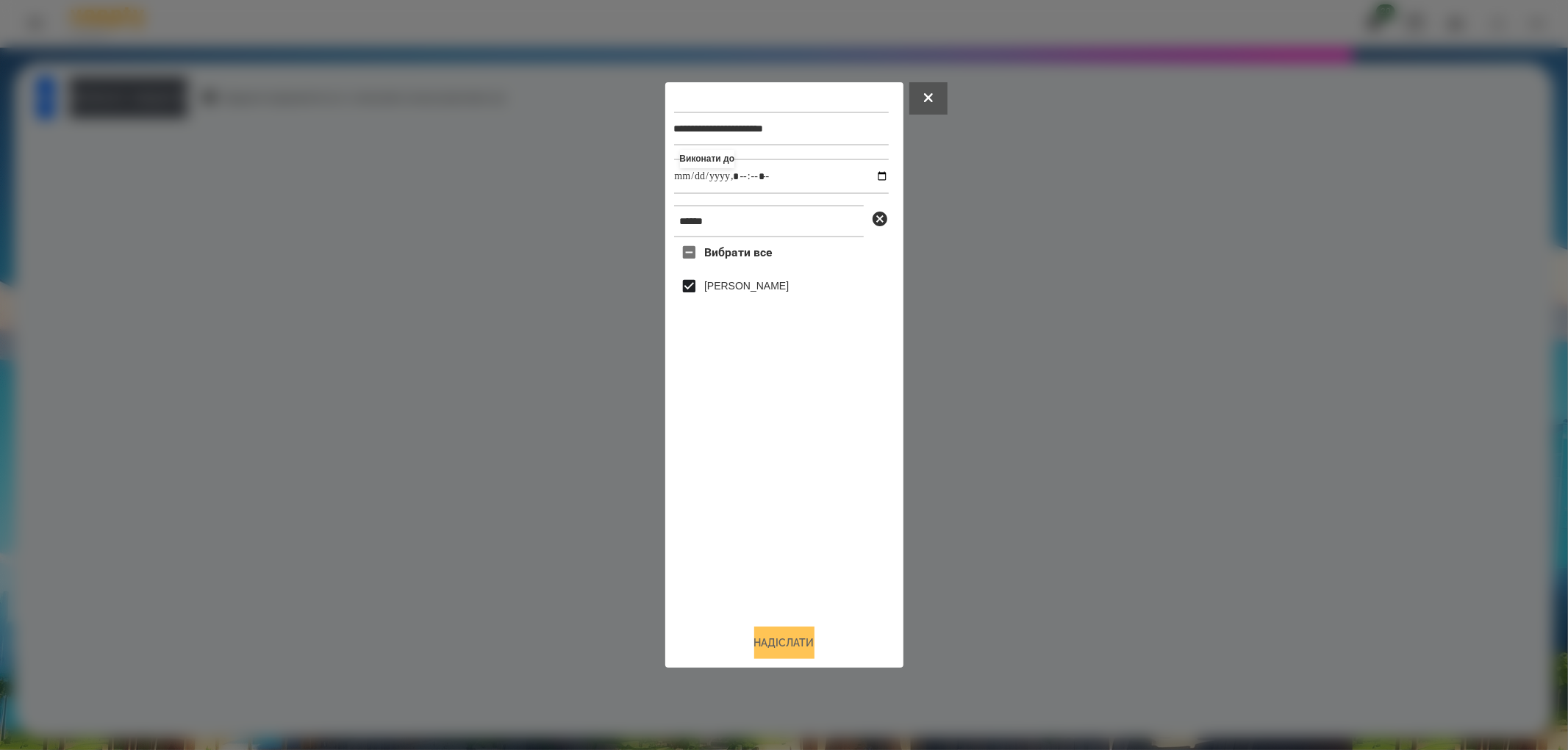
type input "**********"
click at [809, 629] on button "Надіслати" at bounding box center [784, 642] width 60 height 32
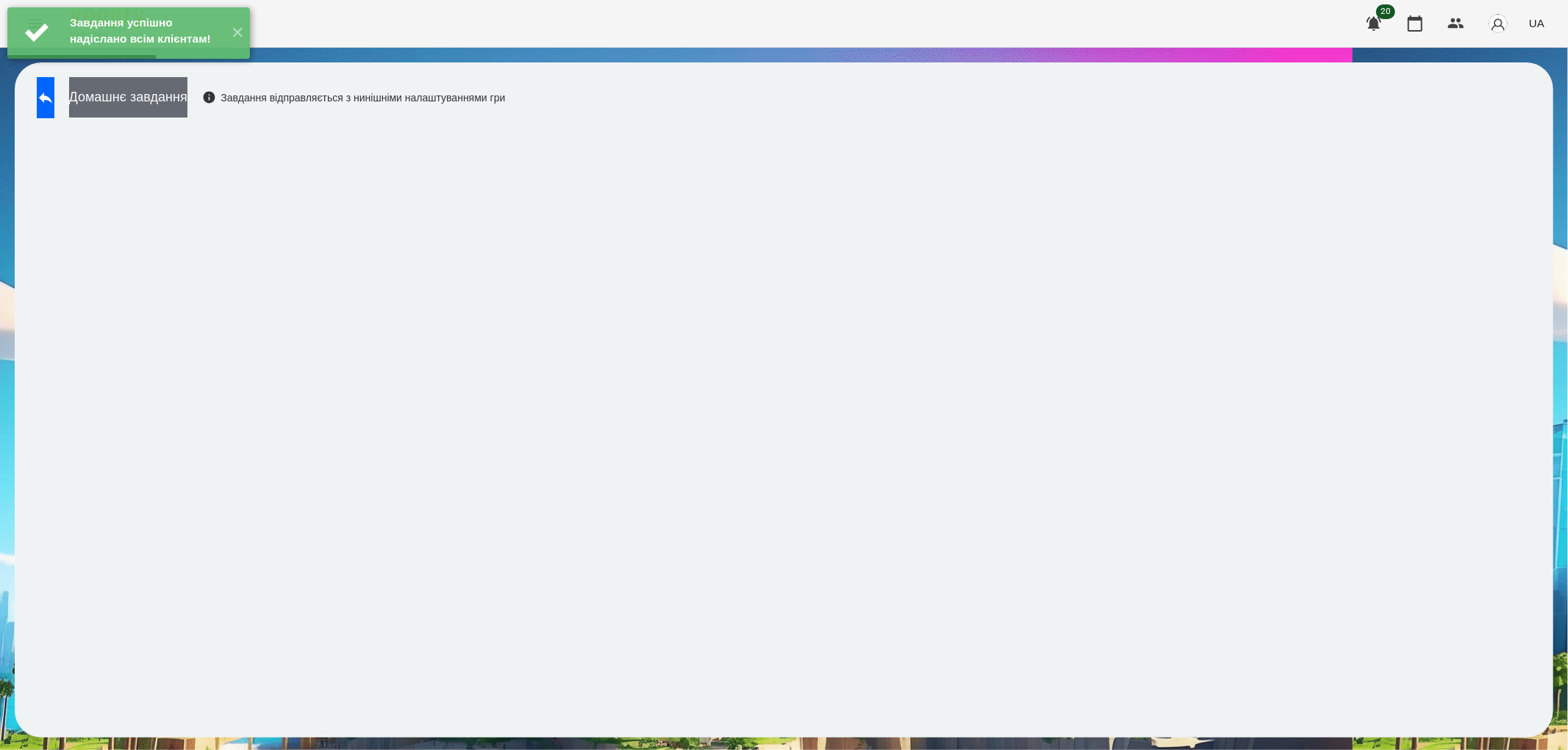
click at [188, 99] on button "Домашнє завдання" at bounding box center [128, 97] width 118 height 41
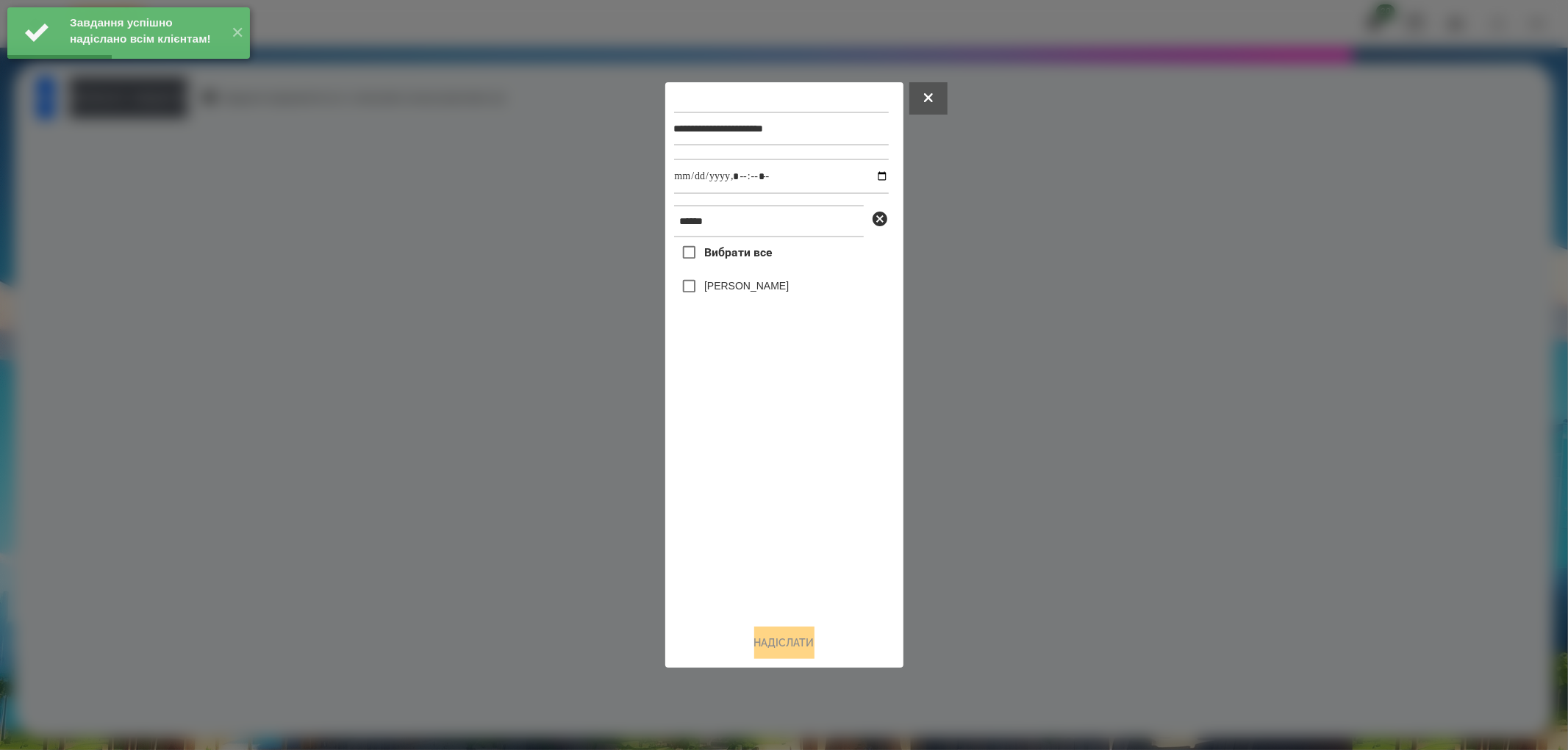
click at [744, 289] on label "[PERSON_NAME]" at bounding box center [747, 285] width 84 height 14
click at [879, 170] on input "datetime-local" at bounding box center [781, 176] width 215 height 35
click at [873, 171] on input "datetime-local" at bounding box center [781, 176] width 215 height 35
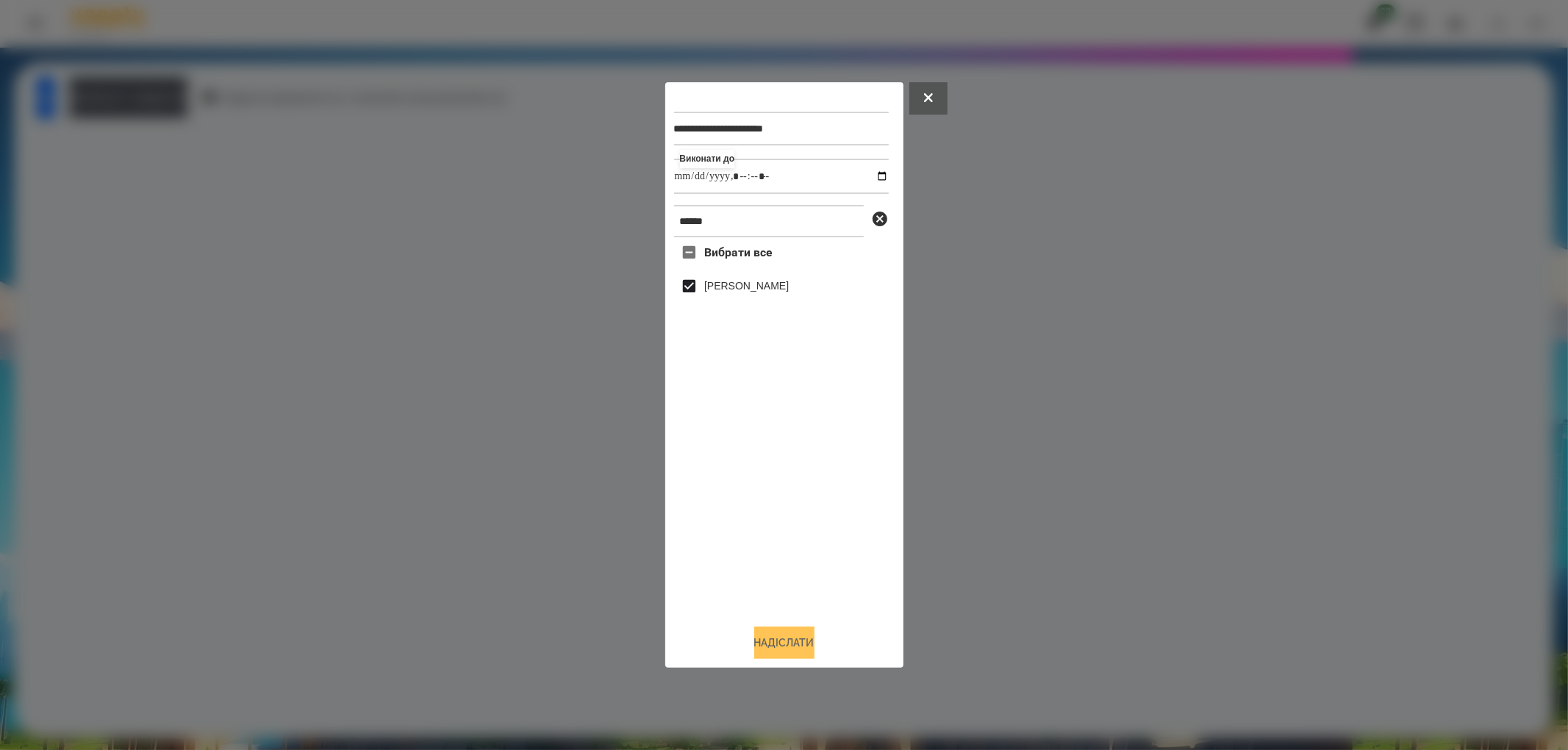
type input "**********"
click at [804, 635] on button "Надіслати" at bounding box center [784, 642] width 60 height 32
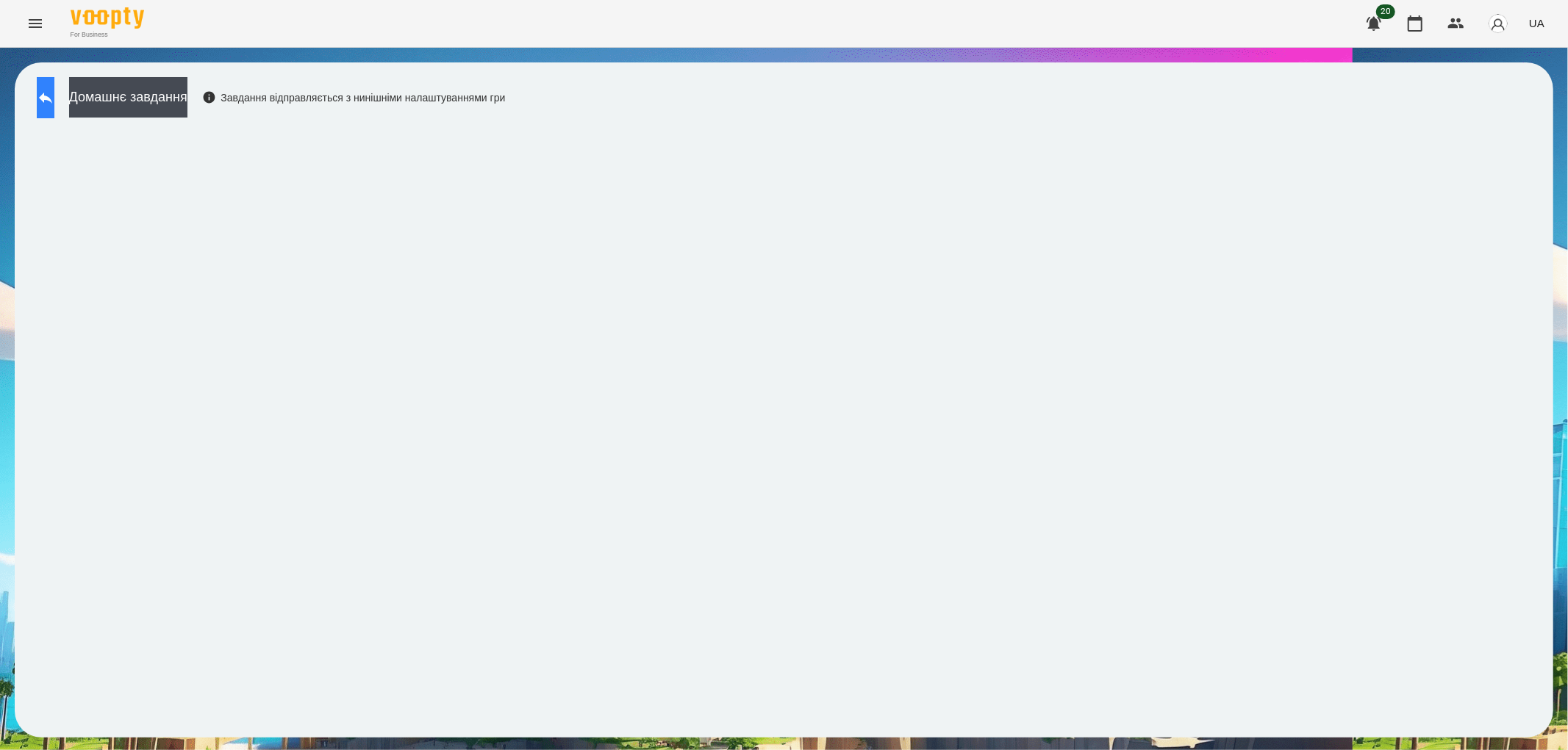
click at [54, 97] on icon at bounding box center [45, 97] width 17 height 17
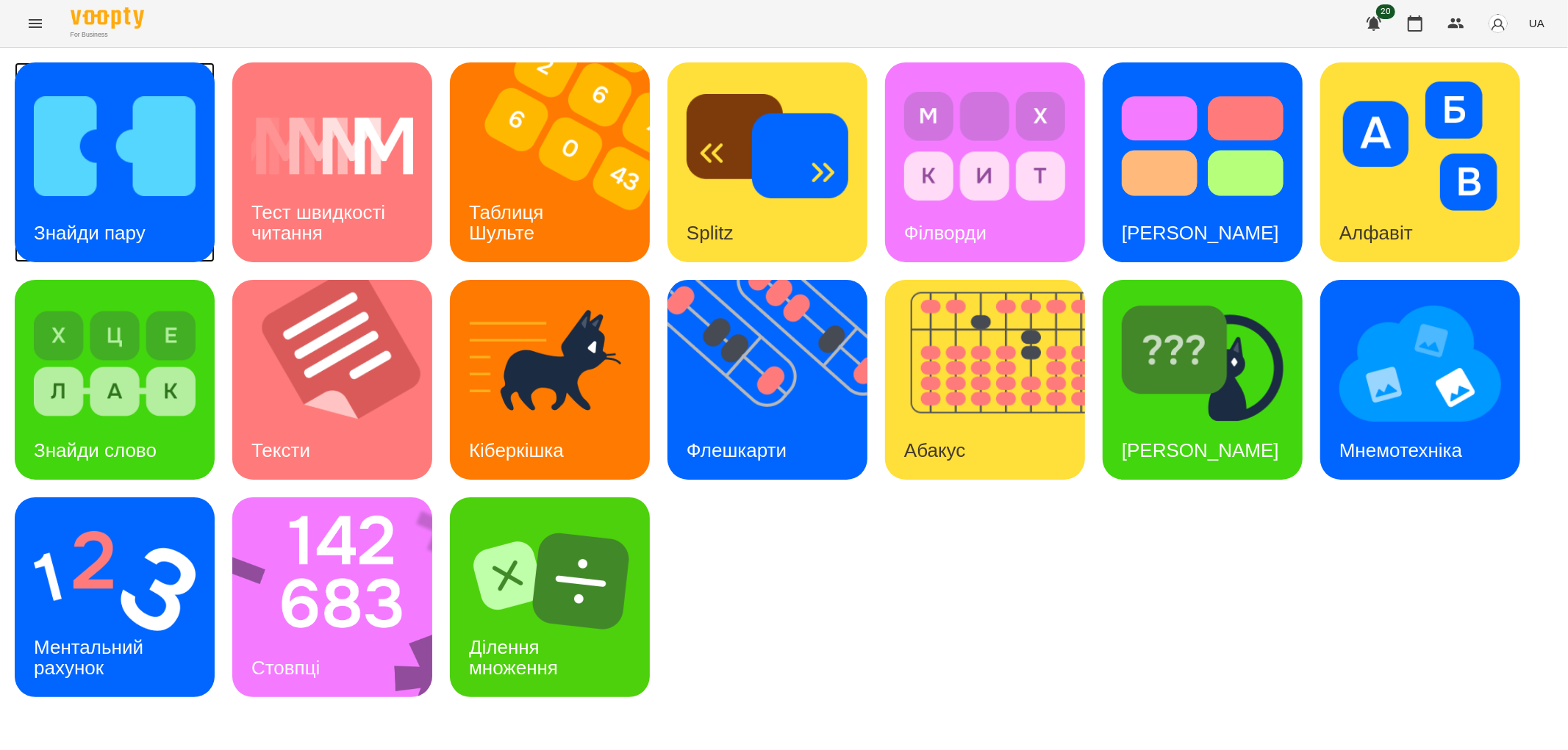
click at [130, 191] on img at bounding box center [115, 146] width 161 height 130
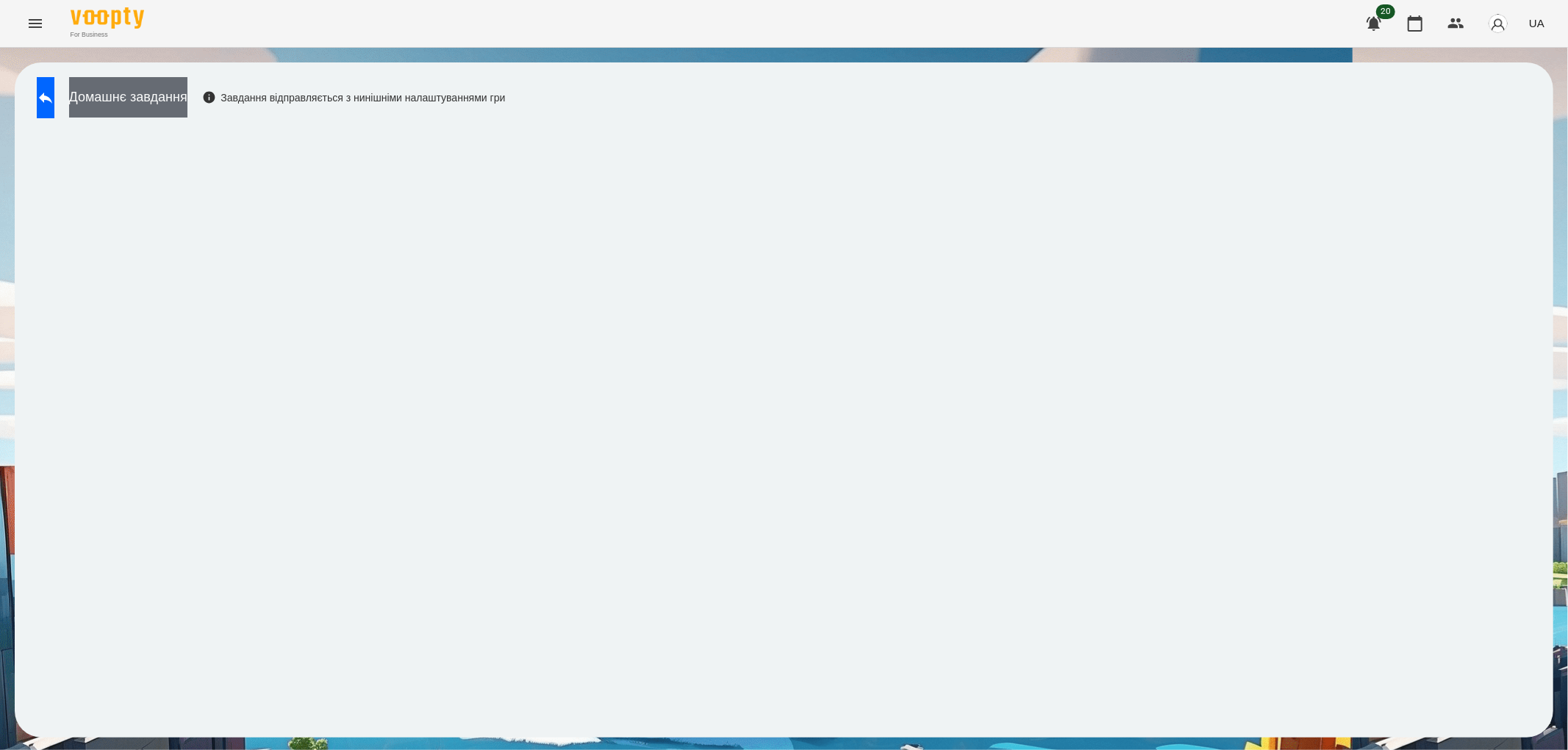
click at [183, 97] on button "Домашнє завдання" at bounding box center [128, 97] width 118 height 41
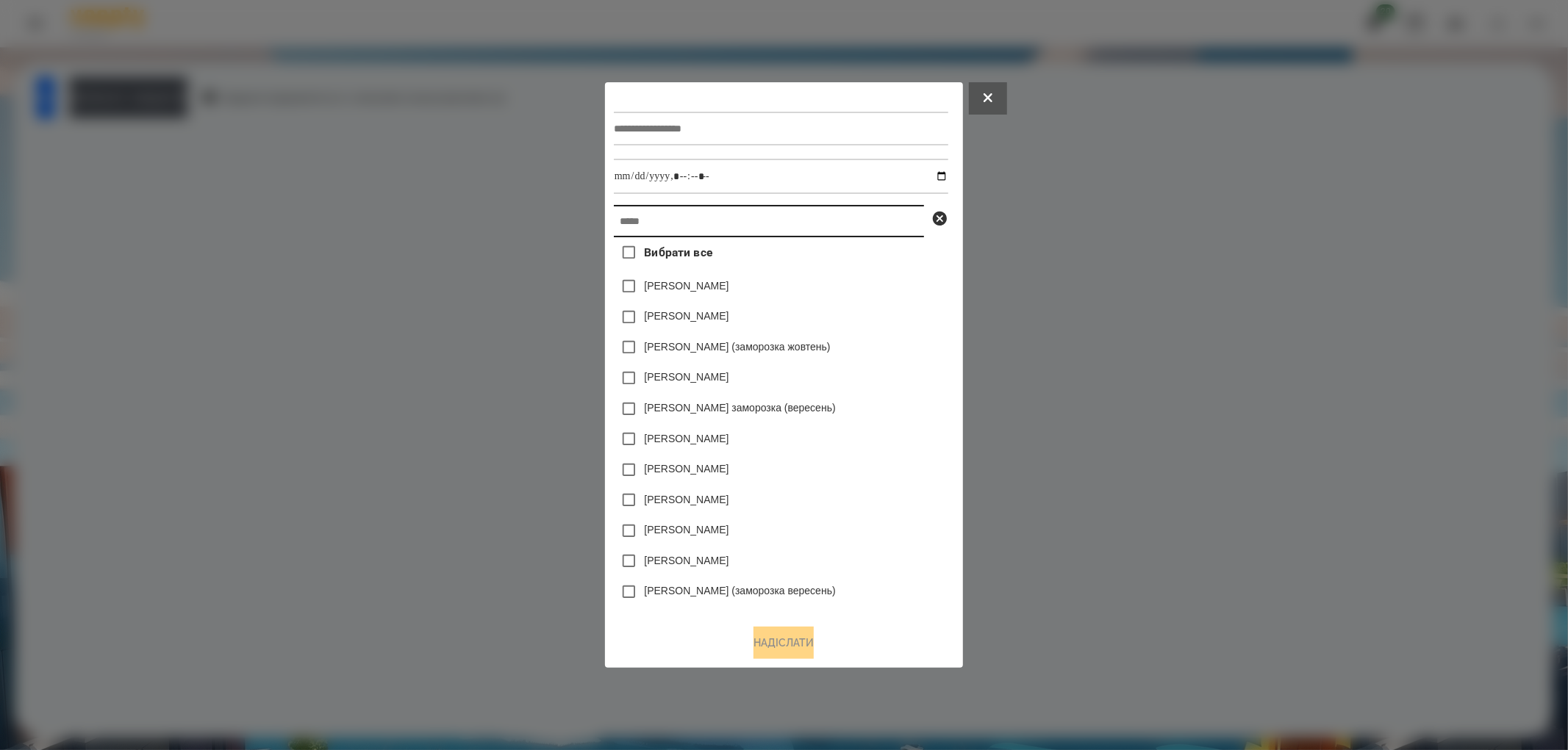
click at [651, 225] on input "text" at bounding box center [769, 221] width 310 height 32
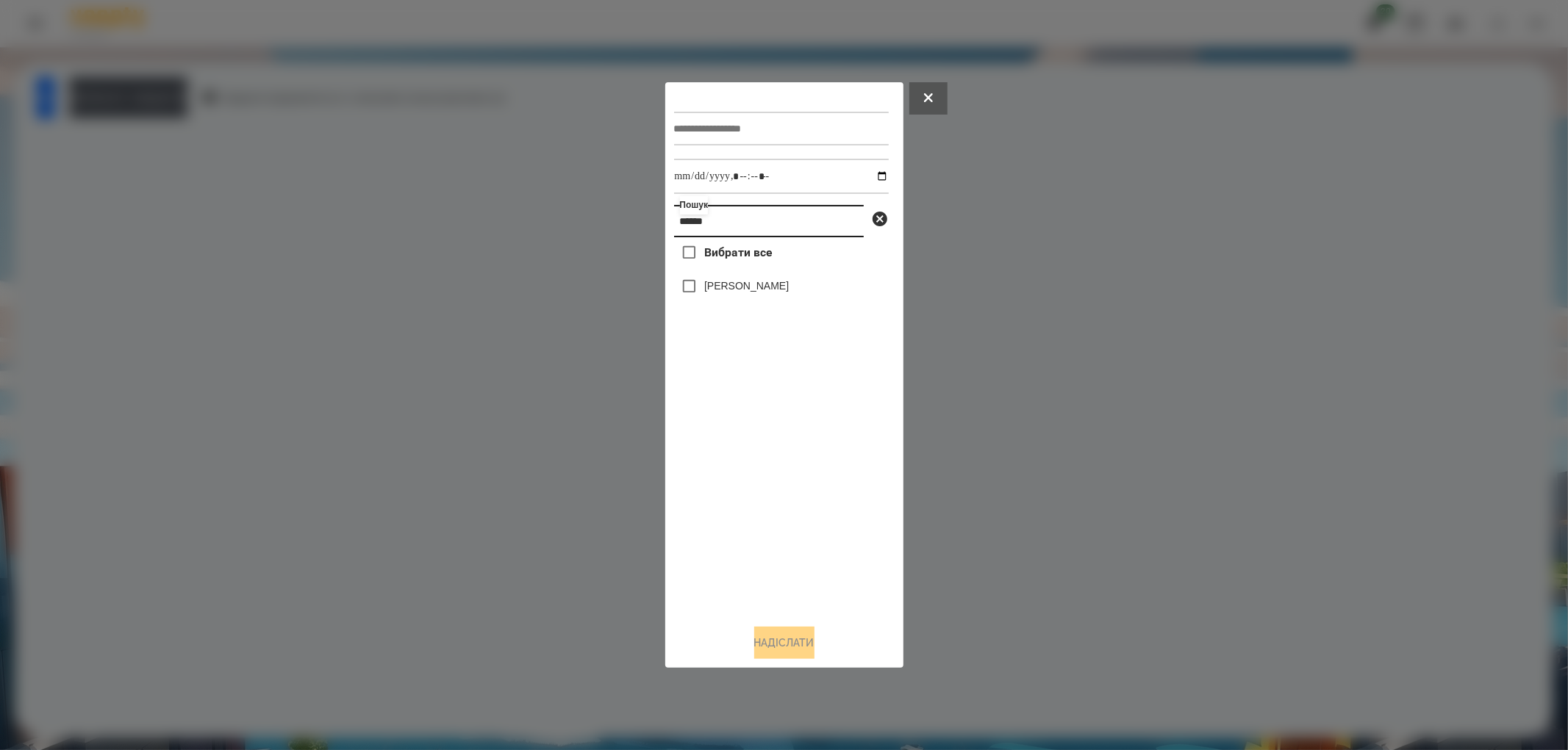
type input "******"
click at [790, 127] on input "text" at bounding box center [781, 128] width 215 height 34
type input "**********"
click at [863, 170] on input "datetime-local" at bounding box center [781, 176] width 215 height 35
click at [873, 173] on input "datetime-local" at bounding box center [781, 176] width 215 height 35
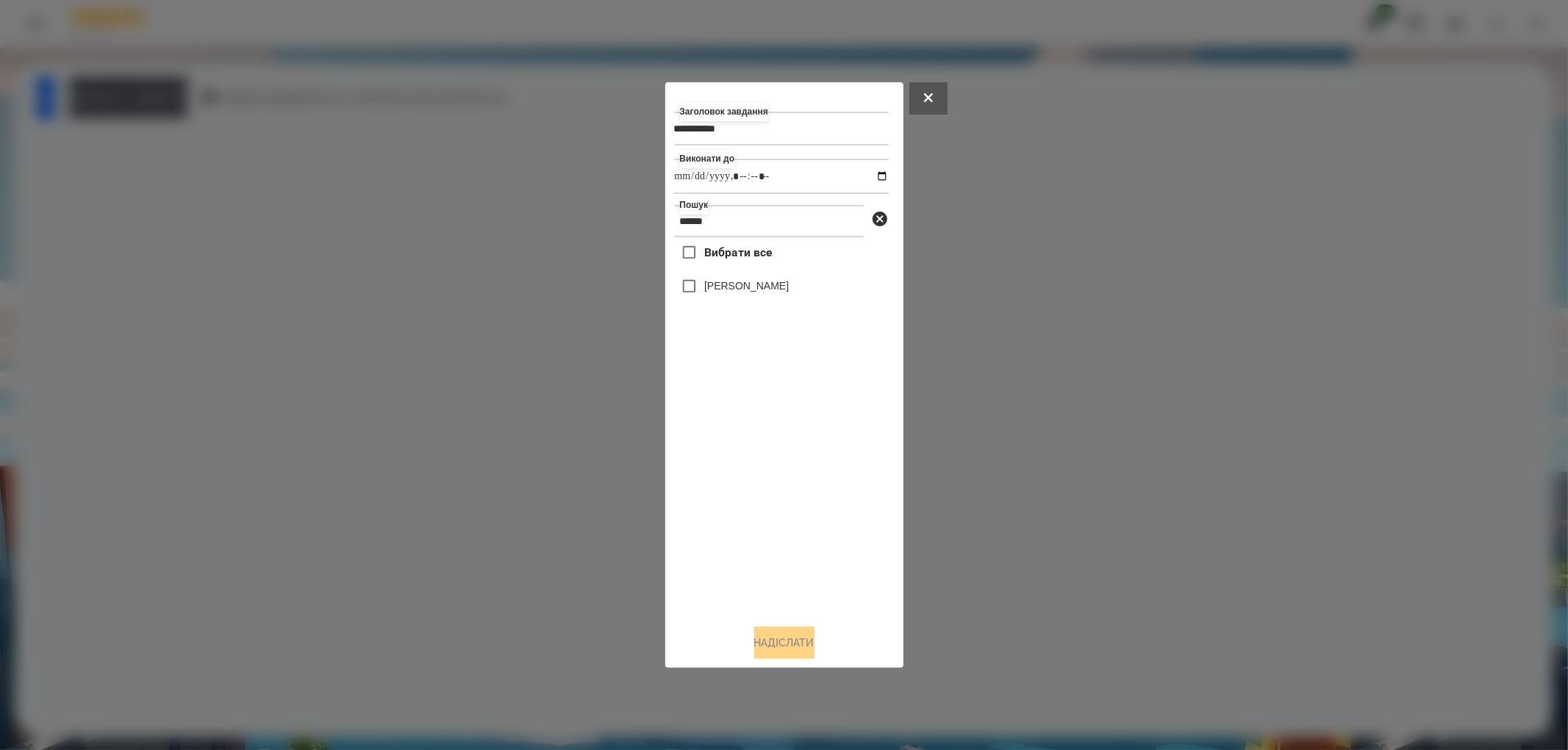
type input "**********"
drag, startPoint x: 858, startPoint y: 598, endPoint x: 852, endPoint y: 592, distance: 8.5
click at [858, 598] on div "Вибрати все [PERSON_NAME]" at bounding box center [781, 425] width 215 height 375
click at [715, 286] on label "[PERSON_NAME]" at bounding box center [747, 285] width 84 height 14
click at [769, 640] on button "Надіслати" at bounding box center [784, 642] width 60 height 32
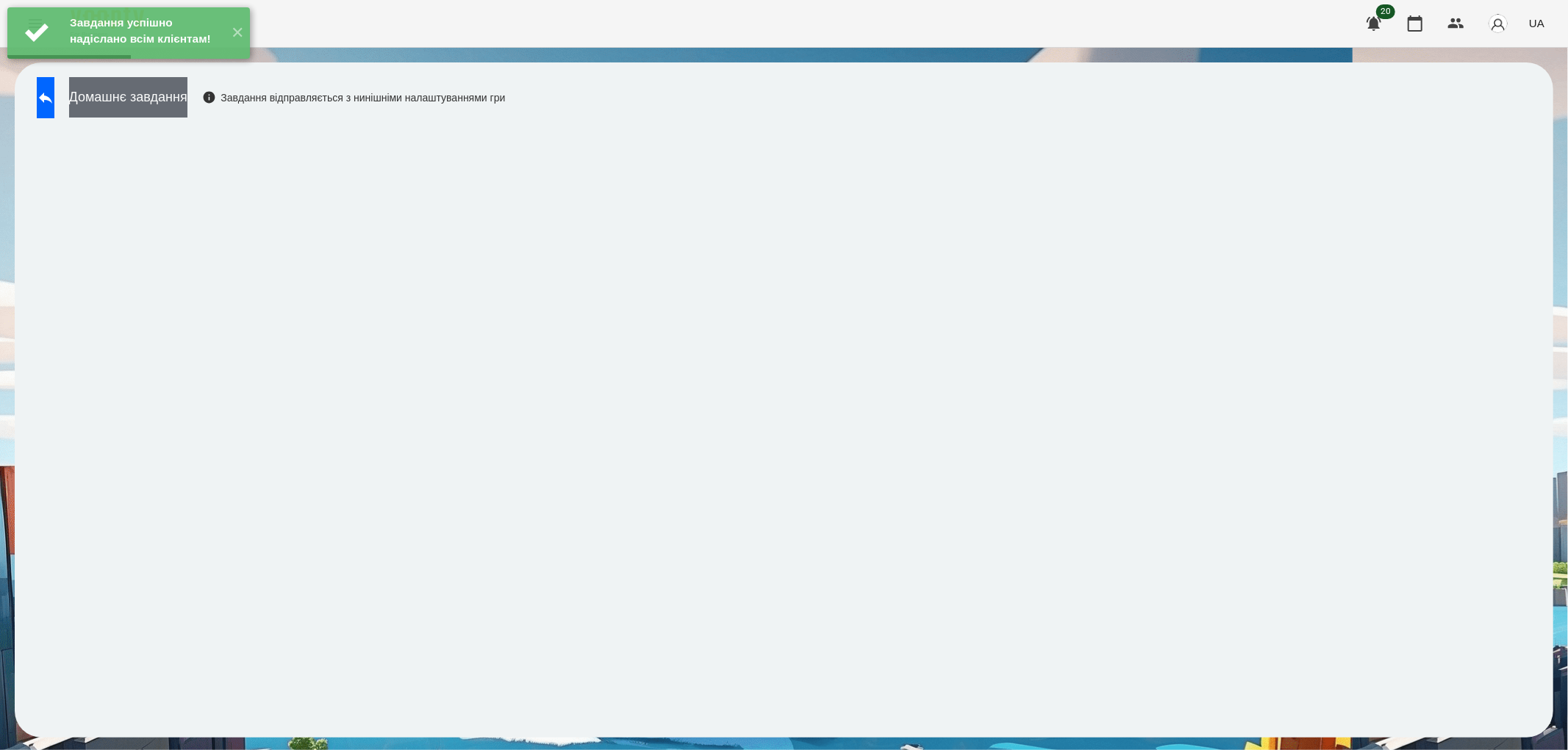
click at [143, 93] on button "Домашнє завдання" at bounding box center [128, 97] width 118 height 41
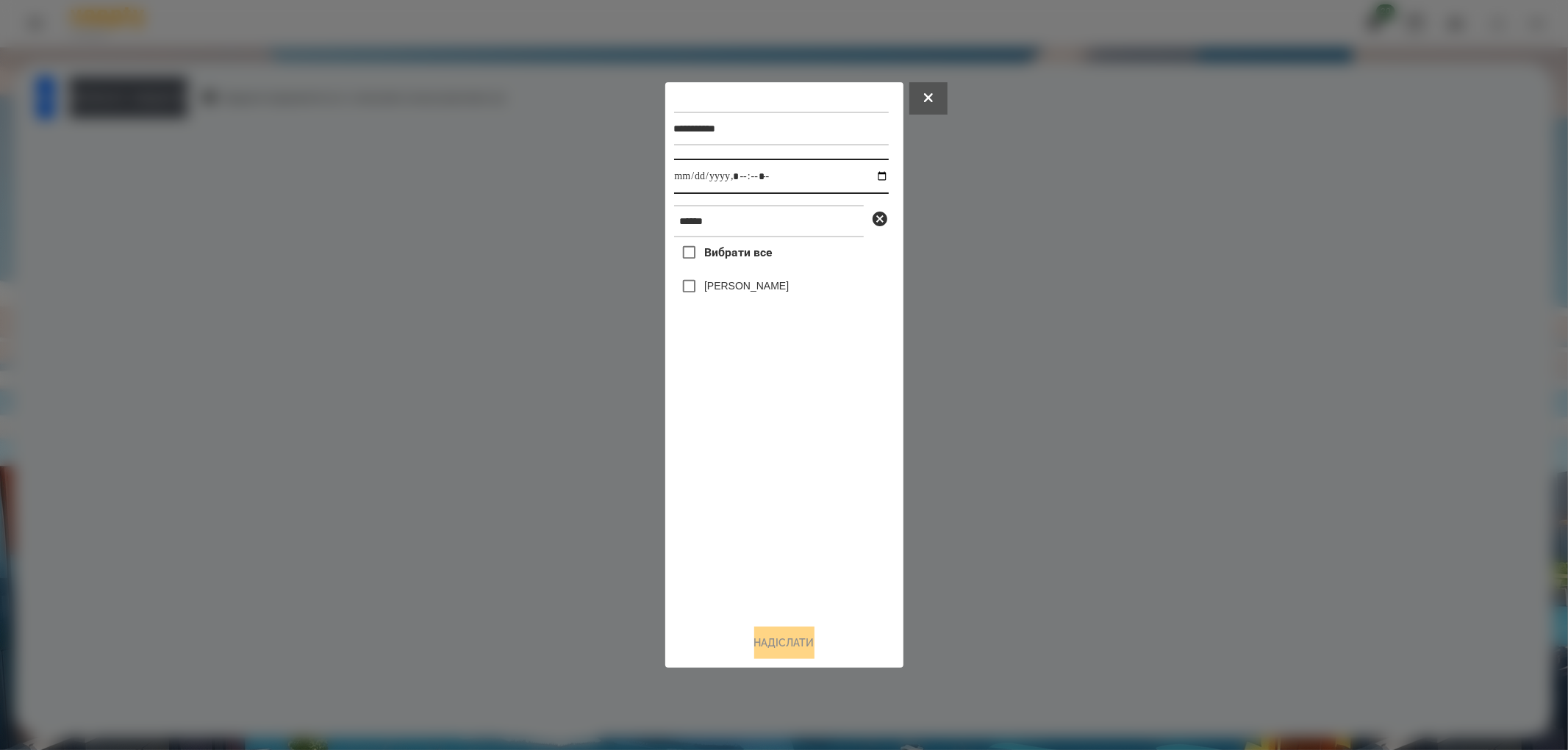
click at [879, 173] on input "datetime-local" at bounding box center [781, 176] width 215 height 35
type input "**********"
click at [811, 556] on div "Вибрати все [PERSON_NAME]" at bounding box center [781, 425] width 215 height 375
click at [728, 291] on label "[PERSON_NAME]" at bounding box center [747, 285] width 84 height 14
click at [789, 644] on button "Надіслати" at bounding box center [784, 642] width 60 height 32
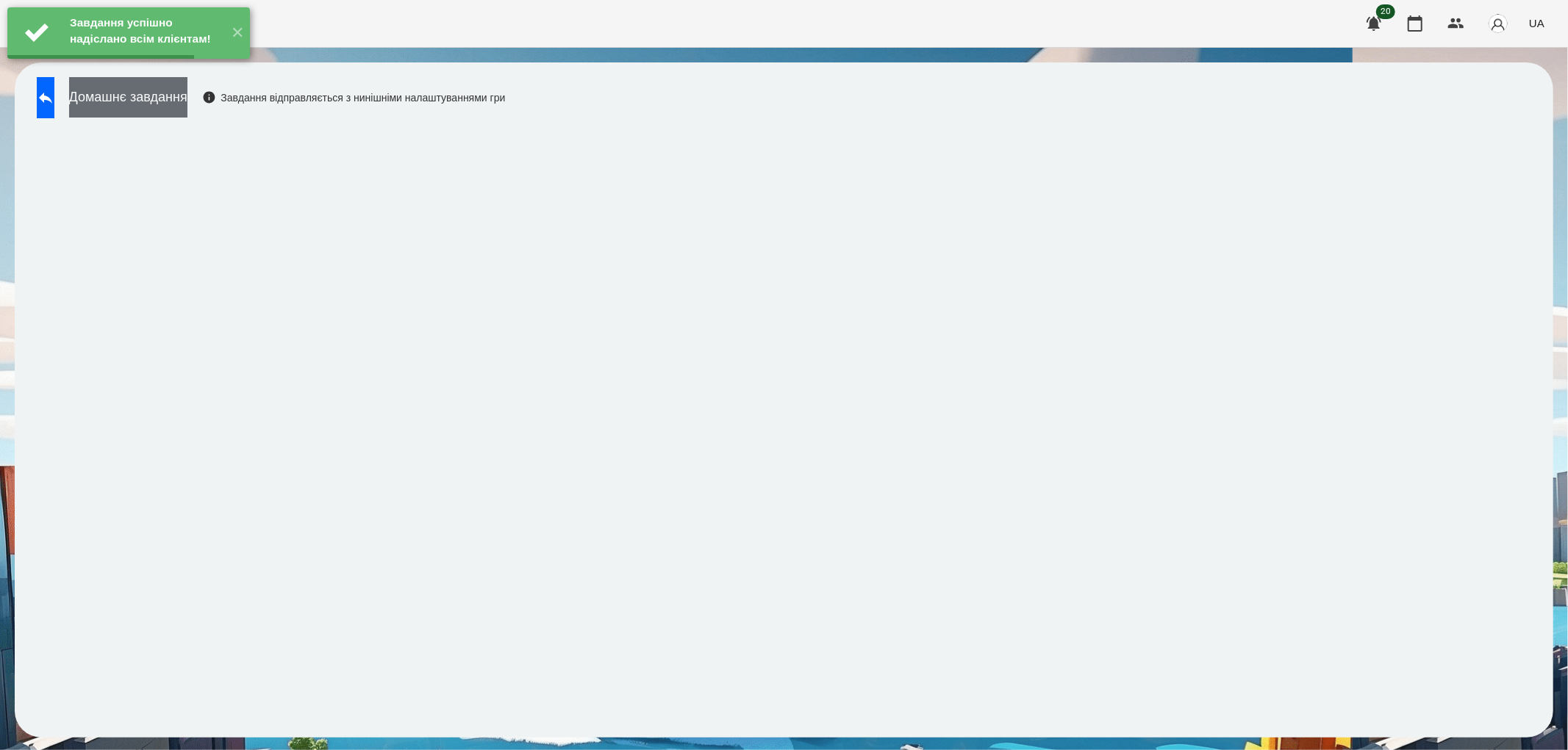
click at [165, 101] on button "Домашнє завдання" at bounding box center [128, 97] width 118 height 41
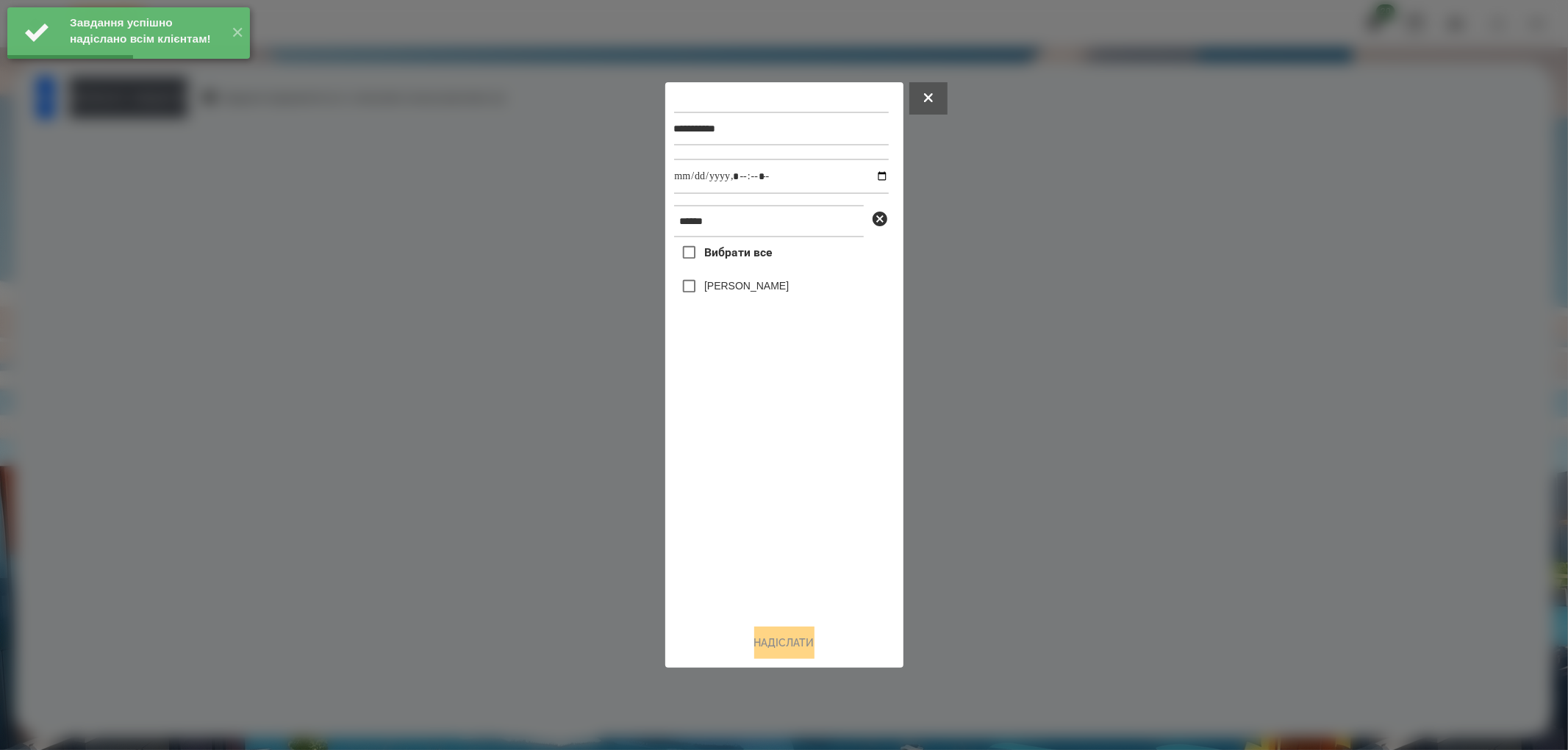
click at [723, 289] on label "[PERSON_NAME]" at bounding box center [747, 285] width 84 height 14
click at [873, 178] on input "datetime-local" at bounding box center [781, 176] width 215 height 35
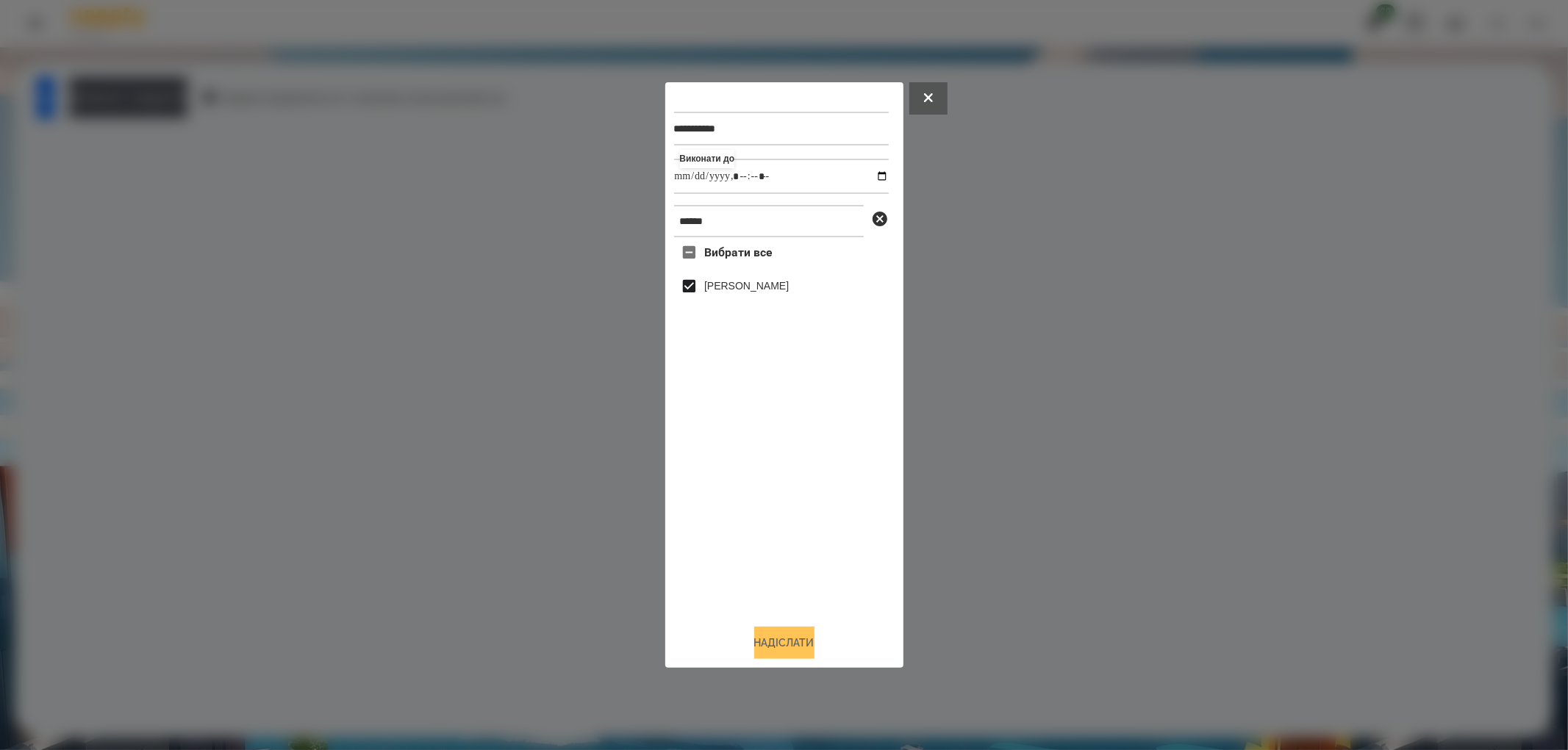
type input "**********"
click at [754, 647] on button "Надіслати" at bounding box center [784, 642] width 60 height 32
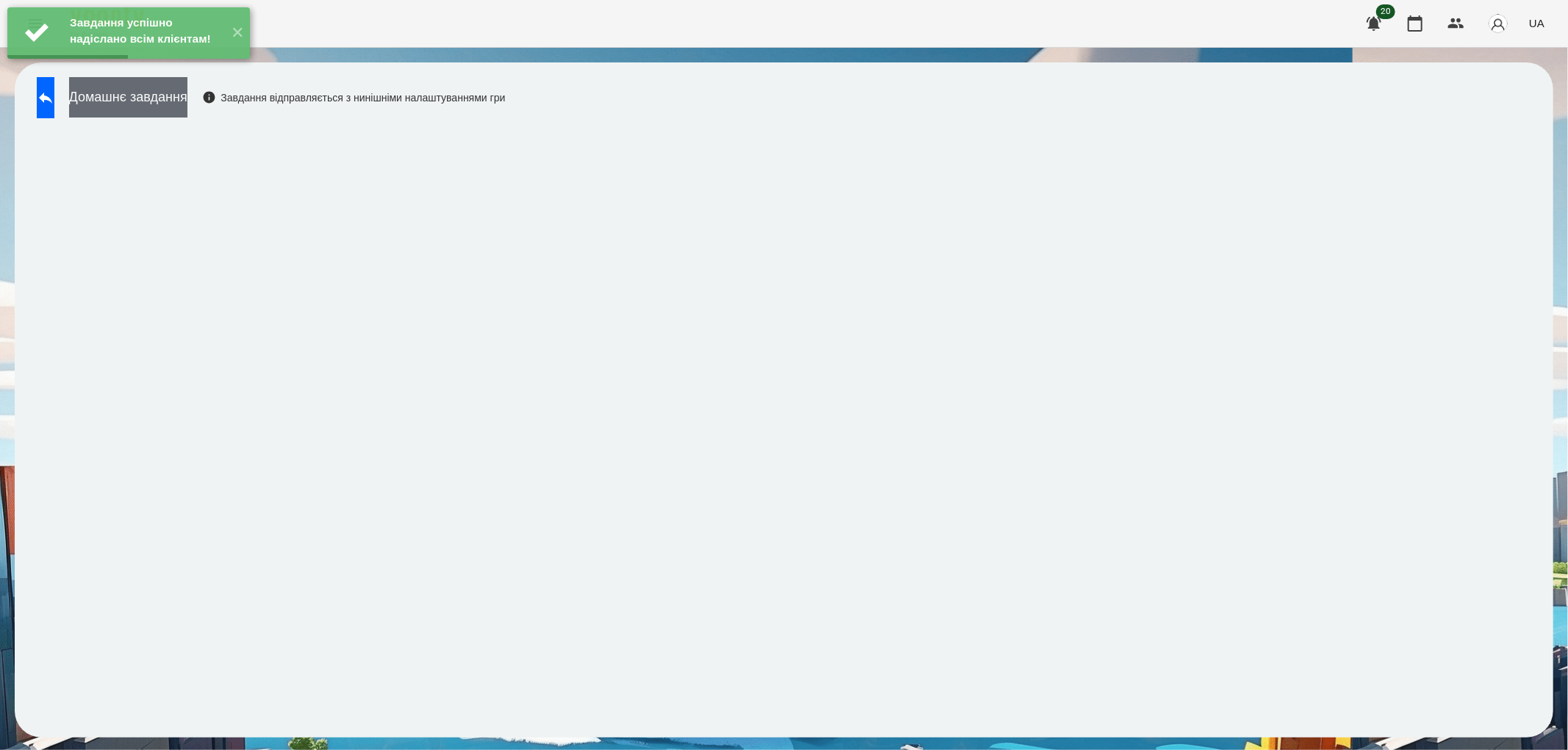
click at [177, 106] on button "Домашнє завдання" at bounding box center [128, 97] width 118 height 41
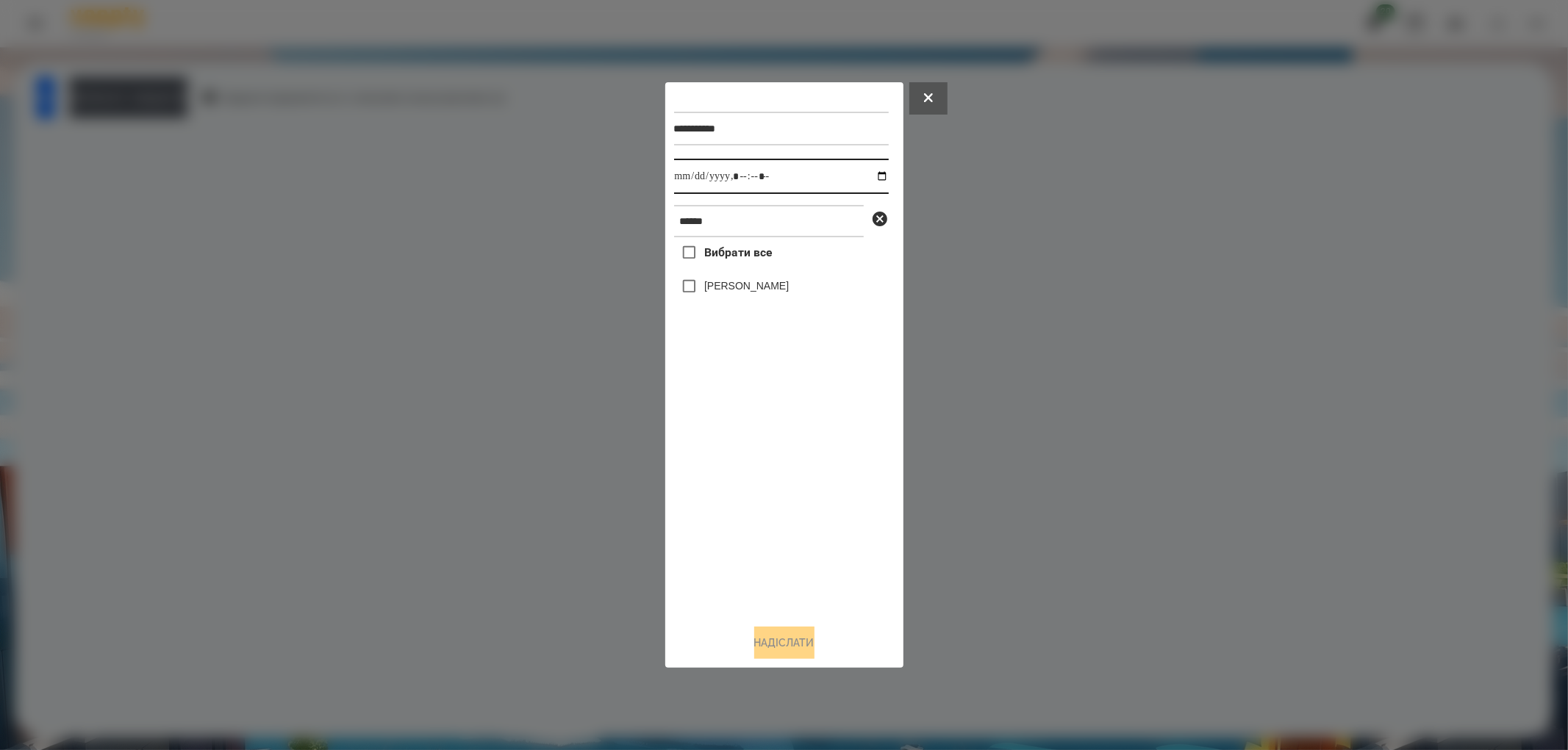
click at [871, 172] on input "datetime-local" at bounding box center [781, 176] width 215 height 35
type input "**********"
click at [765, 460] on div "Вибрати все [PERSON_NAME]" at bounding box center [781, 425] width 215 height 375
click at [718, 296] on div "[PERSON_NAME]" at bounding box center [781, 286] width 215 height 31
click at [741, 283] on label "[PERSON_NAME]" at bounding box center [747, 285] width 84 height 14
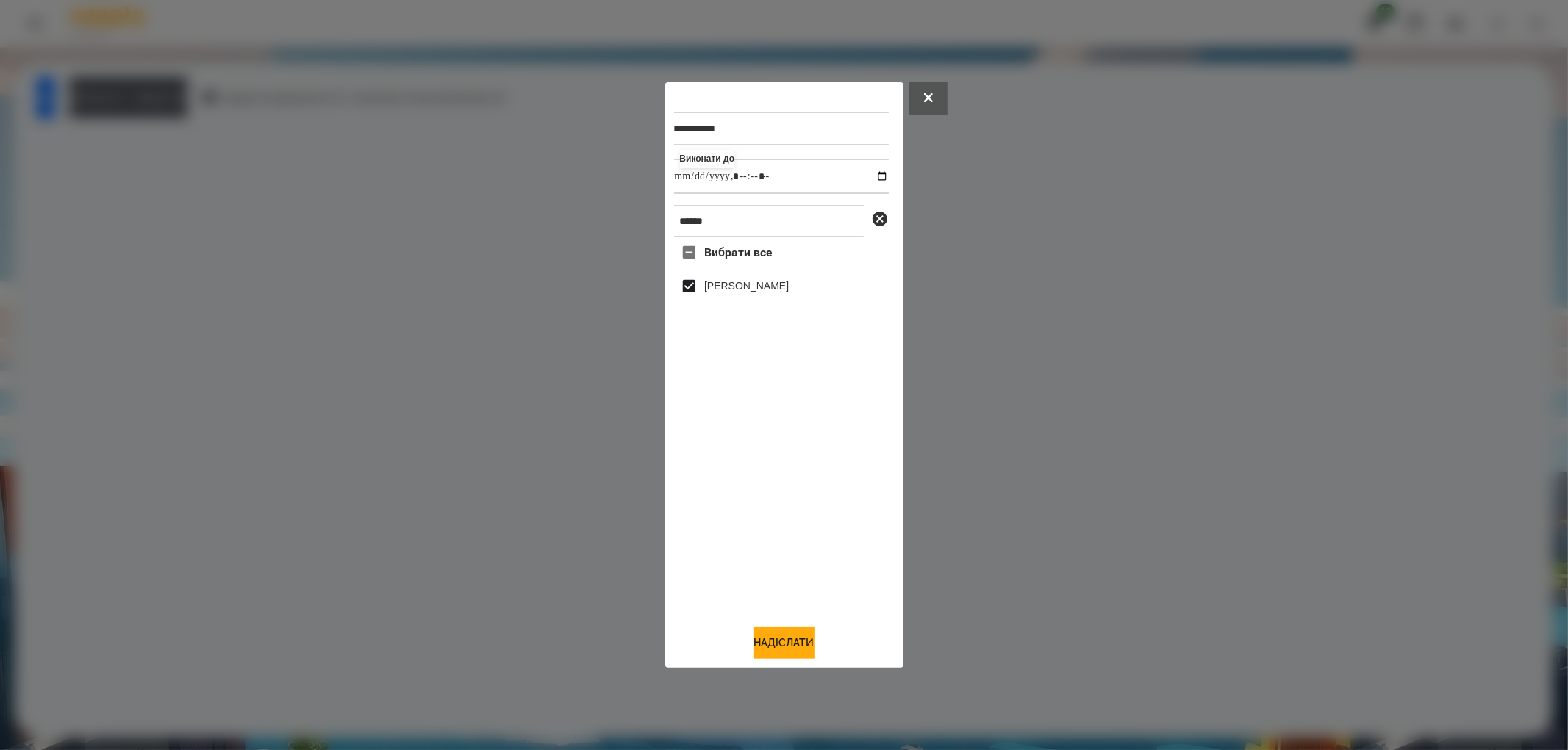
drag, startPoint x: 783, startPoint y: 632, endPoint x: 769, endPoint y: 611, distance: 25.2
click at [784, 630] on button "Надіслати" at bounding box center [784, 642] width 60 height 32
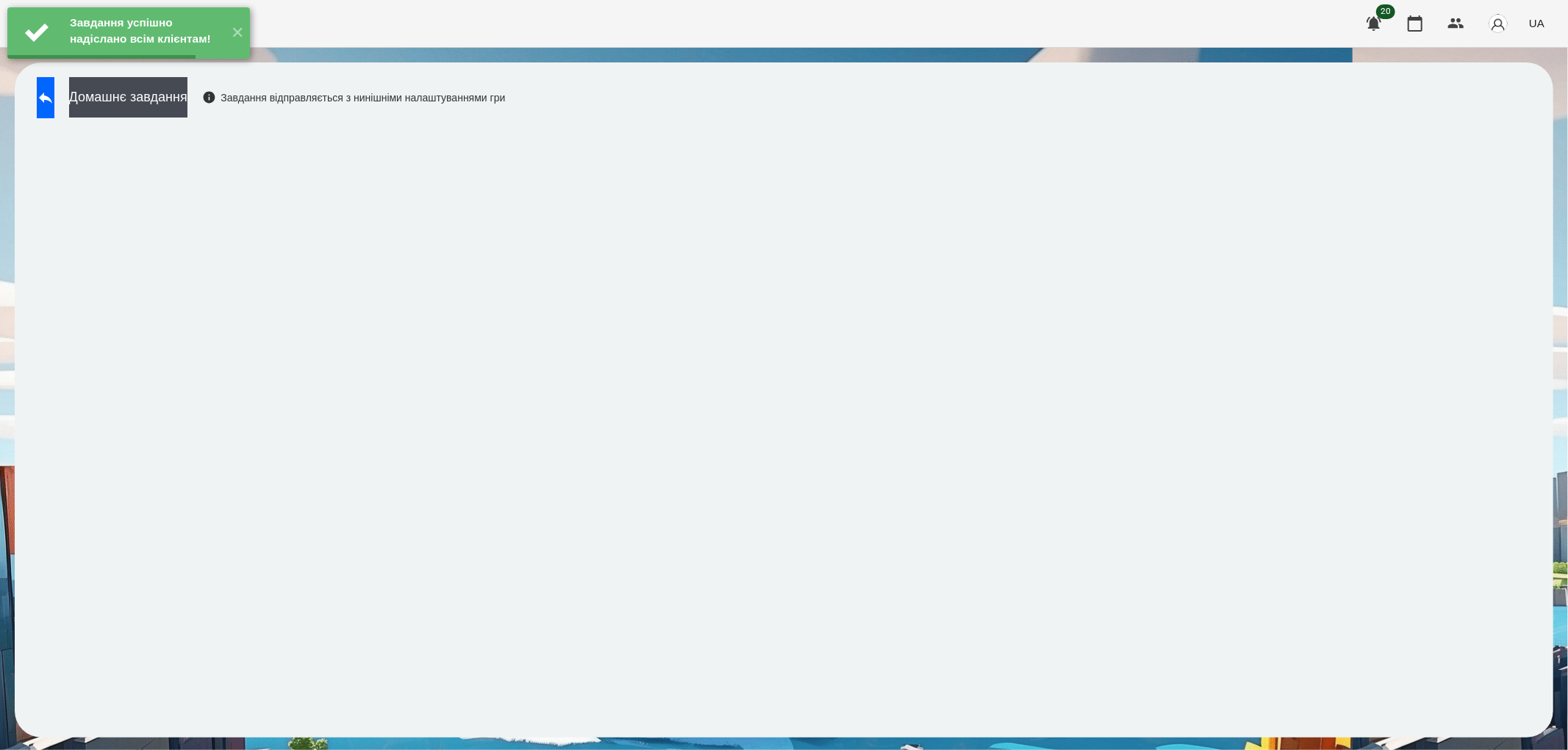
click at [182, 66] on div "Завдання успішно надіслано всім клієнтам! ✕" at bounding box center [128, 33] width 257 height 66
click at [188, 96] on button "Домашнє завдання" at bounding box center [128, 97] width 118 height 41
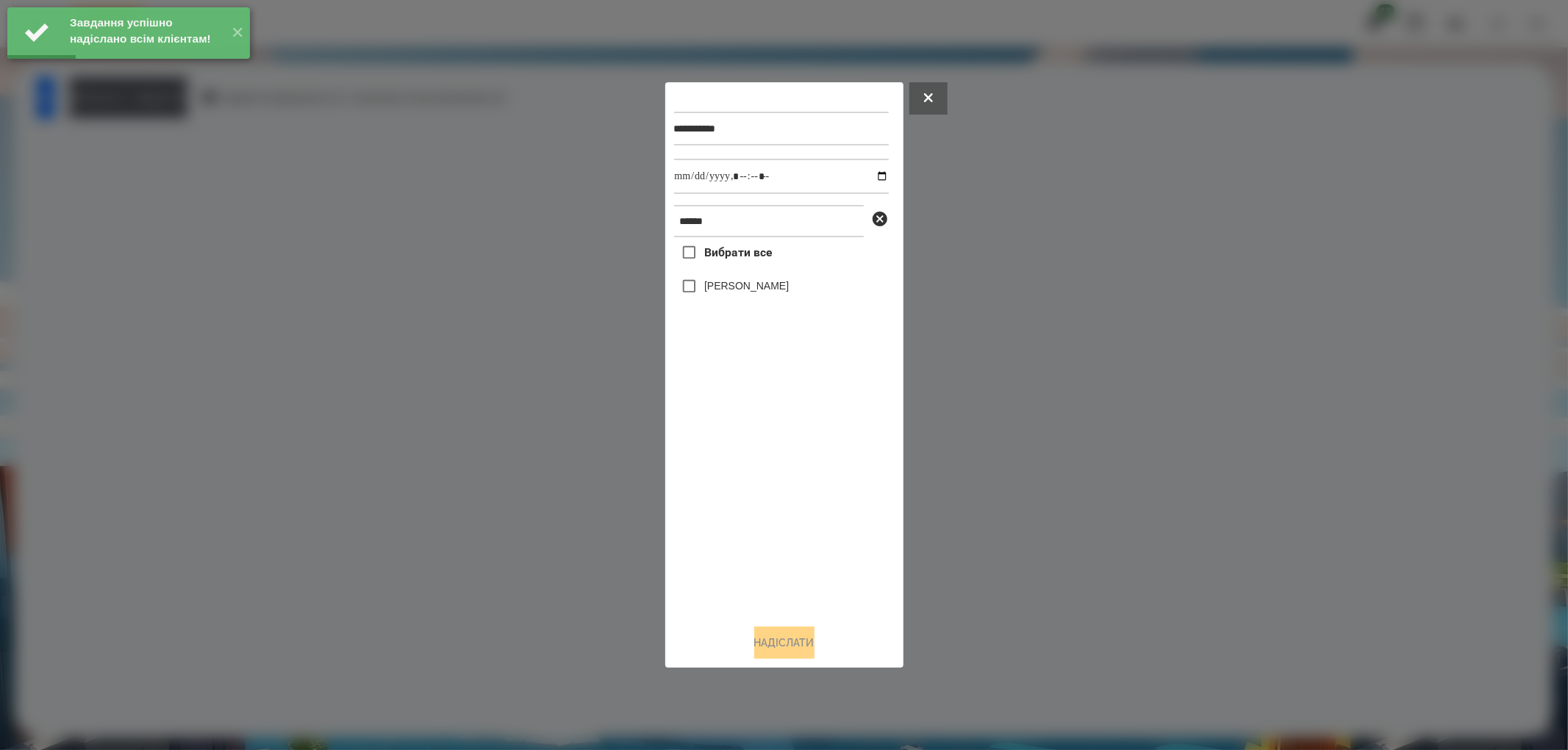
click at [710, 282] on label "[PERSON_NAME]" at bounding box center [747, 285] width 84 height 14
click at [871, 170] on input "datetime-local" at bounding box center [781, 176] width 215 height 35
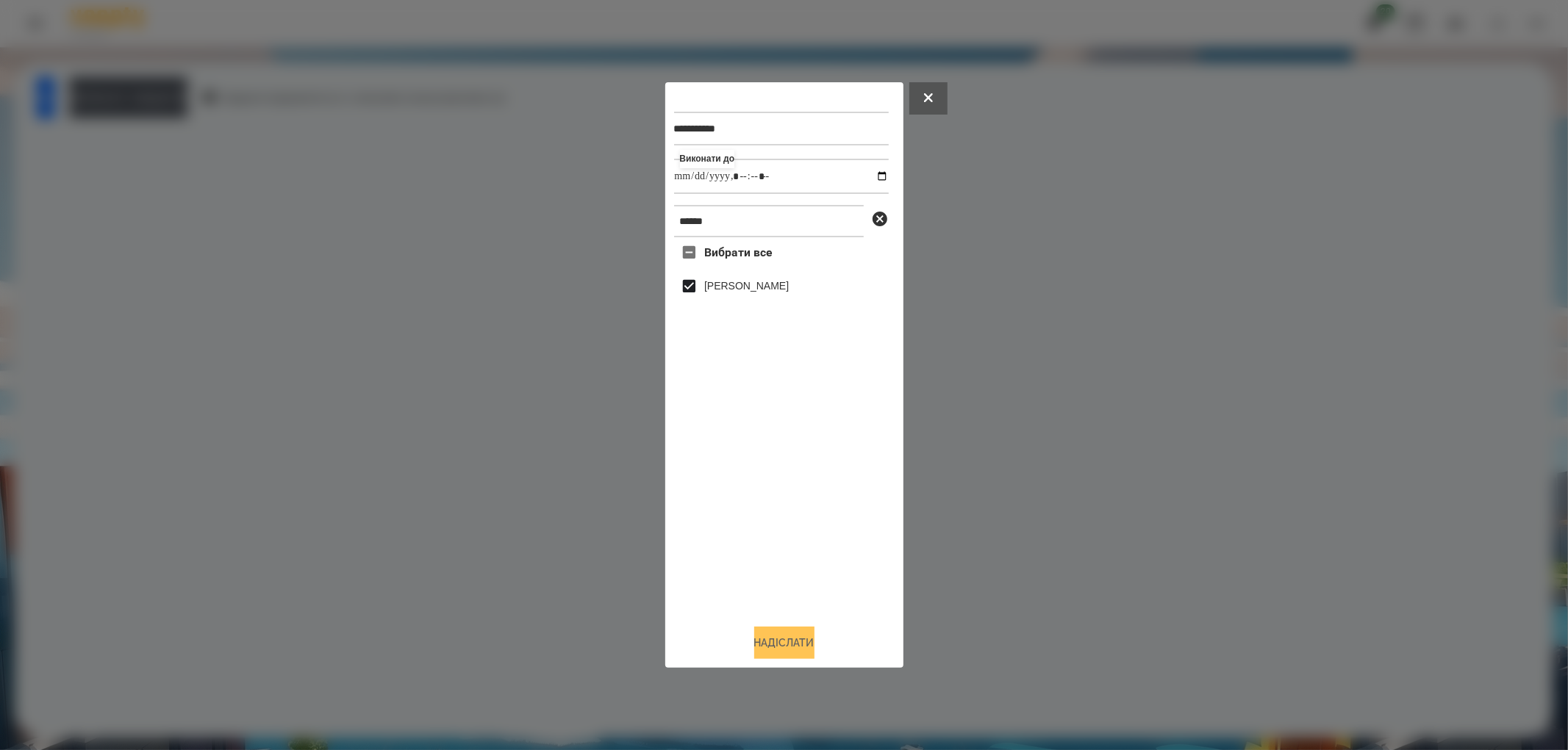
type input "**********"
click at [784, 642] on button "Надіслати" at bounding box center [784, 642] width 60 height 32
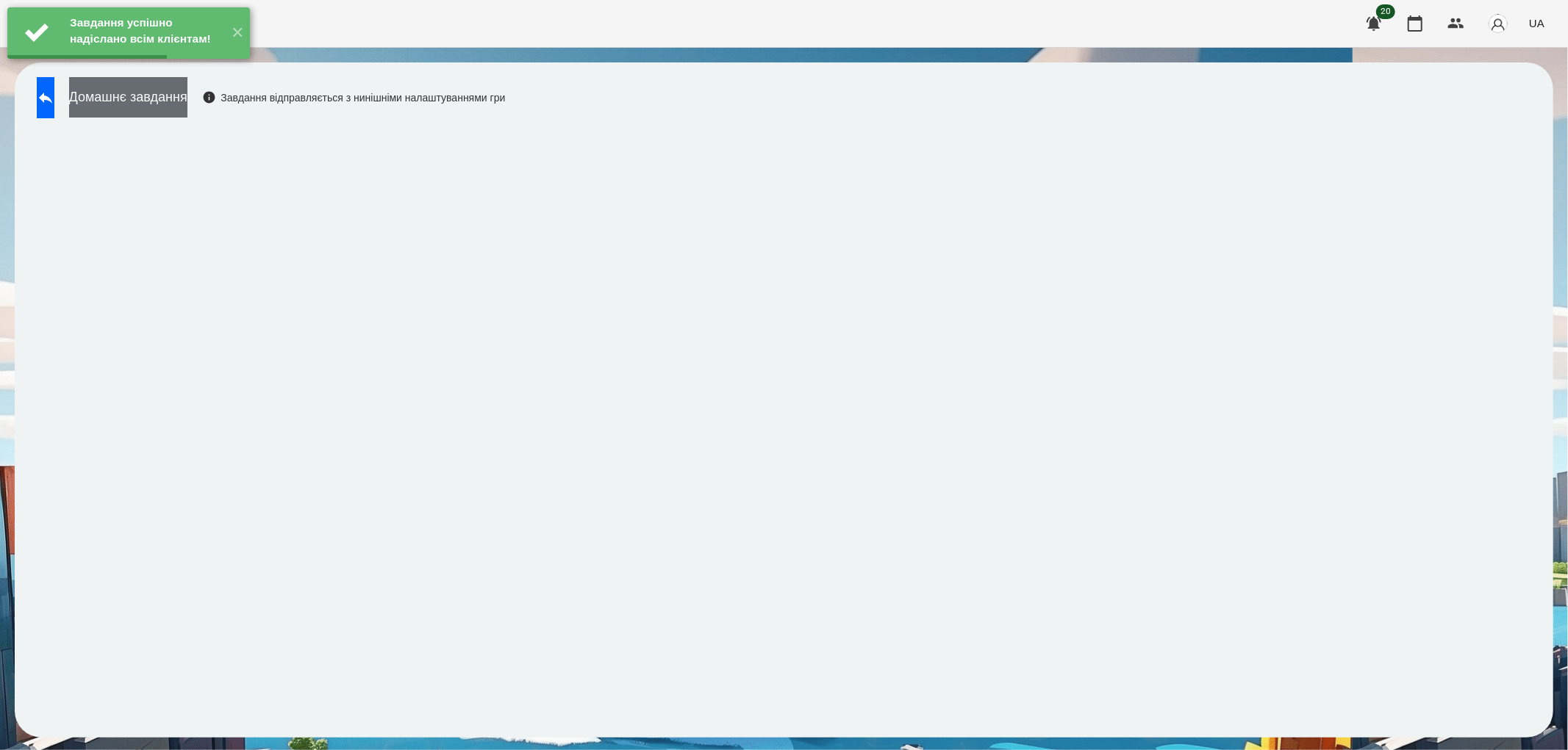
click at [164, 98] on button "Домашнє завдання" at bounding box center [128, 97] width 118 height 41
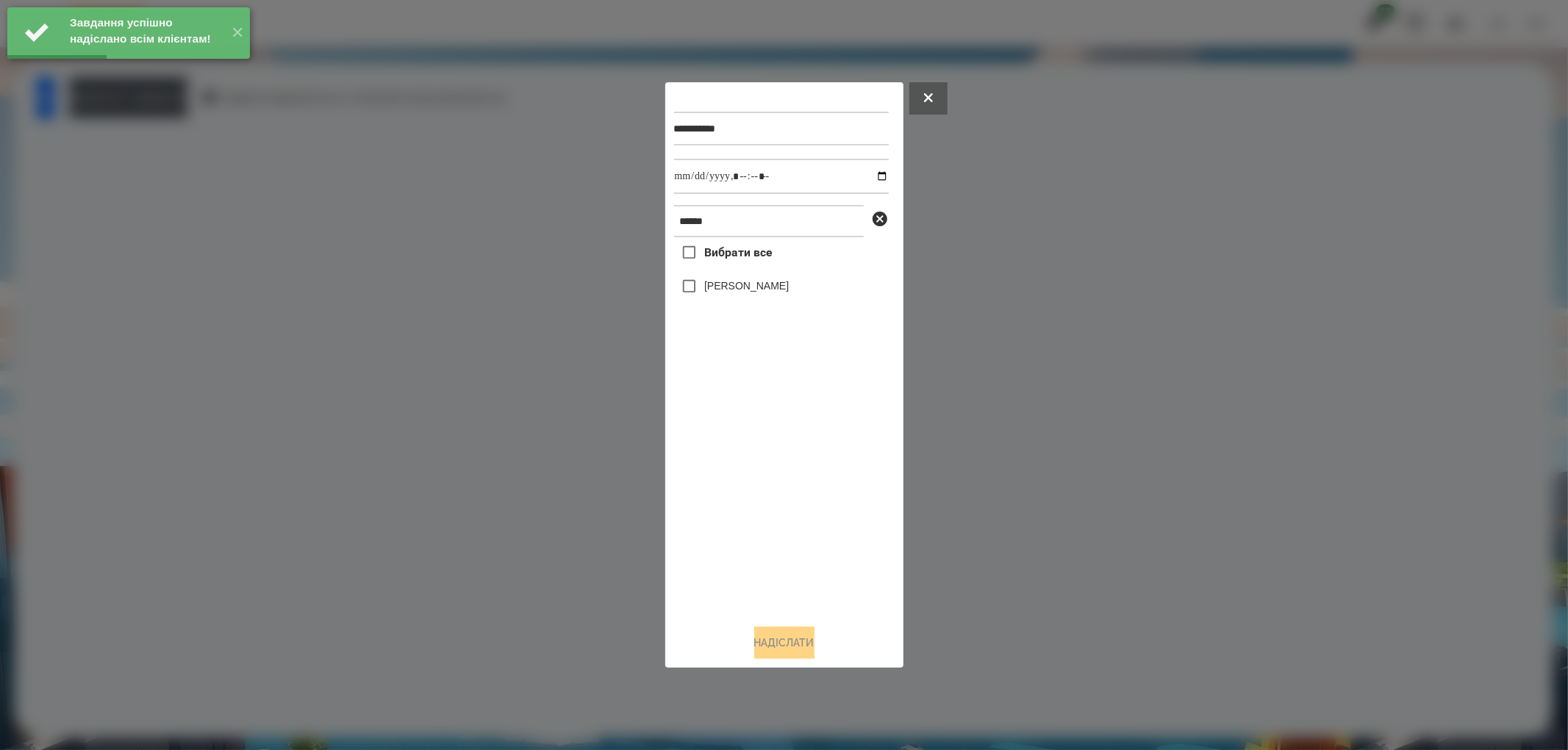
click at [714, 289] on label "[PERSON_NAME]" at bounding box center [747, 285] width 84 height 14
click at [870, 180] on input "datetime-local" at bounding box center [781, 176] width 215 height 35
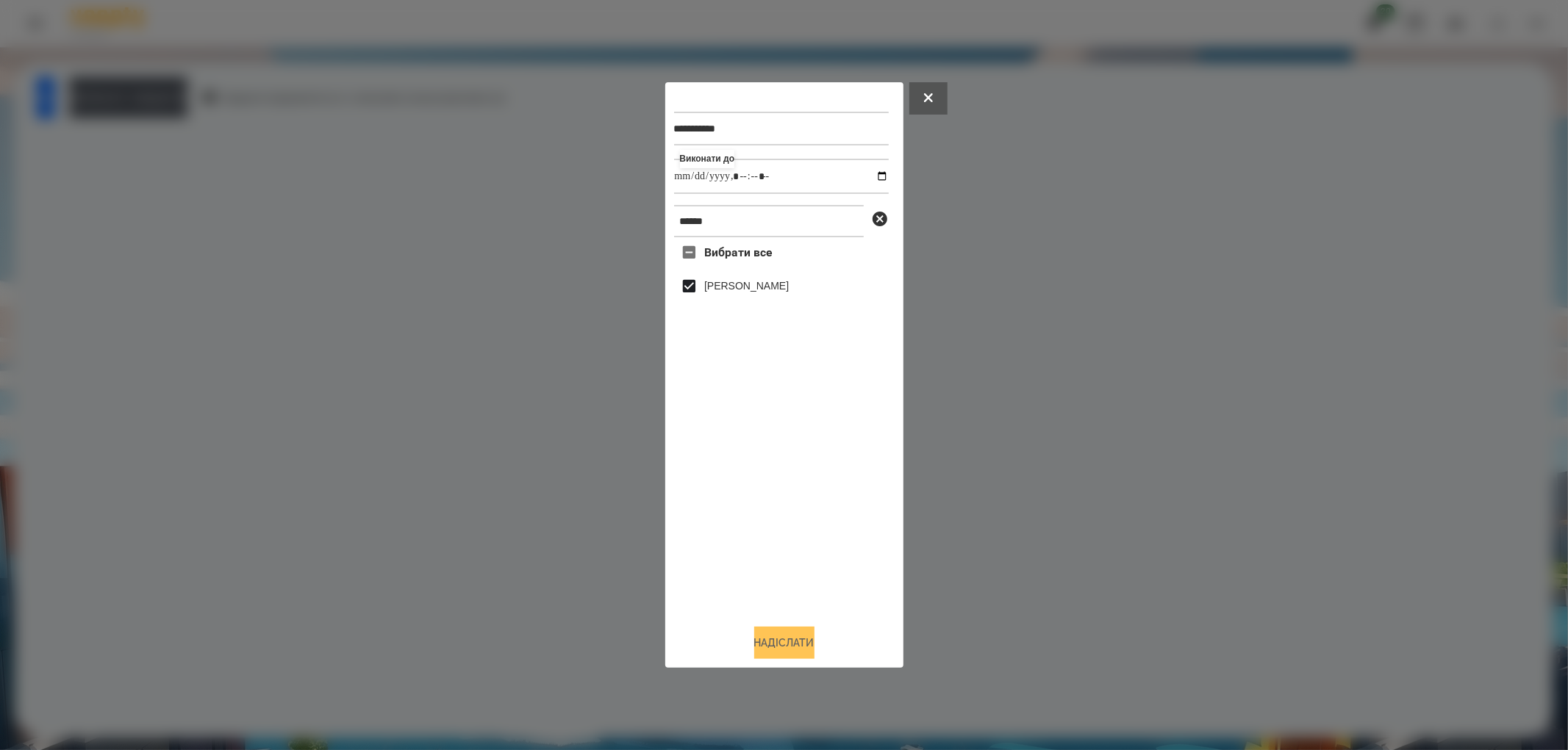
type input "**********"
click at [795, 632] on button "Надіслати" at bounding box center [784, 642] width 60 height 32
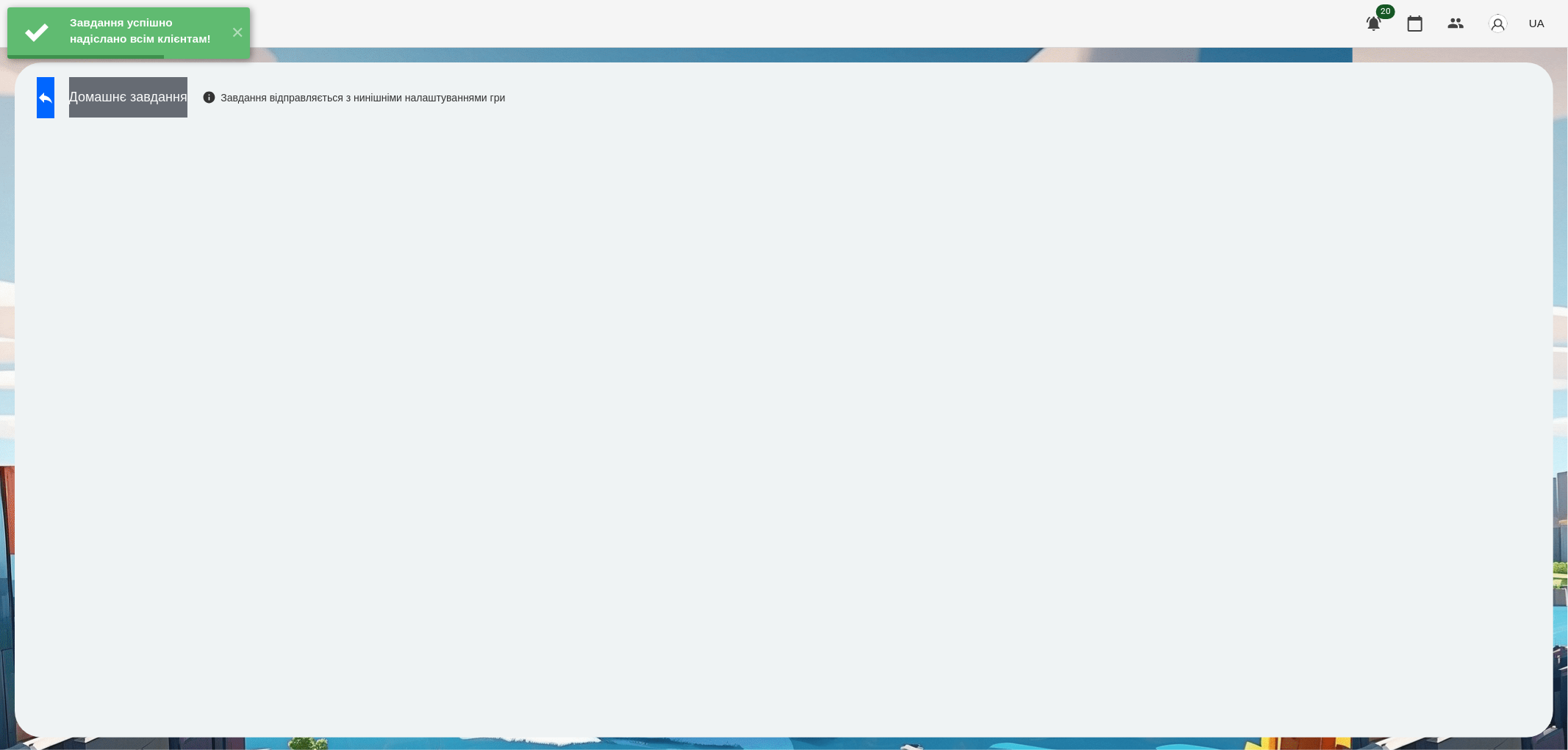
click at [140, 93] on button "Домашнє завдання" at bounding box center [128, 97] width 118 height 41
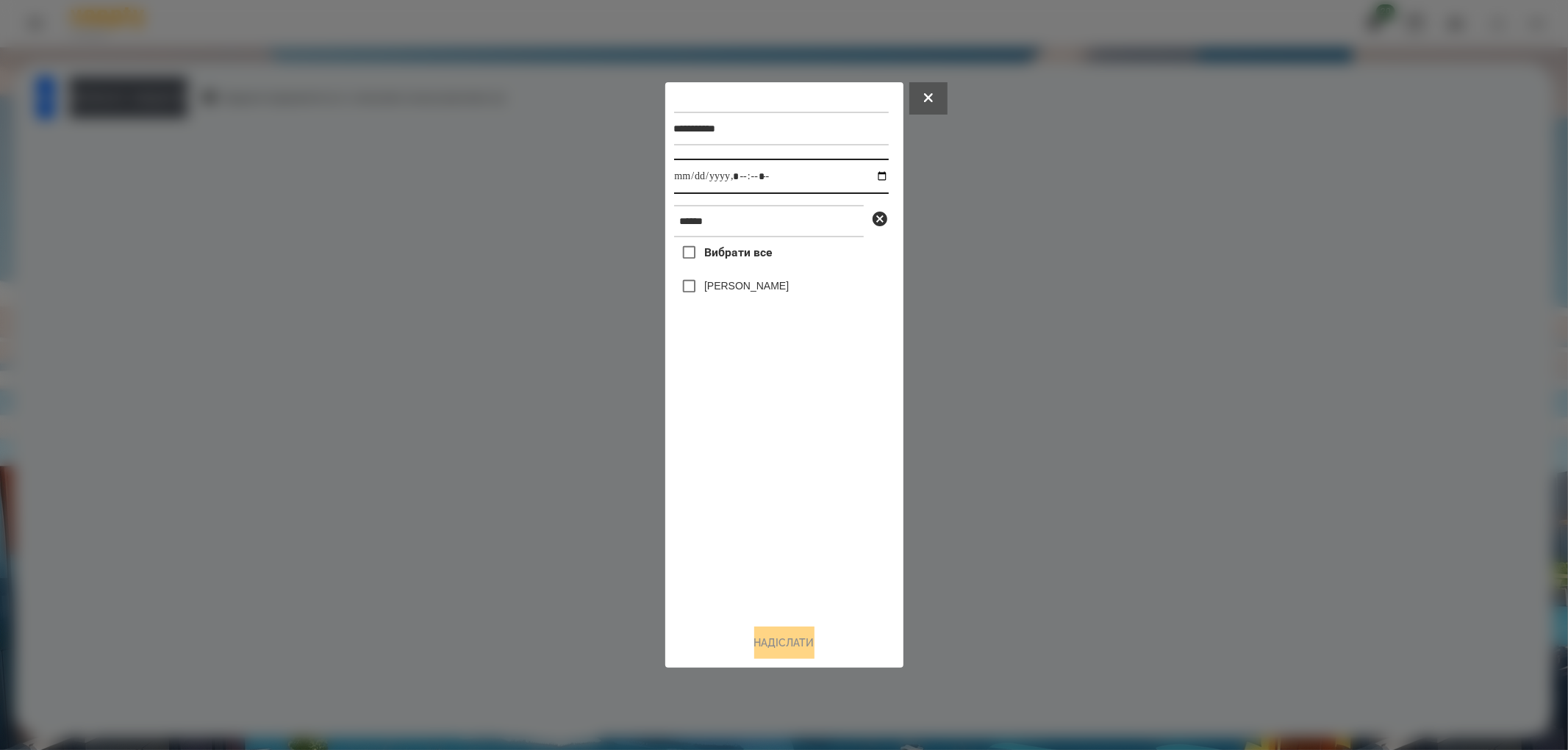
click at [872, 172] on input "datetime-local" at bounding box center [781, 176] width 215 height 35
type input "**********"
click at [760, 489] on div "Вибрати все [PERSON_NAME]" at bounding box center [781, 425] width 215 height 375
click at [732, 283] on label "[PERSON_NAME]" at bounding box center [747, 285] width 84 height 14
click at [773, 632] on button "Надіслати" at bounding box center [784, 642] width 60 height 32
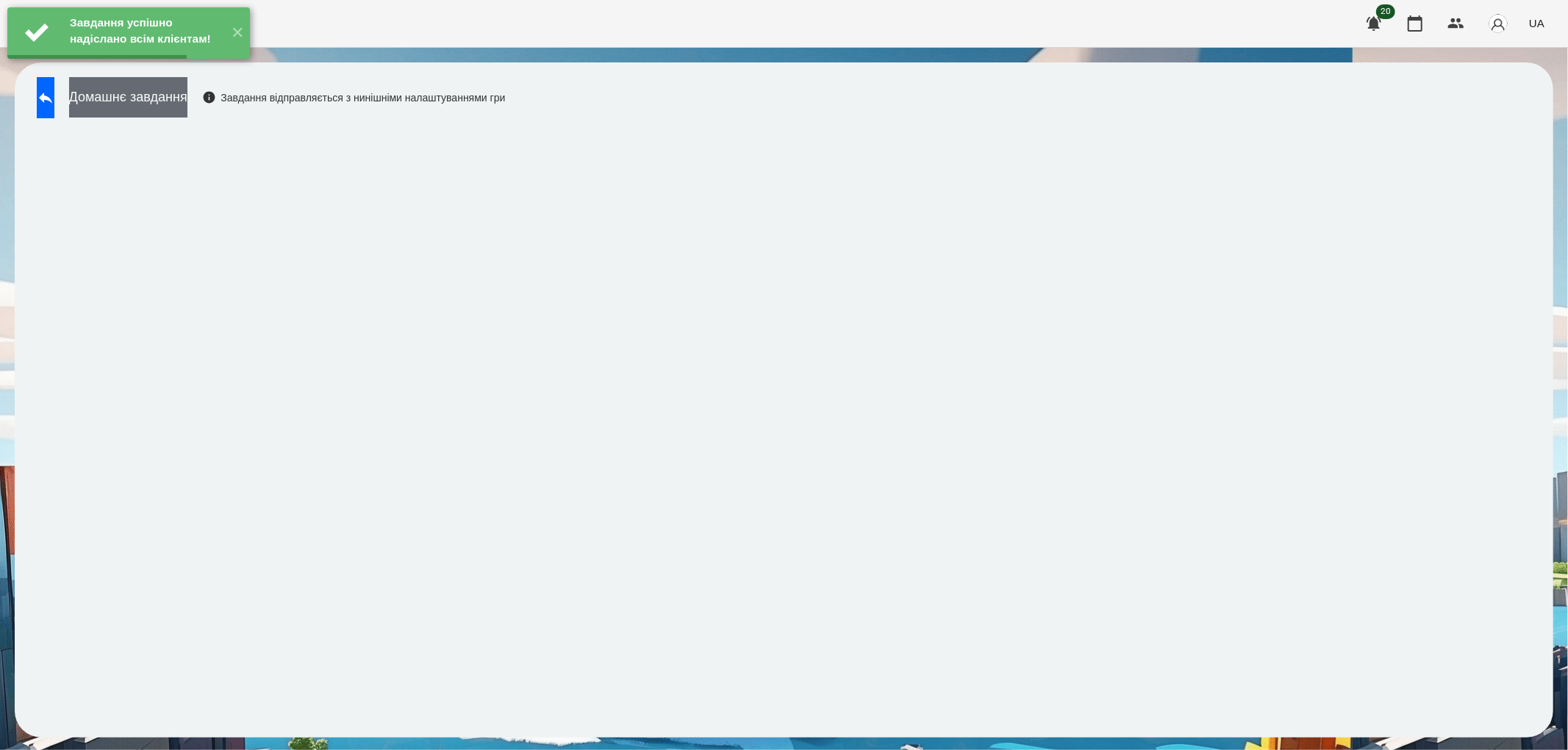
click at [173, 98] on button "Домашнє завдання" at bounding box center [128, 97] width 118 height 41
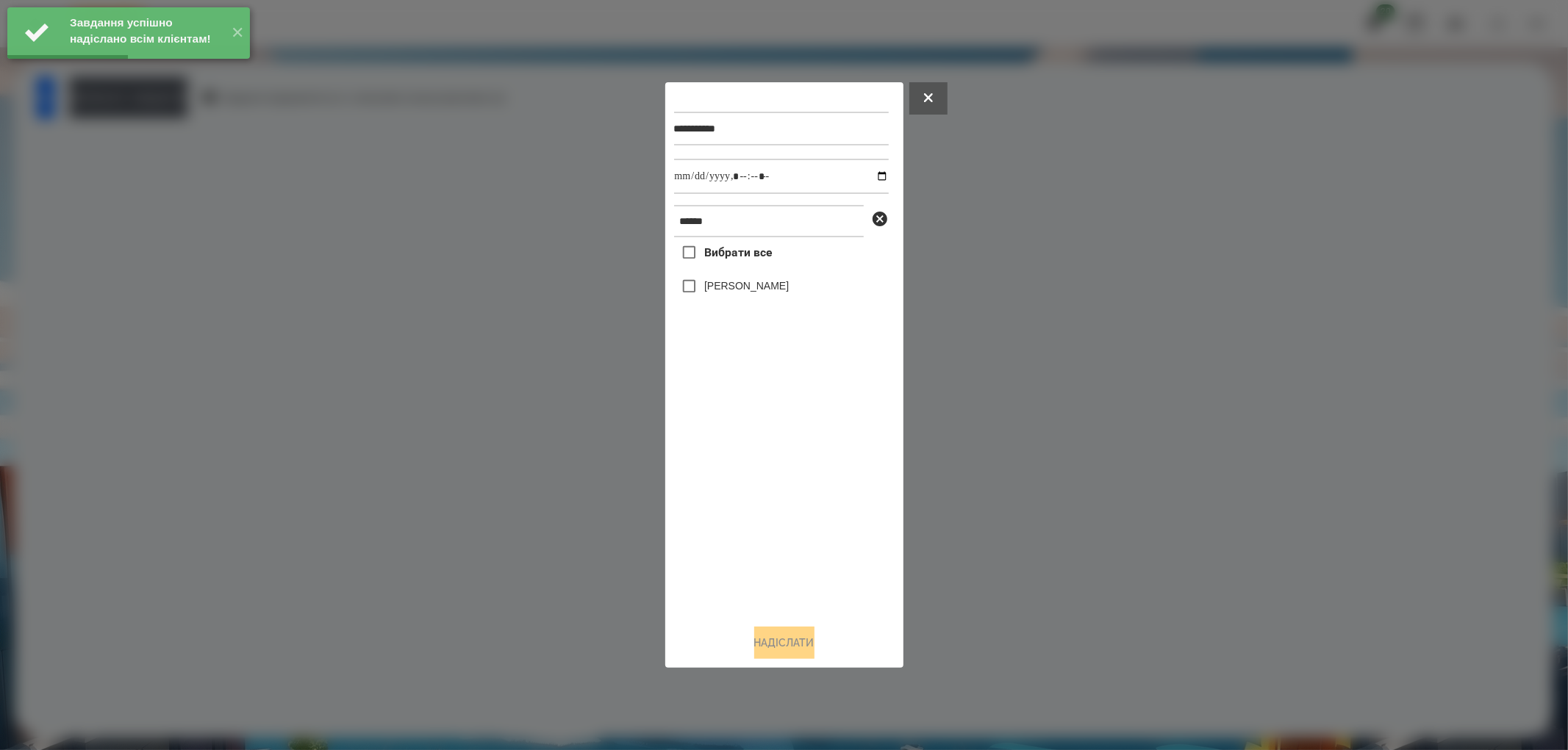
click at [715, 280] on label "[PERSON_NAME]" at bounding box center [747, 285] width 84 height 14
click at [870, 175] on input "datetime-local" at bounding box center [781, 176] width 215 height 35
type input "**********"
click at [806, 645] on button "Надіслати" at bounding box center [784, 642] width 60 height 32
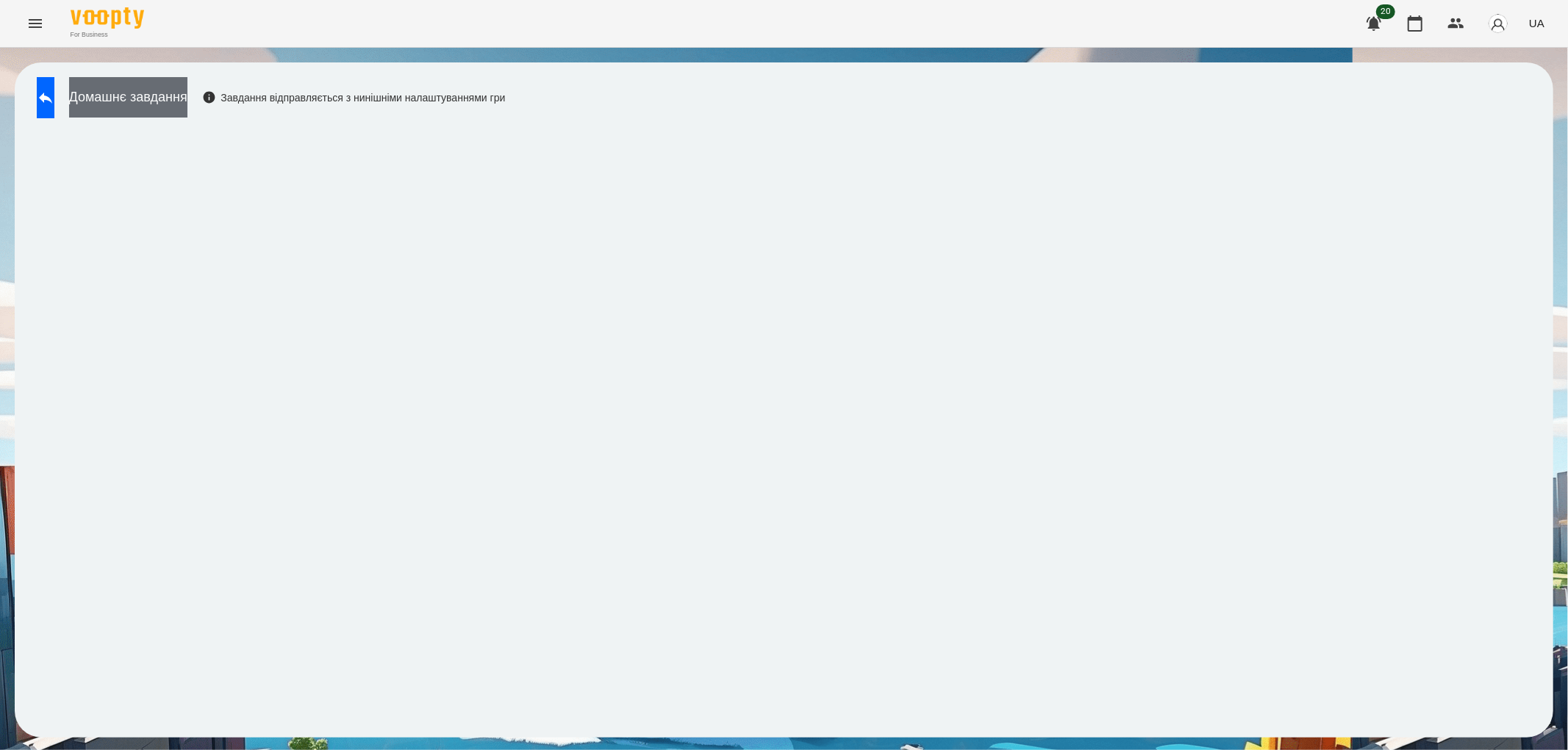
click at [133, 93] on button "Домашнє завдання" at bounding box center [128, 97] width 118 height 41
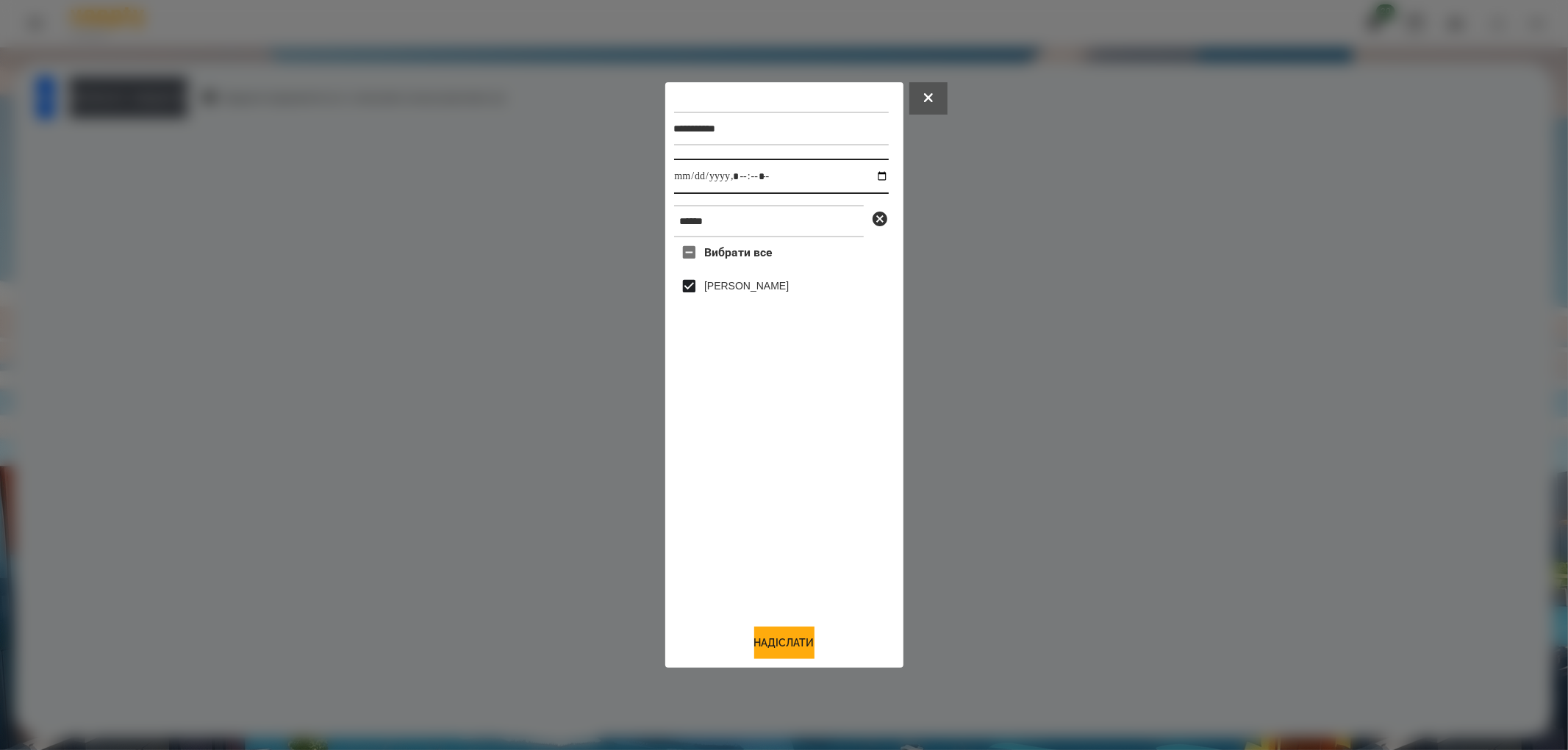
click at [872, 174] on input "datetime-local" at bounding box center [781, 176] width 215 height 35
type input "**********"
drag, startPoint x: 802, startPoint y: 643, endPoint x: 795, endPoint y: 633, distance: 12.2
click at [802, 643] on button "Надіслати" at bounding box center [784, 642] width 60 height 32
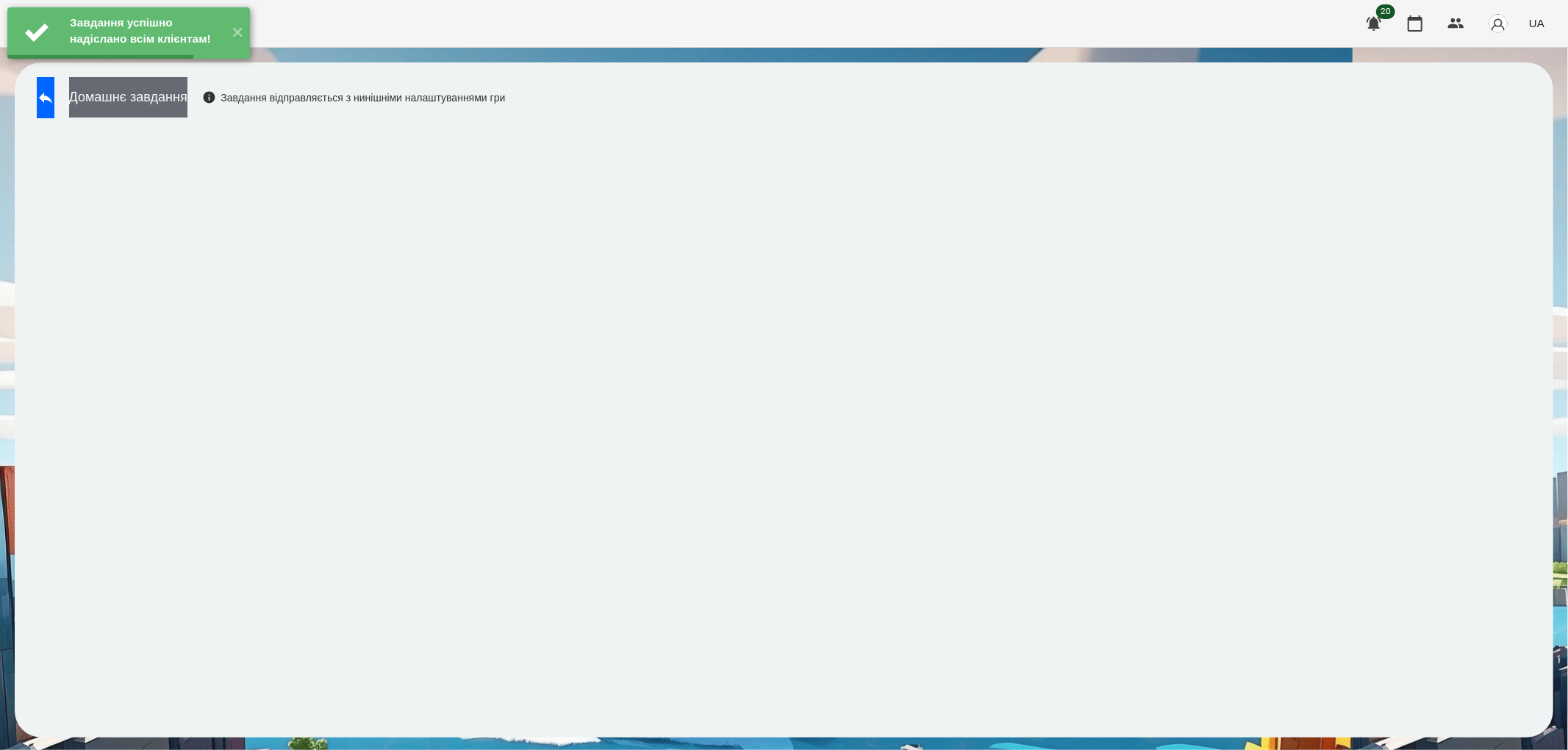
click at [176, 94] on button "Домашнє завдання" at bounding box center [128, 97] width 118 height 41
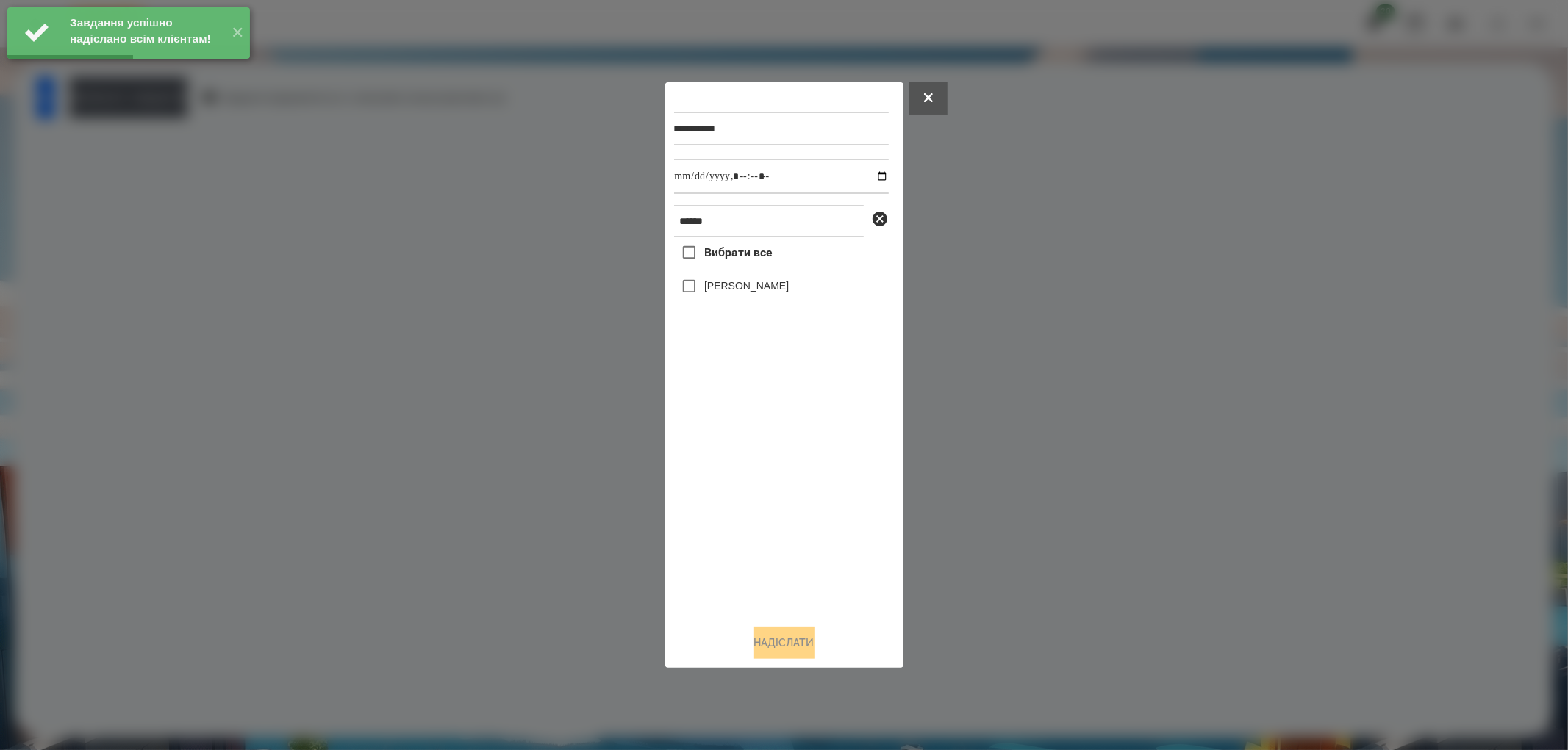
click at [721, 287] on label "[PERSON_NAME]" at bounding box center [747, 285] width 84 height 14
click at [879, 174] on input "datetime-local" at bounding box center [781, 176] width 215 height 35
type input "**********"
click at [798, 635] on button "Надіслати" at bounding box center [784, 642] width 60 height 32
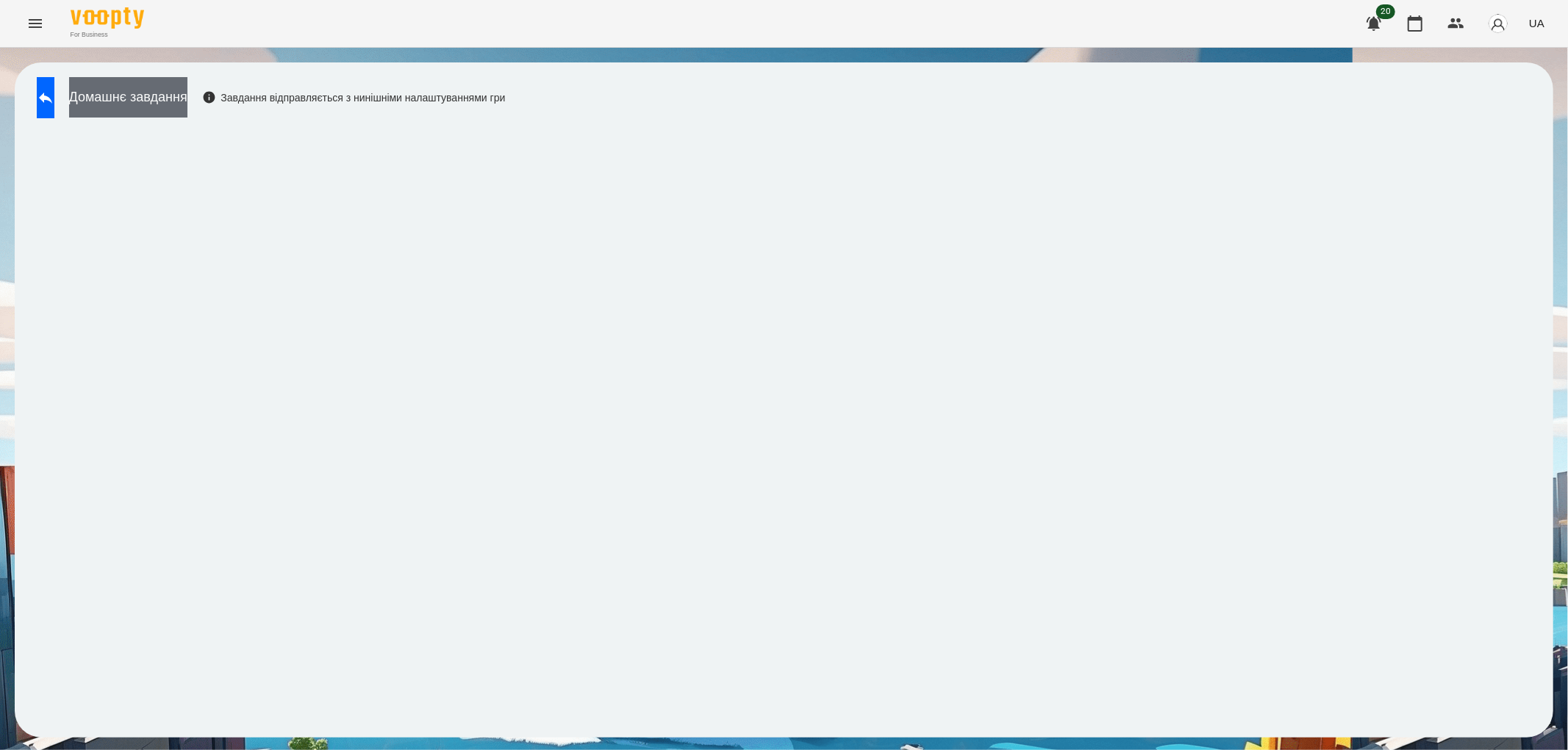
click at [188, 90] on button "Домашнє завдання" at bounding box center [128, 97] width 118 height 41
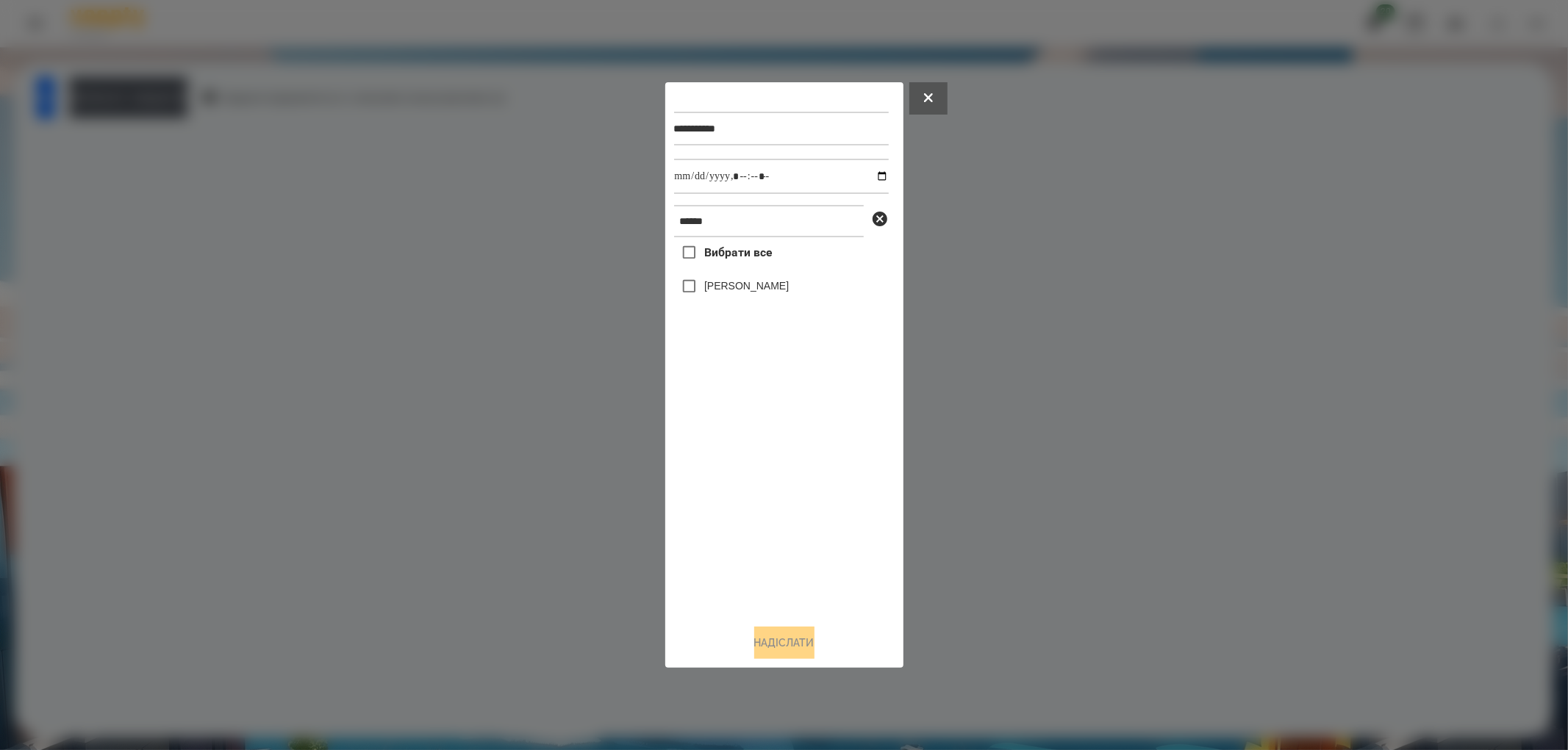
click at [734, 286] on label "[PERSON_NAME]" at bounding box center [747, 285] width 84 height 14
click at [870, 171] on input "datetime-local" at bounding box center [781, 176] width 215 height 35
type input "**********"
click at [795, 645] on button "Надіслати" at bounding box center [784, 642] width 60 height 32
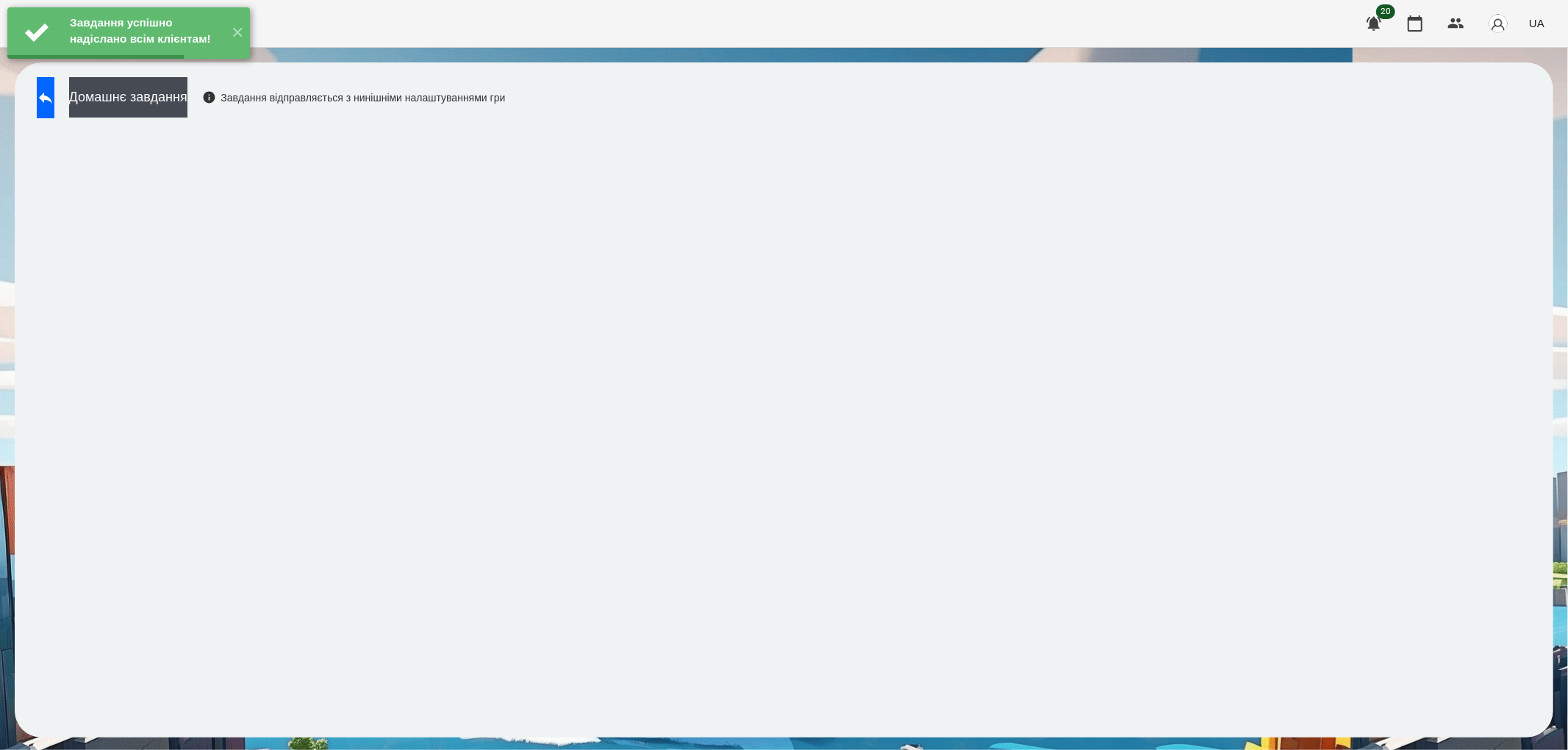
click at [160, 94] on button "Домашнє завдання" at bounding box center [128, 97] width 118 height 41
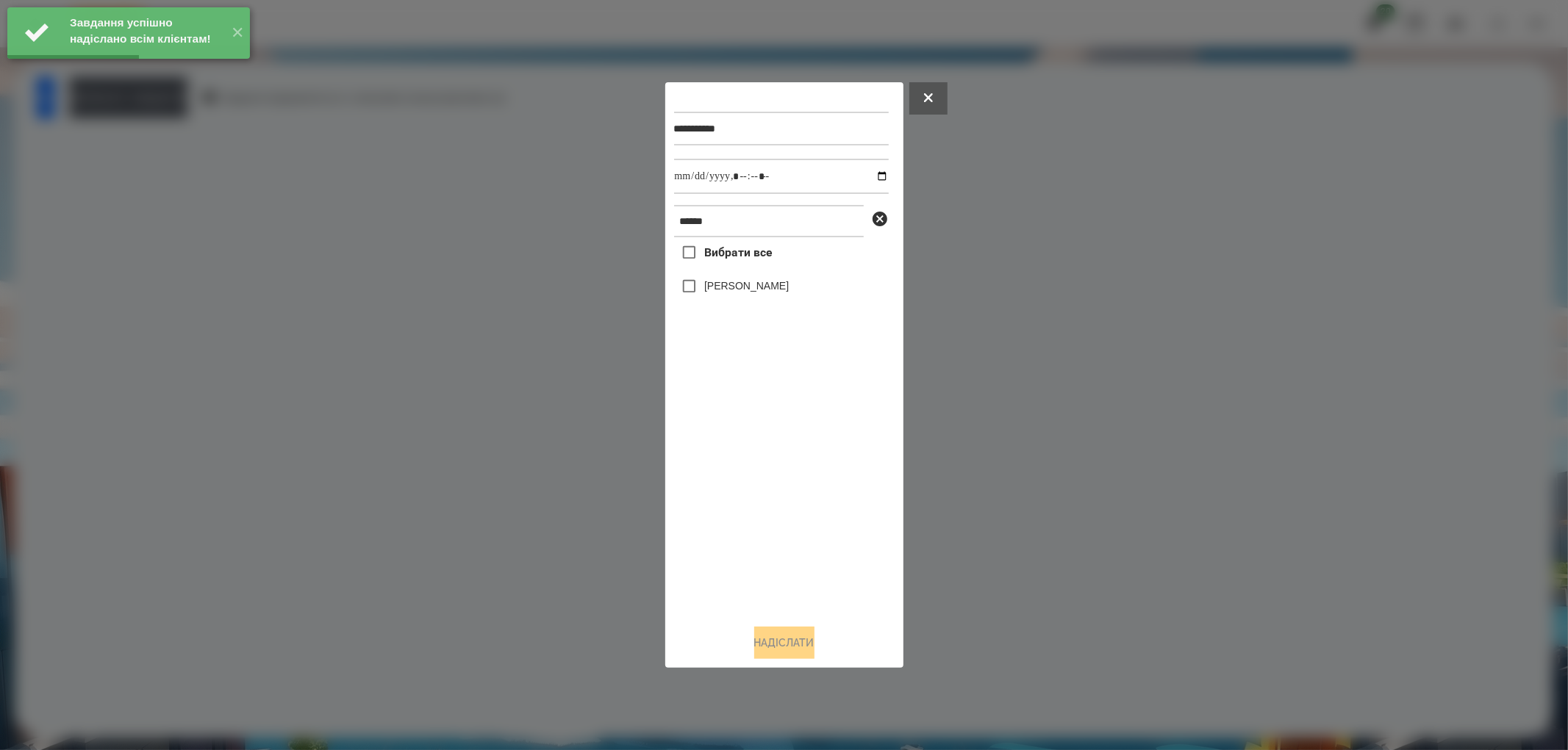
click at [708, 284] on label "[PERSON_NAME]" at bounding box center [747, 285] width 84 height 14
click at [870, 173] on input "datetime-local" at bounding box center [781, 176] width 215 height 35
type input "**********"
drag, startPoint x: 780, startPoint y: 639, endPoint x: 766, endPoint y: 618, distance: 25.2
click at [780, 639] on button "Надіслати" at bounding box center [784, 642] width 60 height 32
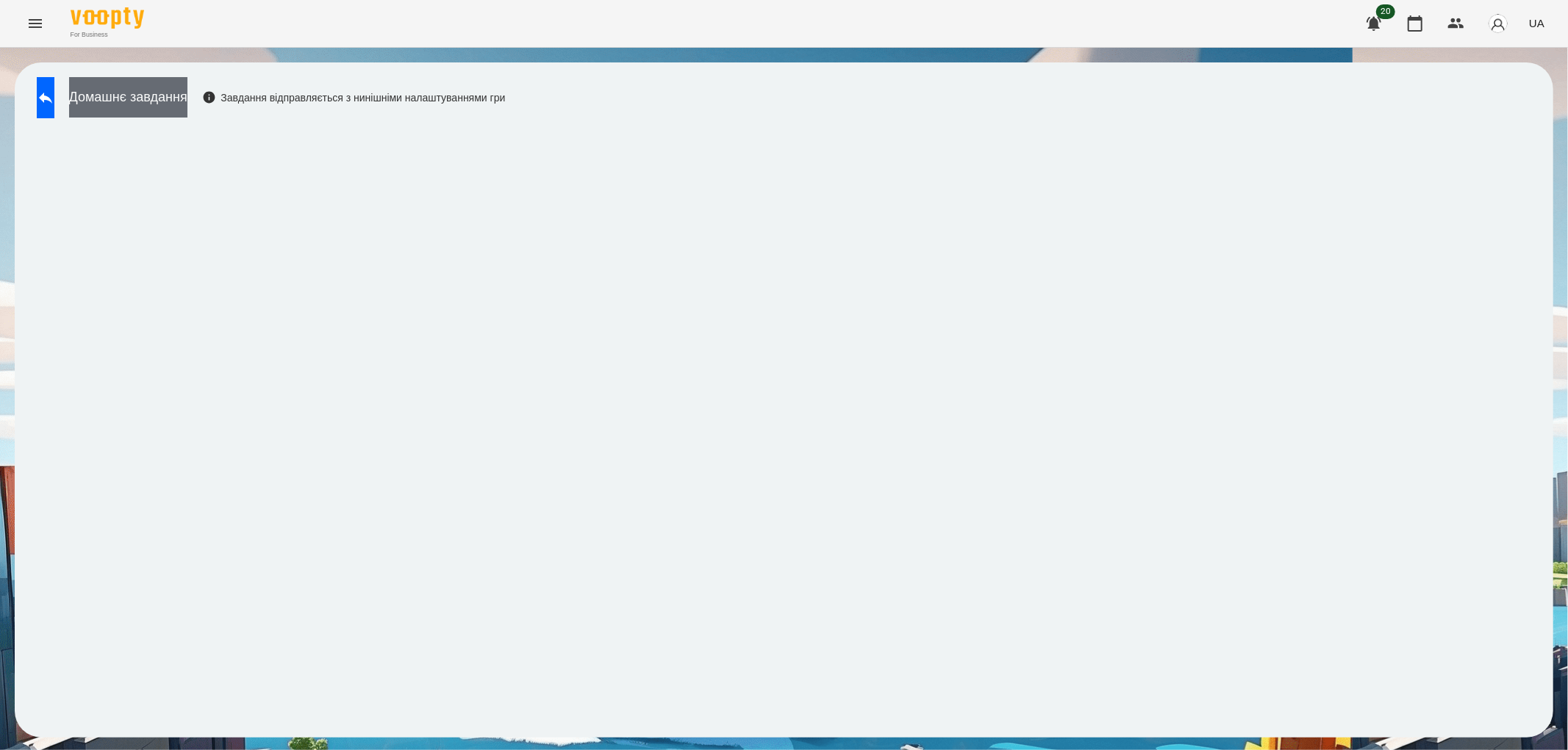
click at [167, 93] on button "Домашнє завдання" at bounding box center [128, 97] width 118 height 41
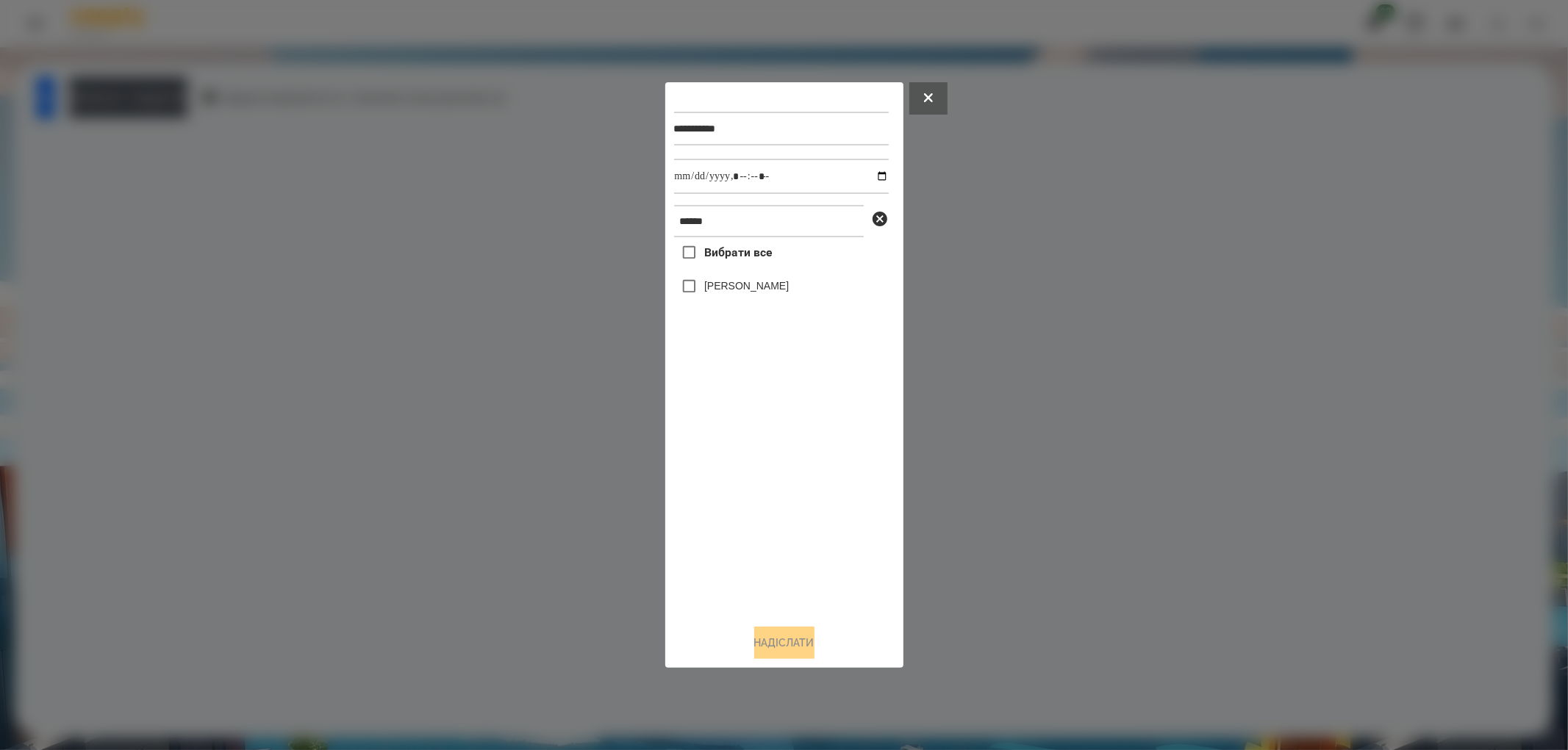
click at [731, 286] on label "[PERSON_NAME]" at bounding box center [747, 285] width 84 height 14
click at [870, 177] on input "datetime-local" at bounding box center [781, 176] width 215 height 35
type input "**********"
click at [790, 649] on button "Надіслати" at bounding box center [784, 642] width 60 height 32
